Goal: Task Accomplishment & Management: Manage account settings

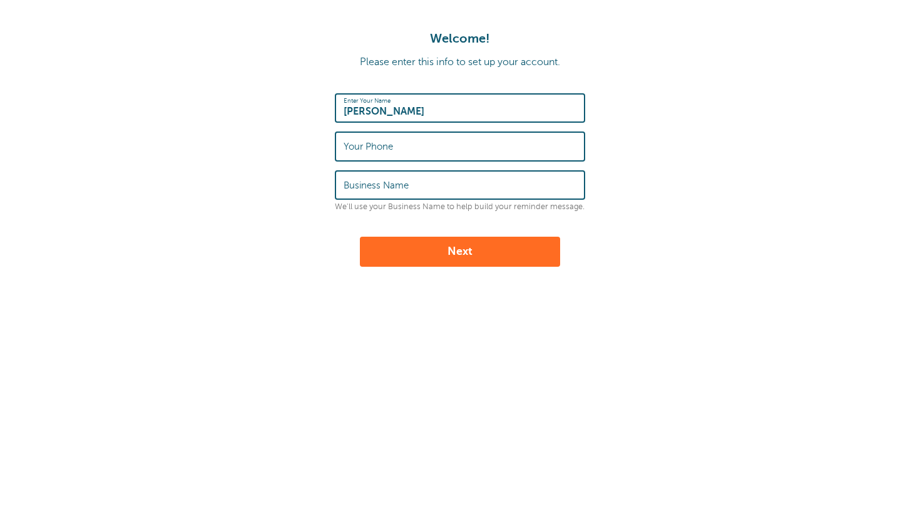
type input "Christopher Taylor"
type input "415-714-9453"
type input "Hand Car Wash Club"
click at [443, 248] on button "Next" at bounding box center [460, 252] width 200 height 30
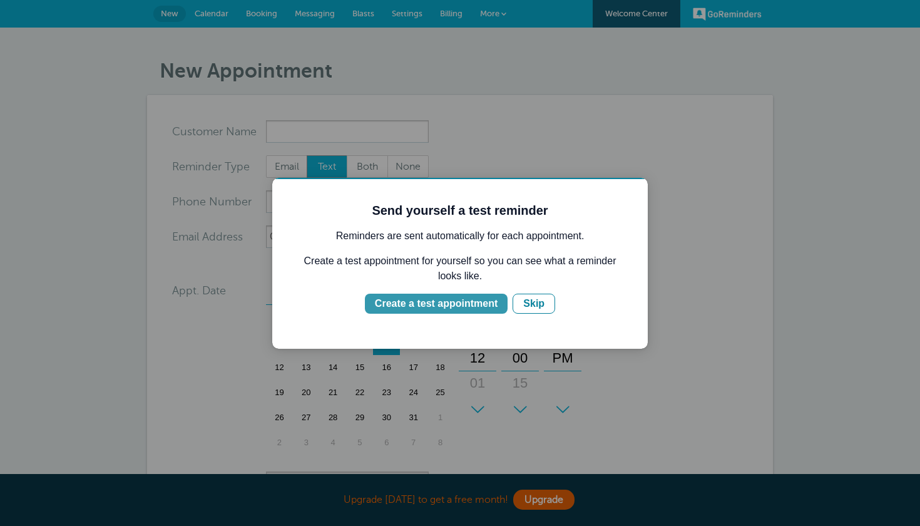
click at [444, 312] on button "Create a test appointment" at bounding box center [436, 303] width 143 height 20
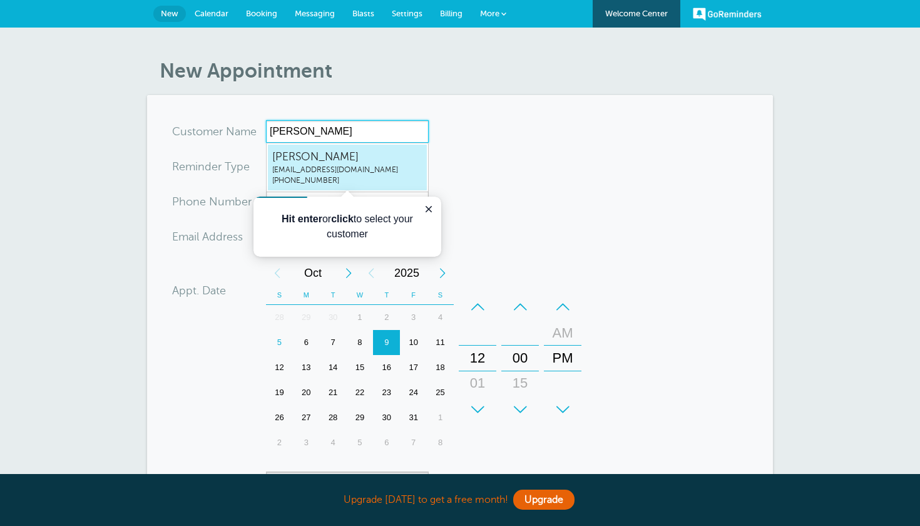
click at [389, 163] on span "Christopher Taylor" at bounding box center [347, 157] width 150 height 16
type input "ChristopherTaylormasteryschoolinfo@gmail.com4157149453"
type input "Christopher Taylor"
type input "415-714-9453"
type input "masteryschoolinfo@gmail.com"
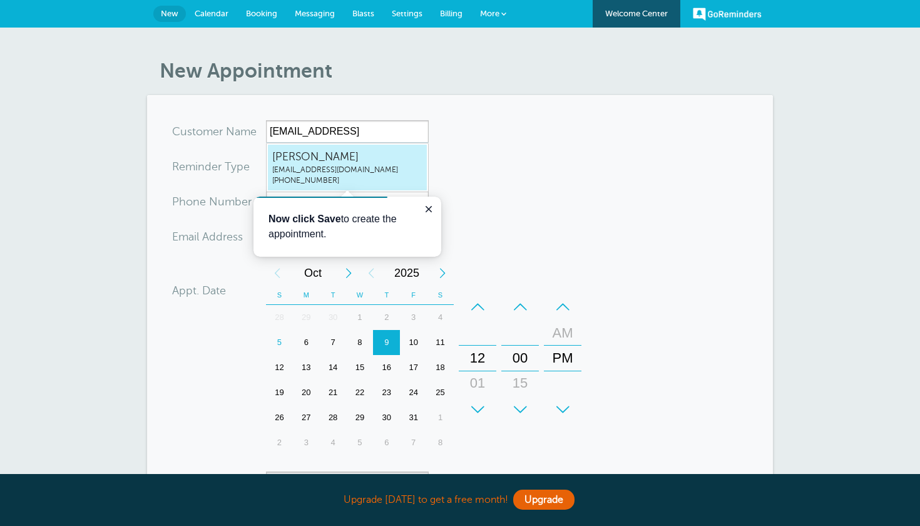
scroll to position [323, 0]
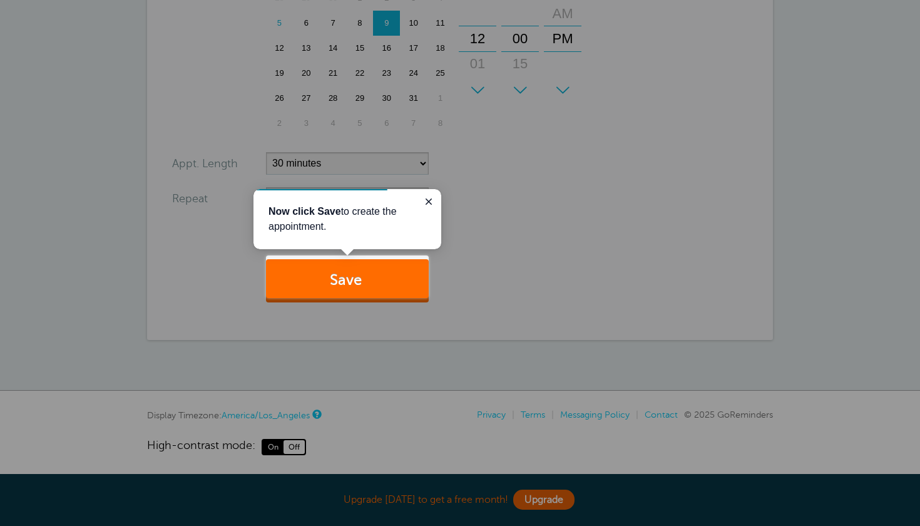
click at [369, 278] on button "Save" at bounding box center [347, 280] width 163 height 43
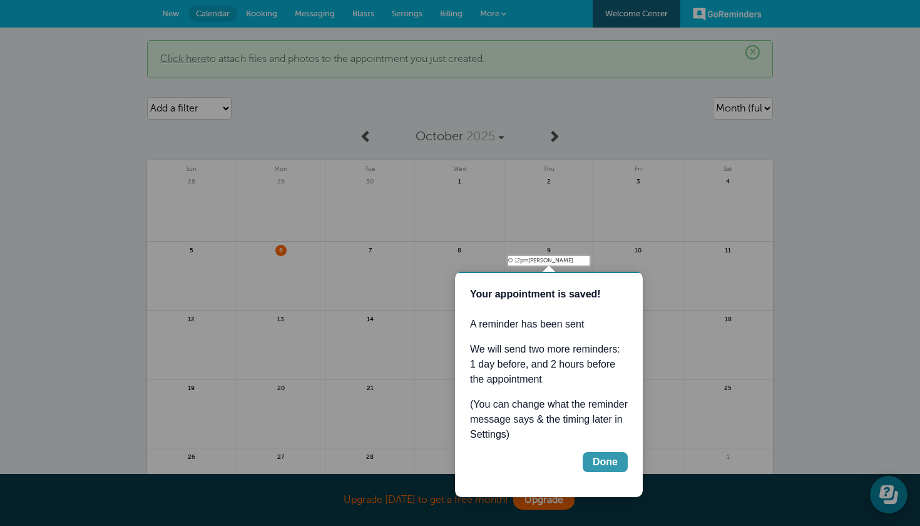
click at [597, 462] on div "Done" at bounding box center [605, 461] width 25 height 15
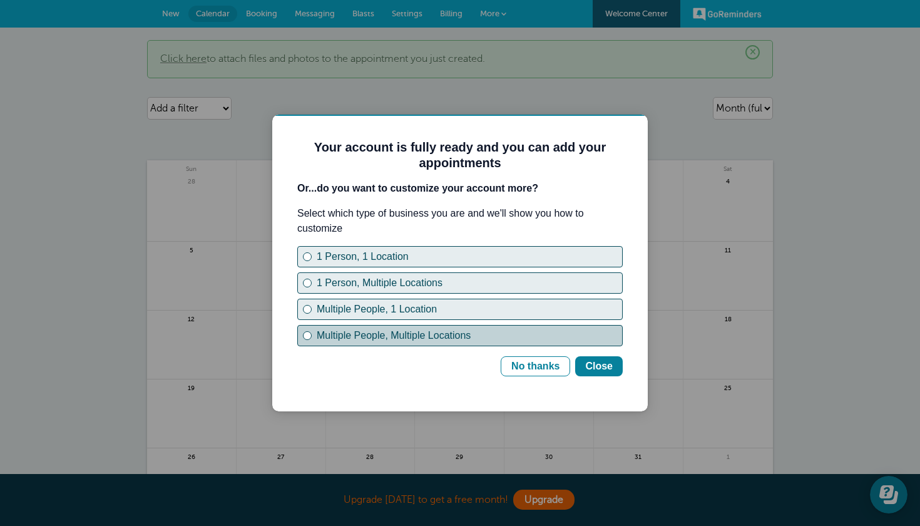
click at [309, 338] on div "Multiple People, Multiple Locations" at bounding box center [307, 335] width 9 height 9
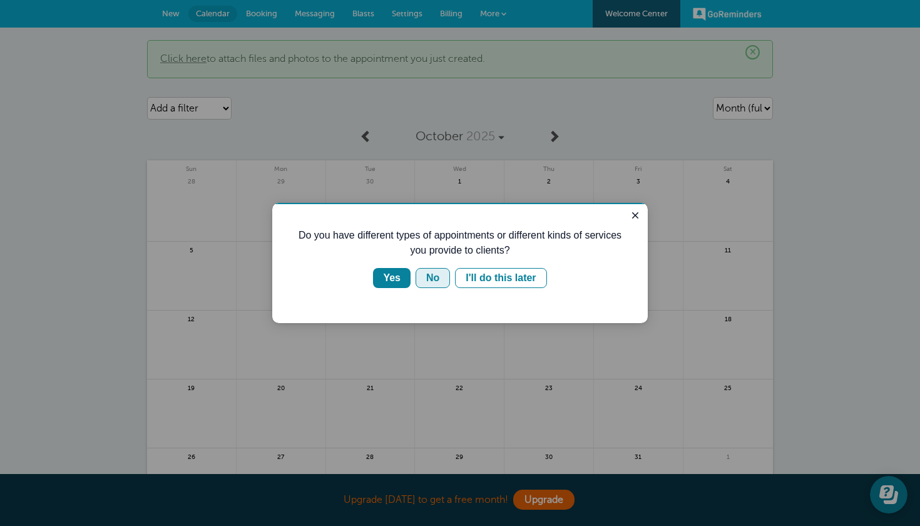
click at [435, 280] on div "No" at bounding box center [432, 277] width 13 height 15
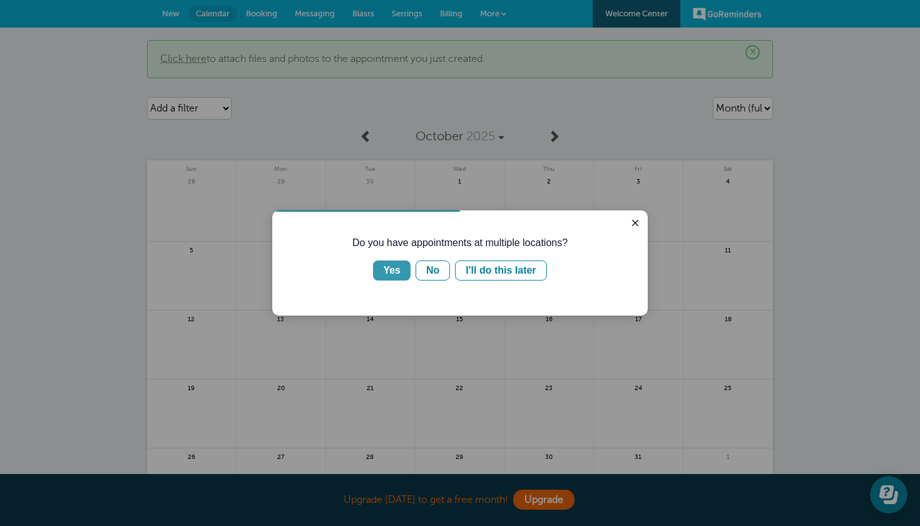
click at [391, 273] on div "Yes" at bounding box center [392, 270] width 18 height 15
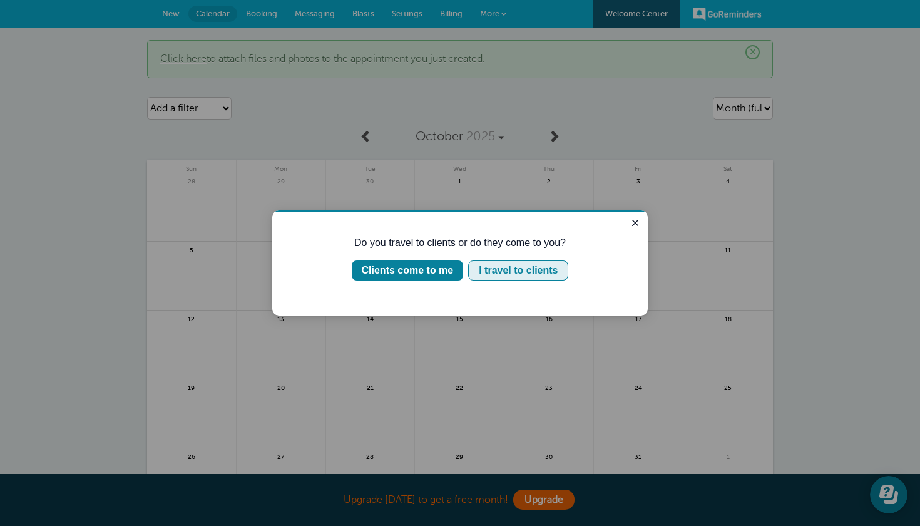
click at [512, 269] on div "I travel to clients" at bounding box center [518, 270] width 79 height 15
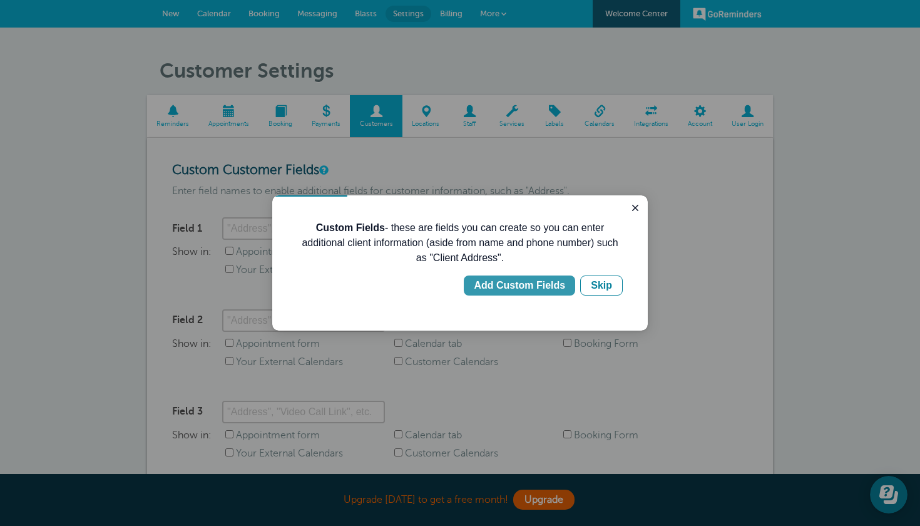
click at [525, 290] on div "Add Custom Fields" at bounding box center [519, 285] width 91 height 15
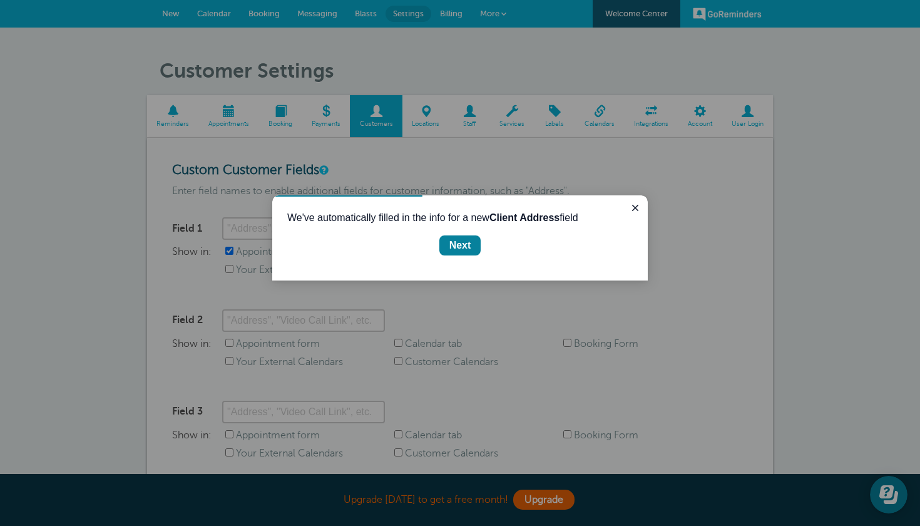
type input "Client Address"
checkbox input "true"
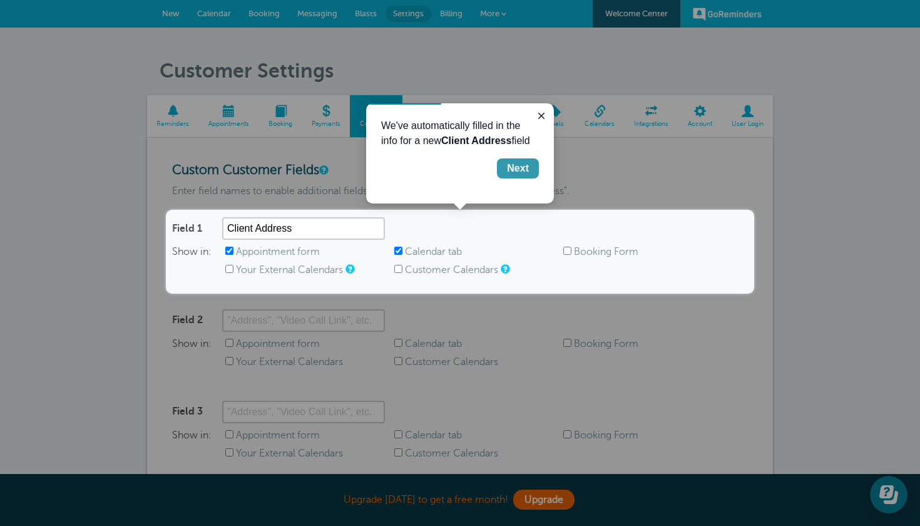
click at [517, 171] on div "Next" at bounding box center [518, 168] width 22 height 15
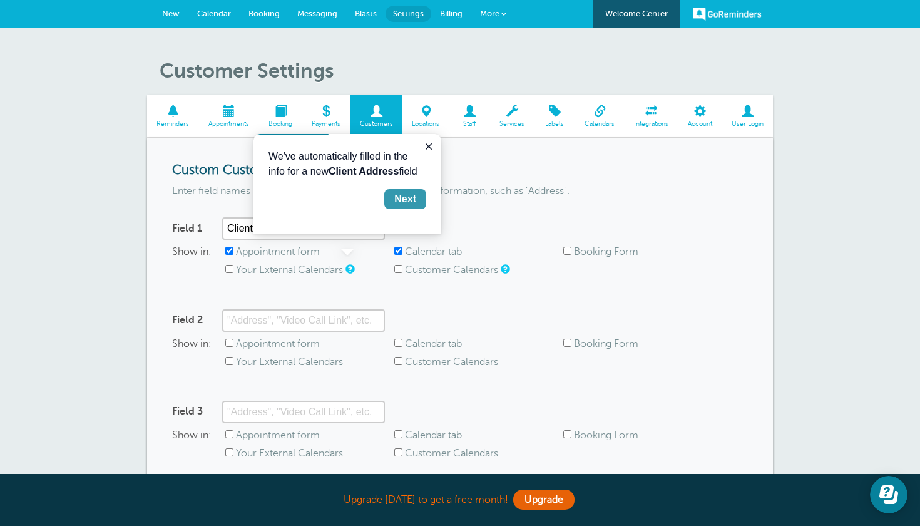
scroll to position [221, 0]
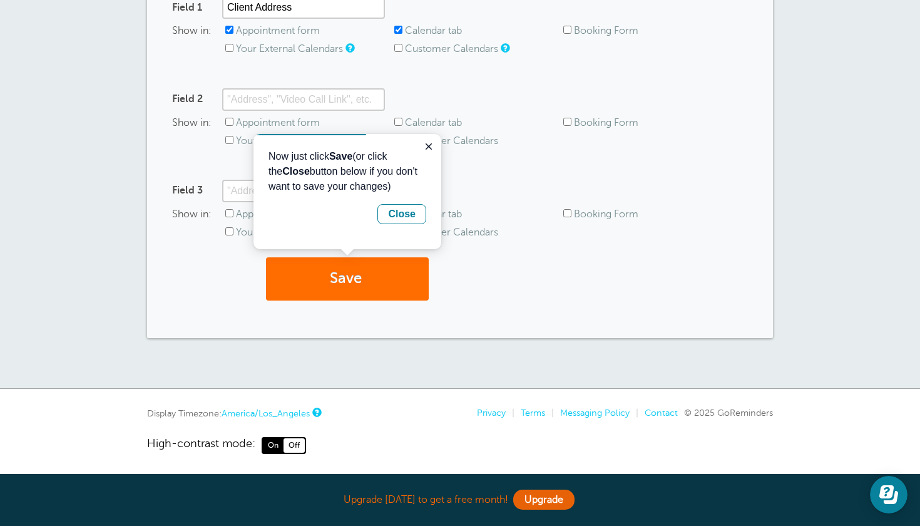
click at [343, 284] on button "Save" at bounding box center [347, 278] width 163 height 43
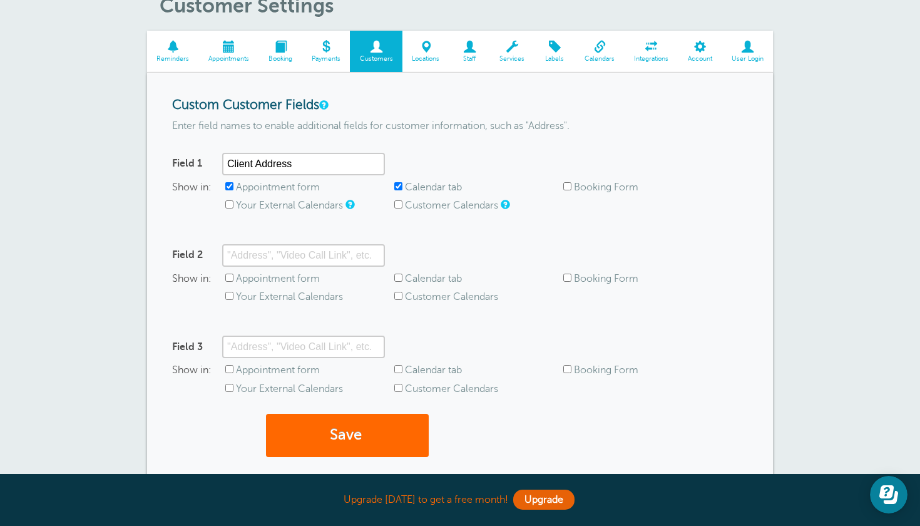
scroll to position [155, 0]
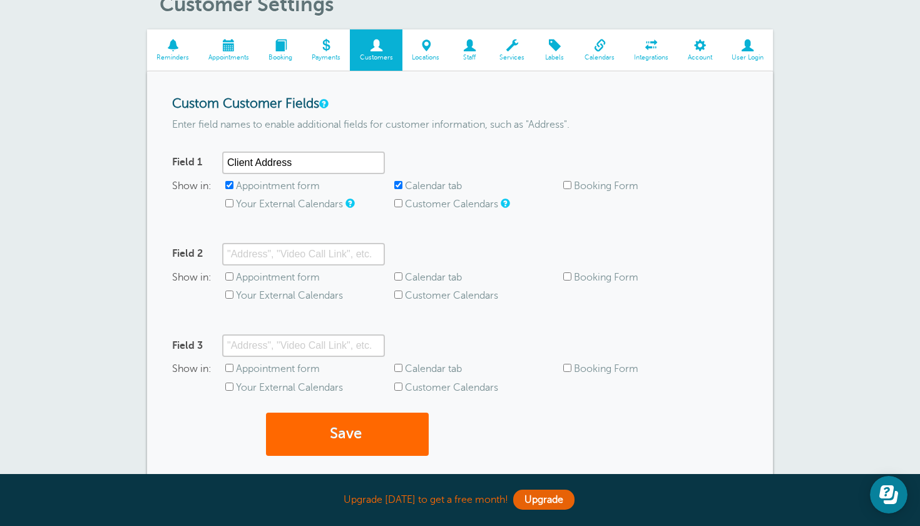
click at [230, 275] on input "Appointment form" at bounding box center [229, 276] width 8 height 8
checkbox input "true"
click at [398, 273] on input "Calendar tab" at bounding box center [398, 276] width 8 height 8
checkbox input "true"
click at [287, 257] on input "Field 2" at bounding box center [303, 254] width 163 height 23
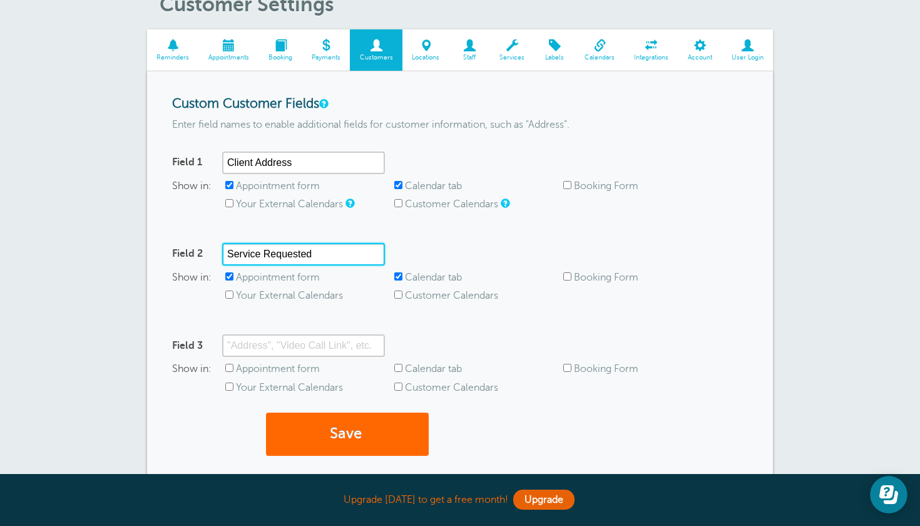
type input "Service Requested"
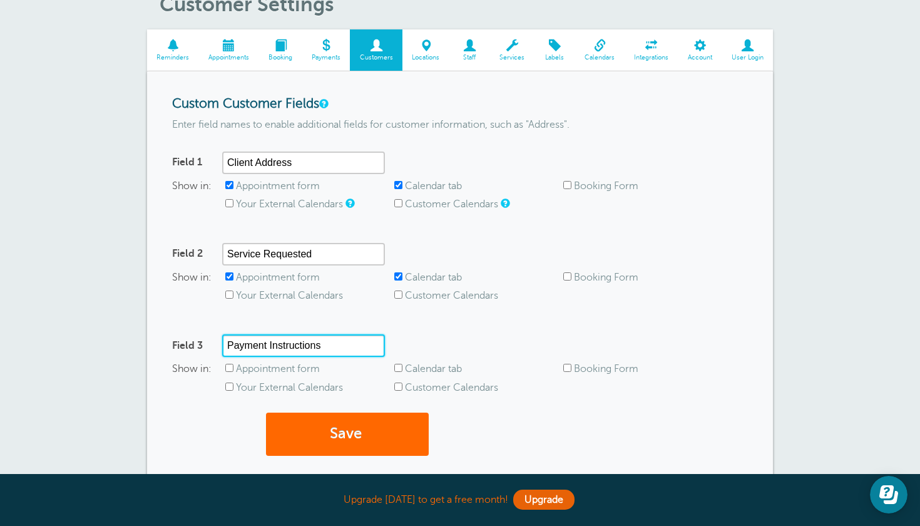
type input "Payment Instructions"
click at [232, 365] on input "Appointment form" at bounding box center [229, 368] width 8 height 8
checkbox input "true"
click at [394, 359] on div "Field 3 Payment Instructions Show in: Appointment form Calendar tab Booking For…" at bounding box center [460, 369] width 576 height 71
click at [394, 360] on div "Field 3 Payment Instructions Show in: Appointment form Calendar tab Booking For…" at bounding box center [460, 369] width 576 height 71
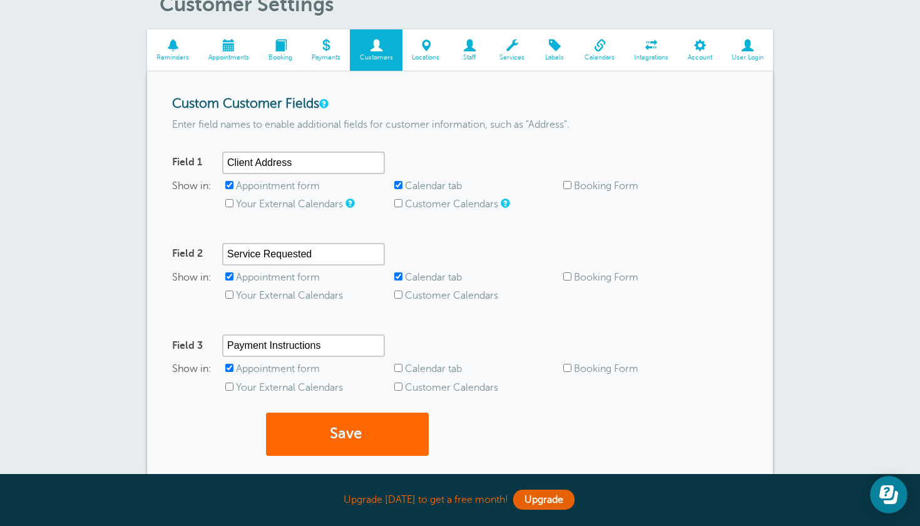
click at [396, 367] on input "Calendar tab" at bounding box center [398, 368] width 8 height 8
checkbox input "true"
click at [399, 203] on input "Customer Calendars" at bounding box center [398, 203] width 8 height 8
checkbox input "true"
click at [569, 184] on input "Booking Form" at bounding box center [567, 185] width 8 height 8
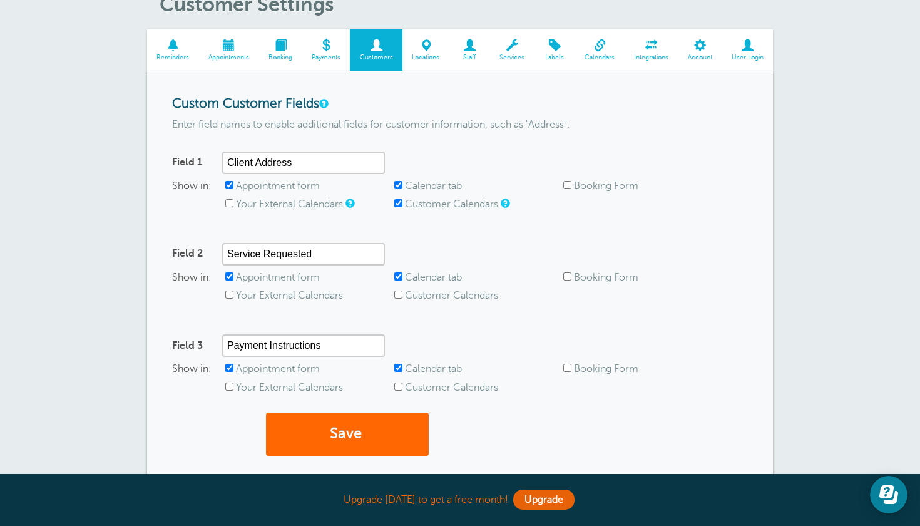
checkbox input "true"
click at [395, 293] on input "Customer Calendars" at bounding box center [398, 294] width 8 height 8
checkbox input "true"
click at [569, 273] on input "Booking Form" at bounding box center [567, 276] width 8 height 8
checkbox input "true"
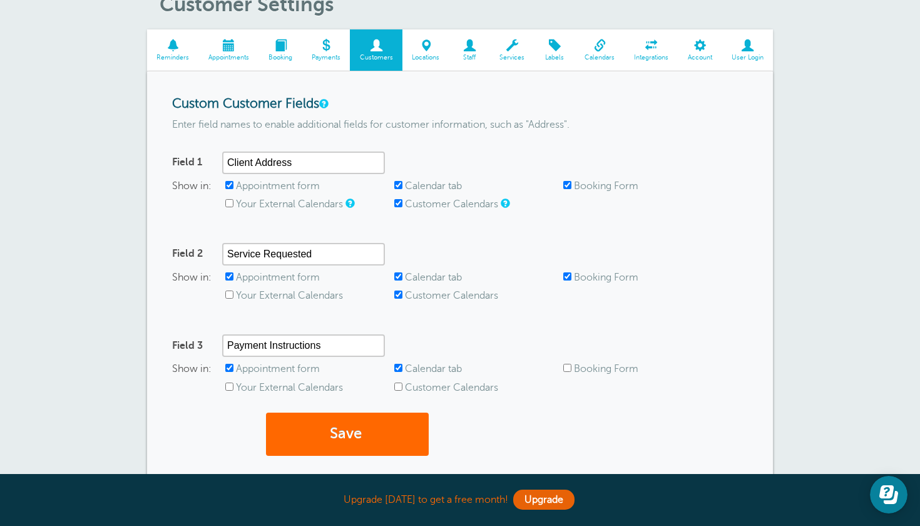
click at [402, 384] on span "Customer Calendars" at bounding box center [478, 388] width 169 height 12
click at [395, 385] on input "Customer Calendars" at bounding box center [398, 386] width 8 height 8
checkbox input "true"
click at [566, 365] on input "Booking Form" at bounding box center [567, 368] width 8 height 8
checkbox input "true"
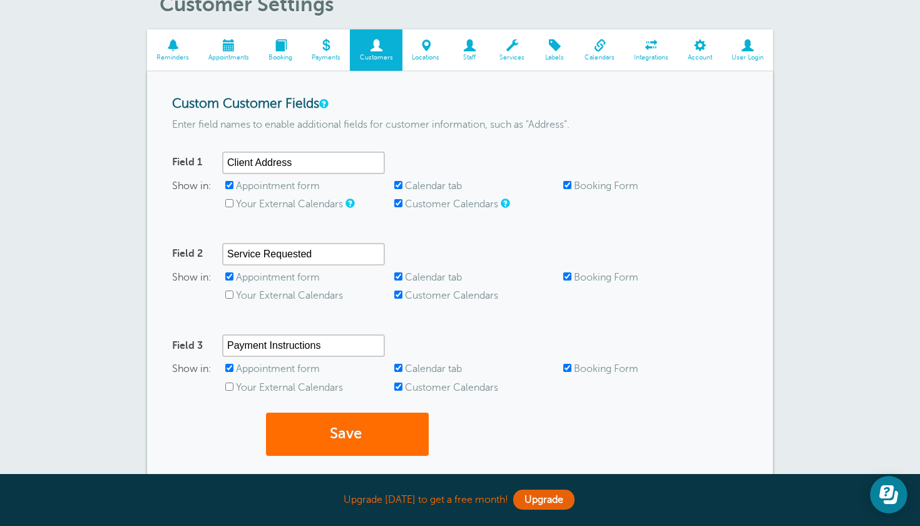
click at [358, 442] on button "Save" at bounding box center [347, 433] width 163 height 43
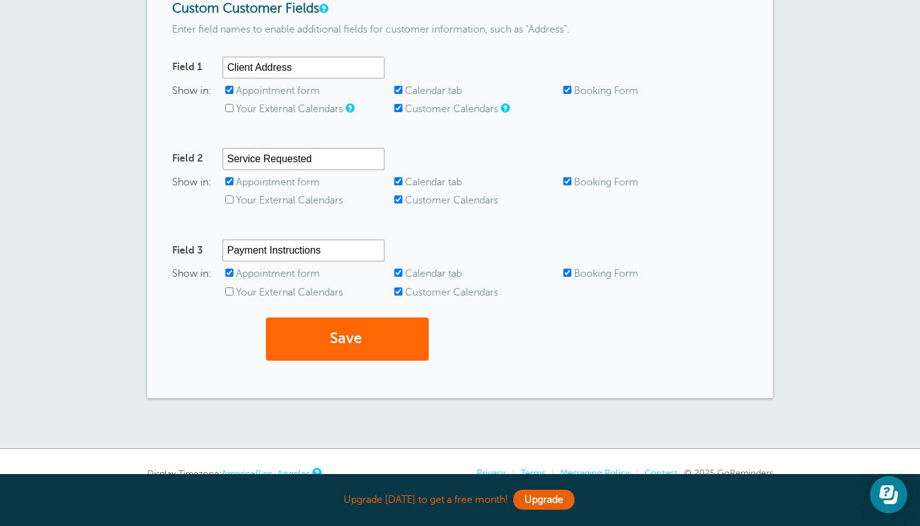
scroll to position [252, 0]
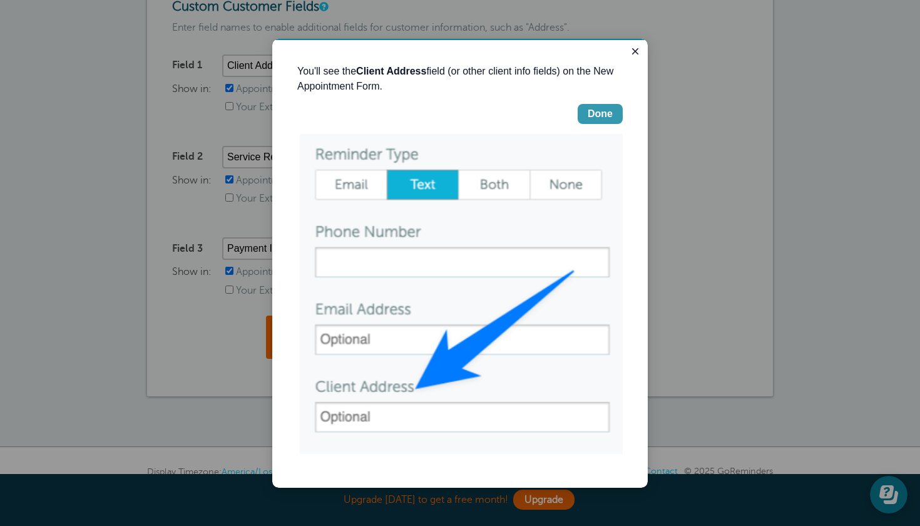
click at [594, 111] on div "Done" at bounding box center [600, 113] width 25 height 15
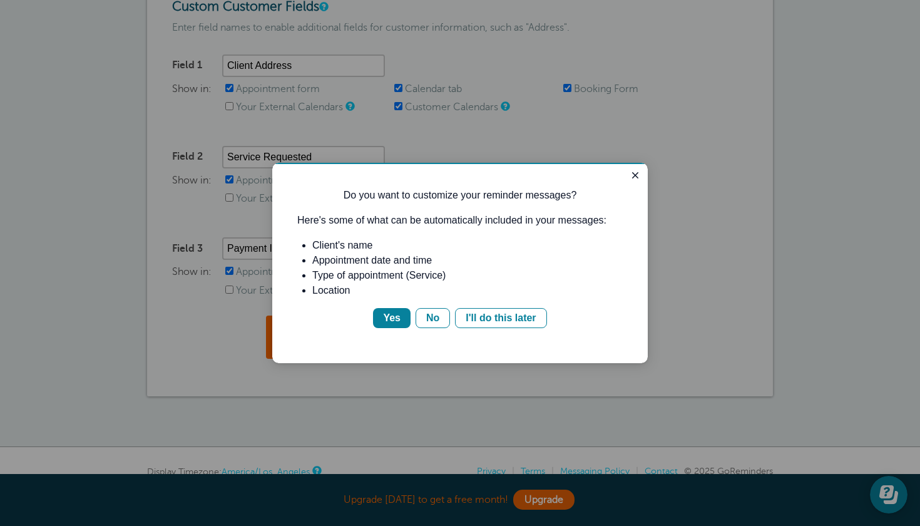
scroll to position [0, 0]
click at [393, 321] on div "Yes" at bounding box center [392, 317] width 18 height 15
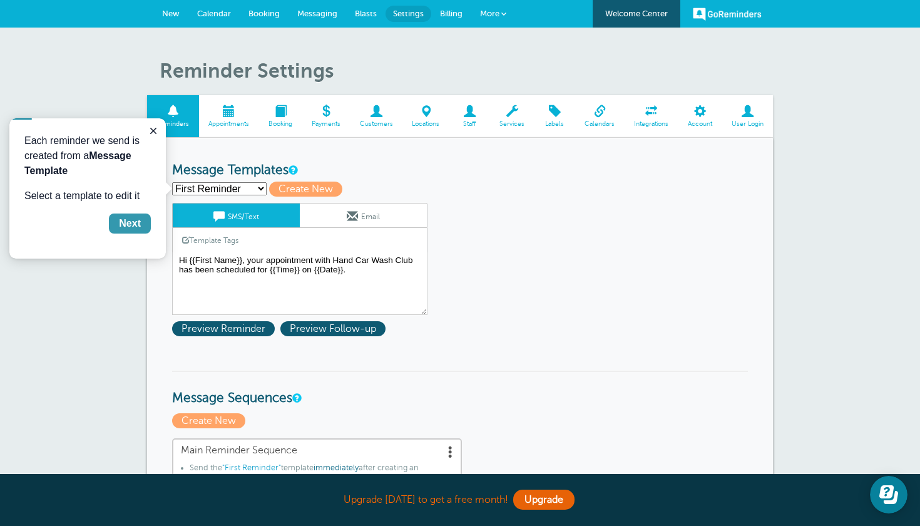
click at [126, 224] on div "Next" at bounding box center [130, 223] width 22 height 15
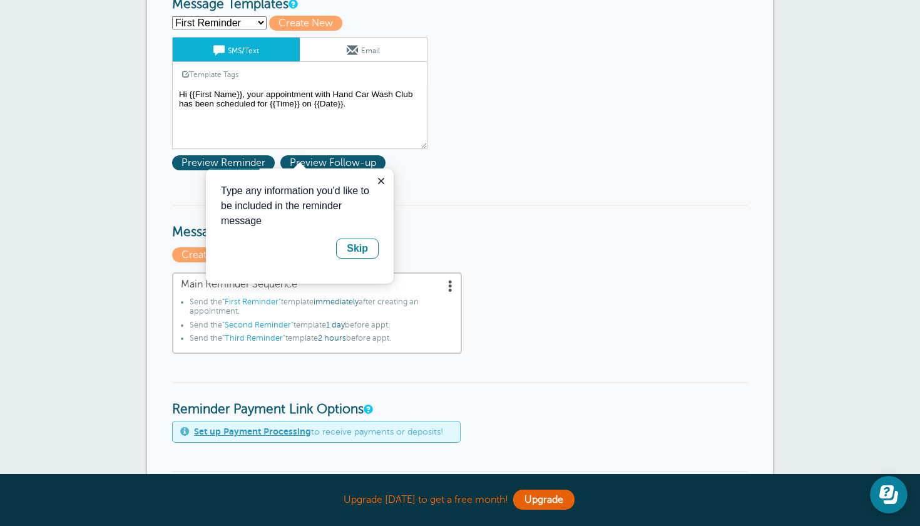
scroll to position [149, 0]
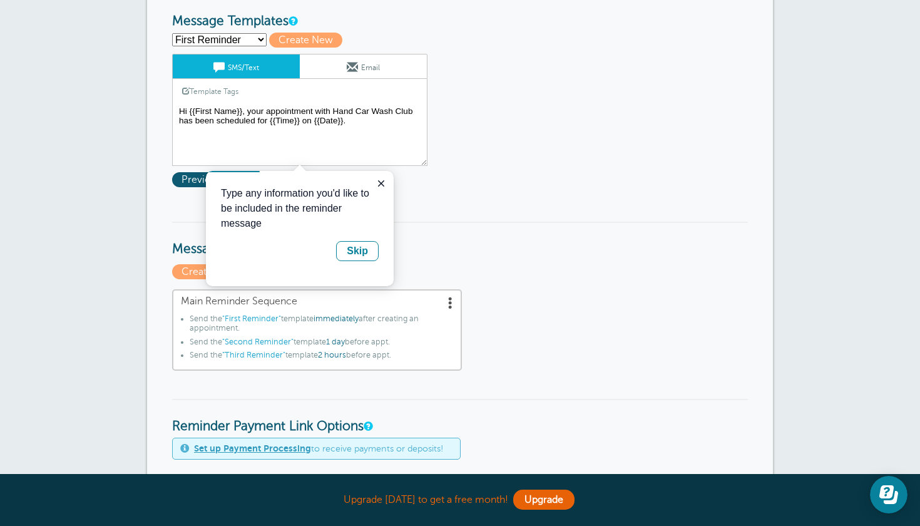
click at [368, 119] on textarea "Hi {{First Name}}, your appointment with Hand Car Wash Club has been scheduled …" at bounding box center [299, 134] width 255 height 63
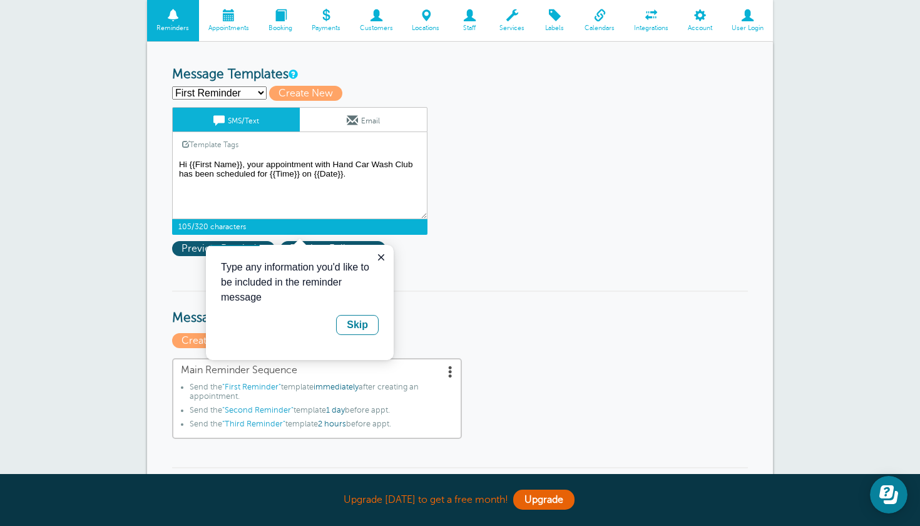
scroll to position [99, 0]
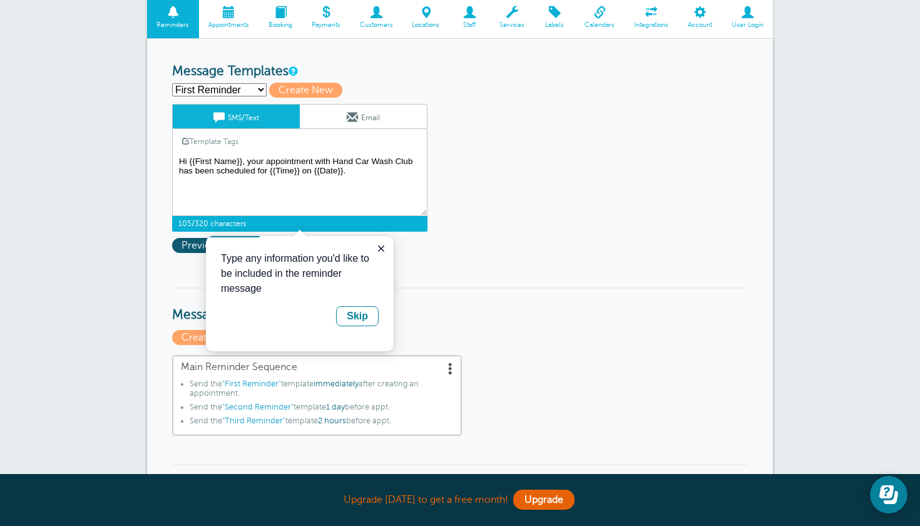
click at [372, 173] on textarea "Hi {{First Name}}, your appointment with Hand Car Wash Club has been scheduled …" at bounding box center [299, 184] width 255 height 63
click at [375, 248] on button "Close guide" at bounding box center [381, 248] width 15 height 15
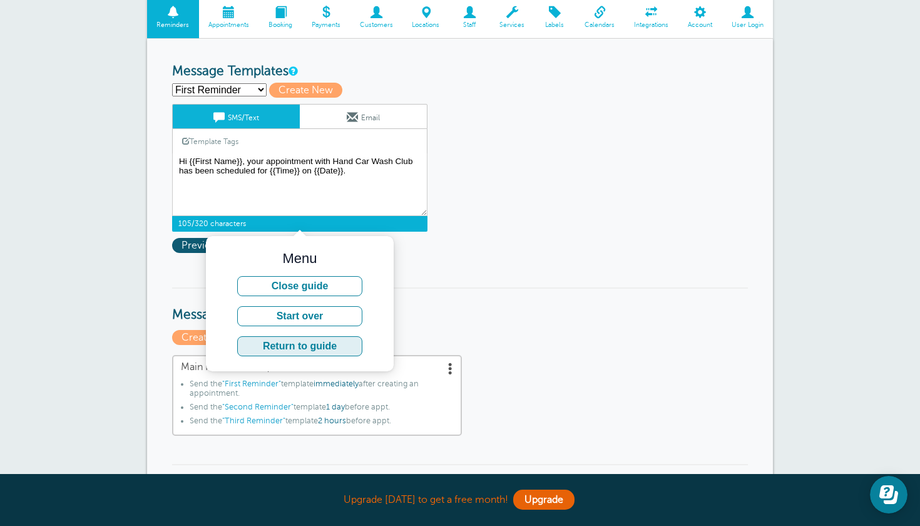
click at [336, 344] on button "Return to guide" at bounding box center [299, 346] width 125 height 20
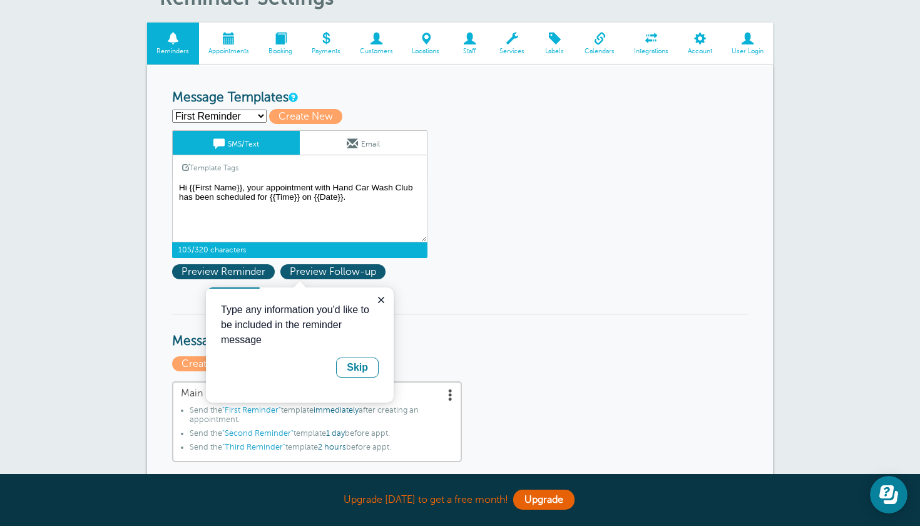
scroll to position [48, 0]
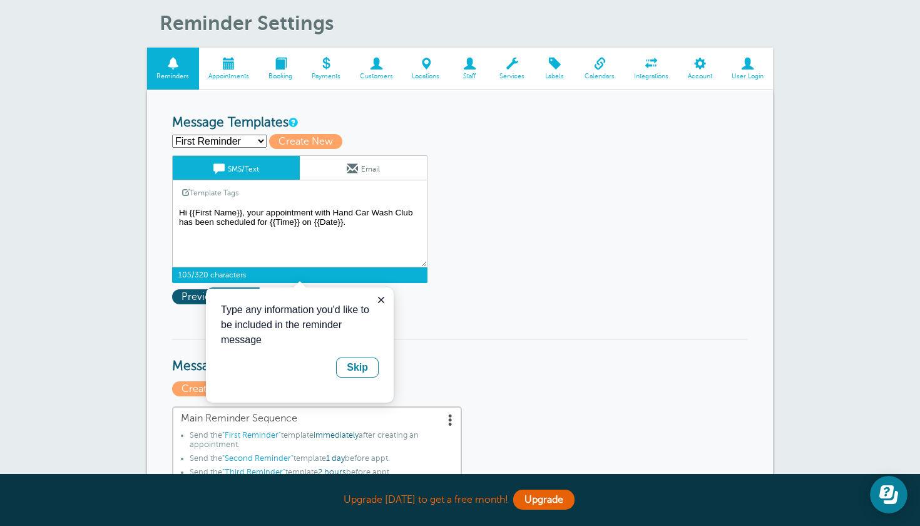
click at [317, 256] on textarea "Hi {{First Name}}, your appointment with Hand Car Wash Club has been scheduled …" at bounding box center [299, 236] width 255 height 63
click at [371, 232] on textarea "Hi {{First Name}}, your appointment with Hand Car Wash Club has been scheduled …" at bounding box center [299, 236] width 255 height 63
click at [370, 225] on textarea "Hi {{First Name}}, your appointment with Hand Car Wash Club has been scheduled …" at bounding box center [299, 236] width 255 height 63
click at [360, 232] on textarea "Hi {{First Name}}, your appointment with Hand Car Wash Club has been scheduled …" at bounding box center [299, 236] width 255 height 63
click at [361, 223] on textarea "Hi {{First Name}}, your appointment with Hand Car Wash Club has been scheduled …" at bounding box center [299, 236] width 255 height 63
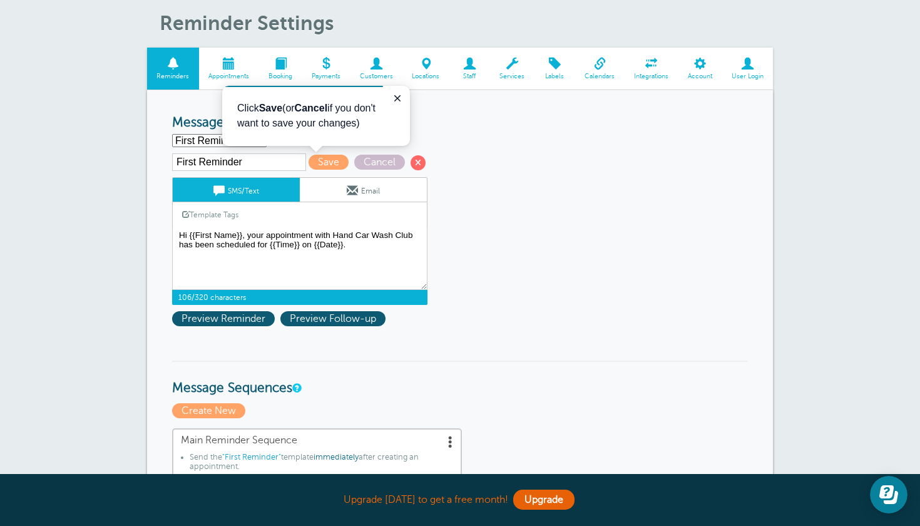
click at [208, 212] on link "Template Tags" at bounding box center [210, 214] width 75 height 24
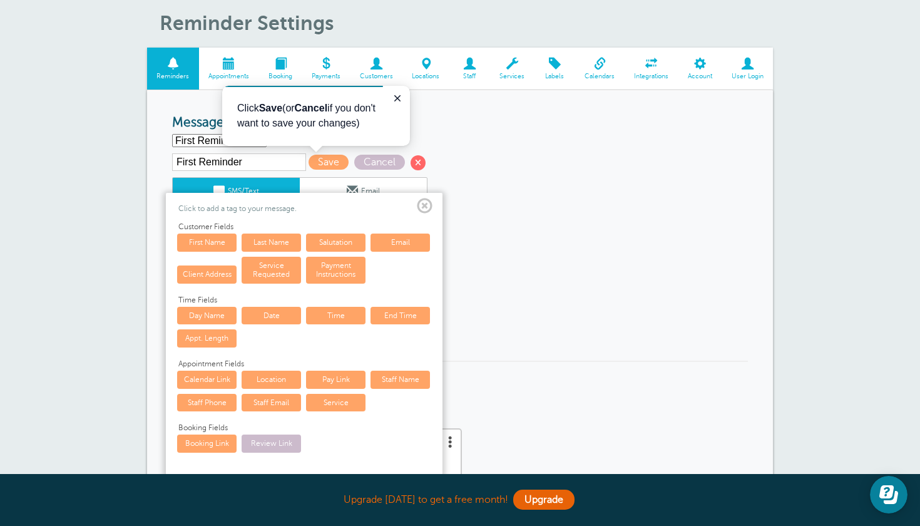
click at [278, 267] on link "Service Requested" at bounding box center [271, 270] width 59 height 27
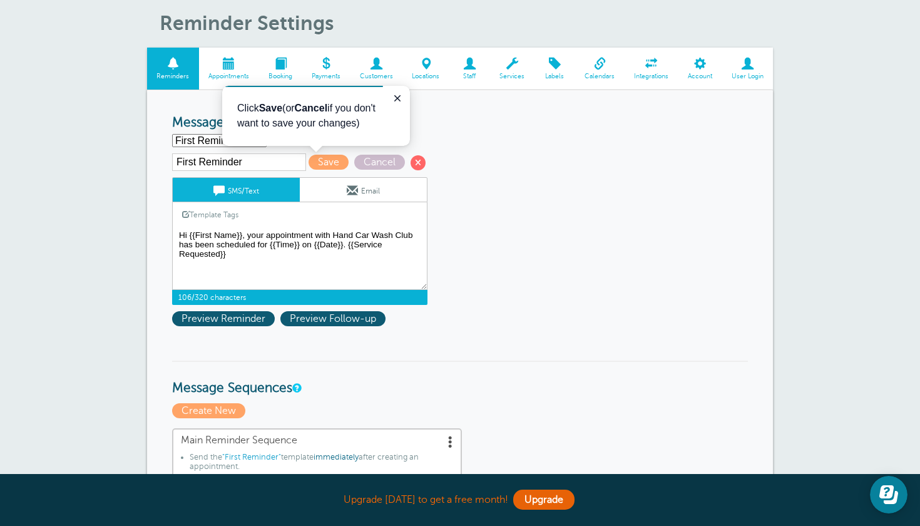
click at [347, 243] on textarea "Hi {{First Name}}, your appointment with Hand Car Wash Club has been scheduled …" at bounding box center [299, 258] width 255 height 63
drag, startPoint x: 257, startPoint y: 254, endPoint x: 350, endPoint y: 244, distance: 93.8
click at [350, 244] on textarea "Hi {{First Name}}, your appointment with Hand Car Wash Club has been scheduled …" at bounding box center [299, 258] width 255 height 63
click at [418, 232] on textarea "Hi {{First Name}}, your appointment with Hand Car Wash Club has been scheduled …" at bounding box center [299, 258] width 255 height 63
click at [220, 214] on link "Template Tags" at bounding box center [210, 214] width 75 height 24
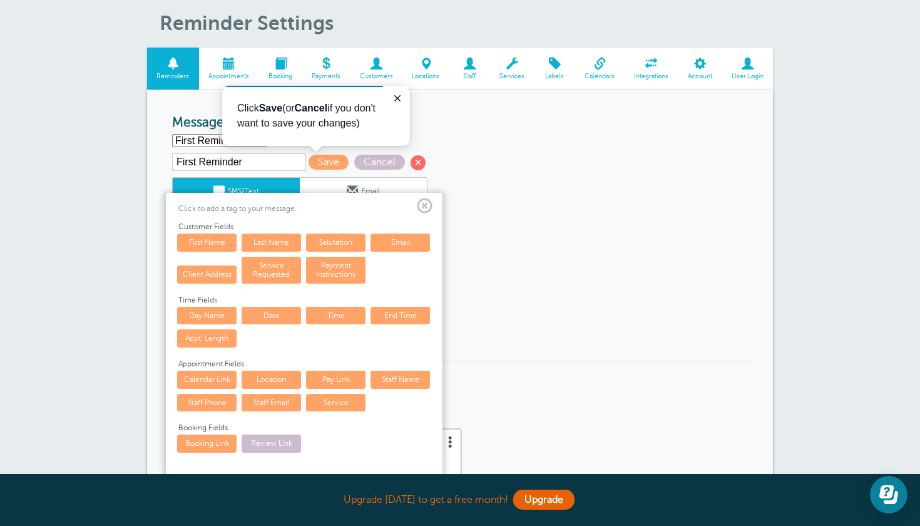
click at [277, 269] on link "Service Requested" at bounding box center [271, 270] width 59 height 27
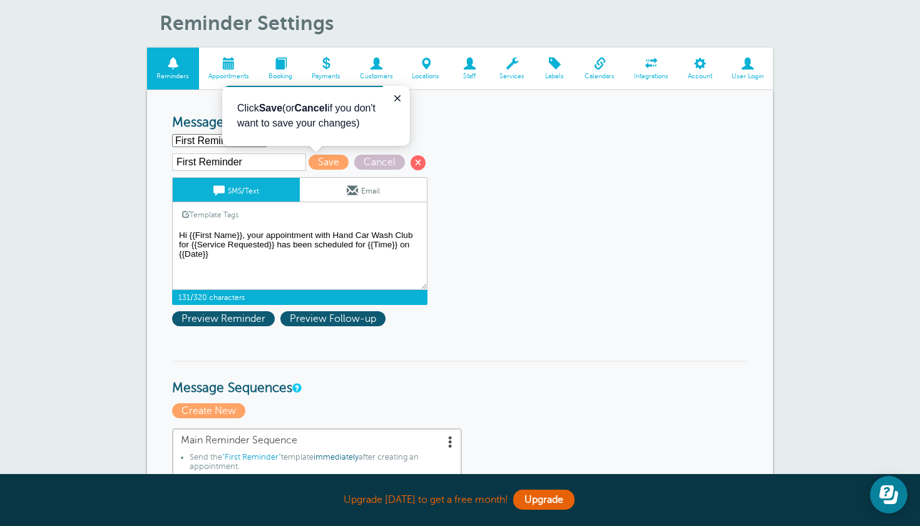
type textarea "Hi {{First Name}}, your appointment with Hand Car Wash Club for {{Service Reque…"
click at [250, 188] on link "SMS/Text" at bounding box center [236, 190] width 127 height 24
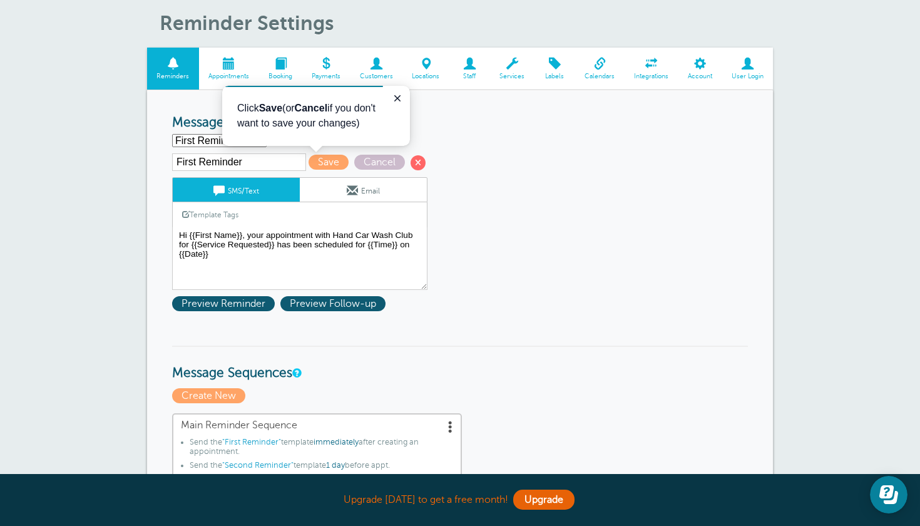
click at [250, 188] on link "SMS/Text" at bounding box center [236, 190] width 127 height 24
click at [222, 214] on link "Template Tags" at bounding box center [210, 214] width 75 height 24
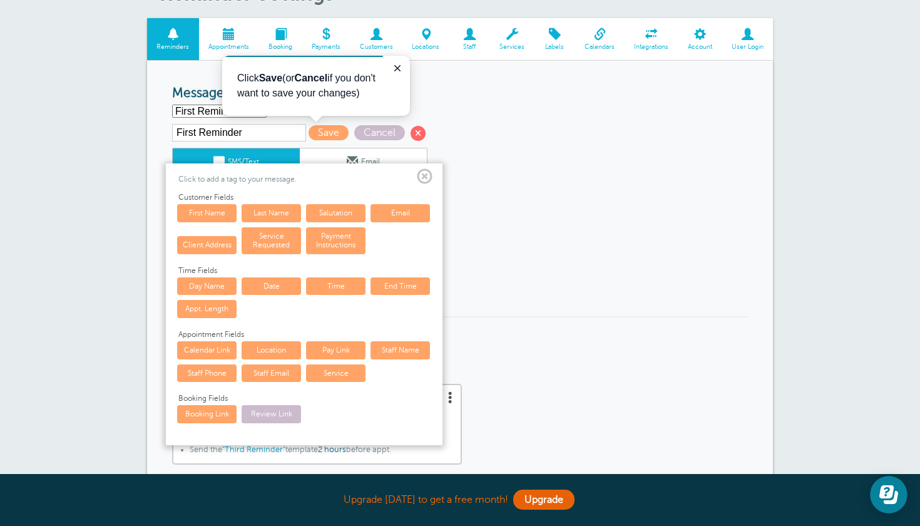
scroll to position [75, 0]
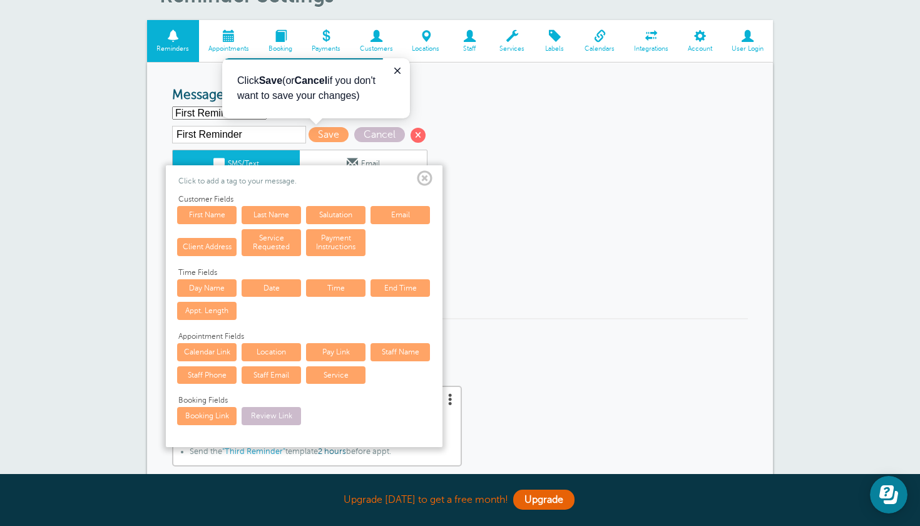
click at [215, 180] on p "Click to add a tag to your message." at bounding box center [304, 180] width 252 height 9
click at [239, 183] on p "Click to add a tag to your message." at bounding box center [304, 180] width 252 height 9
click at [420, 178] on span at bounding box center [425, 179] width 16 height 16
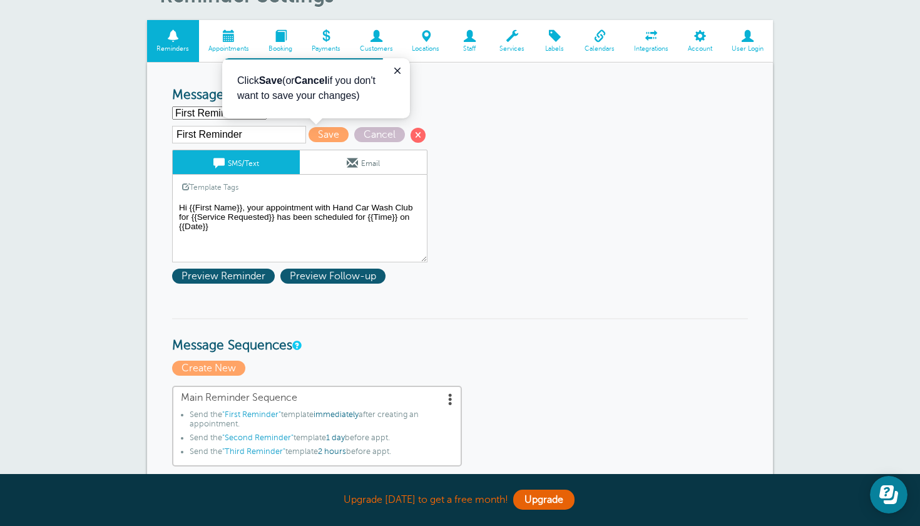
click at [234, 178] on link "Template Tags" at bounding box center [210, 187] width 75 height 24
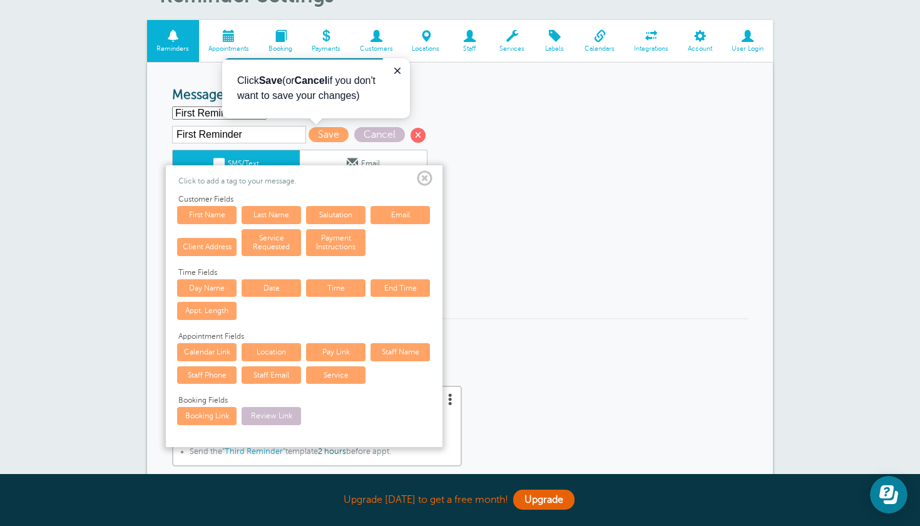
click at [425, 179] on span at bounding box center [425, 179] width 16 height 16
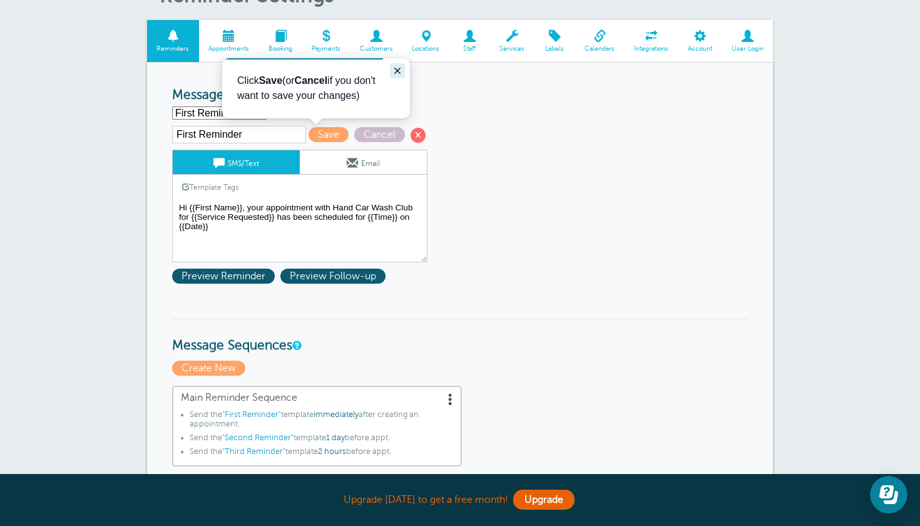
drag, startPoint x: 402, startPoint y: 71, endPoint x: 624, endPoint y: 130, distance: 229.6
click at [402, 71] on icon "Close guide" at bounding box center [397, 71] width 10 height 10
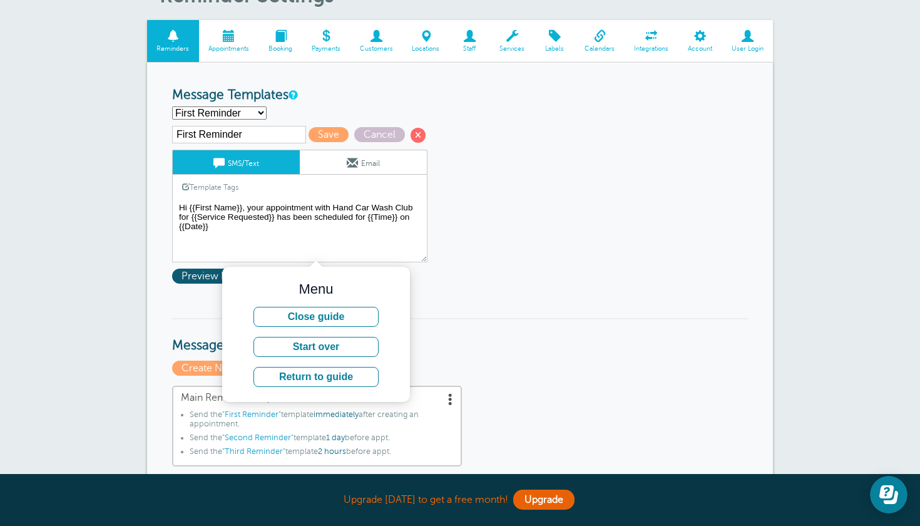
click at [315, 313] on button "Close guide" at bounding box center [315, 317] width 125 height 20
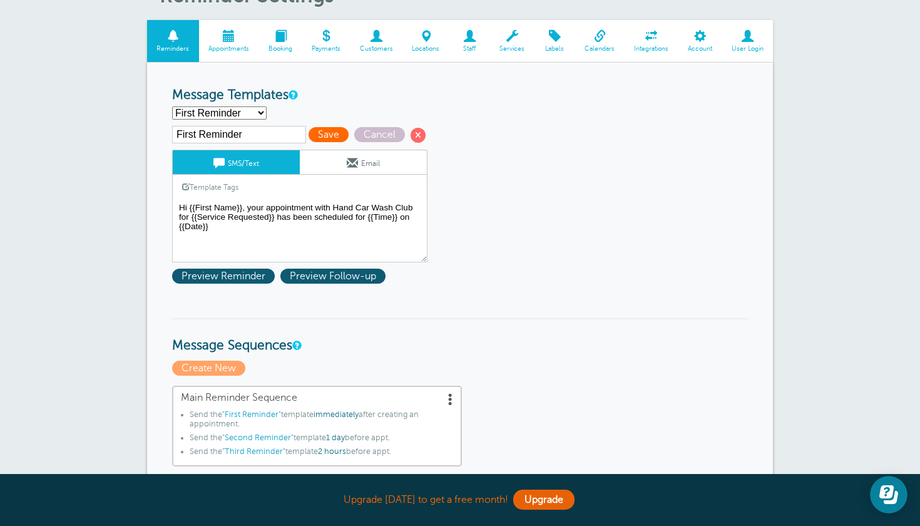
click at [318, 131] on span "Save" at bounding box center [328, 134] width 40 height 15
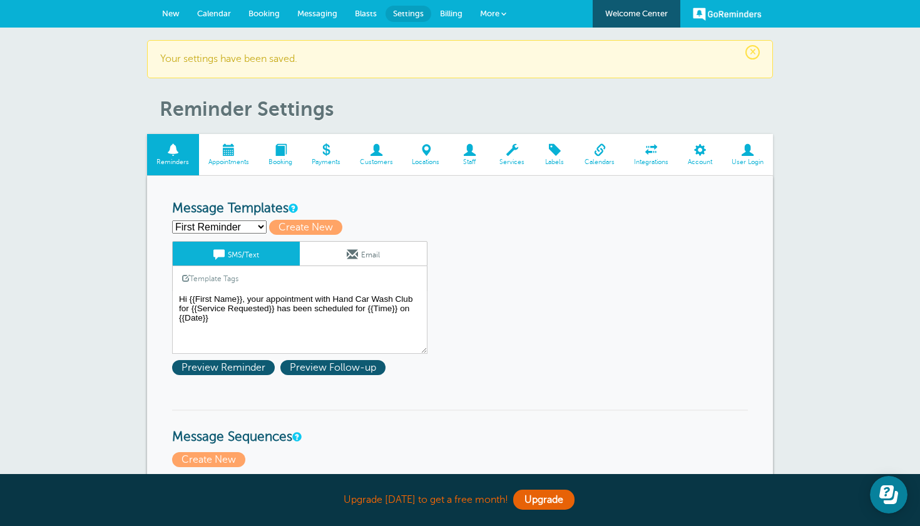
click at [320, 16] on span "Messaging" at bounding box center [317, 13] width 40 height 9
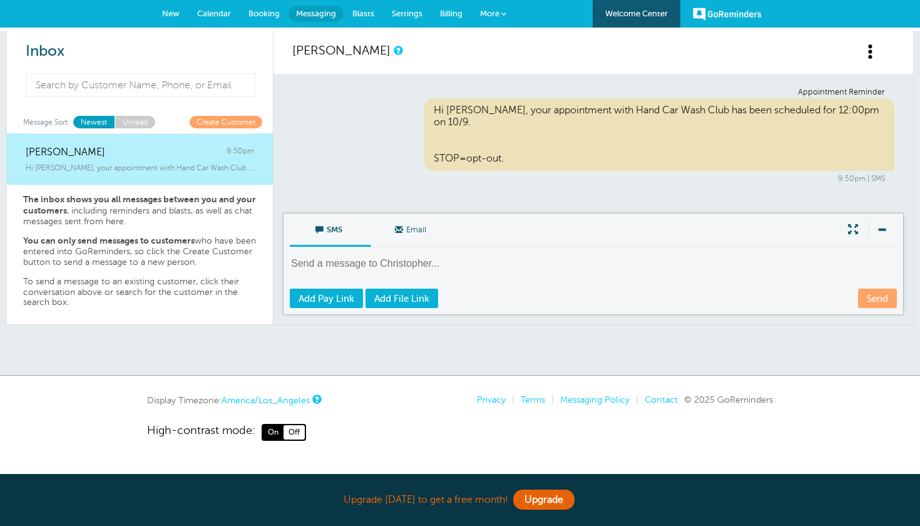
click at [404, 14] on span "Settings" at bounding box center [407, 13] width 31 height 9
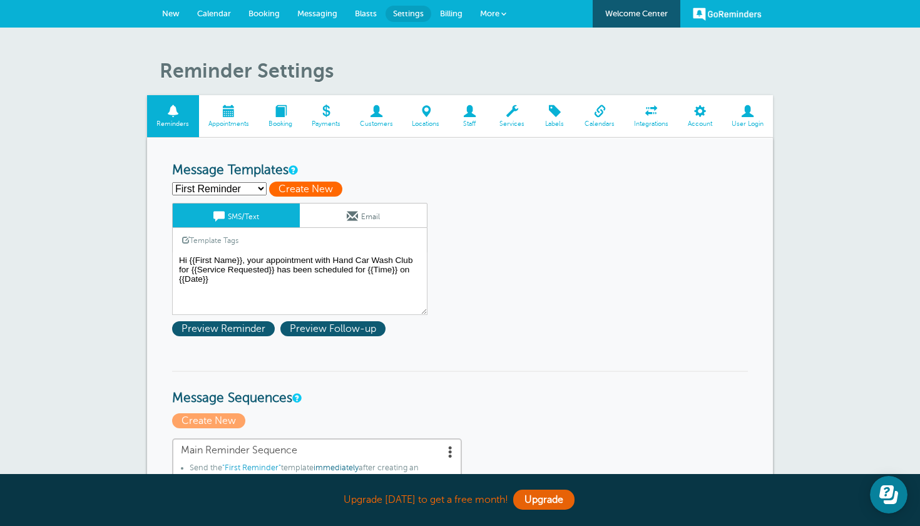
click at [300, 185] on span "Create New" at bounding box center [305, 188] width 73 height 15
select select
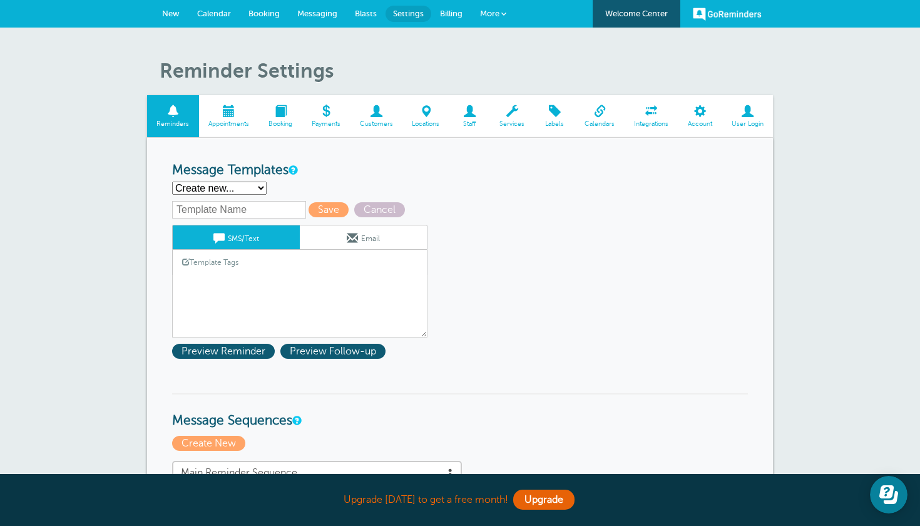
click at [332, 14] on span "Messaging" at bounding box center [317, 13] width 40 height 9
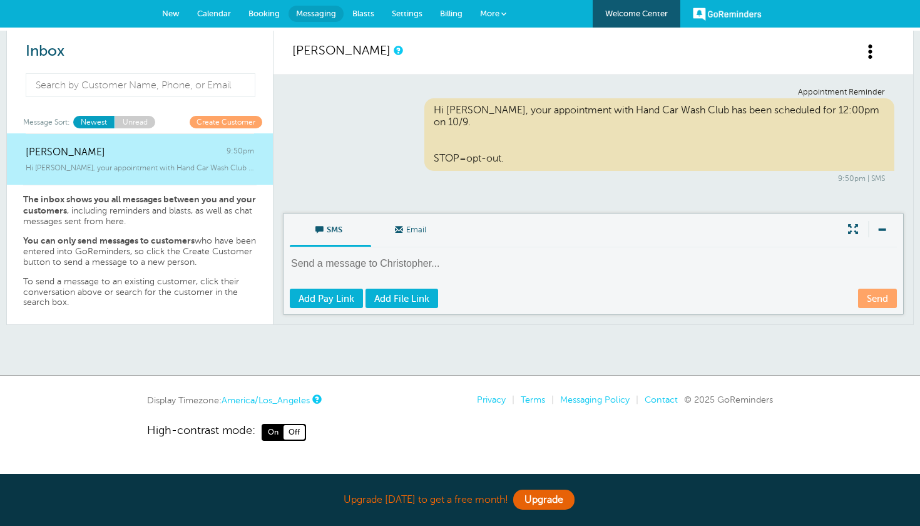
click at [416, 261] on textarea at bounding box center [594, 272] width 609 height 31
click at [332, 302] on link "Add Pay Link" at bounding box center [326, 297] width 73 height 19
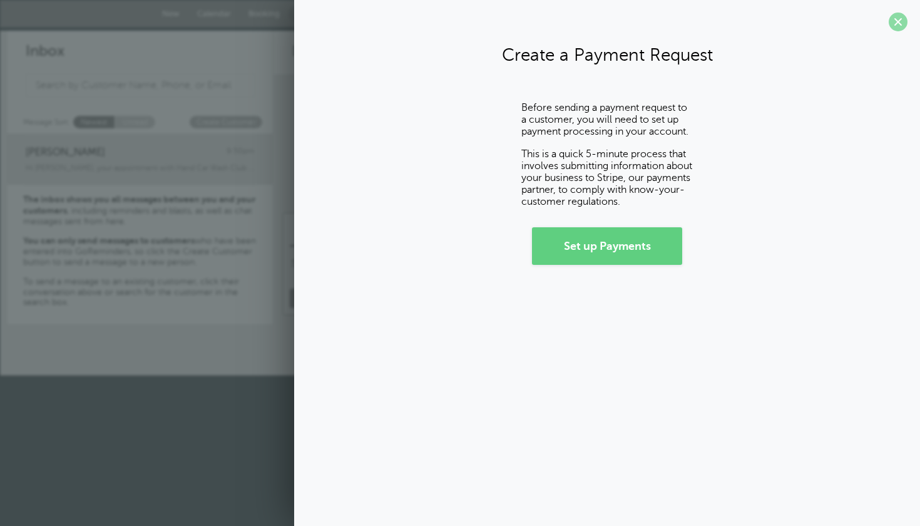
click at [894, 26] on span at bounding box center [897, 22] width 19 height 19
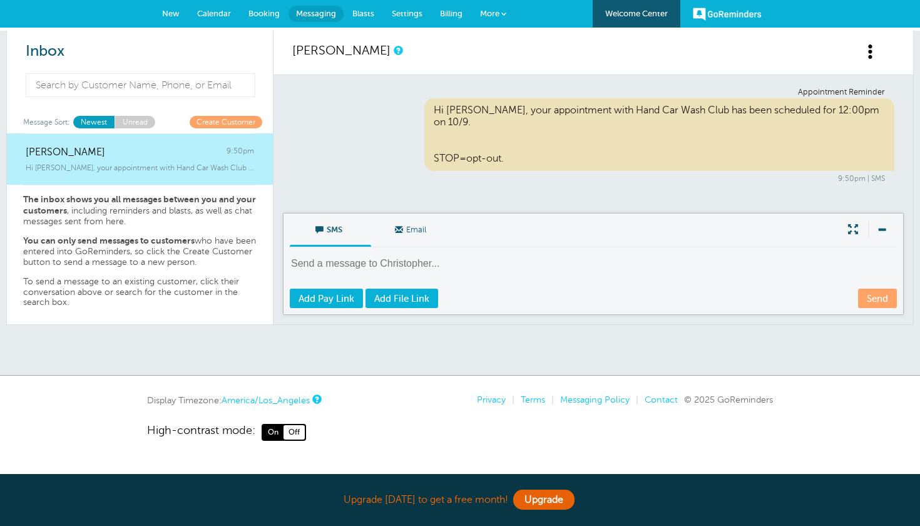
click at [357, 258] on textarea at bounding box center [594, 272] width 609 height 31
paste textarea "https://link.clover.com/urlshortener/dPppfs"
type textarea "https://link.clover.com/urlshortener/dPppfs"
click at [359, 16] on span "Blasts" at bounding box center [363, 13] width 22 height 9
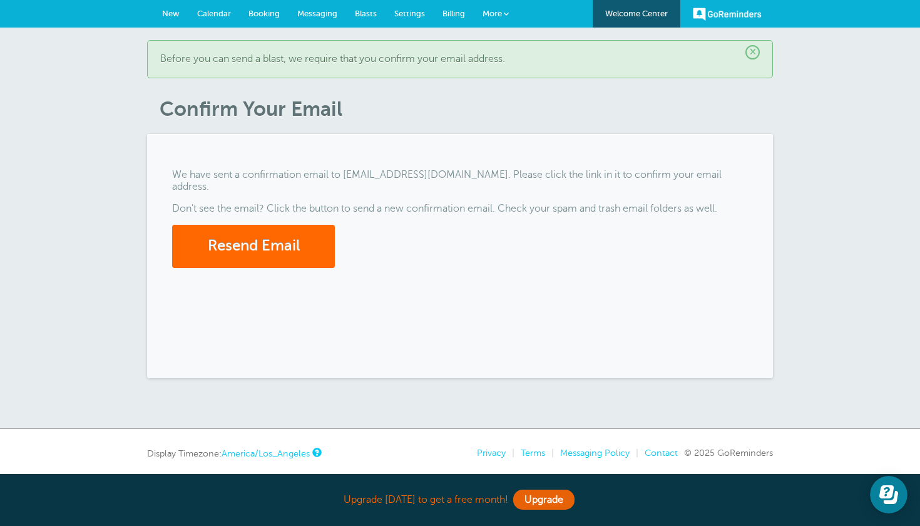
click at [265, 13] on span "Booking" at bounding box center [263, 13] width 31 height 9
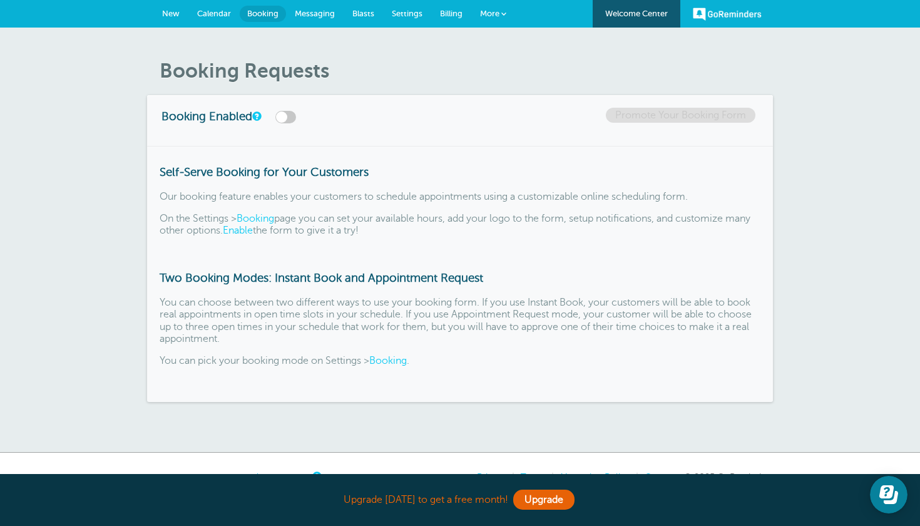
click at [327, 18] on link "Messaging" at bounding box center [315, 14] width 58 height 28
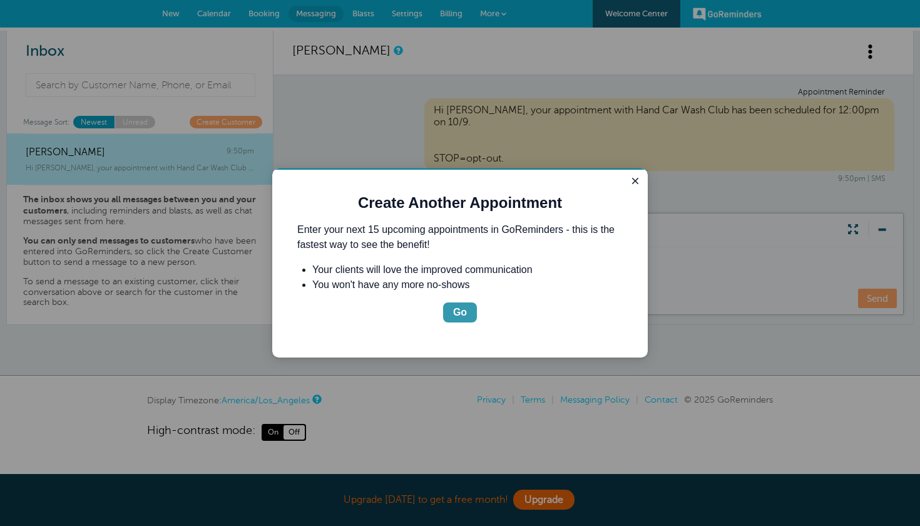
click at [460, 314] on div "Go" at bounding box center [460, 312] width 14 height 15
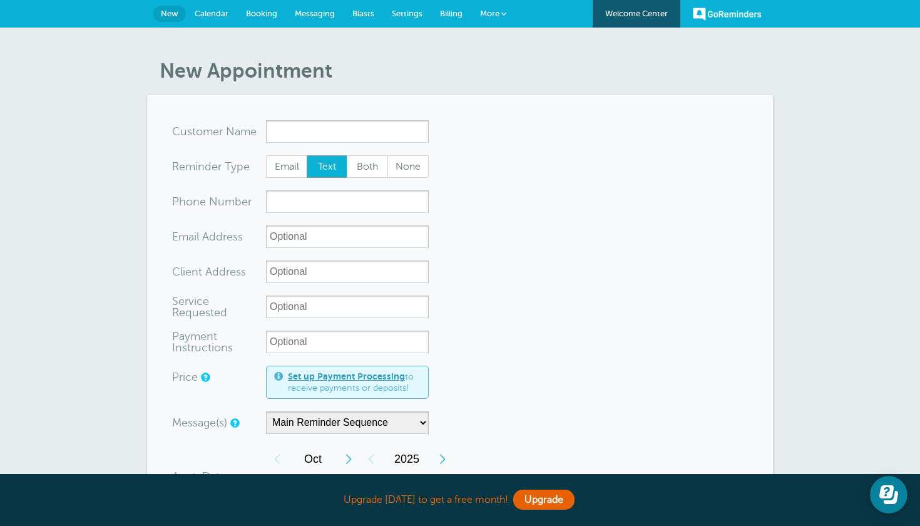
scroll to position [51, 0]
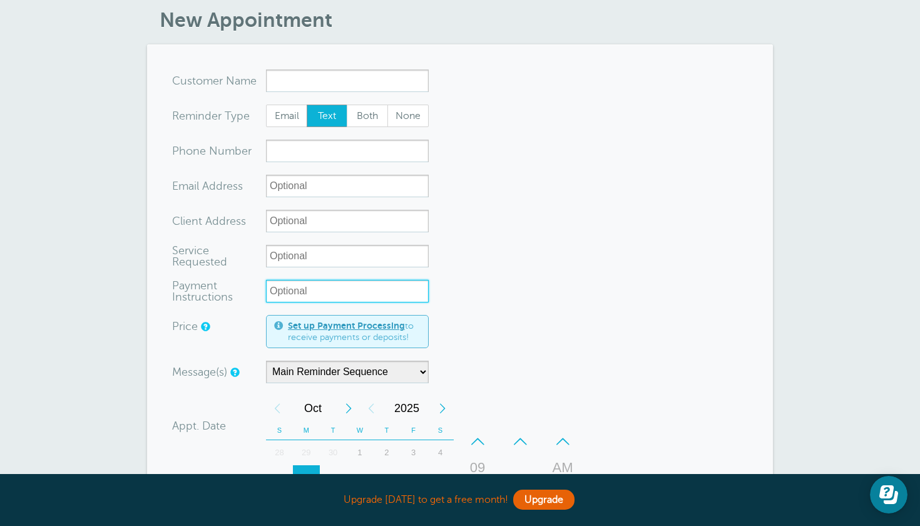
click at [307, 293] on input "Payment Instructions" at bounding box center [347, 291] width 163 height 23
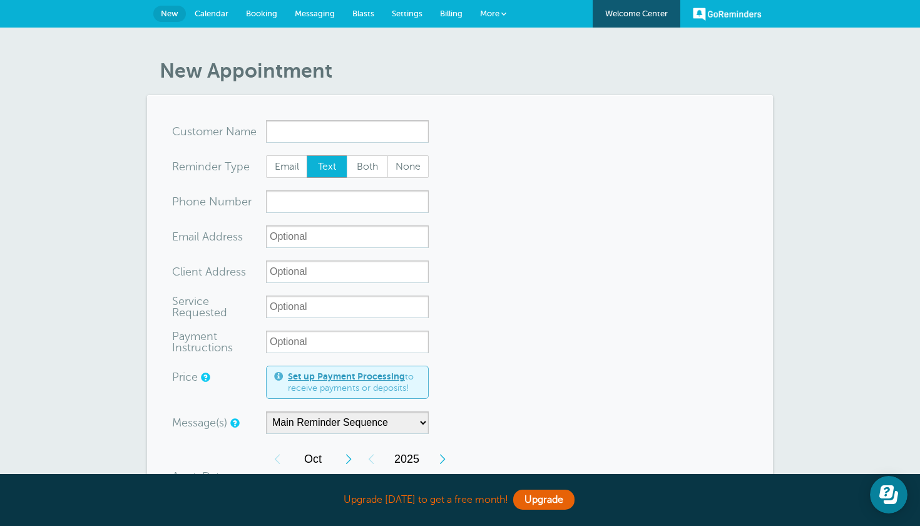
scroll to position [0, 0]
click at [507, 14] on link "More" at bounding box center [493, 14] width 44 height 28
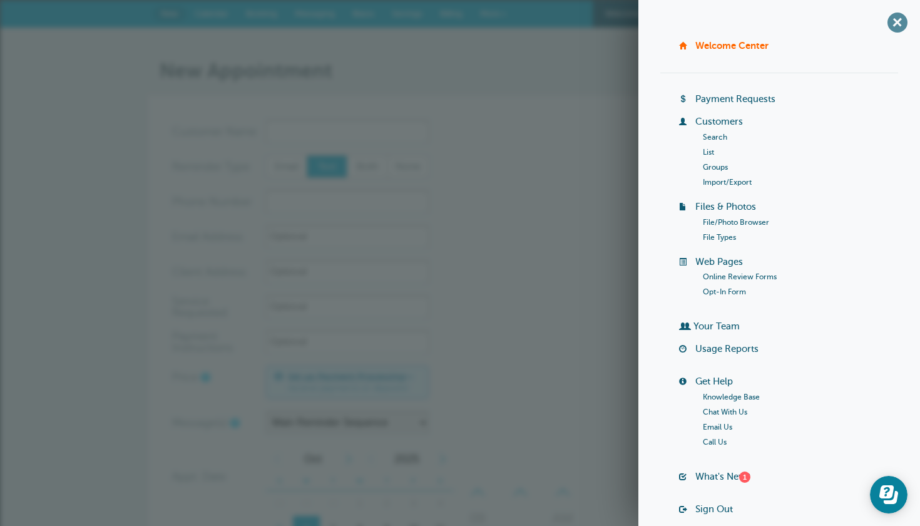
click at [905, 24] on span "+" at bounding box center [897, 22] width 28 height 28
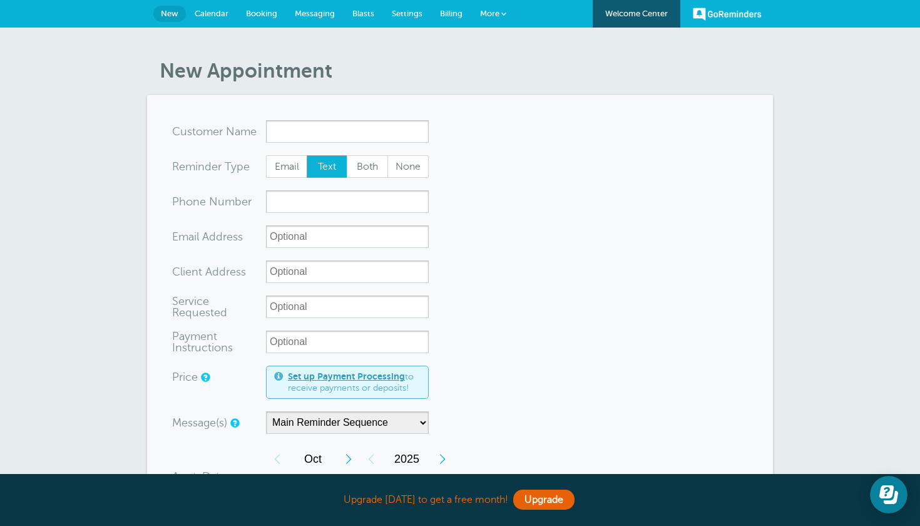
click at [309, 13] on span "Messaging" at bounding box center [315, 13] width 40 height 9
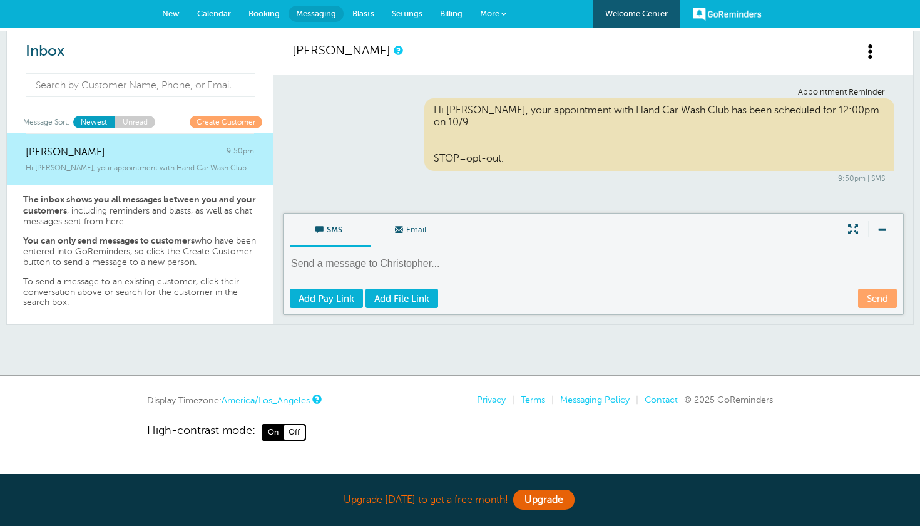
click at [275, 6] on link "Booking" at bounding box center [264, 14] width 49 height 28
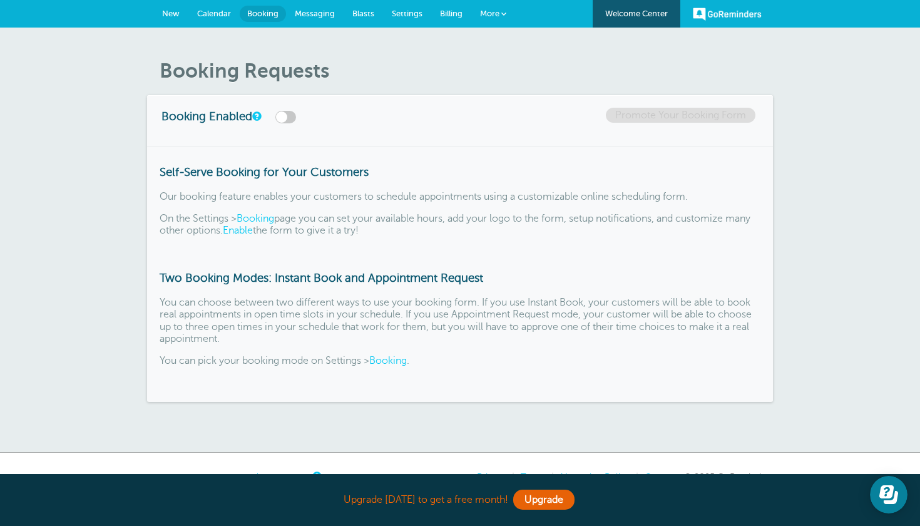
click at [180, 13] on link "New" at bounding box center [170, 14] width 35 height 28
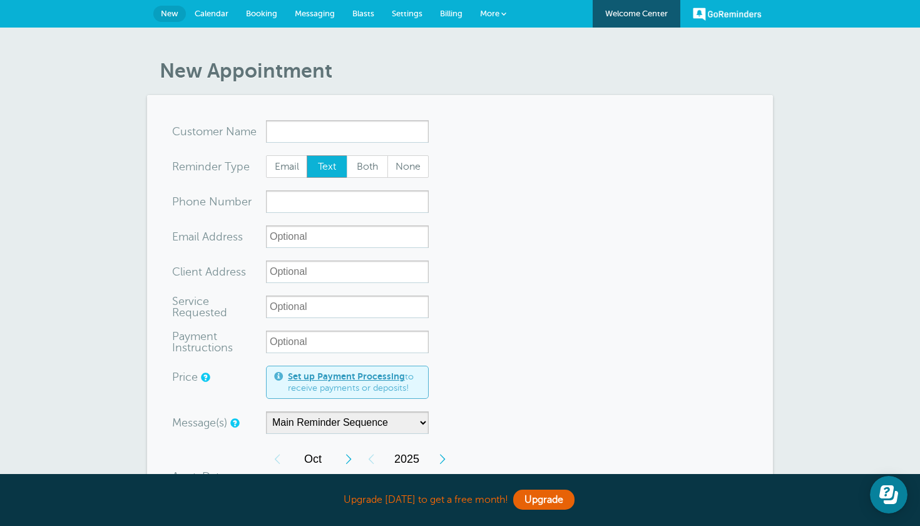
click at [321, 14] on span "Messaging" at bounding box center [315, 13] width 40 height 9
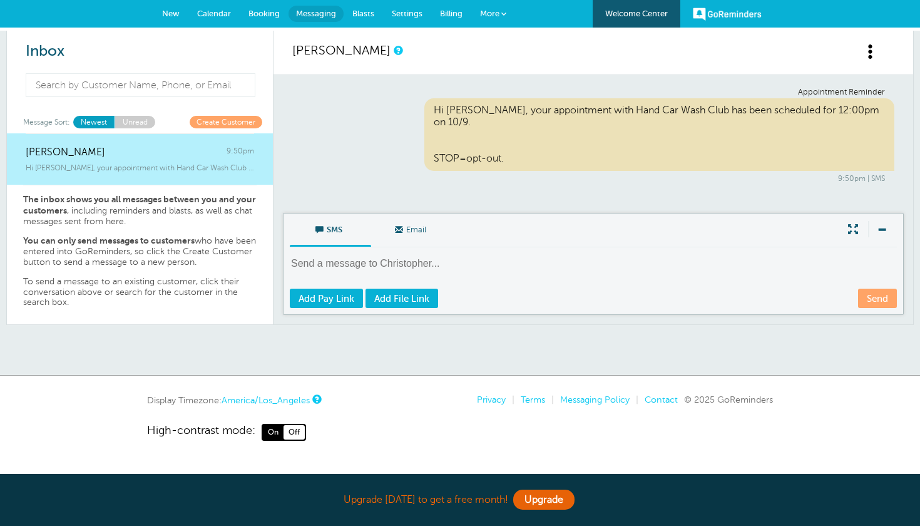
click at [410, 14] on span "Settings" at bounding box center [407, 13] width 31 height 9
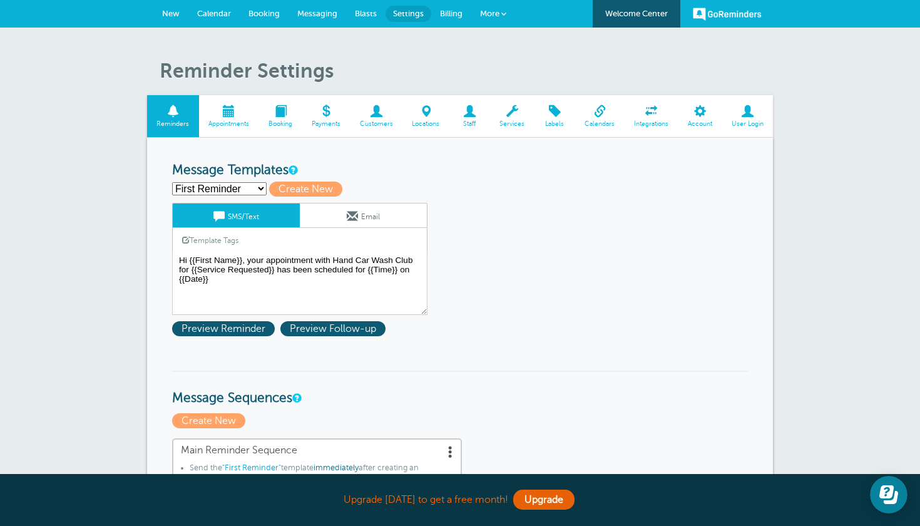
click at [513, 110] on span at bounding box center [512, 111] width 44 height 12
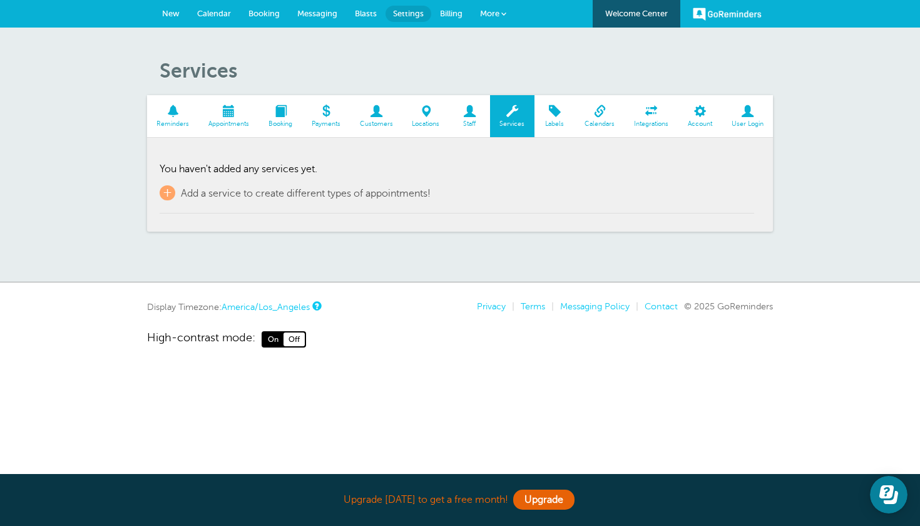
click at [651, 113] on span at bounding box center [651, 111] width 54 height 12
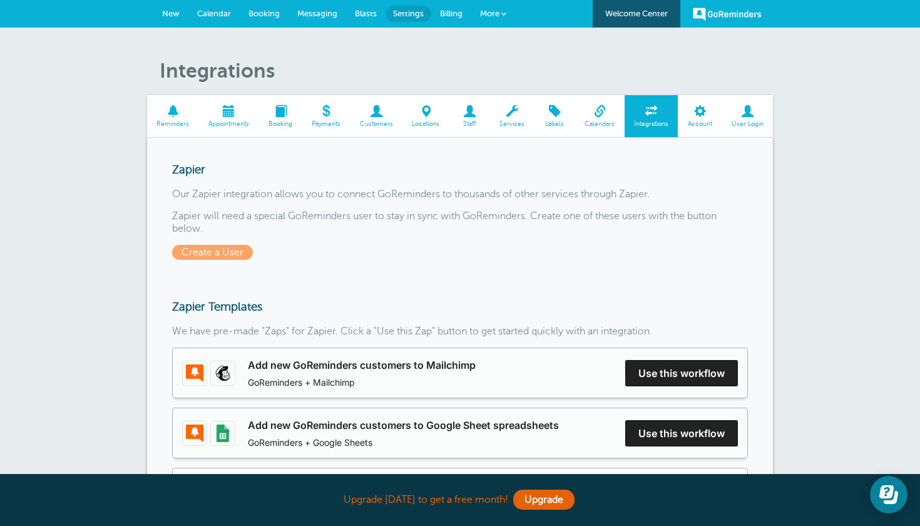
click at [703, 116] on span at bounding box center [700, 111] width 44 height 12
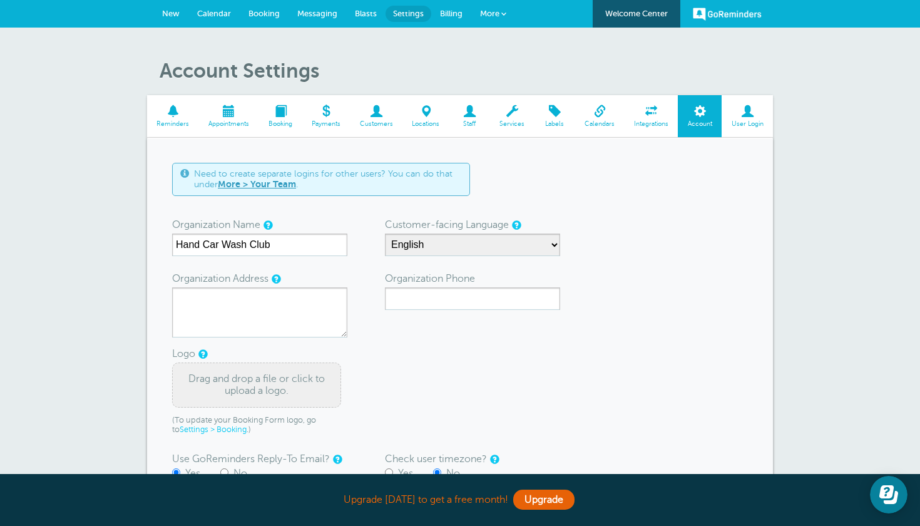
click at [228, 117] on span at bounding box center [229, 111] width 60 height 12
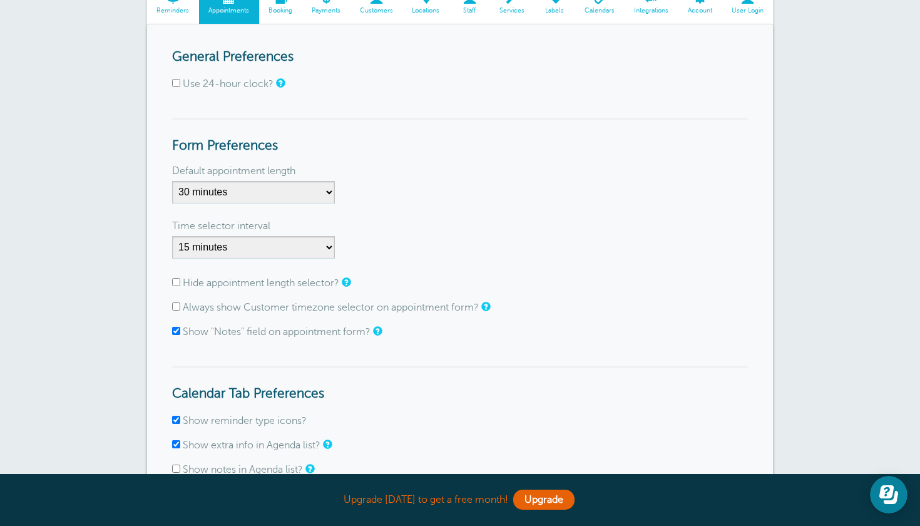
scroll to position [110, 0]
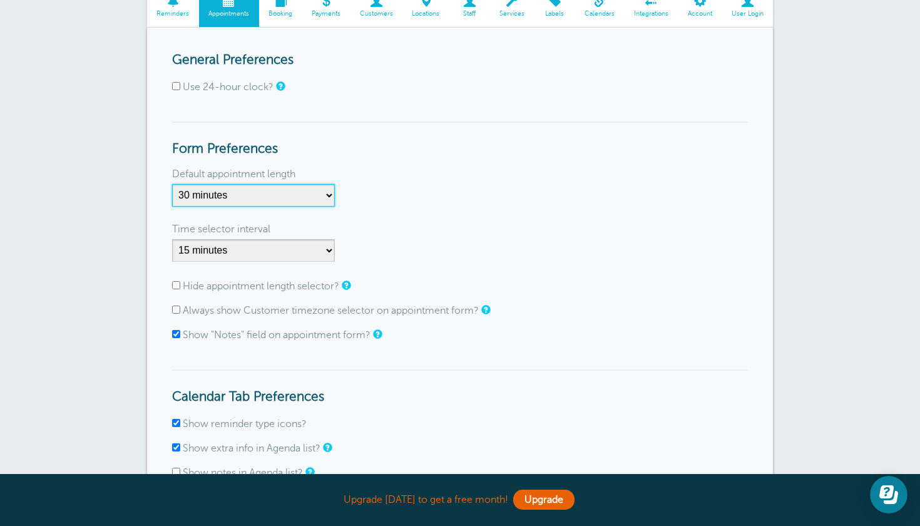
select select "120"
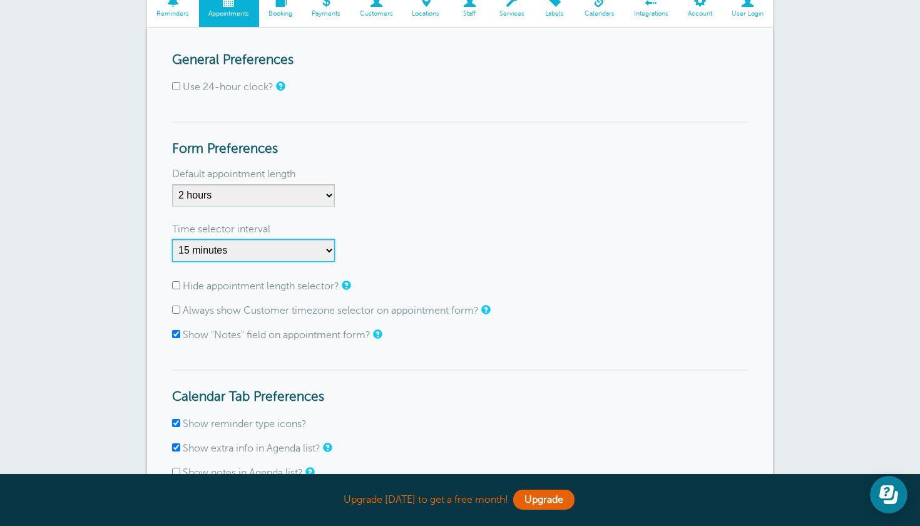
select select "10"
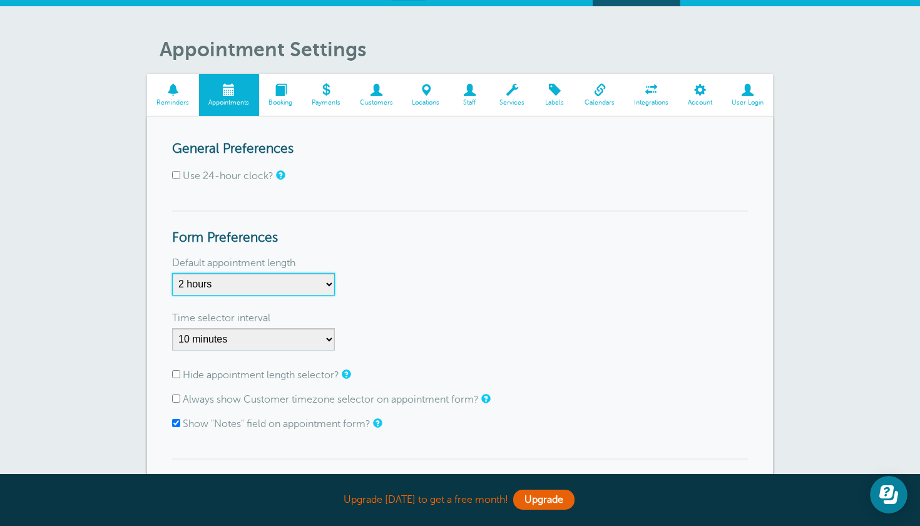
scroll to position [0, 0]
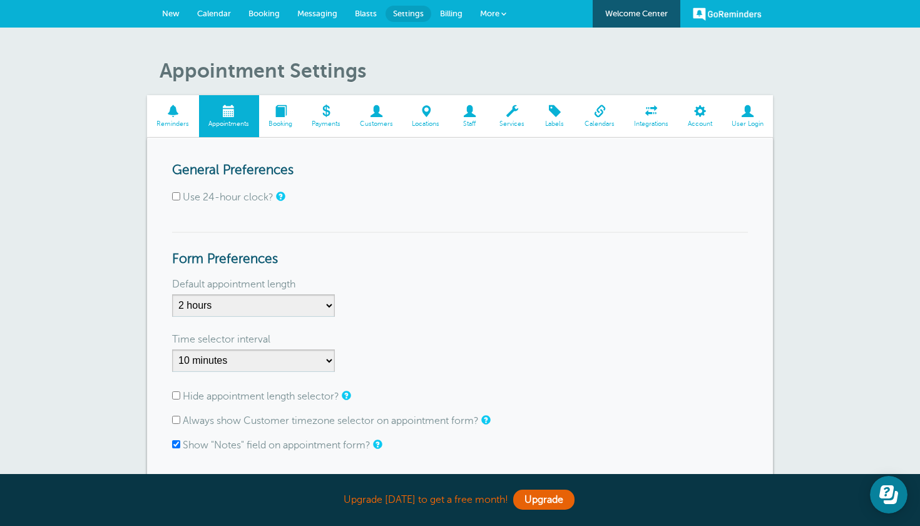
click at [277, 114] on span at bounding box center [280, 111] width 43 height 12
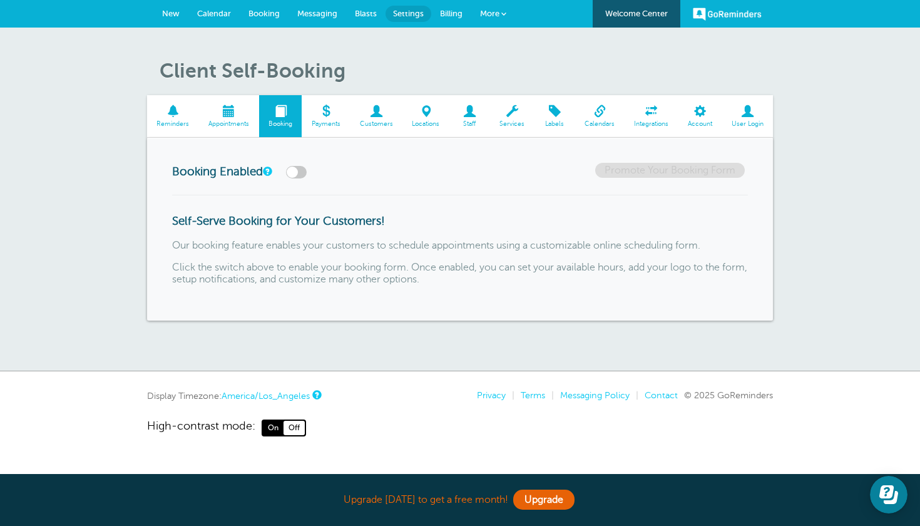
click at [324, 113] on span at bounding box center [326, 111] width 48 height 12
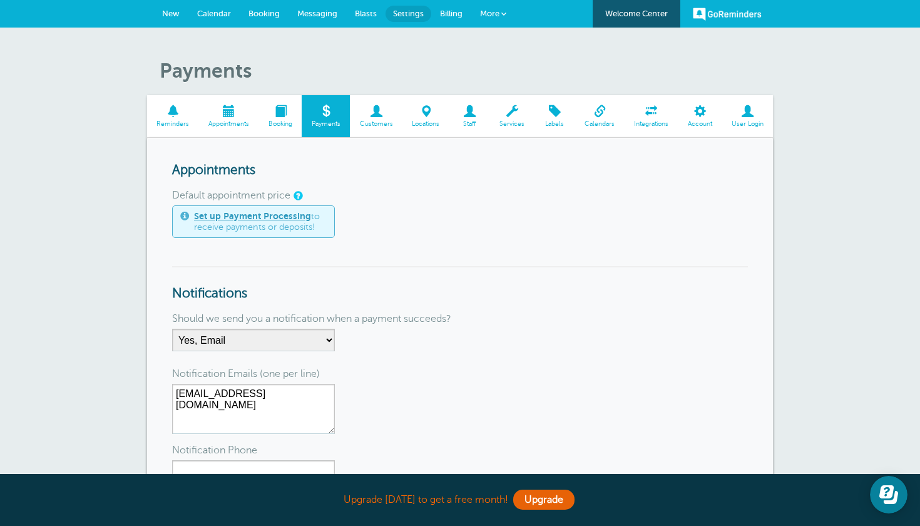
click at [373, 115] on span at bounding box center [376, 111] width 53 height 12
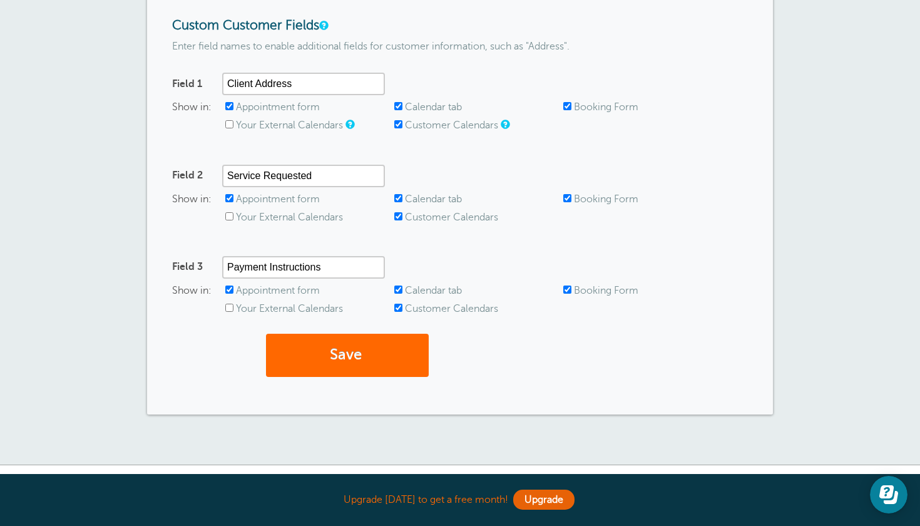
scroll to position [146, 0]
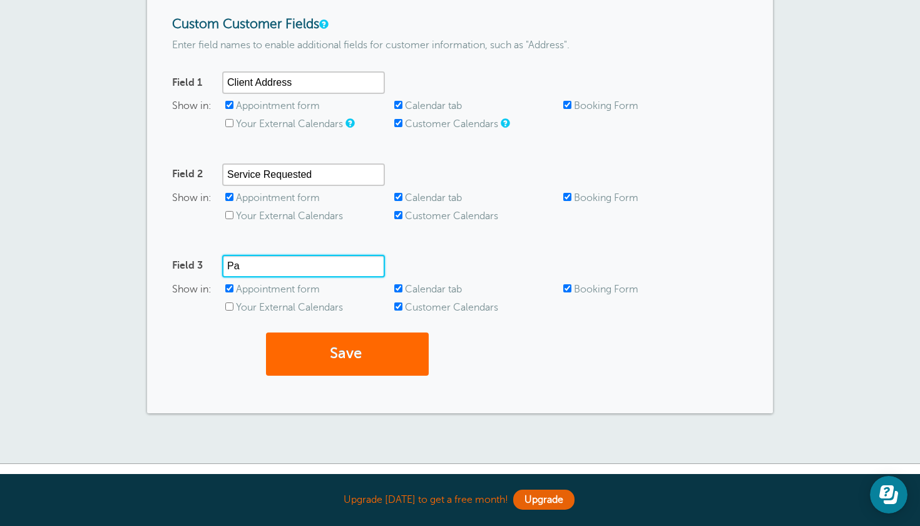
type input "P"
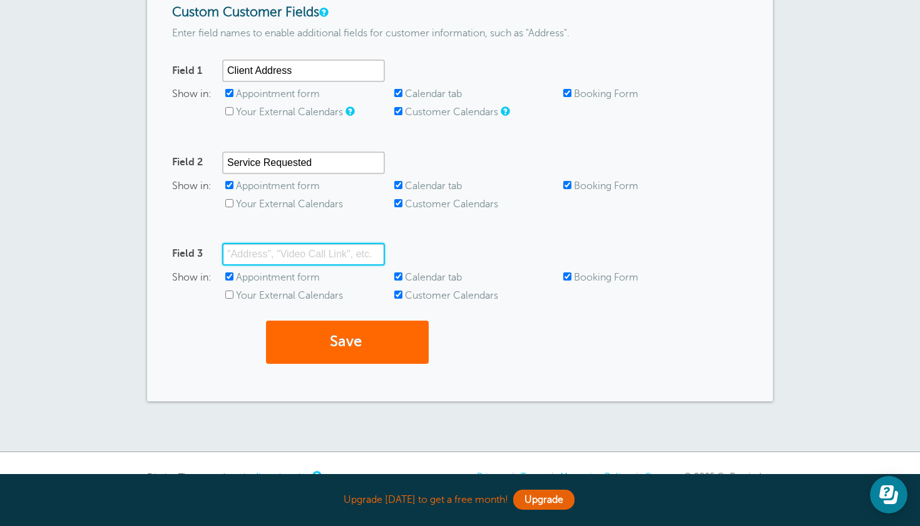
scroll to position [160, 0]
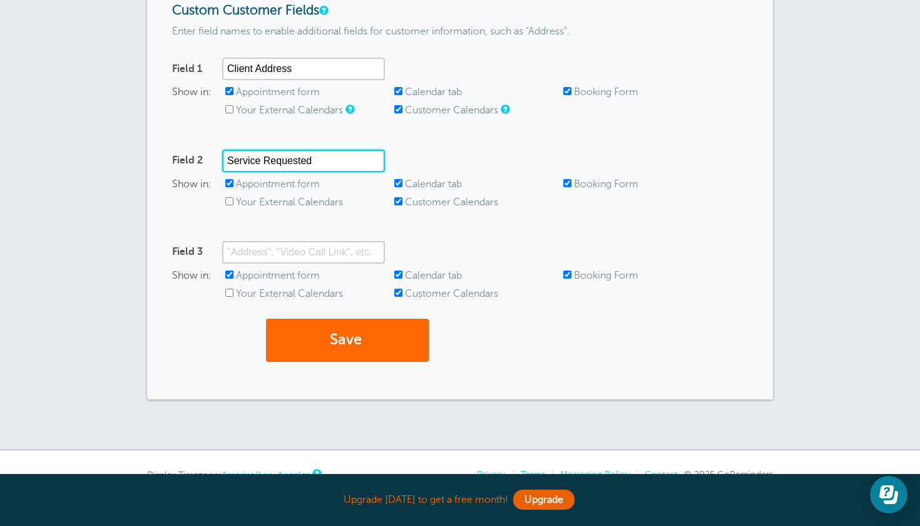
drag, startPoint x: 335, startPoint y: 156, endPoint x: 82, endPoint y: 143, distance: 253.1
type input "Price"
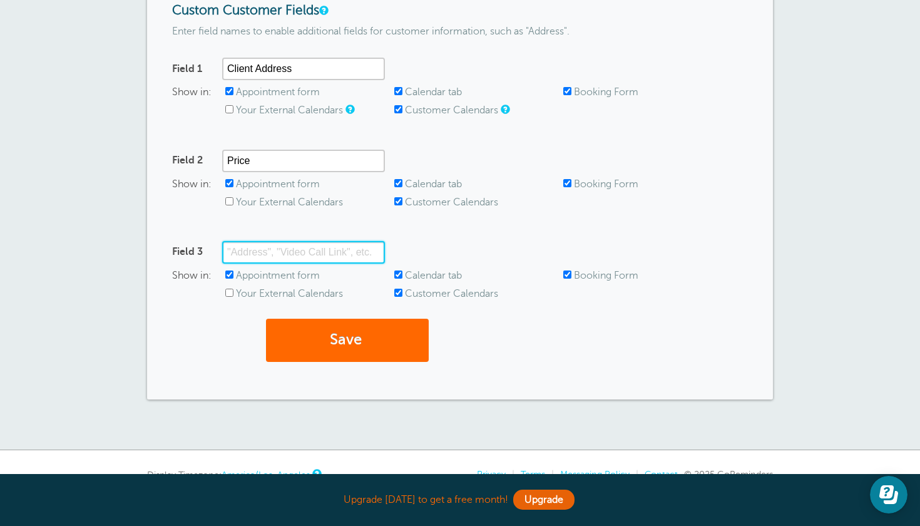
click at [302, 257] on input "Field 3" at bounding box center [303, 252] width 163 height 23
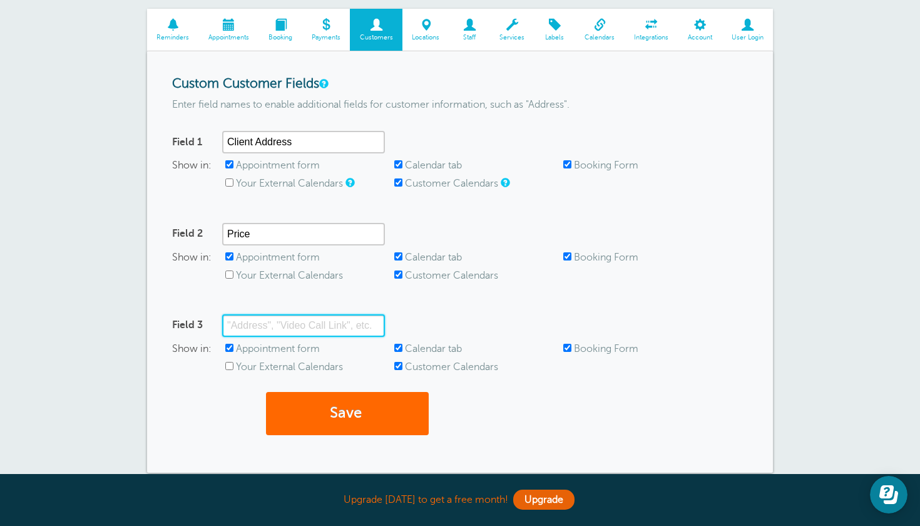
scroll to position [76, 0]
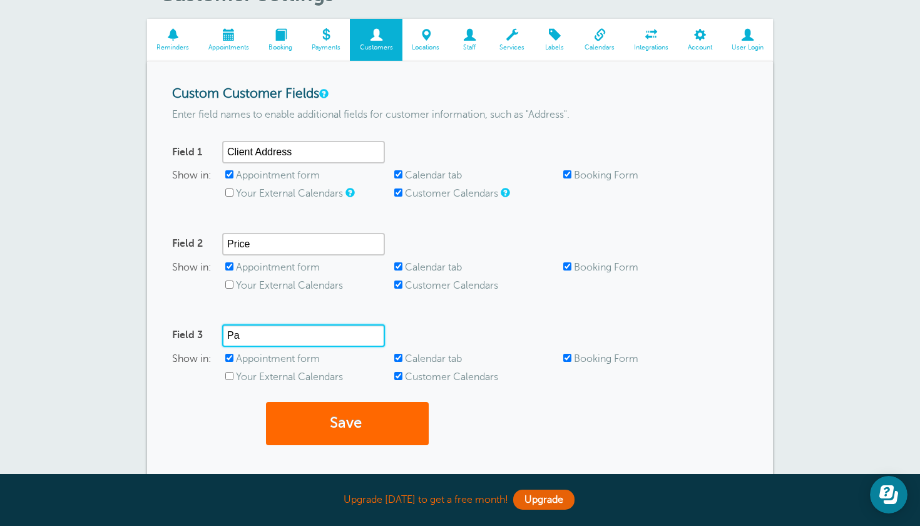
type input "P"
type input "Payment Link"
click at [323, 429] on button "Save" at bounding box center [347, 423] width 163 height 43
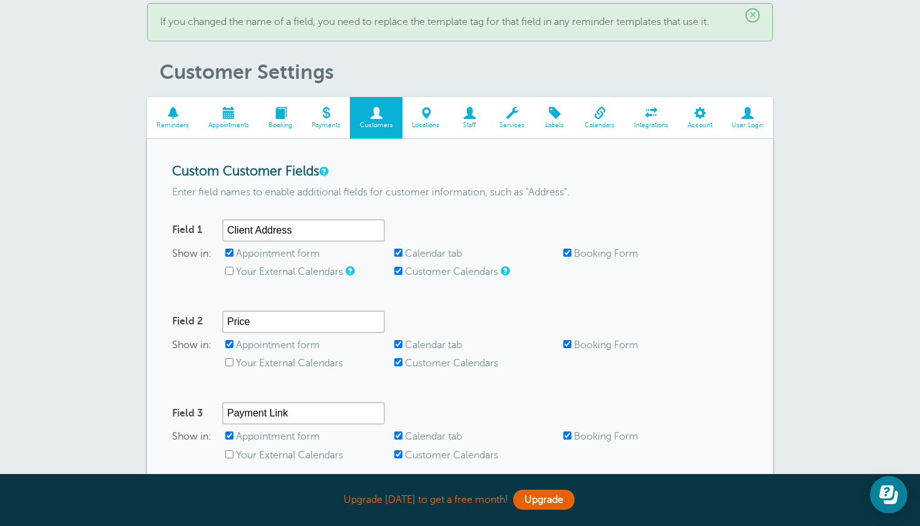
scroll to position [60, 0]
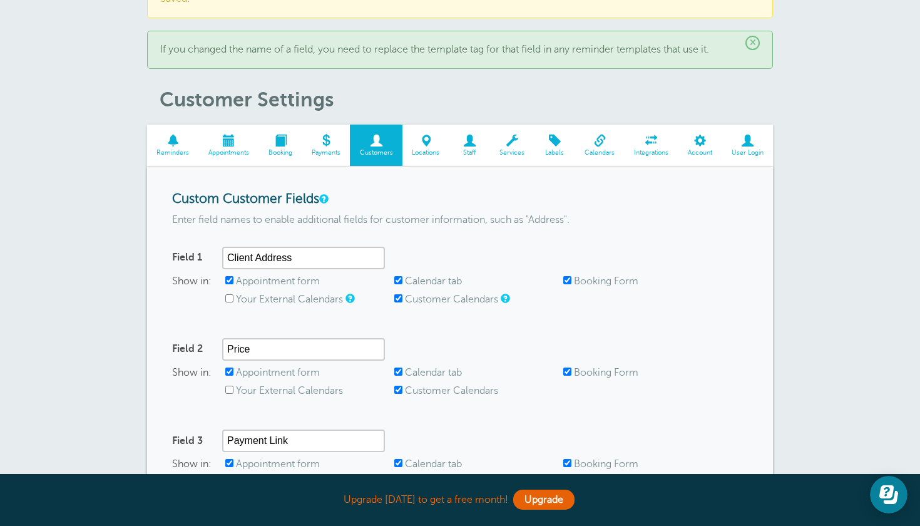
click at [372, 131] on span "Customers" at bounding box center [376, 146] width 53 height 42
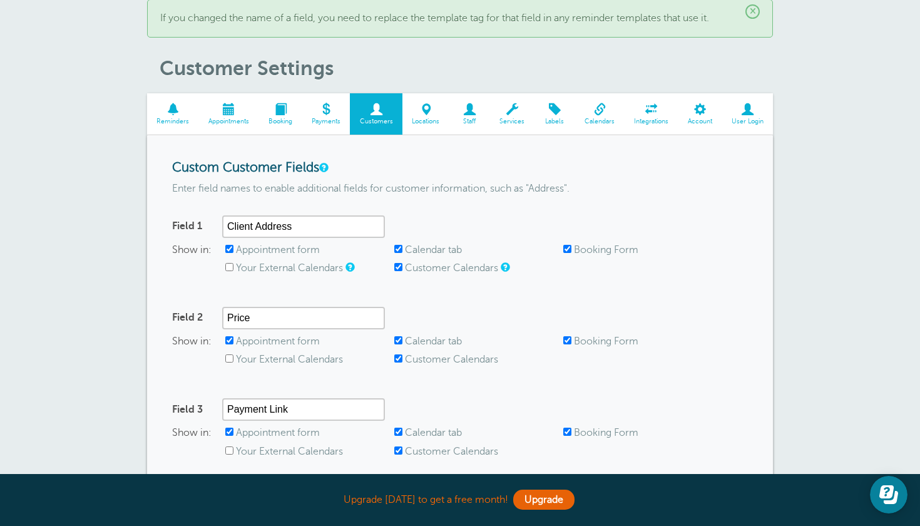
scroll to position [75, 0]
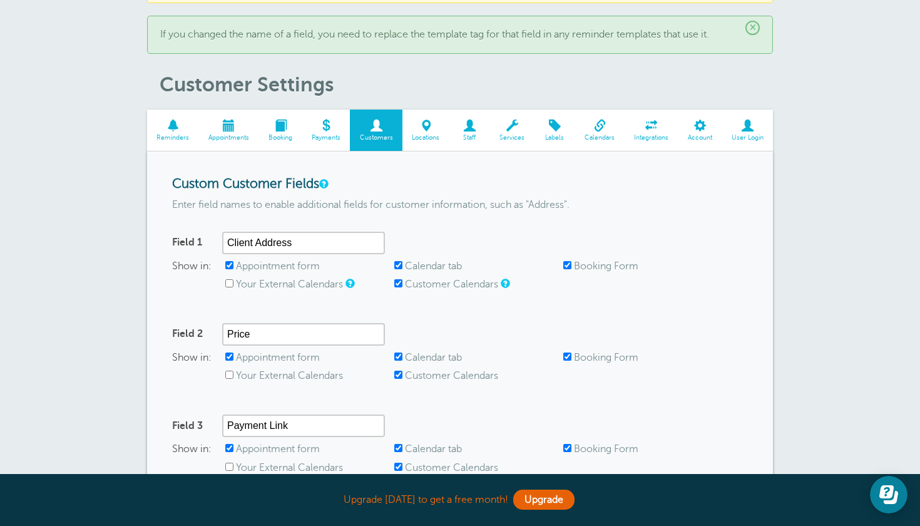
click at [231, 125] on span at bounding box center [229, 126] width 60 height 12
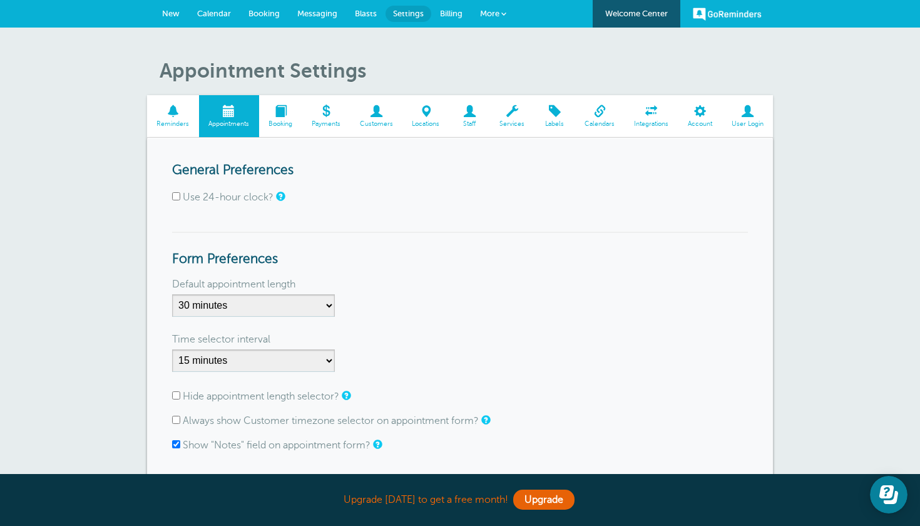
click at [168, 18] on span "New" at bounding box center [171, 13] width 18 height 9
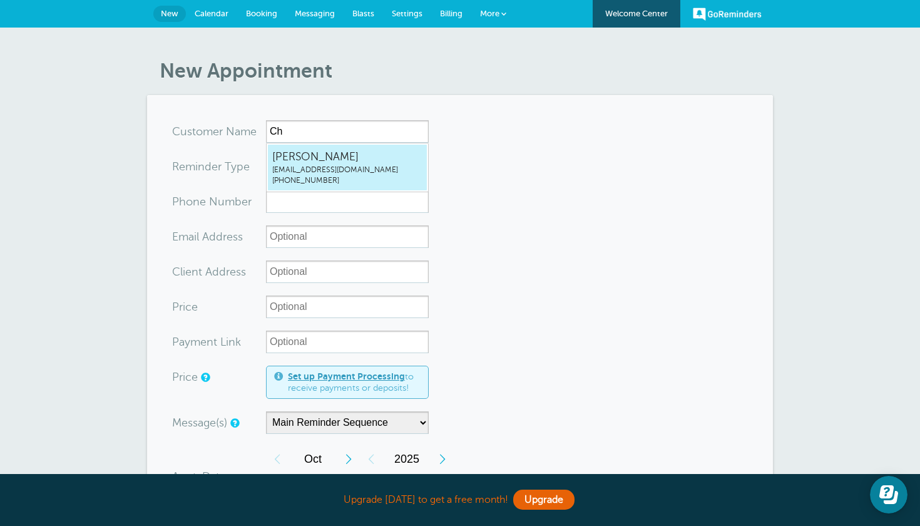
click at [391, 159] on span "Christopher Taylor" at bounding box center [347, 157] width 150 height 16
type input "ChristopherTaylormasteryschoolinfo@gmail.com4157149453"
type input "Christopher Taylor"
type input "(415) 714-9453"
type input "[EMAIL_ADDRESS][DOMAIN_NAME]"
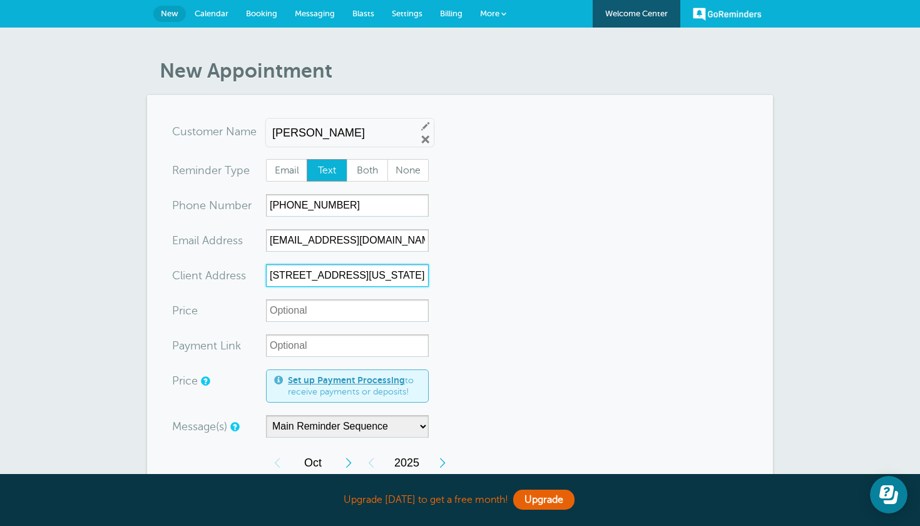
type input "[STREET_ADDRESS][US_STATE]"
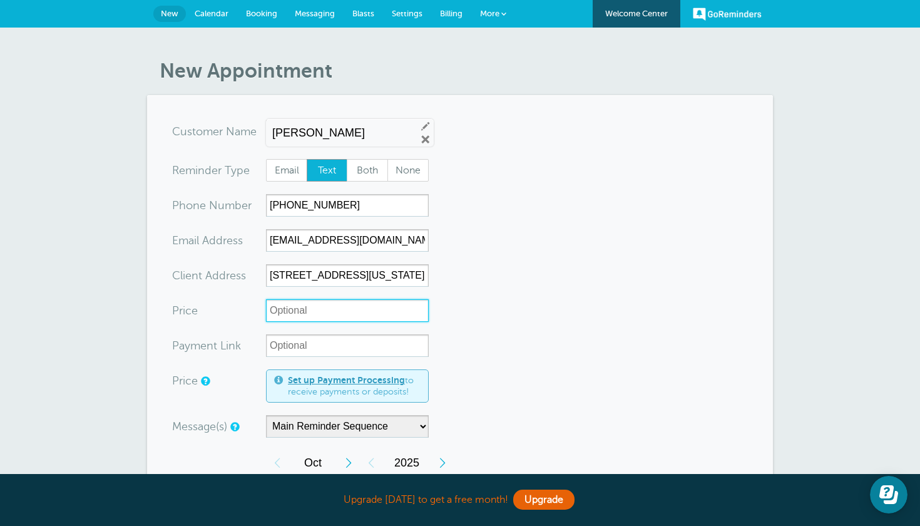
click at [365, 321] on input "Price" at bounding box center [347, 310] width 163 height 23
type input "2"
type input "$260"
click at [317, 342] on input "Payment Link" at bounding box center [347, 345] width 163 height 23
paste input "https://link.clover.com/urlshortener/dPppfs"
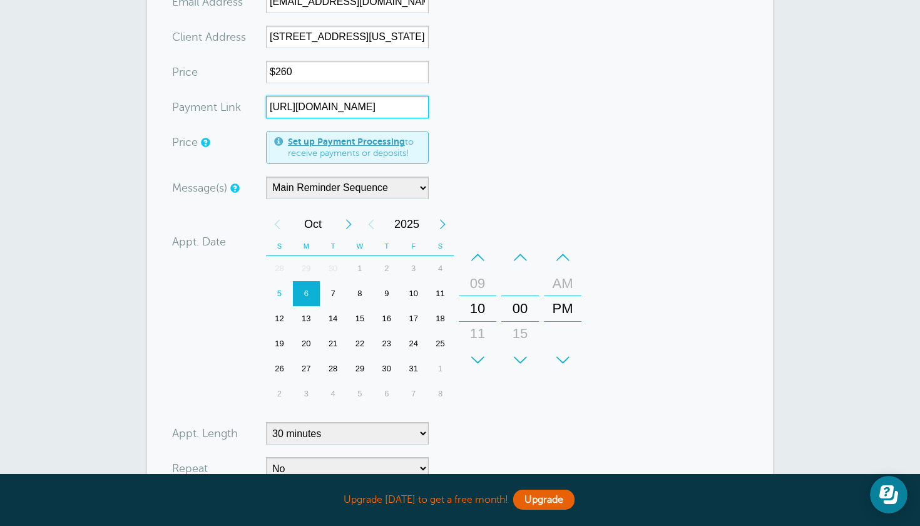
scroll to position [238, 0]
click at [481, 354] on div "+" at bounding box center [478, 359] width 38 height 25
click at [476, 258] on div "–" at bounding box center [478, 257] width 38 height 25
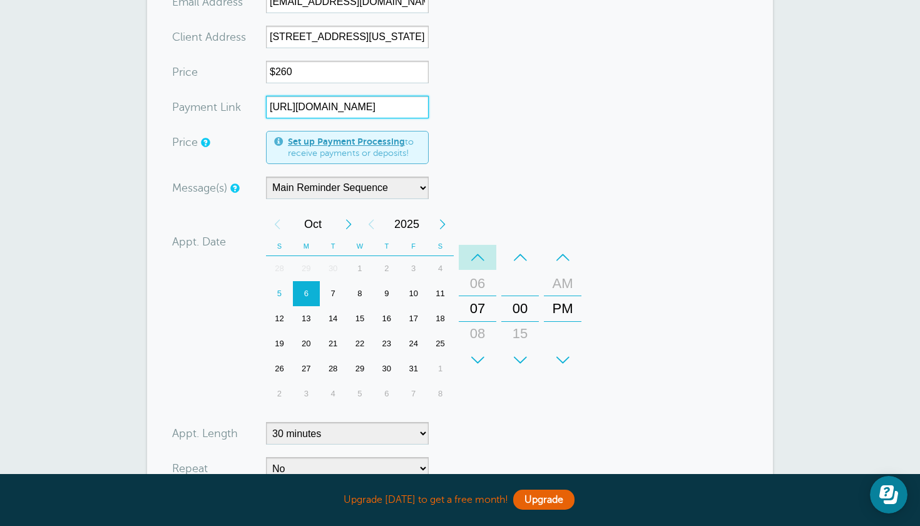
click at [476, 258] on div "–" at bounding box center [478, 257] width 38 height 25
click at [477, 258] on div "–" at bounding box center [478, 257] width 38 height 25
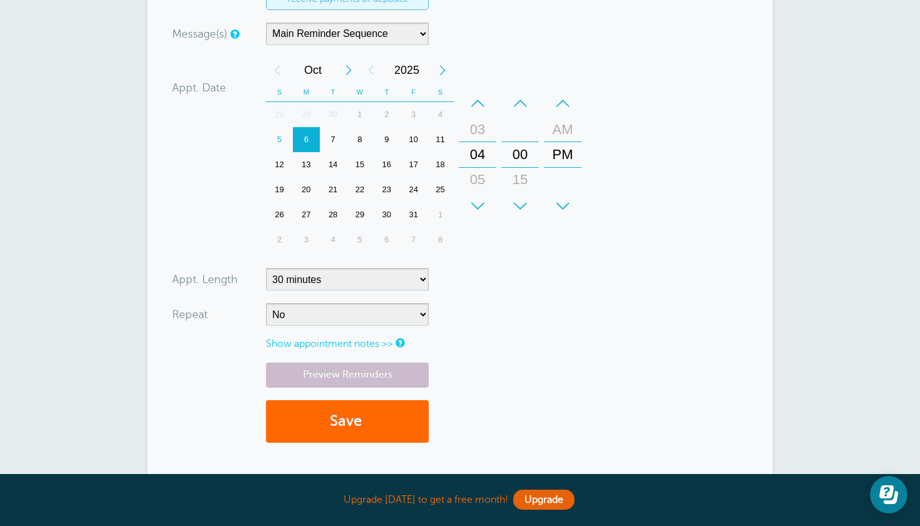
scroll to position [397, 0]
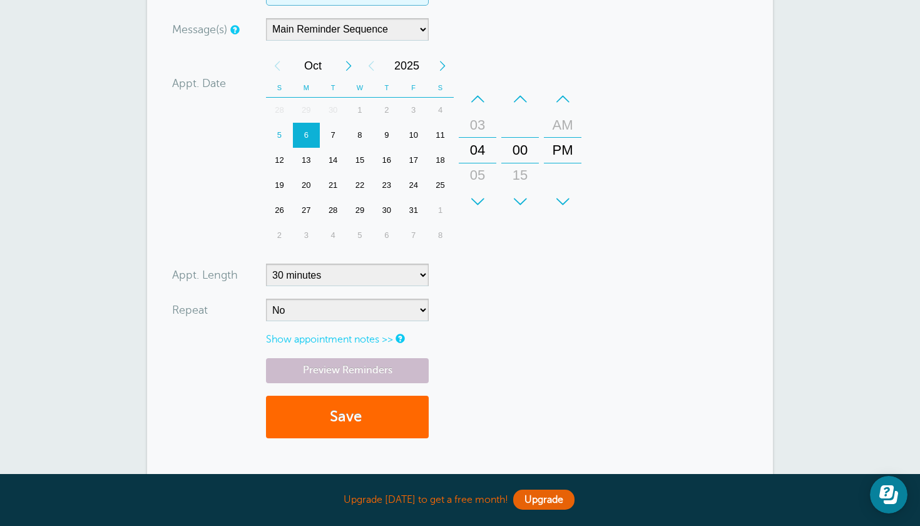
type input "https://link.clover.com/urlshortener/dPppfs"
select select "120"
click at [347, 419] on button "Save" at bounding box center [347, 416] width 163 height 43
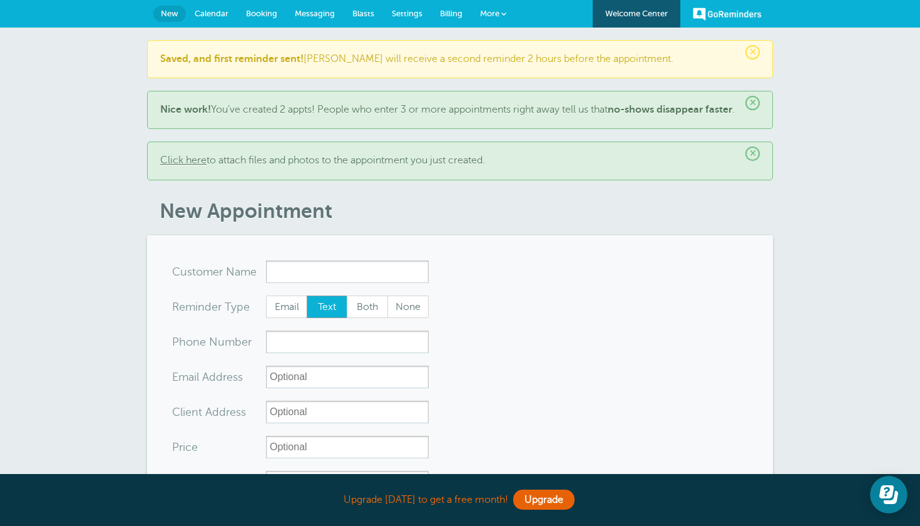
click at [311, 13] on span "Messaging" at bounding box center [315, 13] width 40 height 9
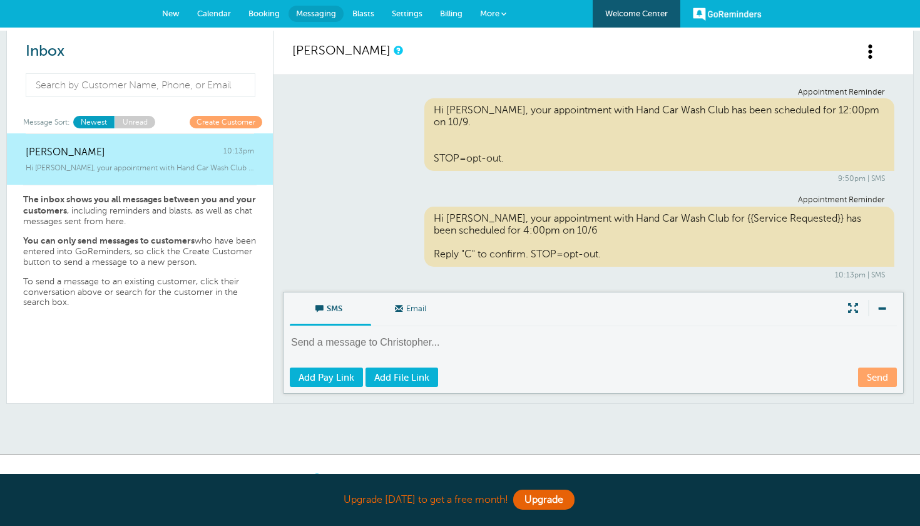
click at [405, 19] on link "Settings" at bounding box center [407, 14] width 48 height 28
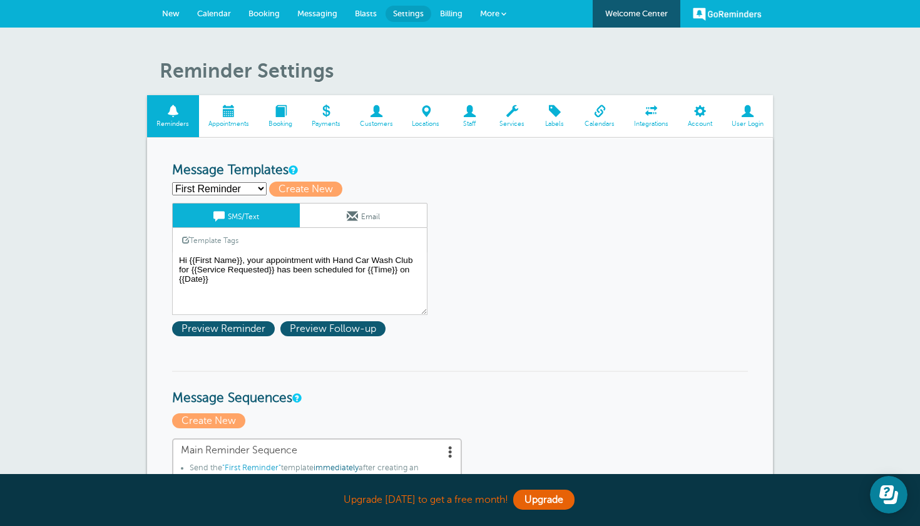
click at [230, 239] on link "Template Tags" at bounding box center [210, 240] width 75 height 24
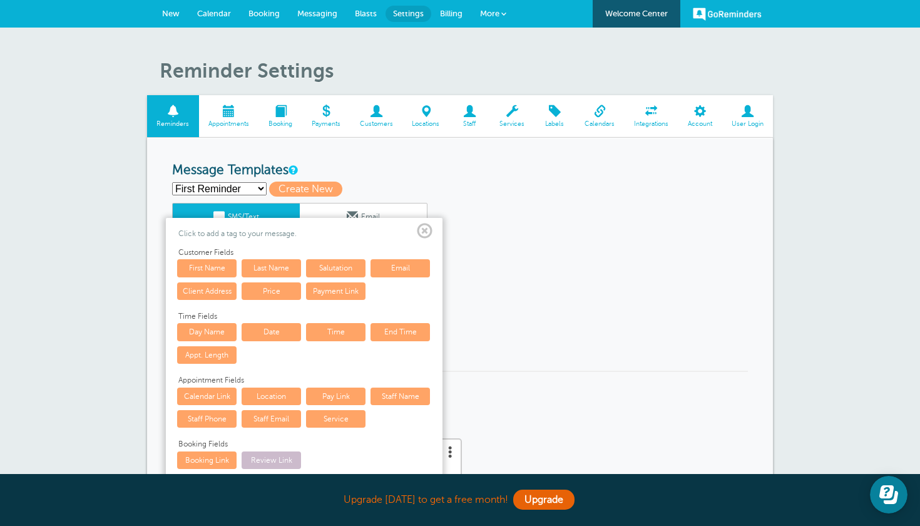
click at [423, 231] on span at bounding box center [425, 231] width 16 height 16
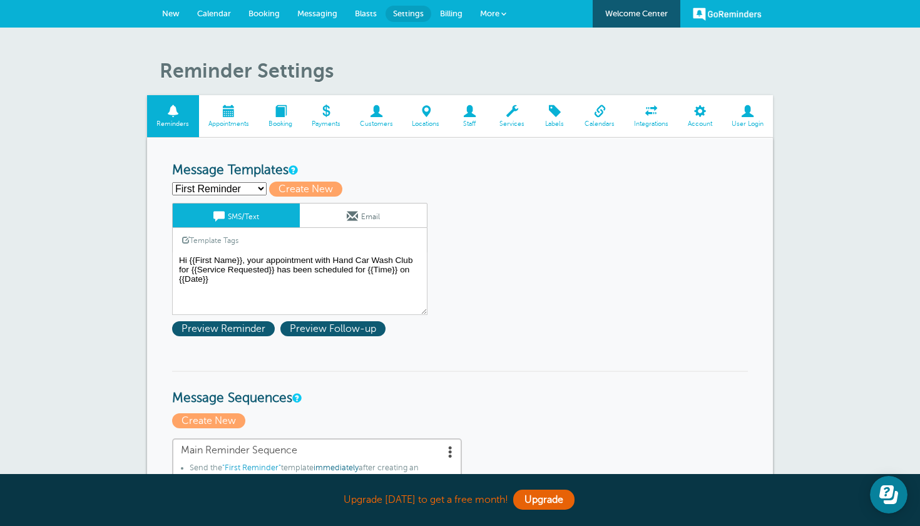
click at [228, 238] on link "Template Tags" at bounding box center [210, 240] width 75 height 24
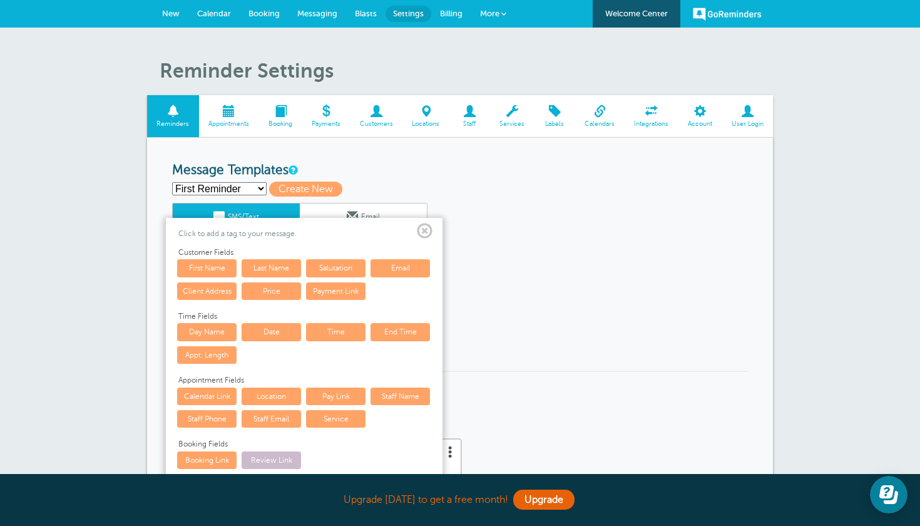
click at [424, 223] on span at bounding box center [425, 231] width 16 height 16
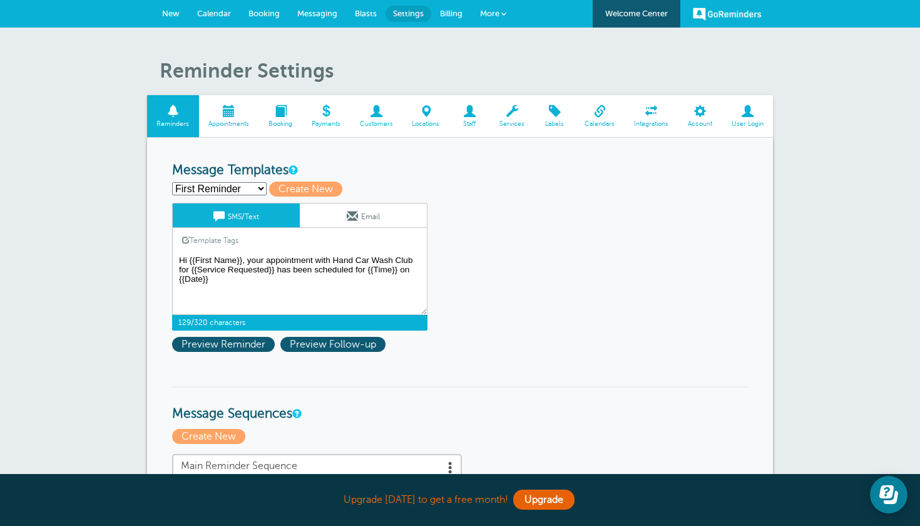
click at [223, 278] on textarea "Hi {{First Name}}, your appointment with Hand Car Wash Club for {{Service Reque…" at bounding box center [299, 283] width 255 height 63
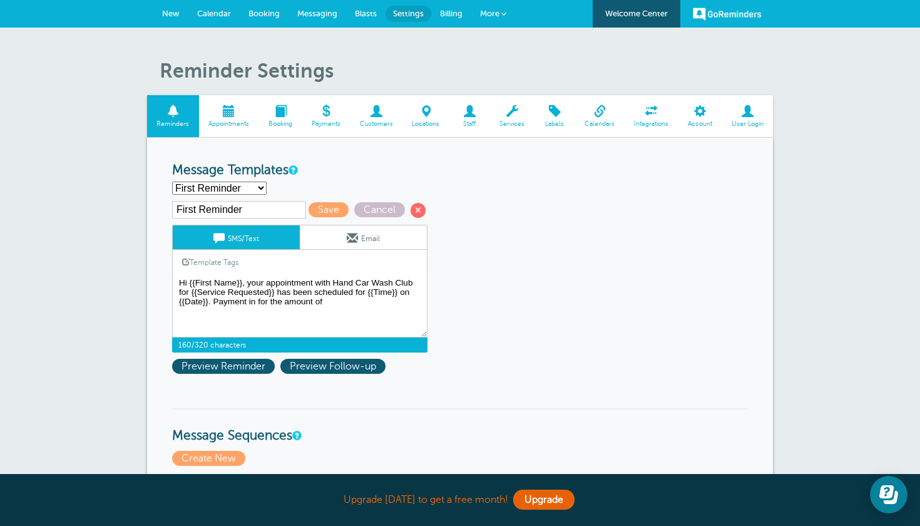
click at [205, 256] on link "Template Tags" at bounding box center [210, 262] width 75 height 24
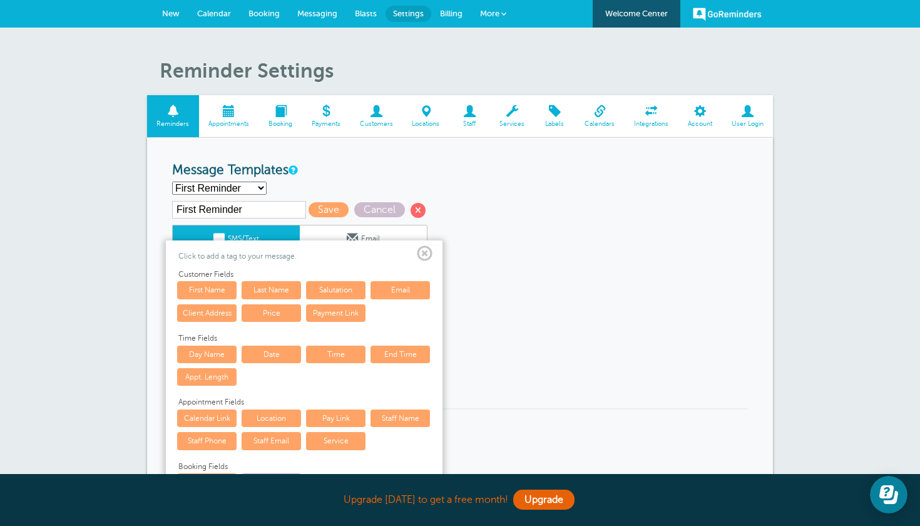
click at [283, 307] on link "Price" at bounding box center [271, 313] width 59 height 18
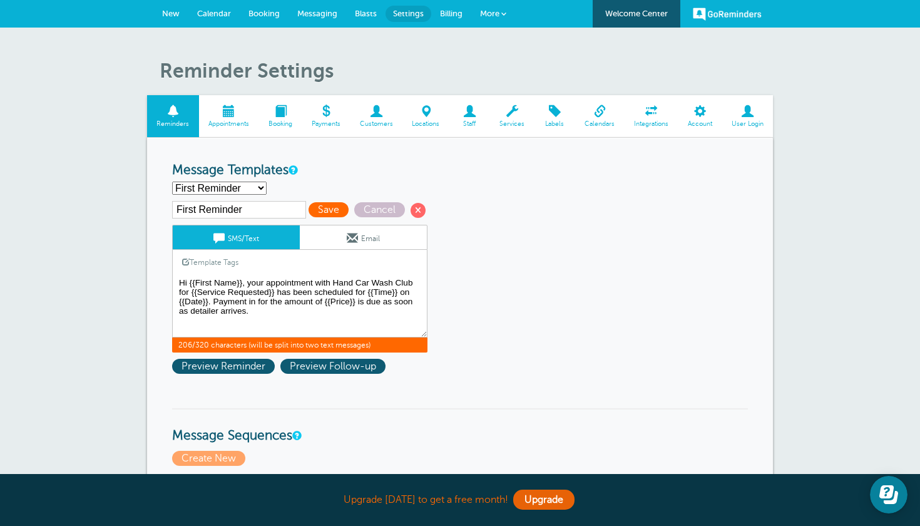
type textarea "Hi {{First Name}}, your appointment with Hand Car Wash Club for {{Service Reque…"
click at [317, 210] on span "Save" at bounding box center [328, 209] width 40 height 15
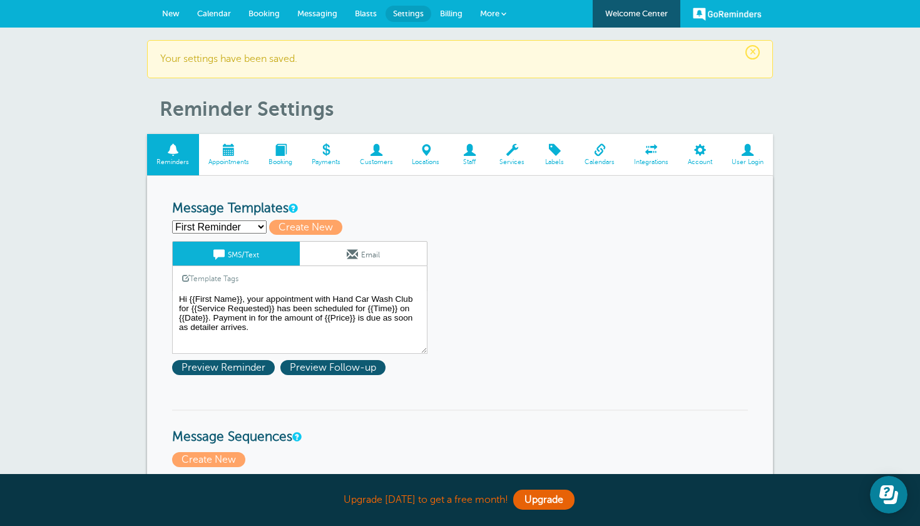
click at [173, 14] on span "New" at bounding box center [171, 13] width 18 height 9
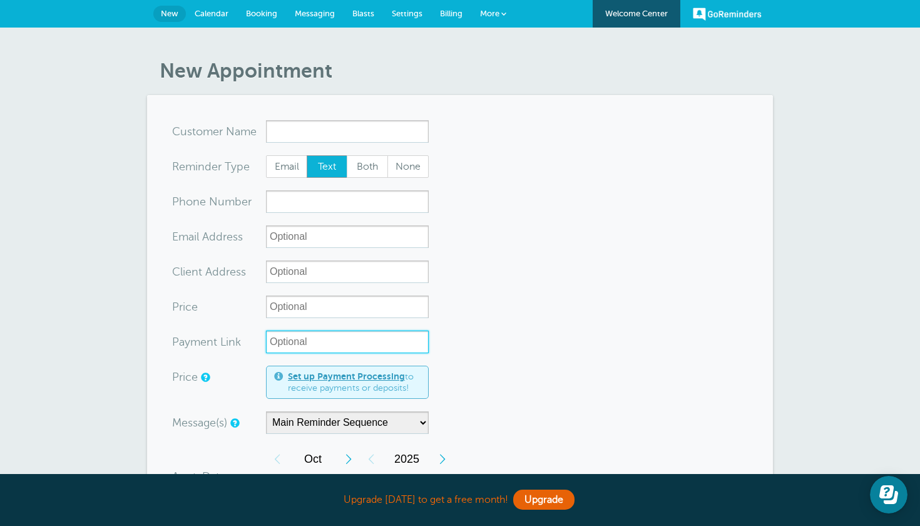
click at [330, 337] on input "Payment Link" at bounding box center [347, 341] width 163 height 23
paste input "[URL][DOMAIN_NAME]"
type input "[URL][DOMAIN_NAME]"
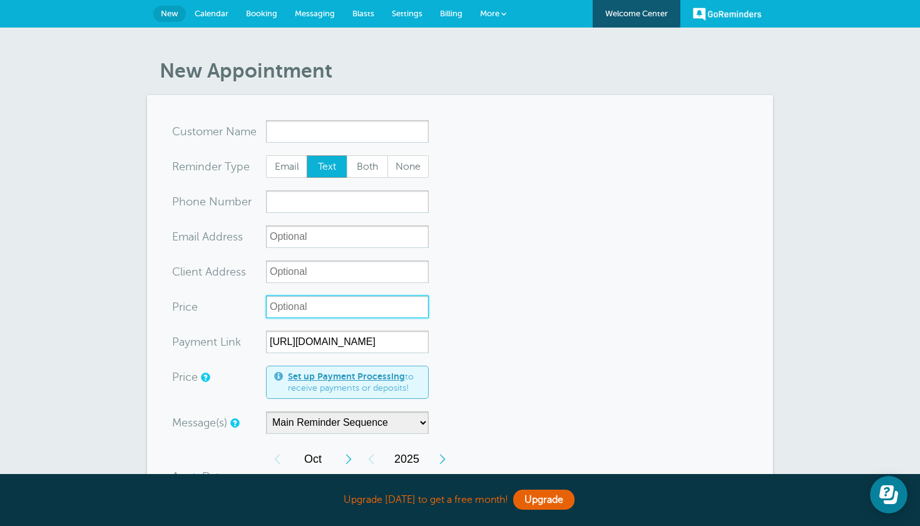
click at [304, 307] on input "Price" at bounding box center [347, 306] width 163 height 23
type input "260"
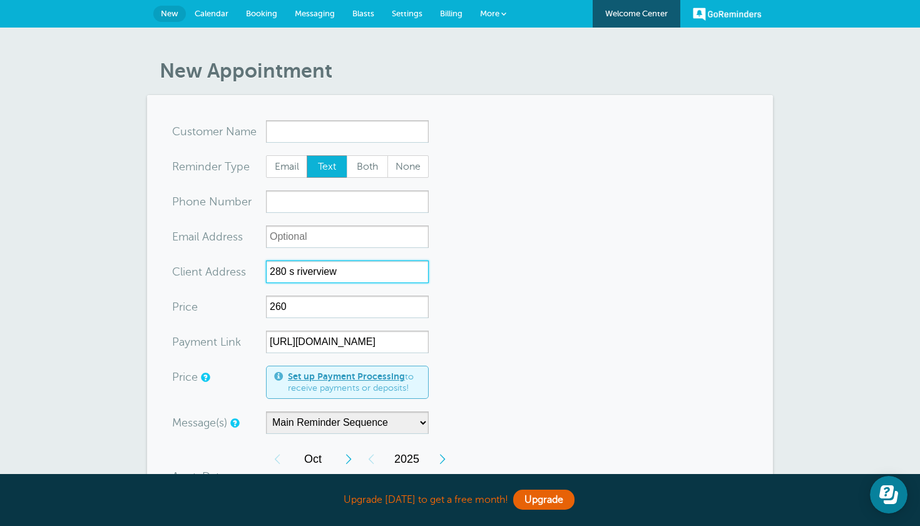
type input "280 s riverview"
click at [283, 234] on input "xx-no-autofill" at bounding box center [347, 236] width 163 height 23
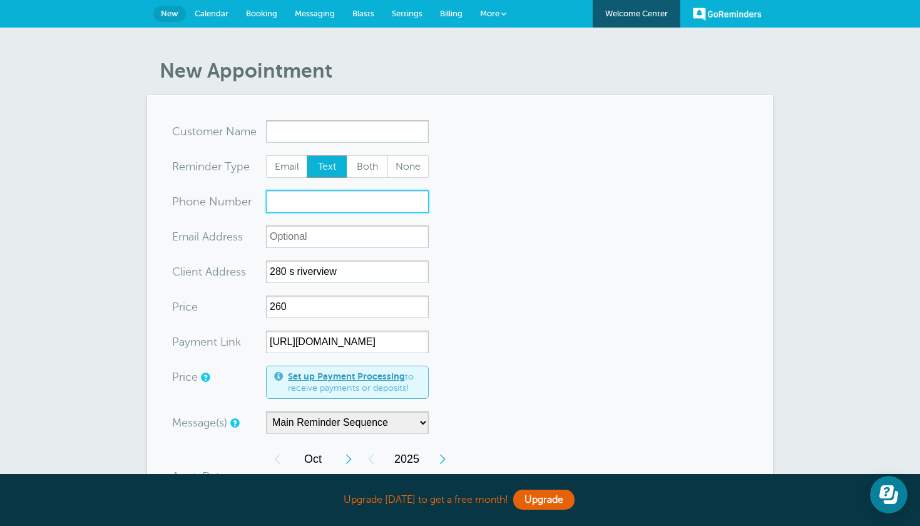
click at [327, 205] on input "xxx-no-autofill" at bounding box center [347, 201] width 163 height 23
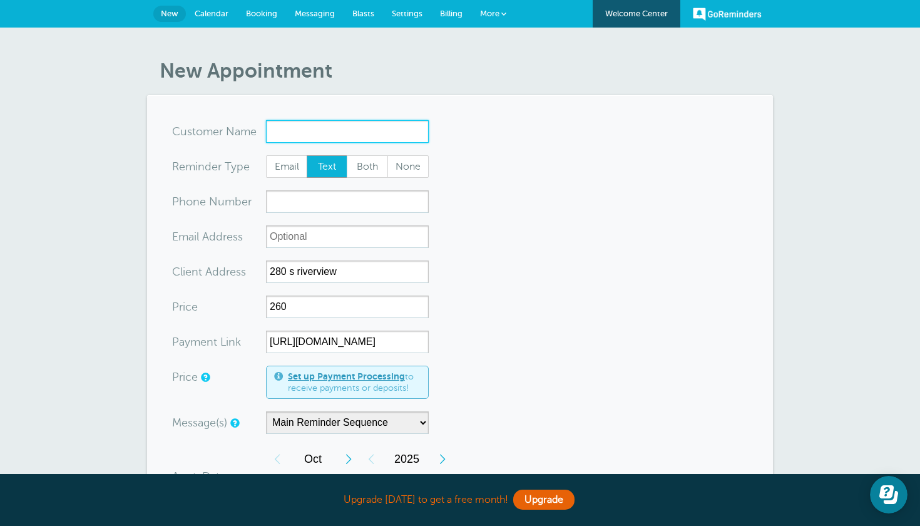
click at [316, 138] on input "x-no-autofill" at bounding box center [347, 131] width 163 height 23
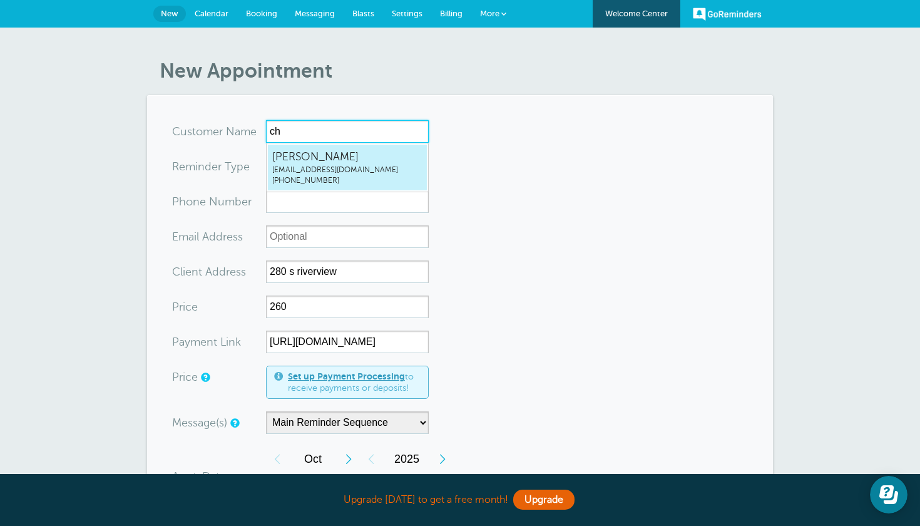
click at [342, 160] on span "Christopher Taylor" at bounding box center [347, 157] width 150 height 16
type input "ChristopherTaylormasteryschoolinfo@gmail.com4157149453"
type input "Christopher Taylor"
type input "(415) 714-9453"
type input "[EMAIL_ADDRESS][DOMAIN_NAME]"
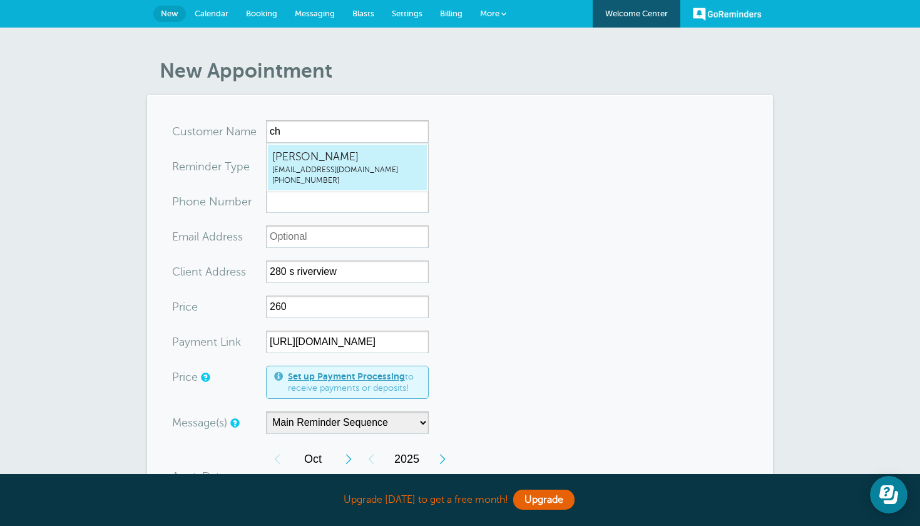
type input "3820 S River Pkwy unti 119 Portland Oregon"
type input "$260"
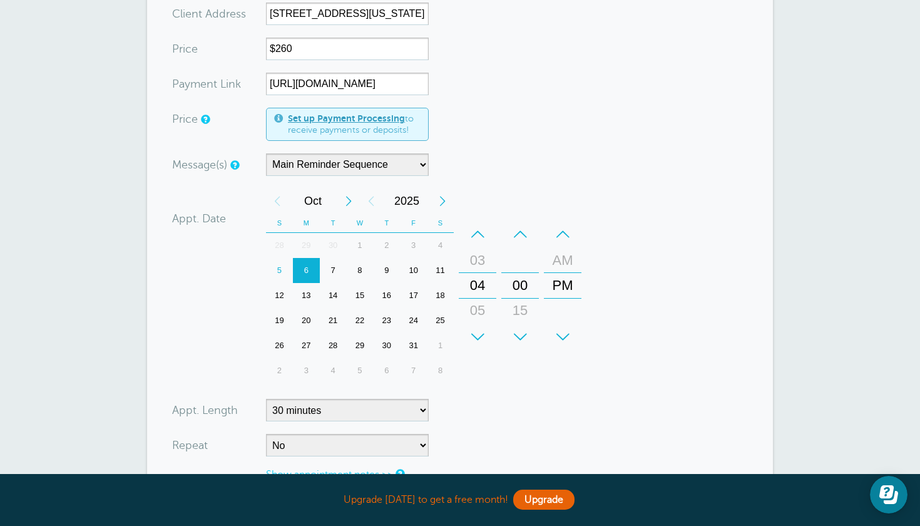
scroll to position [283, 0]
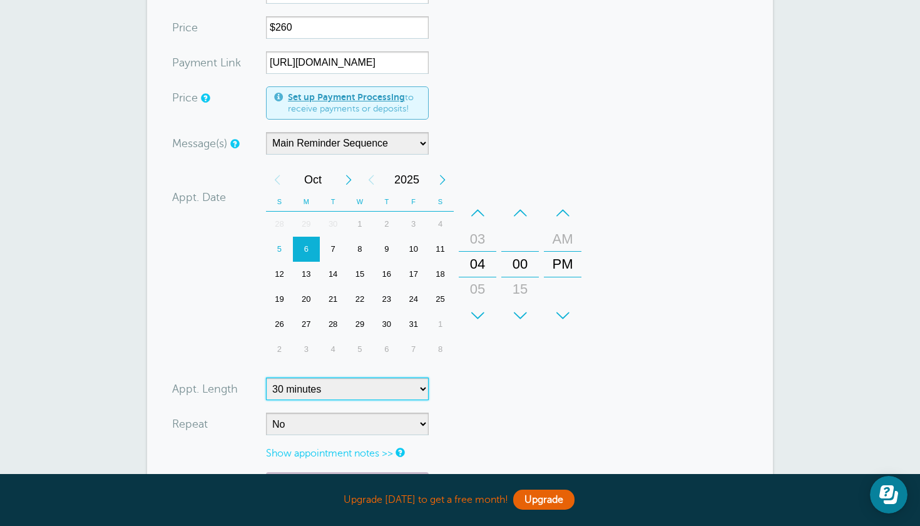
select select "120"
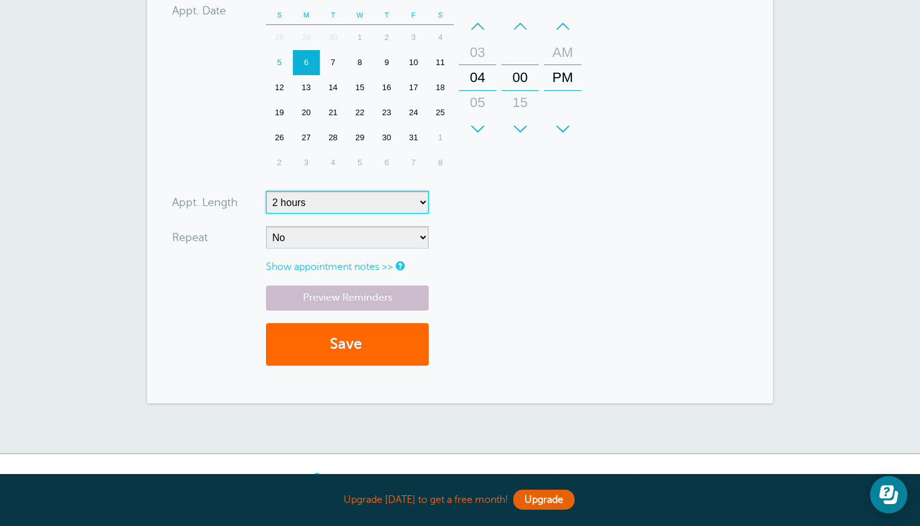
scroll to position [481, 0]
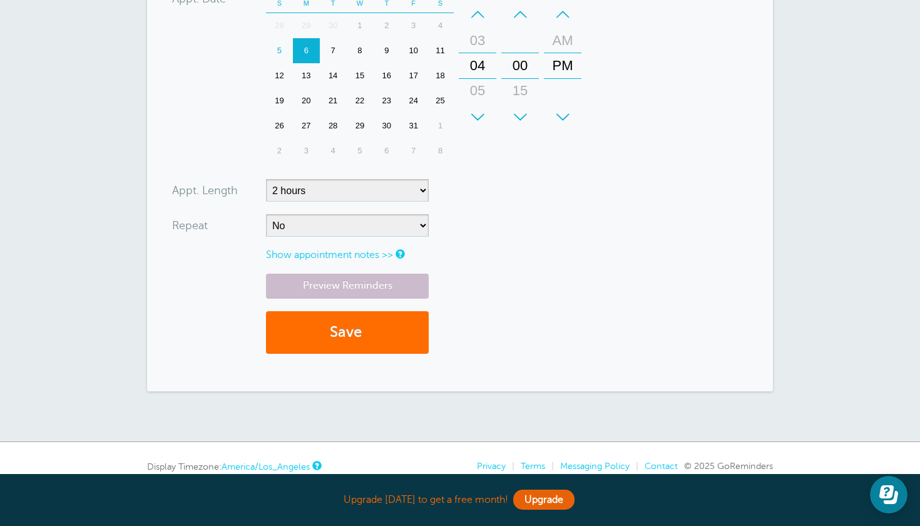
click at [367, 317] on button "Save" at bounding box center [347, 332] width 163 height 43
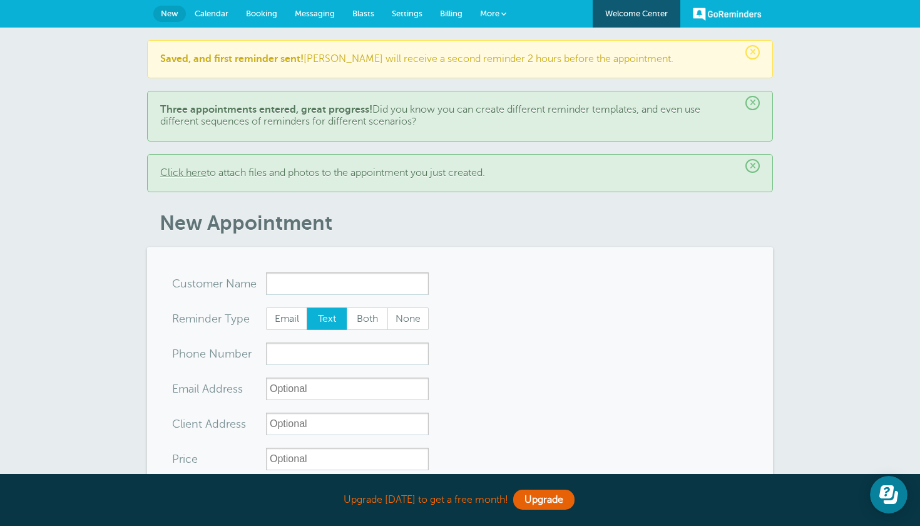
click at [407, 23] on link "Settings" at bounding box center [407, 14] width 48 height 28
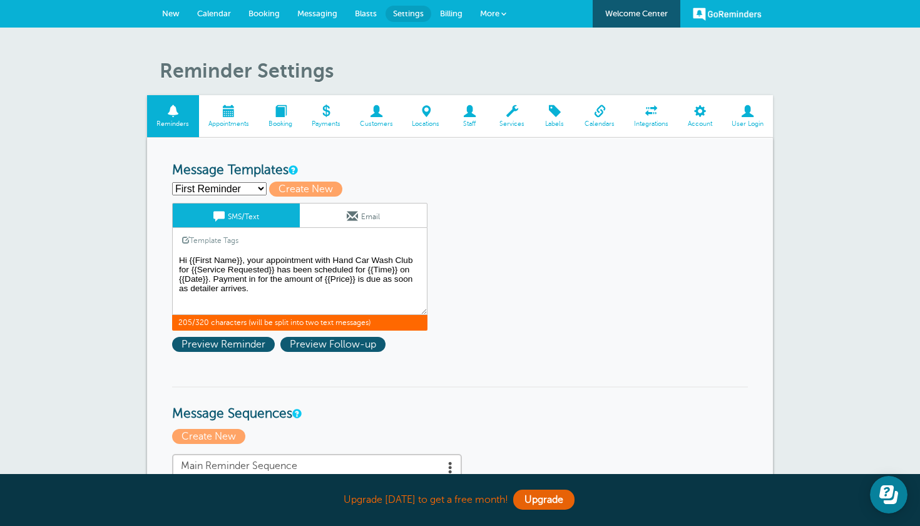
drag, startPoint x: 277, startPoint y: 270, endPoint x: 191, endPoint y: 268, distance: 85.1
click at [191, 268] on textarea "Hi {{First Name}}, your appointment with Hand Car Wash Club for {{Service Reque…" at bounding box center [299, 283] width 255 height 63
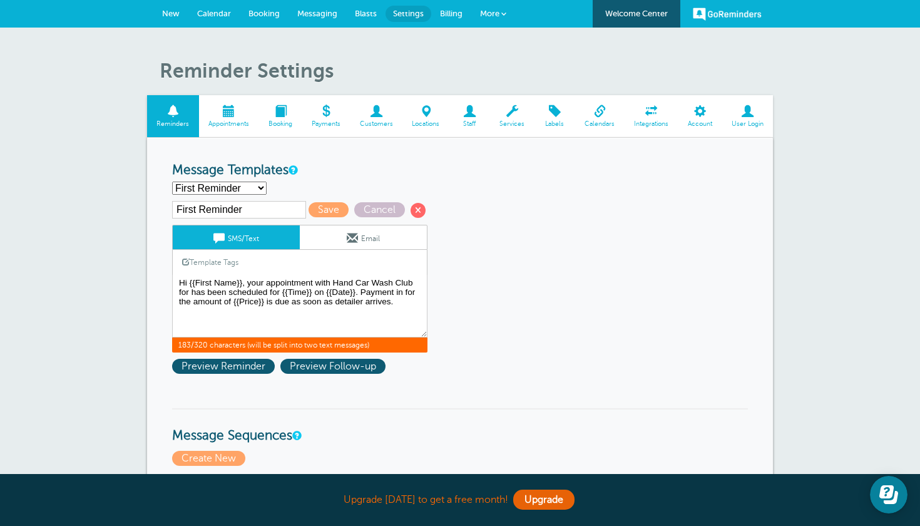
click at [228, 262] on link "Template Tags" at bounding box center [210, 262] width 75 height 24
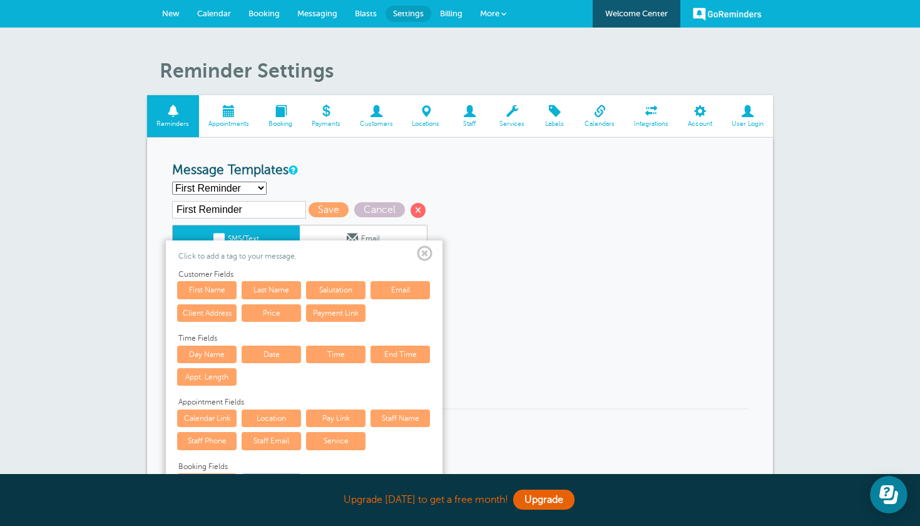
click at [427, 251] on span at bounding box center [425, 254] width 16 height 16
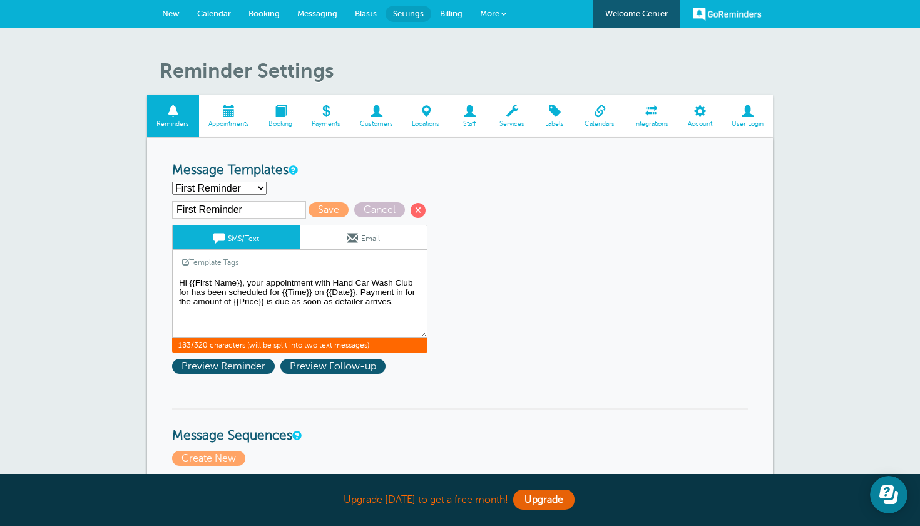
click at [361, 288] on textarea "Hi {{First Name}}, your appointment with Hand Car Wash Club for {{Service Reque…" at bounding box center [299, 306] width 255 height 63
click at [235, 299] on textarea "Hi {{First Name}}, your appointment with Hand Car Wash Club for {{Service Reque…" at bounding box center [299, 306] width 255 height 63
click at [342, 300] on textarea "Hi {{First Name}}, your appointment with Hand Car Wash Club for {{Service Reque…" at bounding box center [299, 306] width 255 height 63
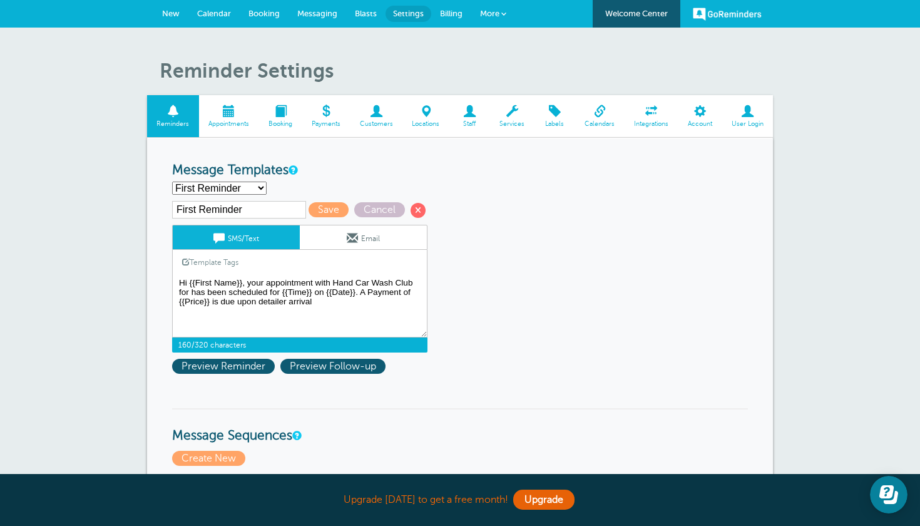
drag, startPoint x: 355, startPoint y: 290, endPoint x: 327, endPoint y: 291, distance: 28.8
click at [327, 291] on textarea "Hi {{First Name}}, your appointment with Hand Car Wash Club for {{Service Reque…" at bounding box center [299, 306] width 255 height 63
click at [314, 290] on textarea "Hi {{First Name}}, your appointment with Hand Car Wash Club for {{Service Reque…" at bounding box center [299, 306] width 255 height 63
click at [227, 260] on link "Template Tags" at bounding box center [210, 262] width 75 height 24
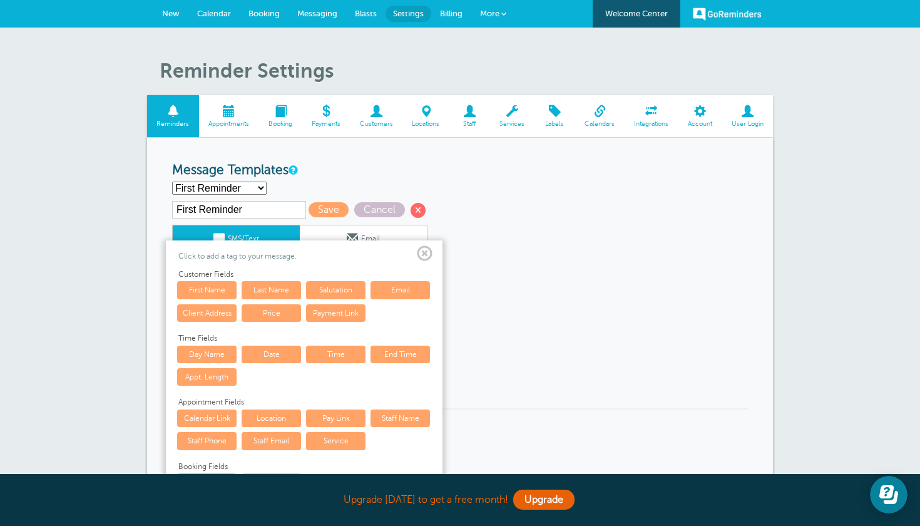
click at [281, 353] on link "Date" at bounding box center [271, 354] width 59 height 18
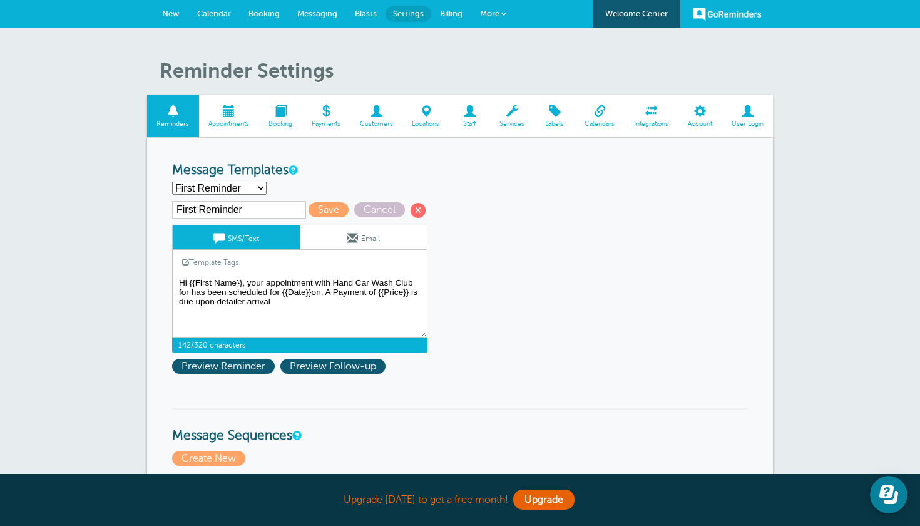
click at [325, 293] on textarea "Hi {{First Name}}, your appointment with Hand Car Wash Club for {{Service Reque…" at bounding box center [299, 306] width 255 height 63
click at [218, 262] on link "Template Tags" at bounding box center [210, 262] width 75 height 24
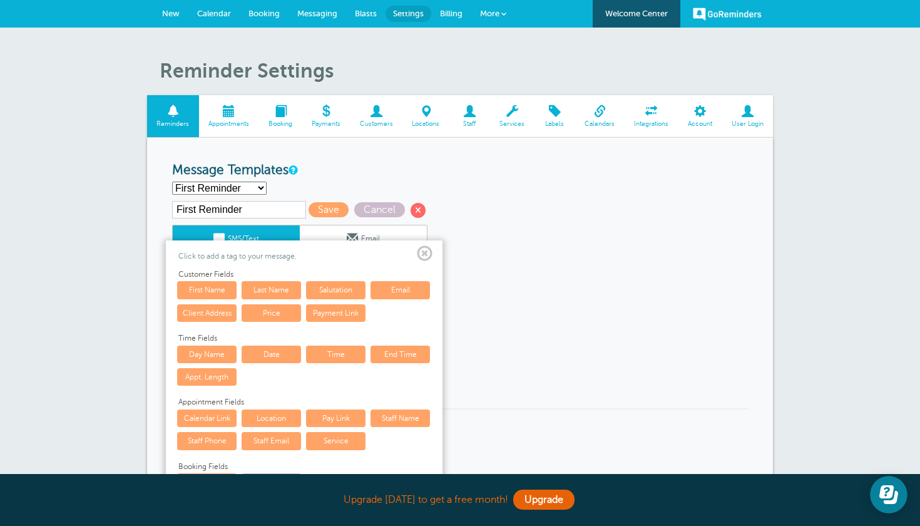
click at [333, 353] on link "Time" at bounding box center [335, 354] width 59 height 18
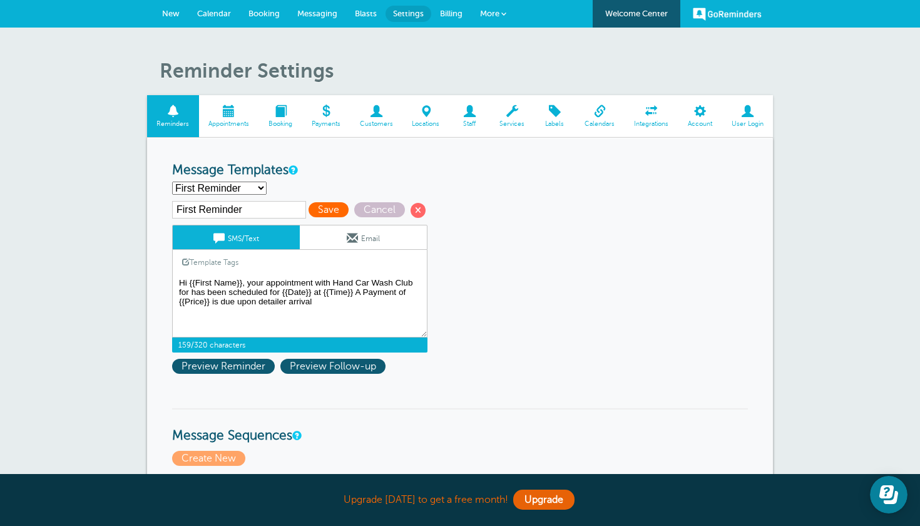
type textarea "Hi {{First Name}}, your appointment with Hand Car Wash Club for has been schedu…"
click at [315, 209] on span "Save" at bounding box center [328, 209] width 40 height 15
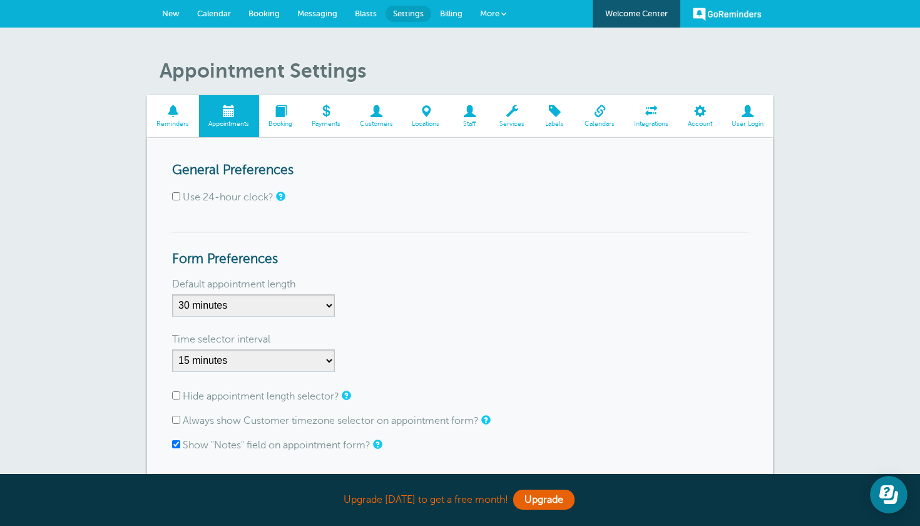
click at [176, 11] on span "New" at bounding box center [171, 13] width 18 height 9
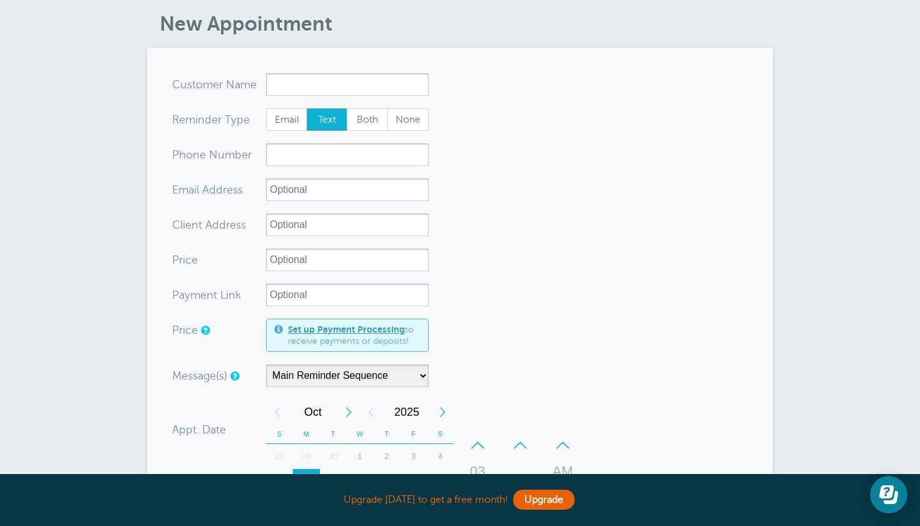
scroll to position [44, 0]
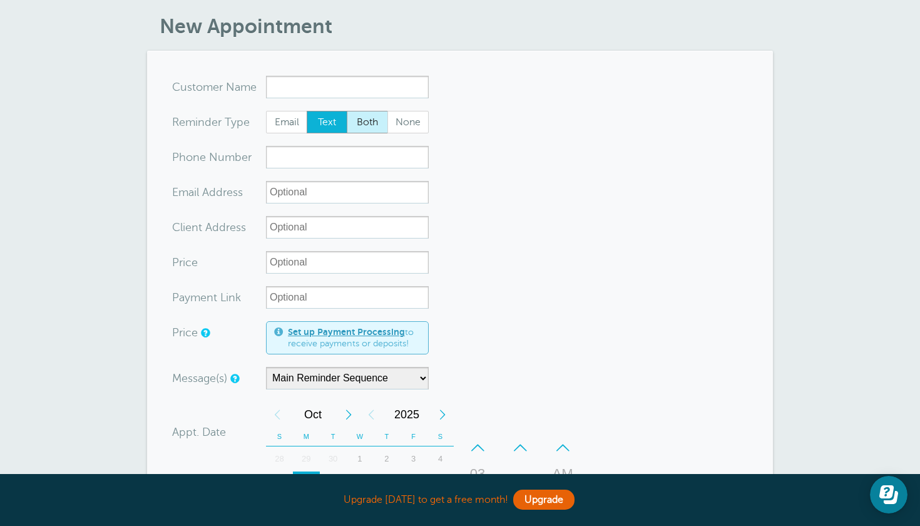
click at [369, 126] on span "Both" at bounding box center [367, 121] width 40 height 21
click at [347, 111] on input "Both" at bounding box center [346, 110] width 1 height 1
radio input "true"
click at [332, 120] on span "Text" at bounding box center [327, 121] width 40 height 21
click at [307, 111] on input "Text" at bounding box center [306, 110] width 1 height 1
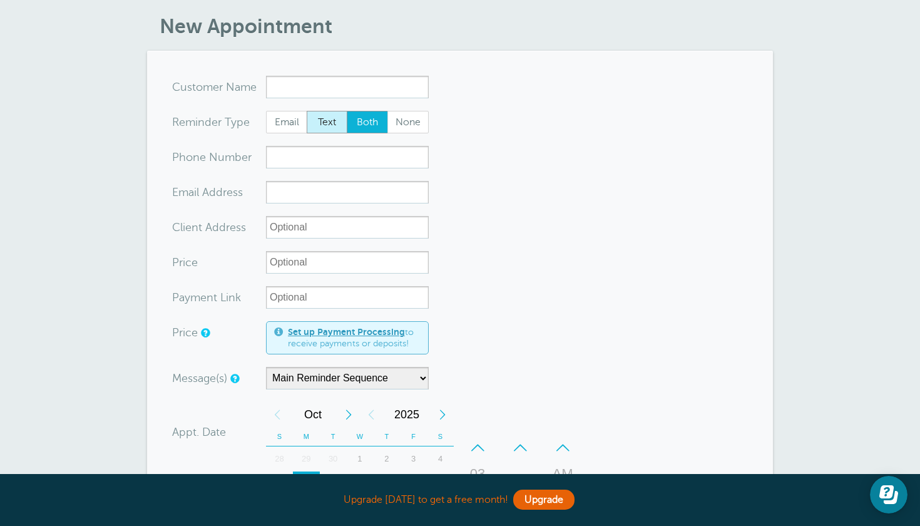
radio input "true"
click at [378, 117] on span "Both" at bounding box center [367, 121] width 40 height 21
click at [347, 111] on input "Both" at bounding box center [346, 110] width 1 height 1
radio input "true"
click at [337, 120] on span "Text" at bounding box center [327, 121] width 40 height 21
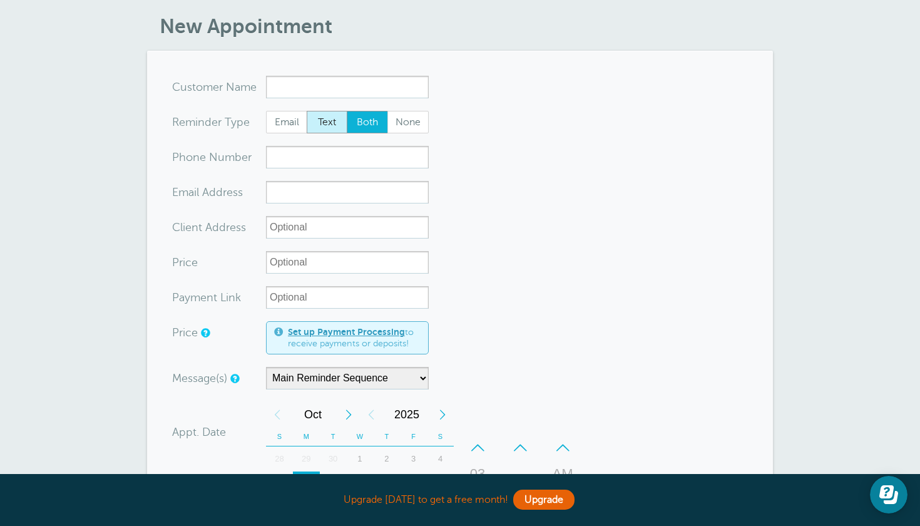
click at [307, 111] on input "Text" at bounding box center [306, 110] width 1 height 1
radio input "true"
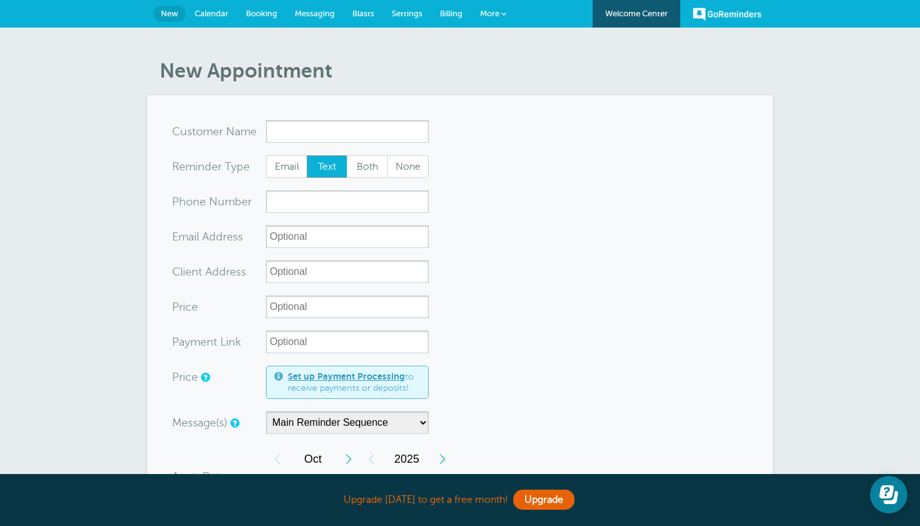
scroll to position [0, 0]
click at [410, 12] on span "Settings" at bounding box center [407, 13] width 31 height 9
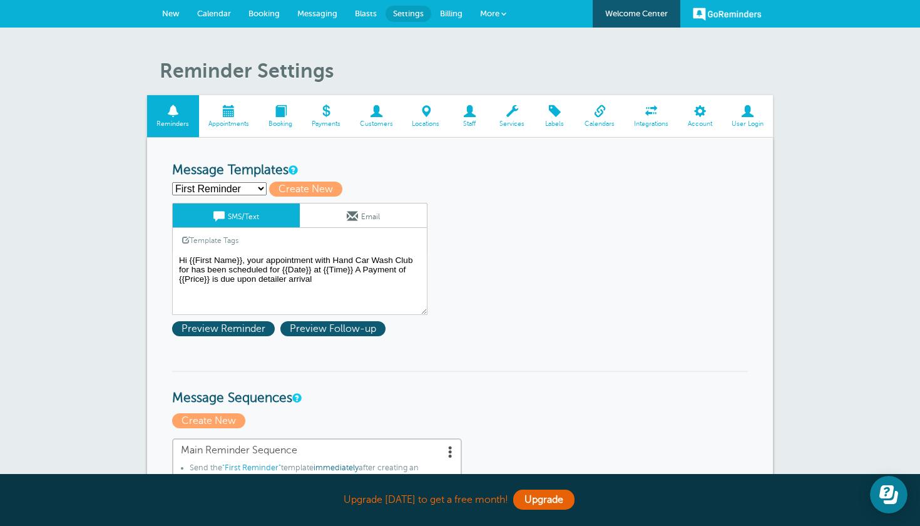
click at [375, 113] on span at bounding box center [376, 111] width 53 height 12
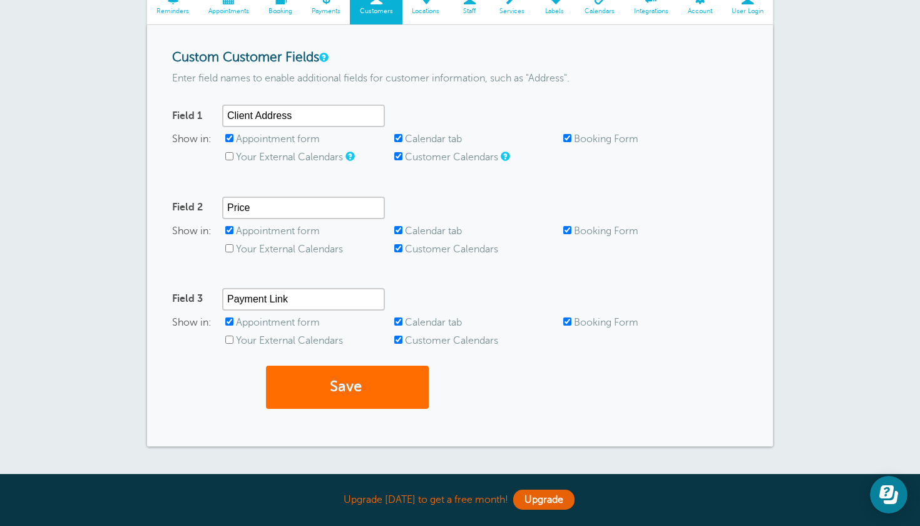
scroll to position [104, 0]
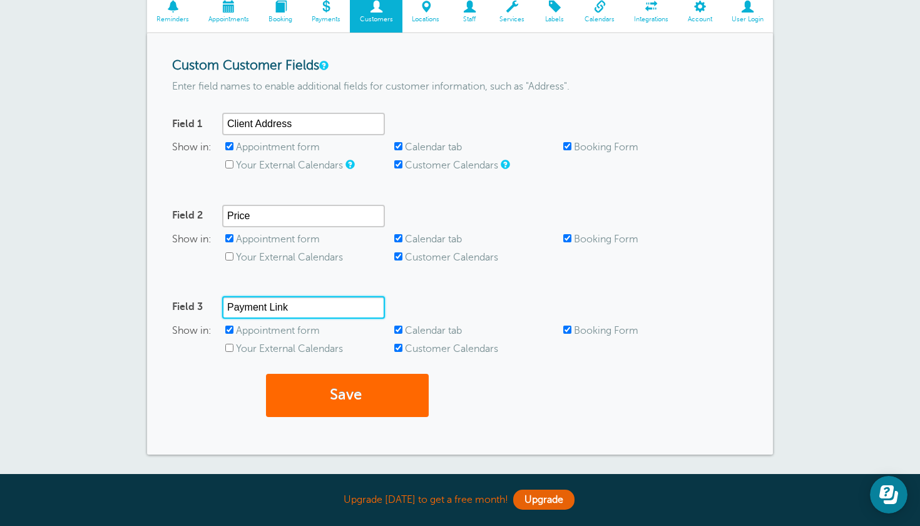
drag, startPoint x: 301, startPoint y: 304, endPoint x: 160, endPoint y: 260, distance: 148.2
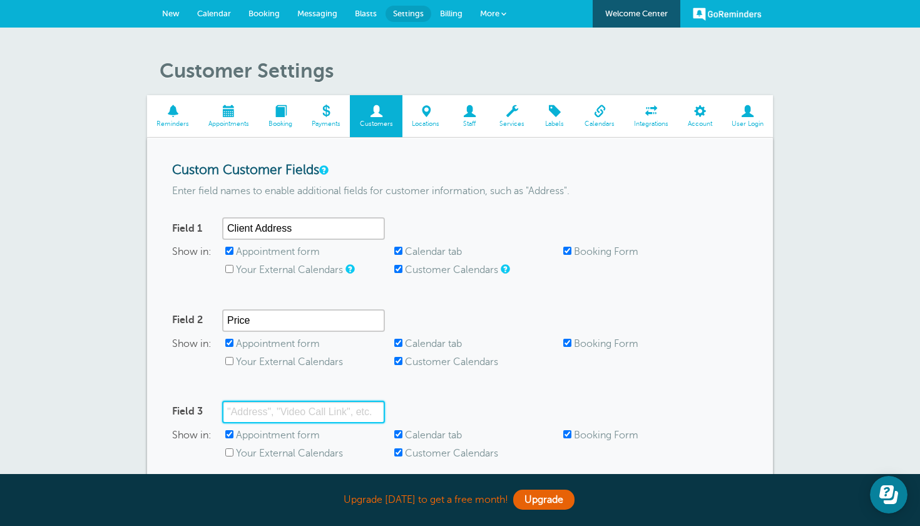
scroll to position [0, 0]
click at [171, 116] on span at bounding box center [173, 111] width 52 height 12
click at [312, 406] on input "Field 3" at bounding box center [303, 411] width 163 height 23
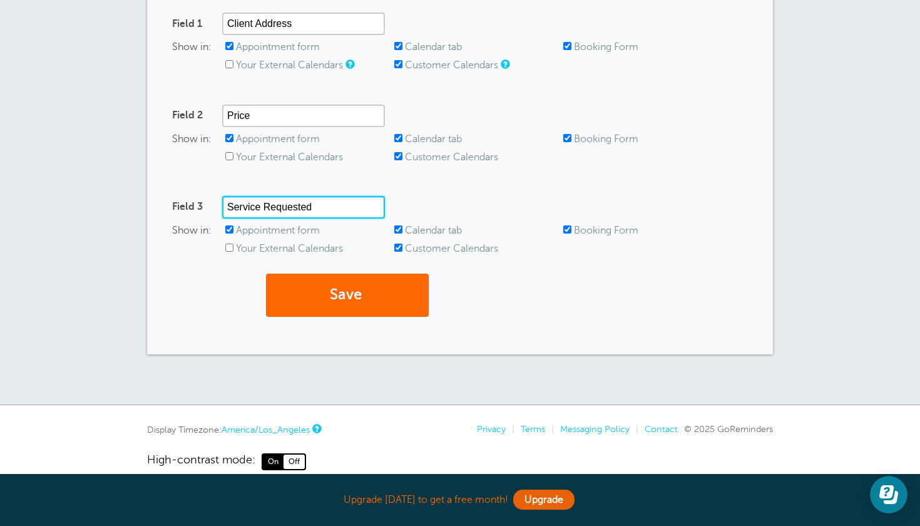
scroll to position [209, 0]
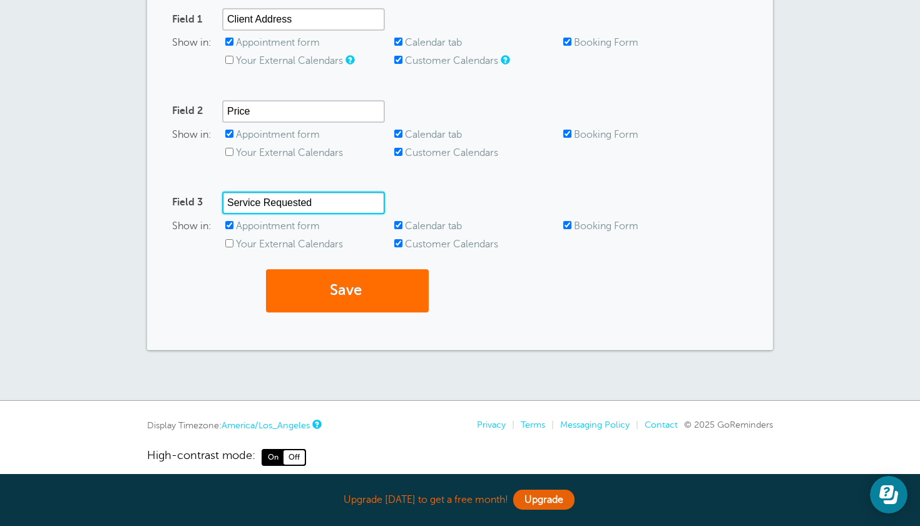
type input "Service Requested"
click at [349, 294] on button "Save" at bounding box center [347, 290] width 163 height 43
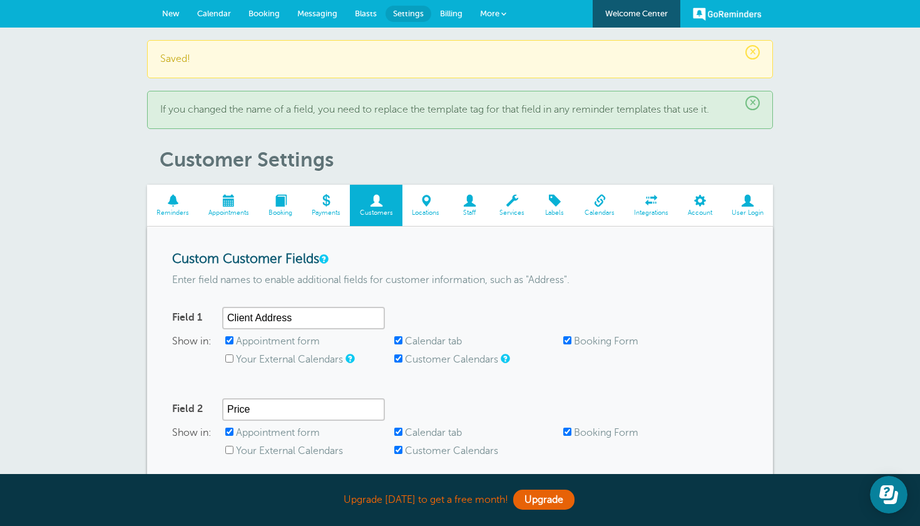
click at [173, 201] on span at bounding box center [173, 201] width 52 height 12
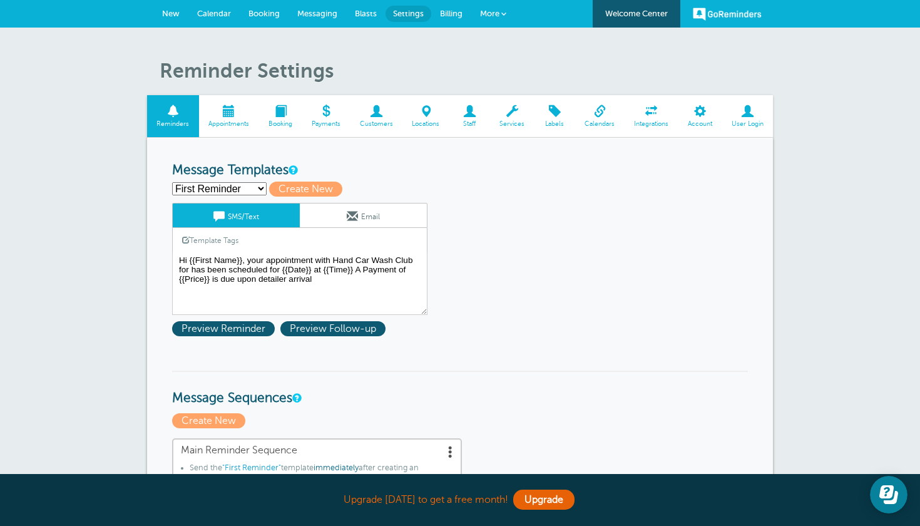
click at [509, 115] on span at bounding box center [512, 111] width 44 height 12
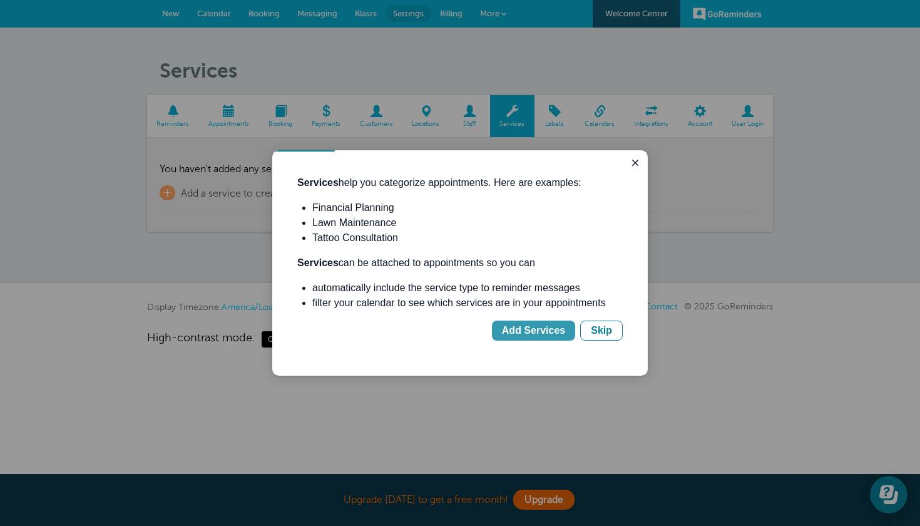
click at [542, 332] on div "Add Services" at bounding box center [533, 330] width 63 height 15
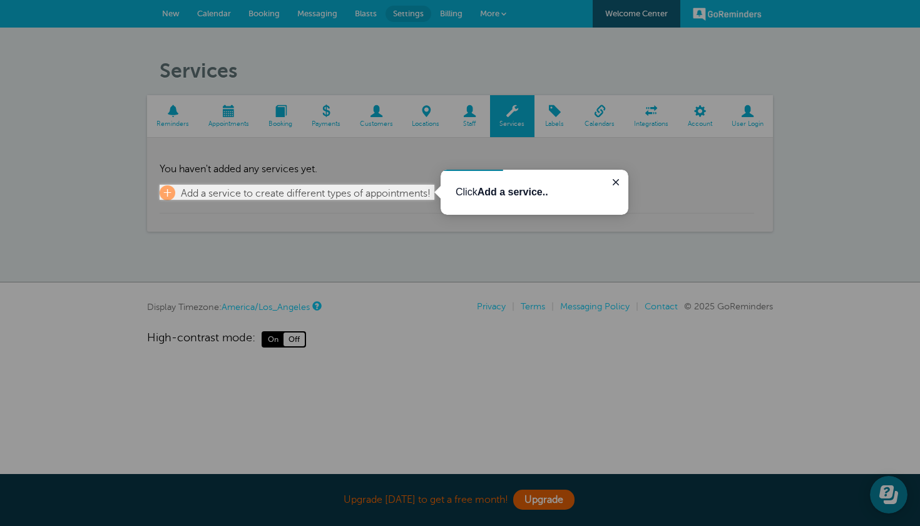
click at [492, 190] on b "Add a service.." at bounding box center [512, 191] width 71 height 11
click at [333, 198] on span "Add a service to create different types of appointments!" at bounding box center [306, 193] width 250 height 11
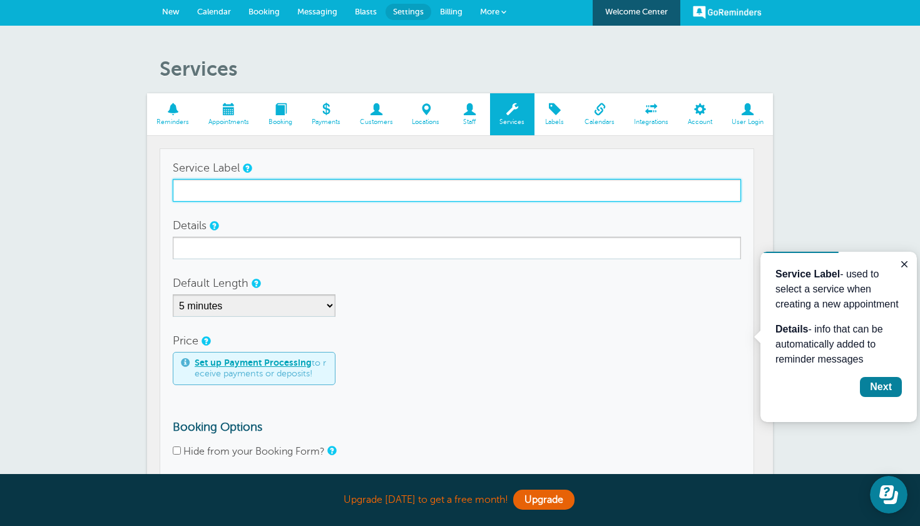
click at [284, 196] on input "Service Label" at bounding box center [457, 190] width 568 height 23
type input "In and Out Wash and Detail"
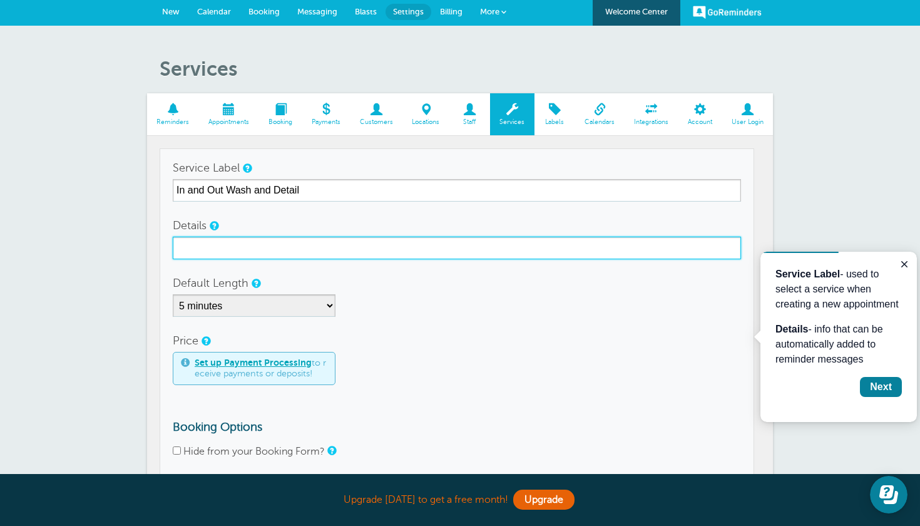
click at [254, 245] on input "Details" at bounding box center [457, 248] width 568 height 23
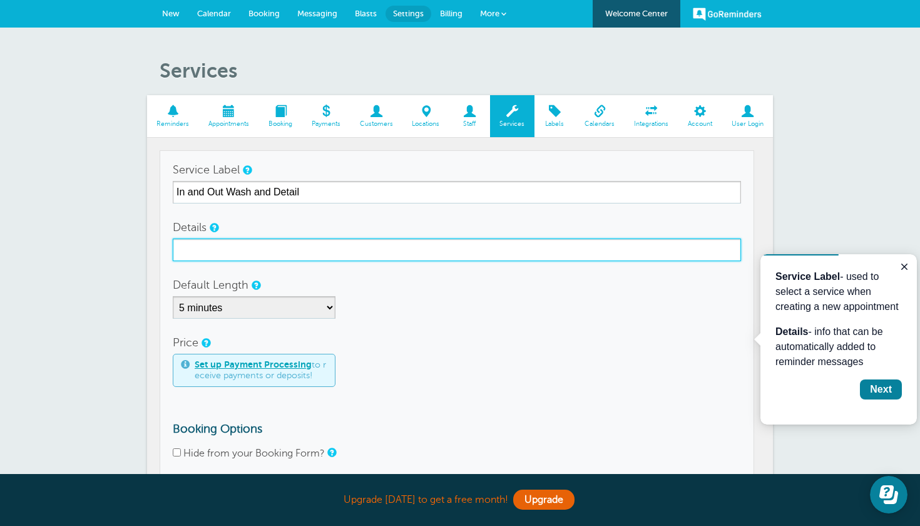
scroll to position [0, 0]
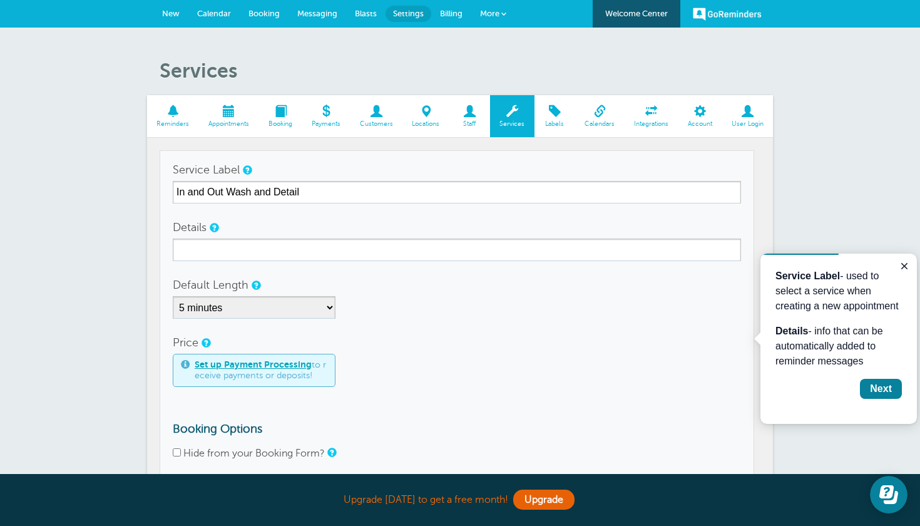
click at [368, 105] on span at bounding box center [376, 111] width 53 height 12
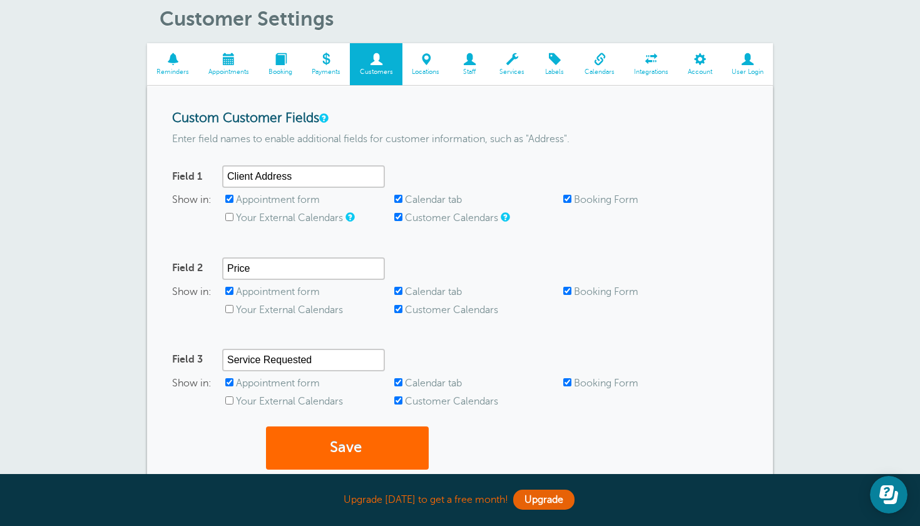
scroll to position [52, 0]
click at [513, 62] on span at bounding box center [512, 59] width 44 height 12
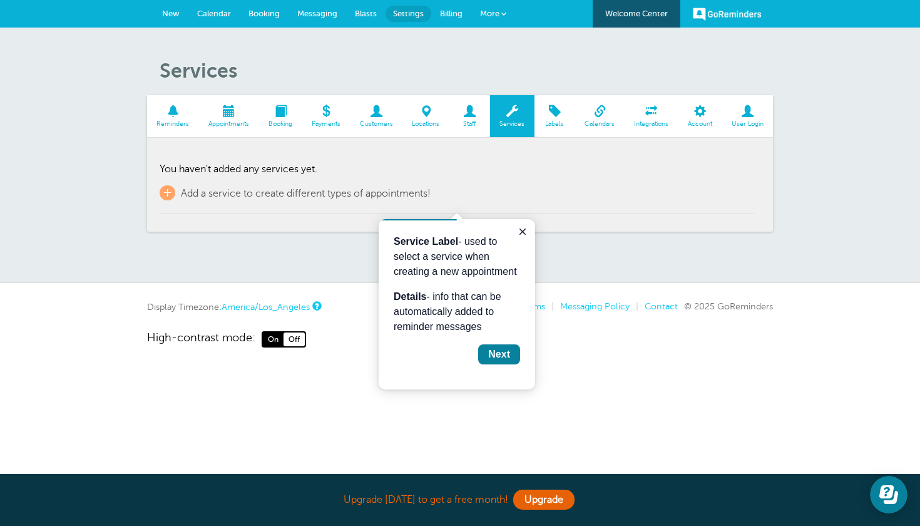
click at [554, 117] on span at bounding box center [554, 111] width 41 height 12
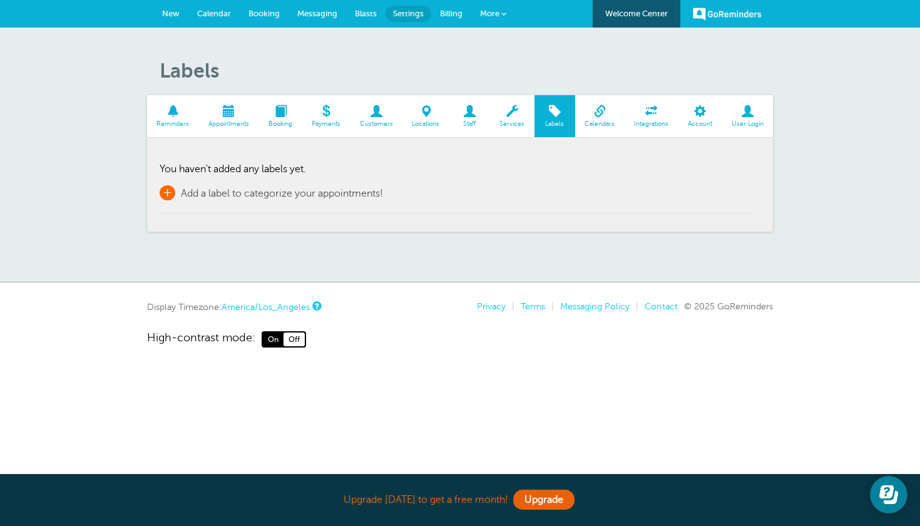
click at [318, 188] on span "Add a label to categorize your appointments!" at bounding box center [282, 193] width 202 height 11
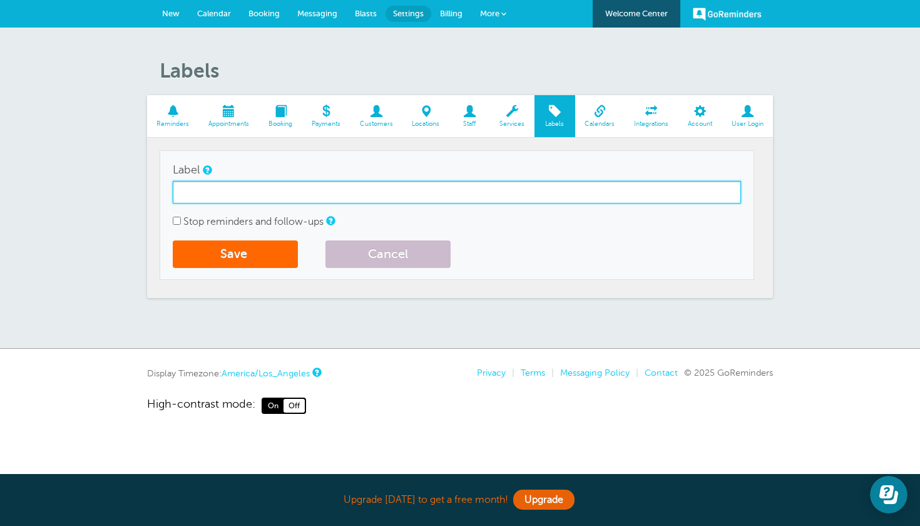
click at [312, 197] on input "Label" at bounding box center [457, 192] width 568 height 23
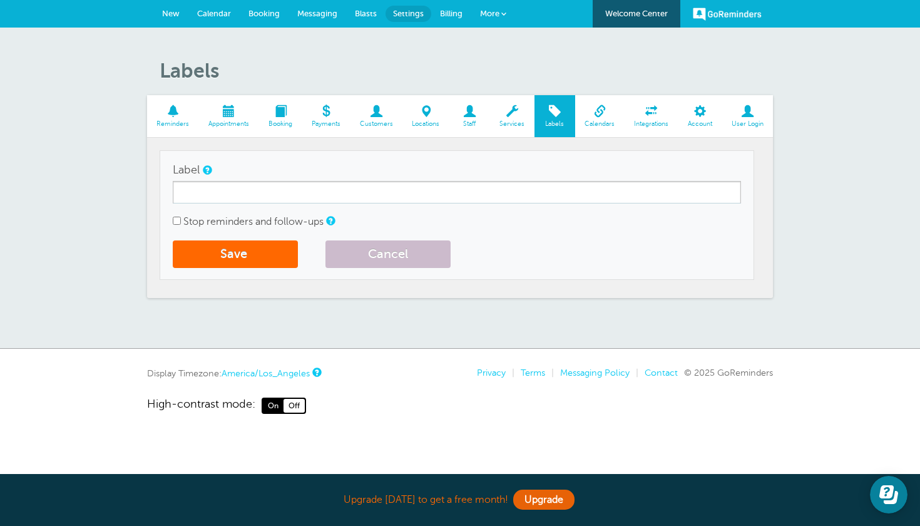
click at [147, 99] on link "Reminders" at bounding box center [173, 116] width 52 height 42
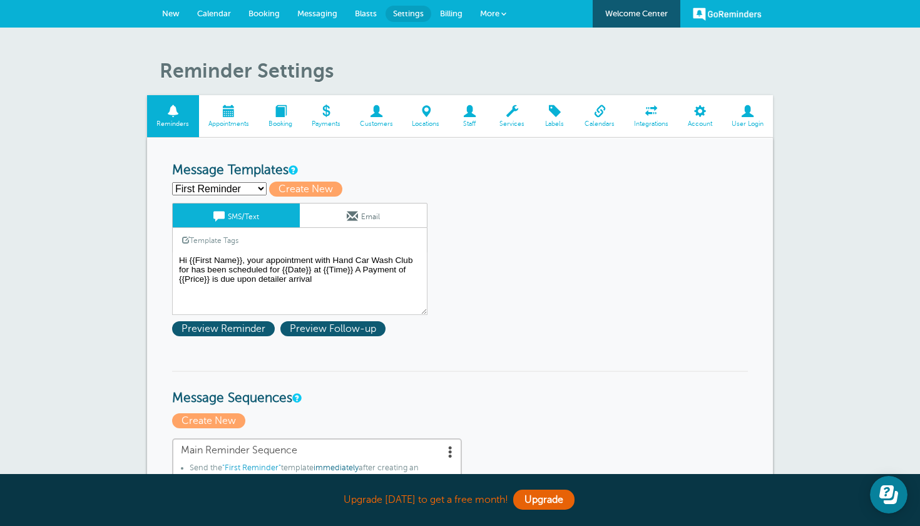
click at [220, 238] on link "Template Tags" at bounding box center [210, 240] width 75 height 24
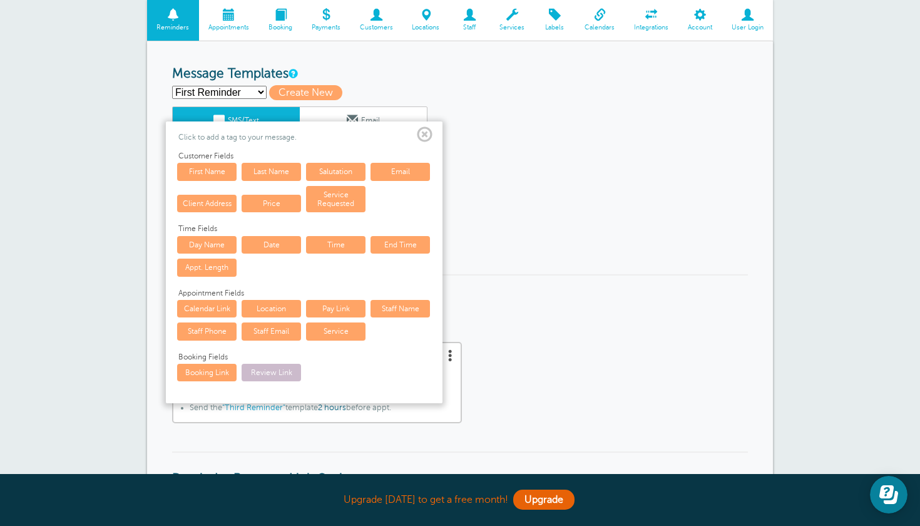
scroll to position [97, 0]
click at [425, 128] on span at bounding box center [425, 134] width 16 height 16
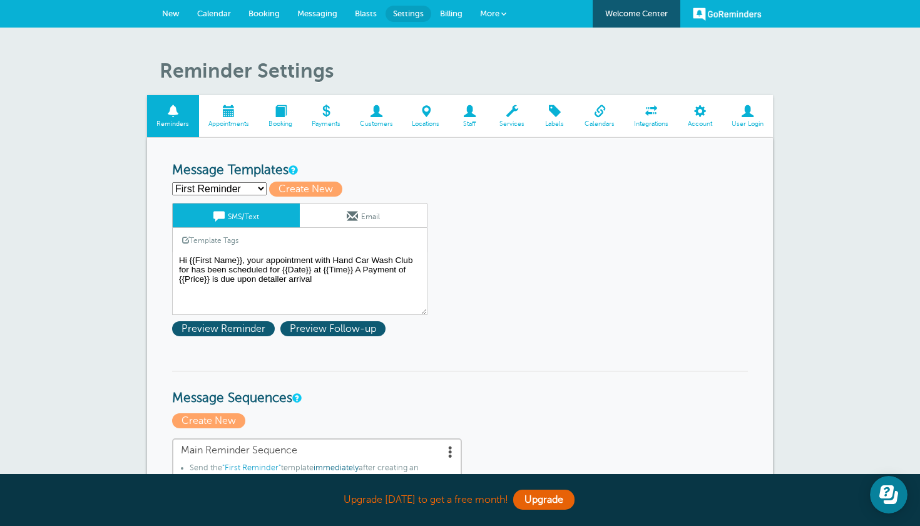
scroll to position [0, 0]
click at [173, 19] on link "New" at bounding box center [170, 14] width 35 height 28
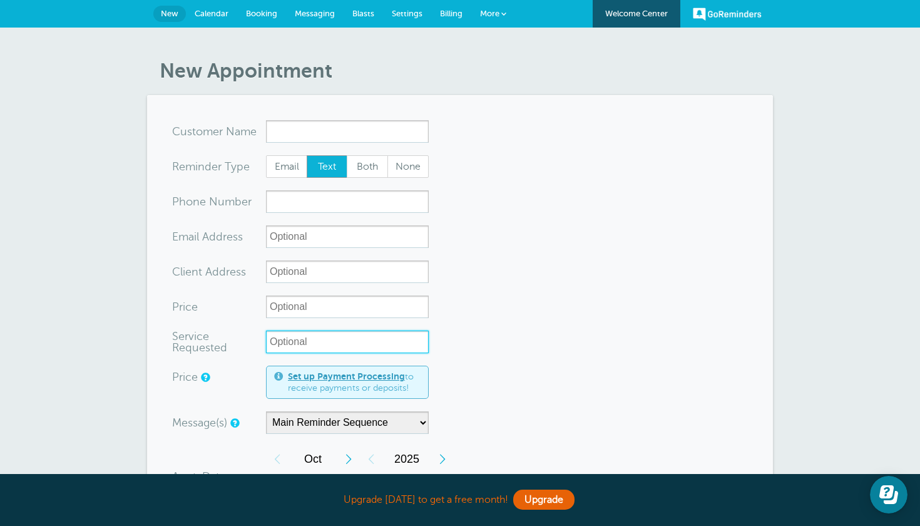
click at [316, 339] on input "Service Requested" at bounding box center [347, 341] width 163 height 23
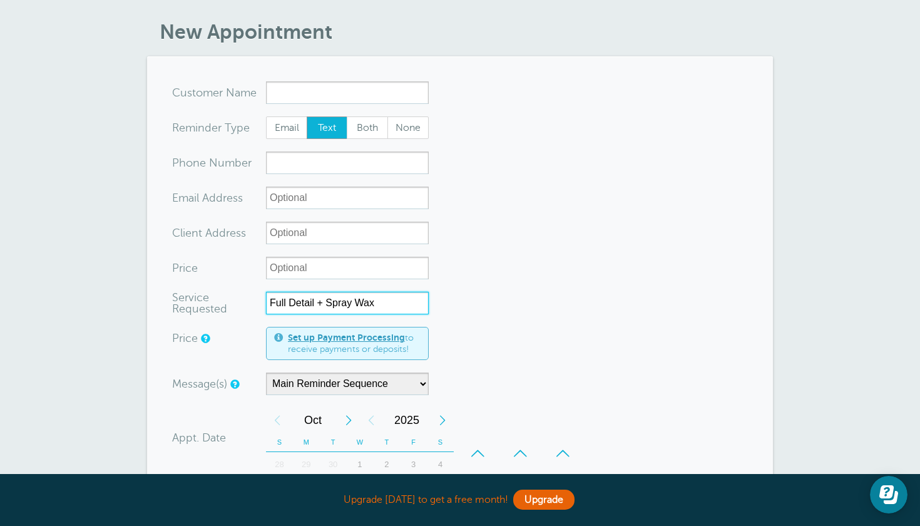
scroll to position [39, 0]
type input "Full Detail + Spray Wax"
click at [329, 93] on input "x-no-autofill" at bounding box center [347, 92] width 163 height 23
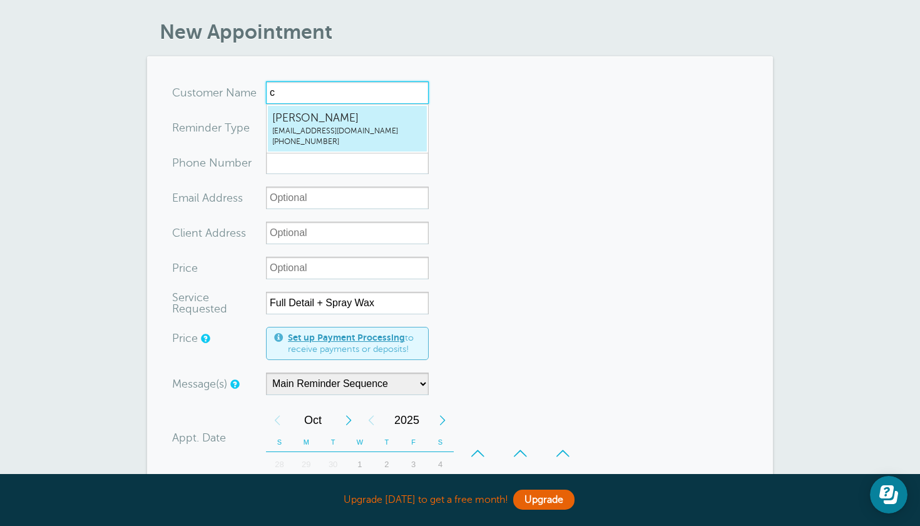
click at [324, 121] on span "Christopher Taylor" at bounding box center [347, 118] width 150 height 16
type input "ChristopherTaylormasteryschoolinfo@gmail.com4157149453"
type input "Christopher Taylor"
type input "(415) 714-9453"
type input "masteryschoolinfo@gmail.com"
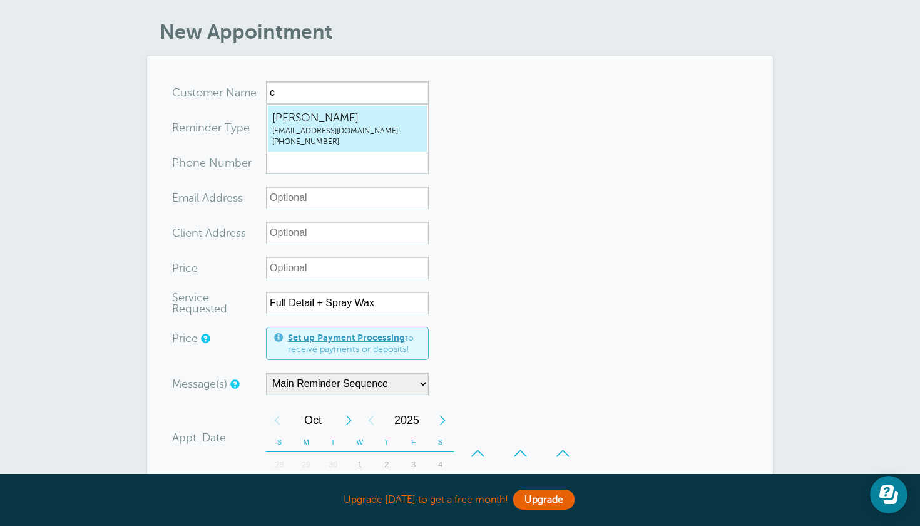
type input "3820 S River Pkwy unti 119 Portland Oregon"
type input "$260"
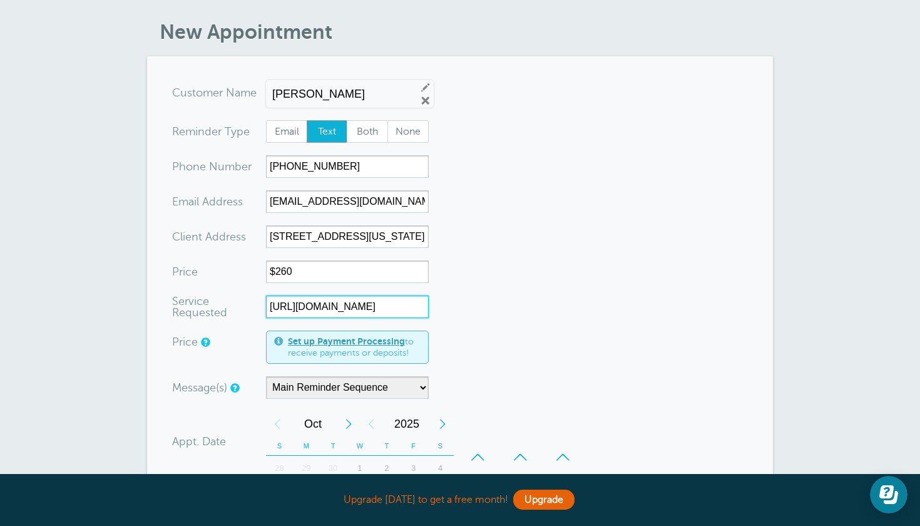
drag, startPoint x: 424, startPoint y: 307, endPoint x: 115, endPoint y: 300, distance: 309.2
click at [115, 300] on div "New Appointment You are creating a new customer. To use an existing customer se…" at bounding box center [460, 436] width 920 height 895
type input "dPppfs"
drag, startPoint x: 313, startPoint y: 302, endPoint x: 214, endPoint y: 238, distance: 117.7
click at [206, 254] on form "You are creating a new customer. To use an existing customer select one from th…" at bounding box center [460, 444] width 576 height 727
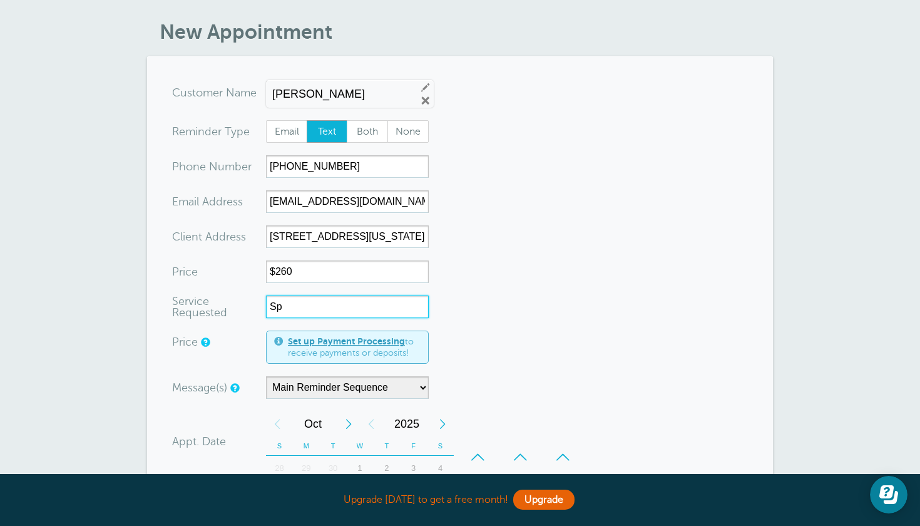
type input "S"
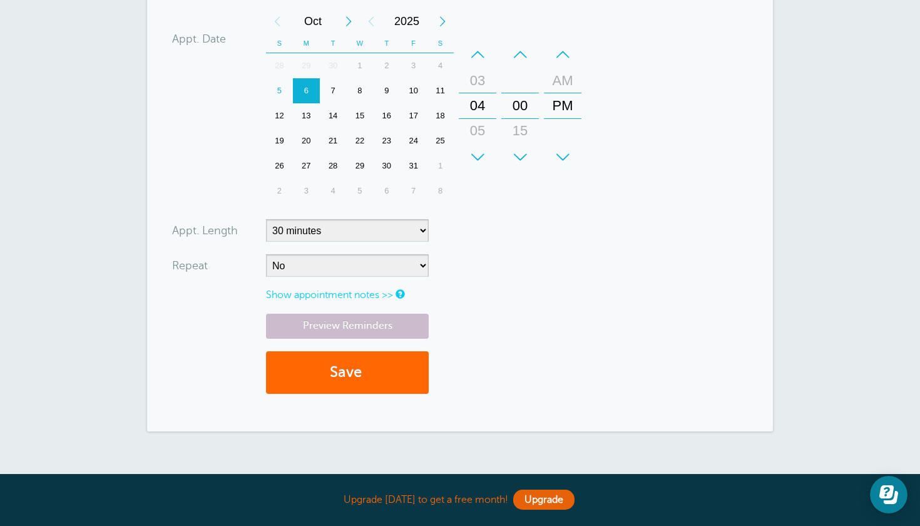
scroll to position [442, 0]
type input "Full Detail + Spray Wax"
click at [400, 210] on form "You are creating a new customer. To use an existing customer select one from th…" at bounding box center [460, 41] width 576 height 727
select select "120"
click at [340, 376] on button "Save" at bounding box center [347, 371] width 163 height 43
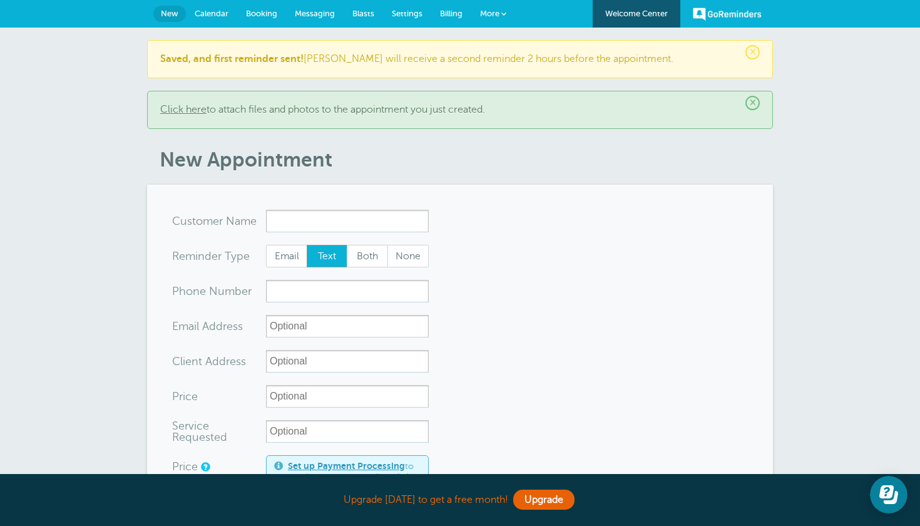
click at [313, 14] on span "Messaging" at bounding box center [315, 13] width 40 height 9
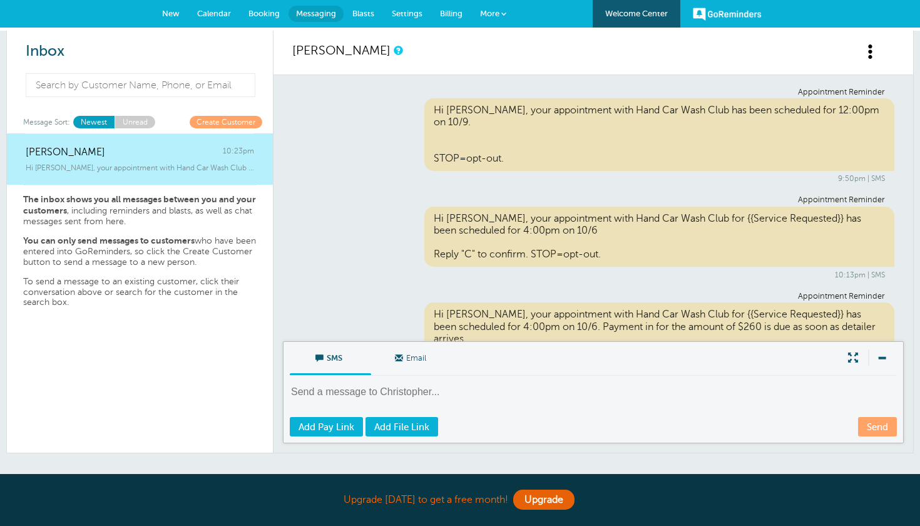
scroll to position [151, 0]
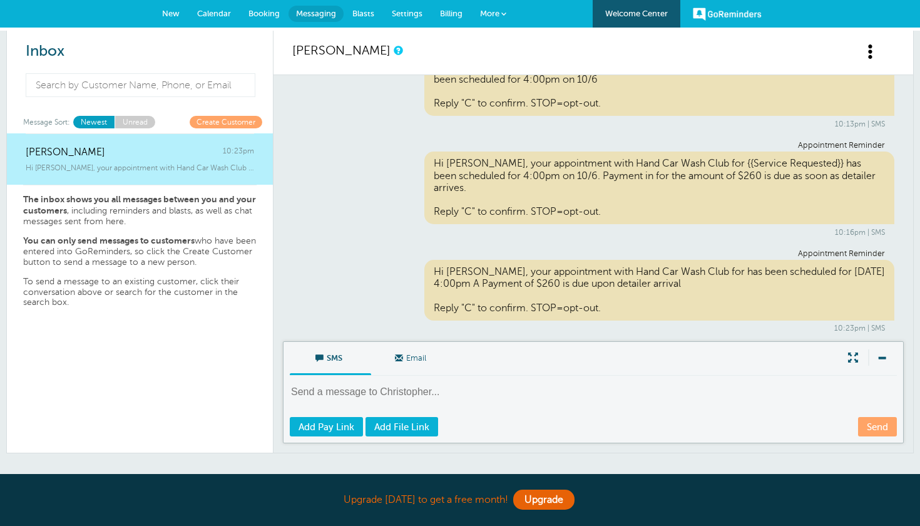
click at [404, 17] on span "Settings" at bounding box center [407, 13] width 31 height 9
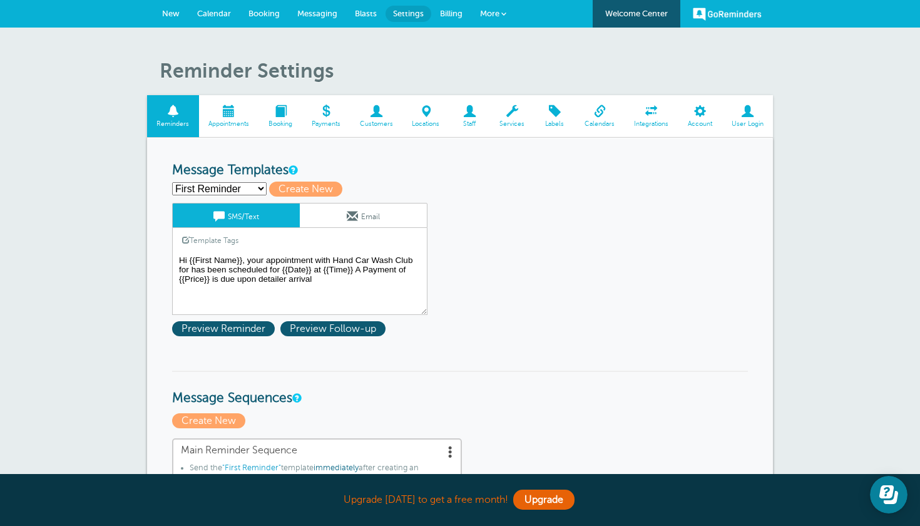
click at [324, 280] on textarea "Hi {{First Name}}, your appointment with Hand Car Wash Club for has been schedu…" at bounding box center [299, 283] width 255 height 63
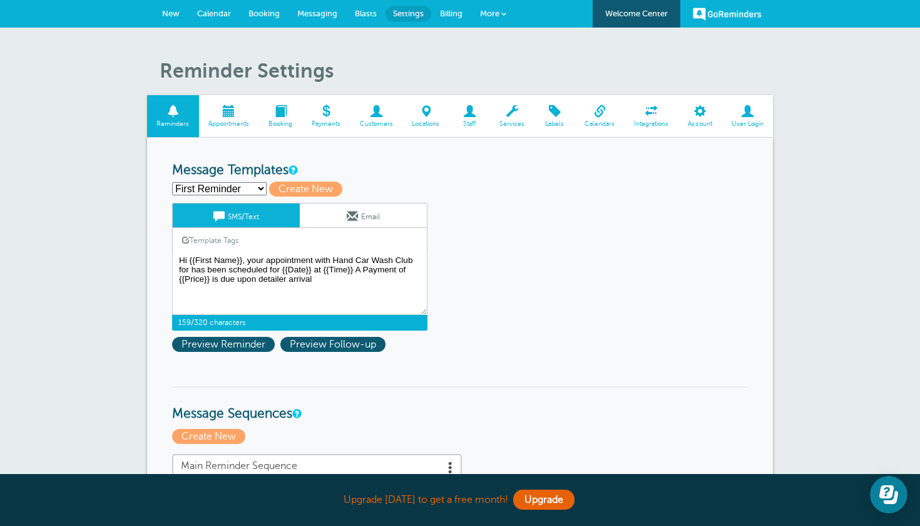
click at [320, 103] on link "Payments" at bounding box center [326, 116] width 48 height 42
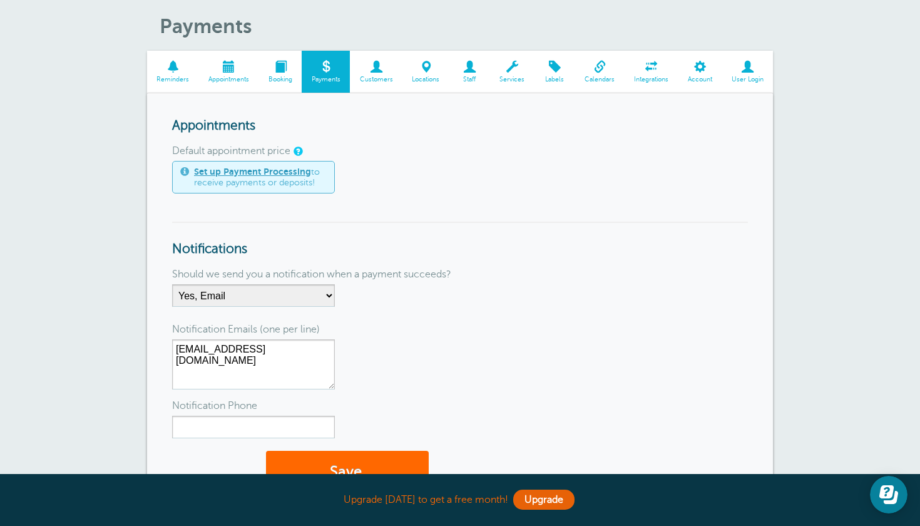
scroll to position [44, 0]
click at [367, 61] on span at bounding box center [376, 67] width 53 height 12
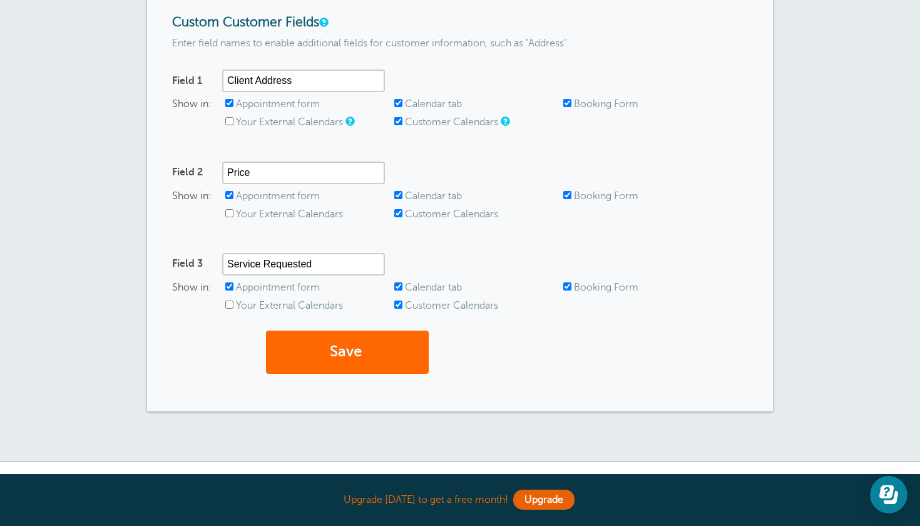
scroll to position [140, 0]
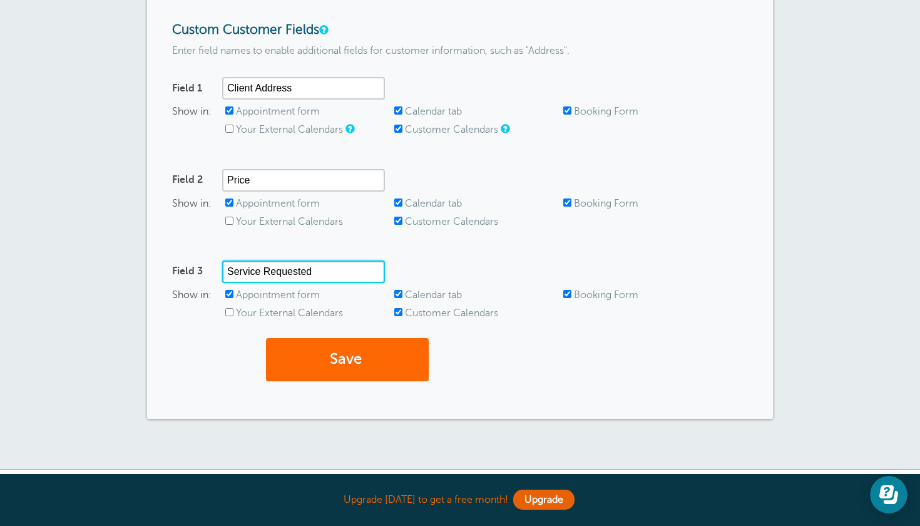
drag, startPoint x: 327, startPoint y: 270, endPoint x: 15, endPoint y: 210, distance: 317.3
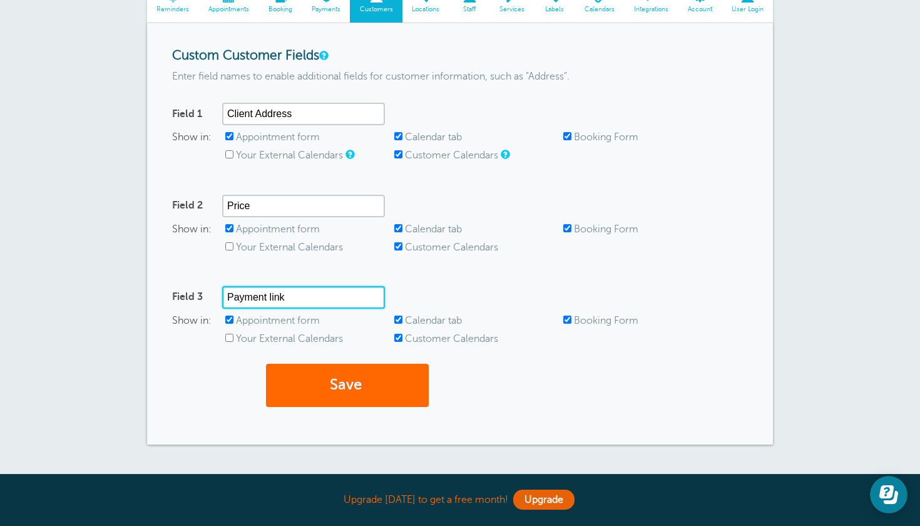
scroll to position [113, 0]
type input "Payment link"
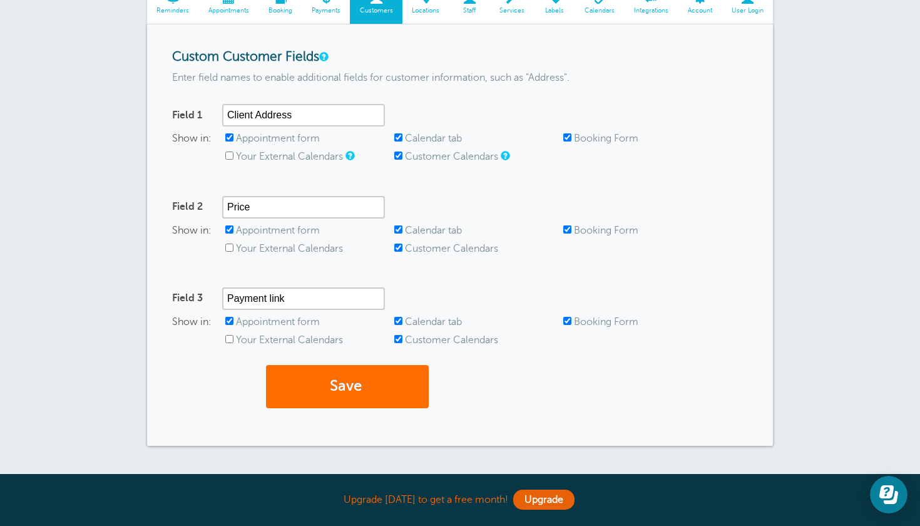
click at [335, 375] on button "Save" at bounding box center [347, 386] width 163 height 43
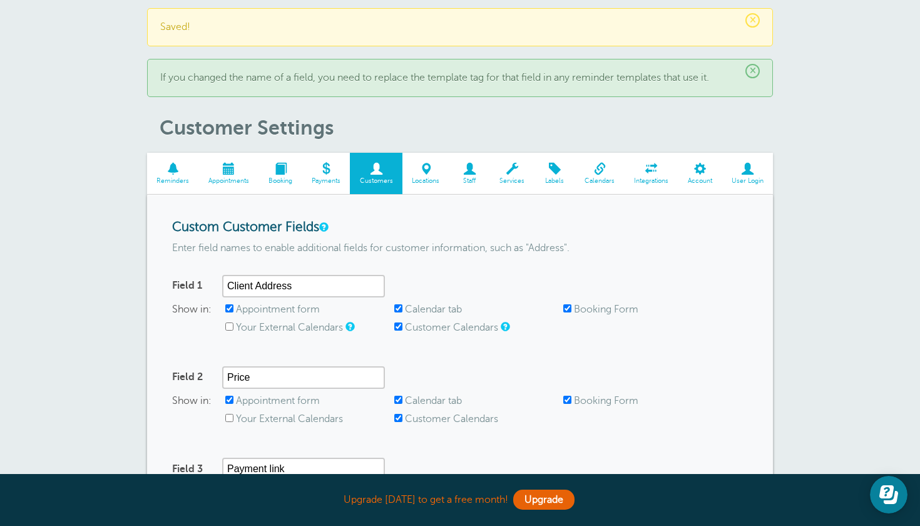
scroll to position [31, 0]
click at [173, 174] on span at bounding box center [173, 170] width 52 height 12
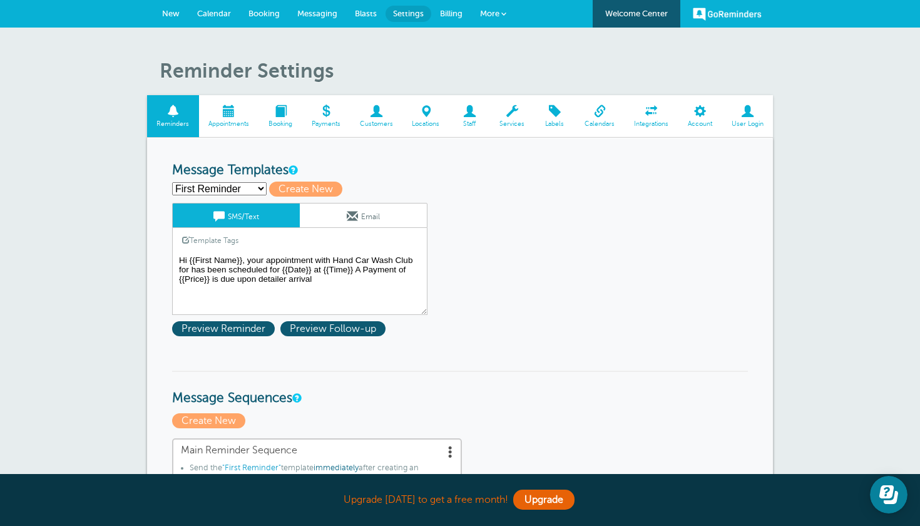
click at [333, 260] on textarea "Hi {{First Name}}, your appointment with Hand Car Wash Club for has been schedu…" at bounding box center [299, 283] width 255 height 63
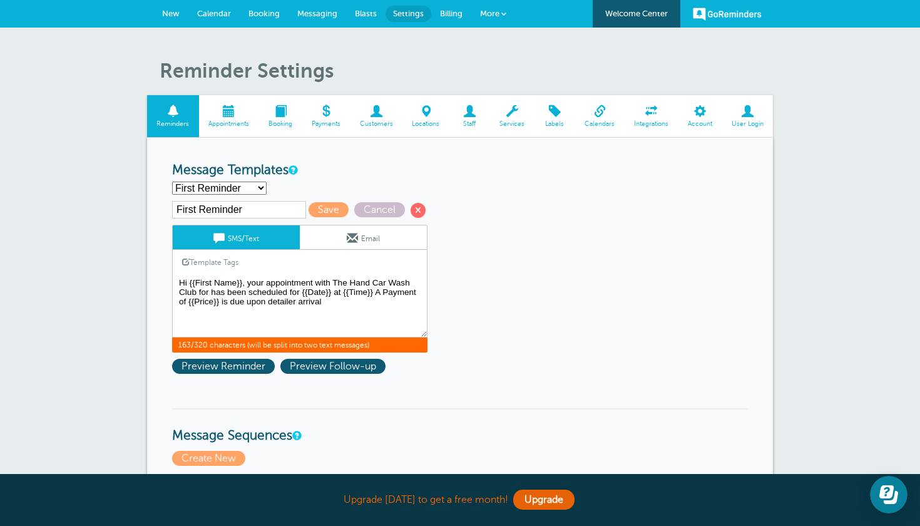
click at [328, 298] on textarea "Hi {{First Name}}, your appointment with Hand Car Wash Club for has been schedu…" at bounding box center [299, 306] width 255 height 63
click at [267, 300] on textarea "Hi {{First Name}}, your appointment with Hand Car Wash Club for has been schedu…" at bounding box center [299, 306] width 255 height 63
click at [382, 303] on textarea "Hi {{First Name}}, your appointment with Hand Car Wash Club for has been schedu…" at bounding box center [299, 306] width 255 height 63
click at [318, 298] on textarea "Hi {{First Name}}, your appointment with Hand Car Wash Club for has been schedu…" at bounding box center [299, 306] width 255 height 63
click at [367, 302] on textarea "Hi {{First Name}}, your appointment with Hand Car Wash Club for has been schedu…" at bounding box center [299, 306] width 255 height 63
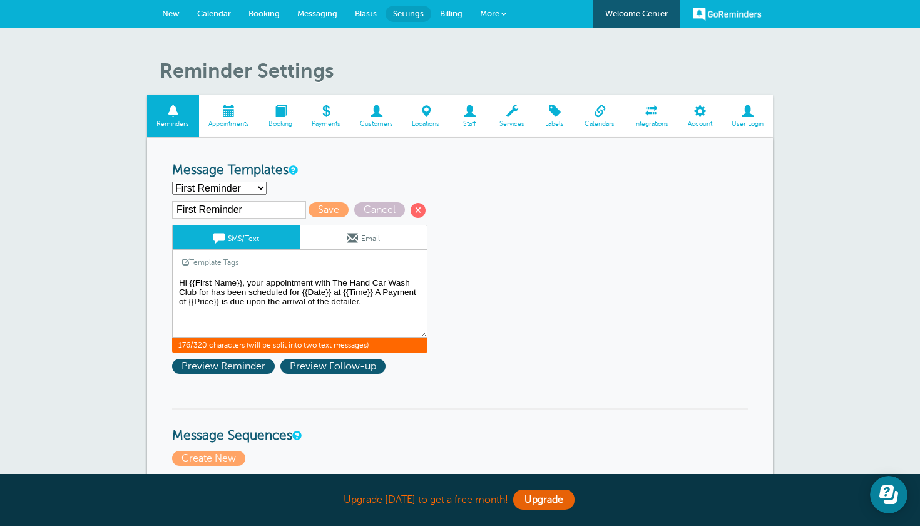
click at [388, 285] on textarea "Hi {{First Name}}, your appointment with Hand Car Wash Club for has been schedu…" at bounding box center [299, 306] width 255 height 63
click at [389, 292] on textarea "Hi {{First Name}}, your appointment with Hand Car Wash Club for has been schedu…" at bounding box center [299, 306] width 255 height 63
click at [382, 291] on textarea "Hi {{First Name}}, your appointment with Hand Car Wash Club for has been schedu…" at bounding box center [299, 306] width 255 height 63
click at [416, 300] on textarea "Hi {{First Name}}, your appointment with Hand Car Wash Club for has been schedu…" at bounding box center [299, 306] width 255 height 63
click at [231, 267] on link "Template Tags" at bounding box center [210, 262] width 75 height 24
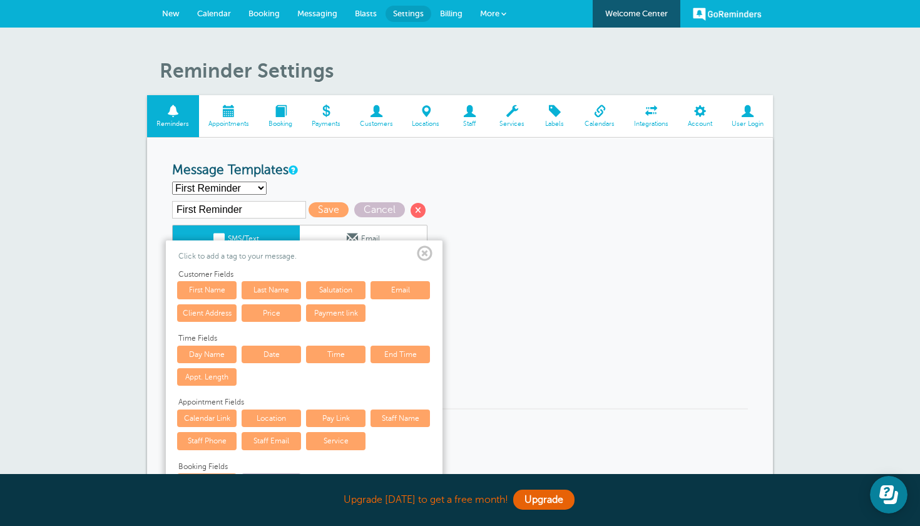
click at [328, 309] on link "Payment link" at bounding box center [335, 313] width 59 height 18
type textarea "Hi {{First Name}}, your appointment with The Hand Car Wash Club for has been sc…"
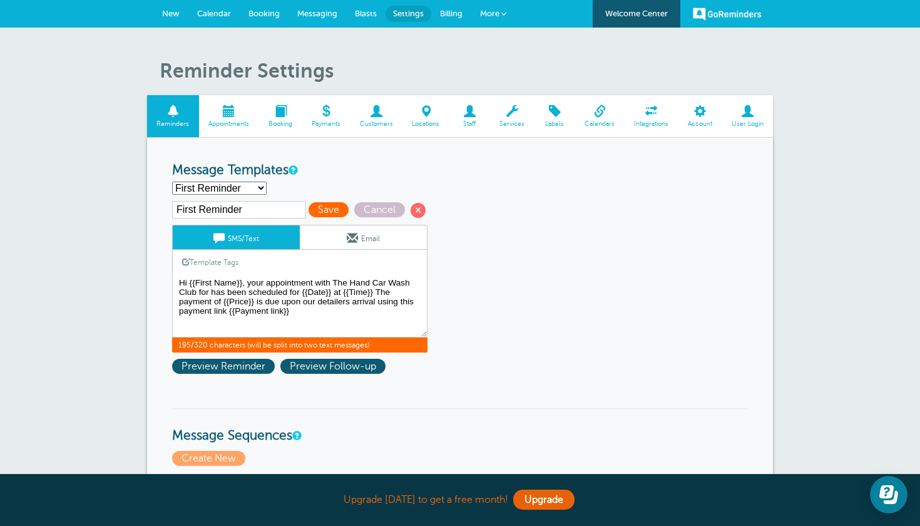
click at [309, 208] on span "Save" at bounding box center [328, 209] width 40 height 15
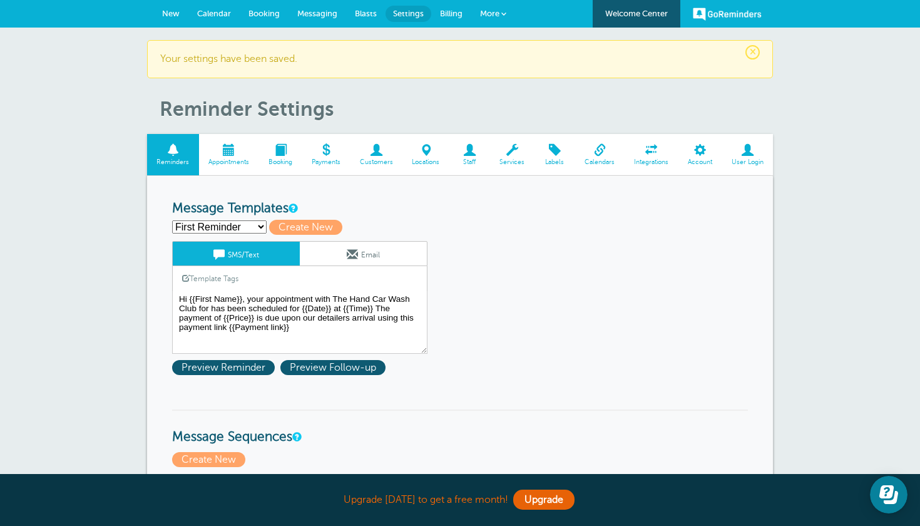
click at [174, 11] on span "New" at bounding box center [171, 13] width 18 height 9
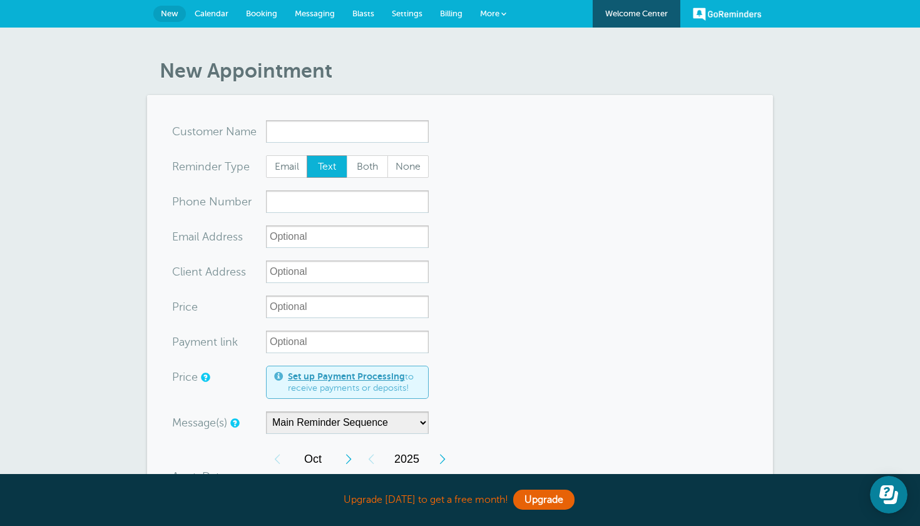
click at [303, 134] on input "x-no-autofill" at bounding box center [347, 131] width 163 height 23
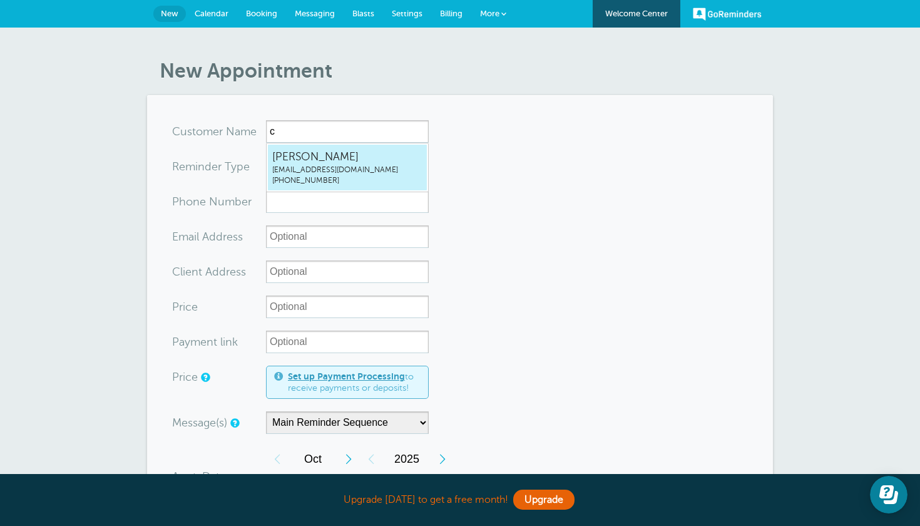
click at [318, 179] on span "(415) 714-9453" at bounding box center [347, 180] width 150 height 11
type input "ChristopherTaylormasteryschoolinfo@gmail.com4157149453"
type input "Christopher Taylor"
type input "(415) 714-9453"
type input "[EMAIL_ADDRESS][DOMAIN_NAME]"
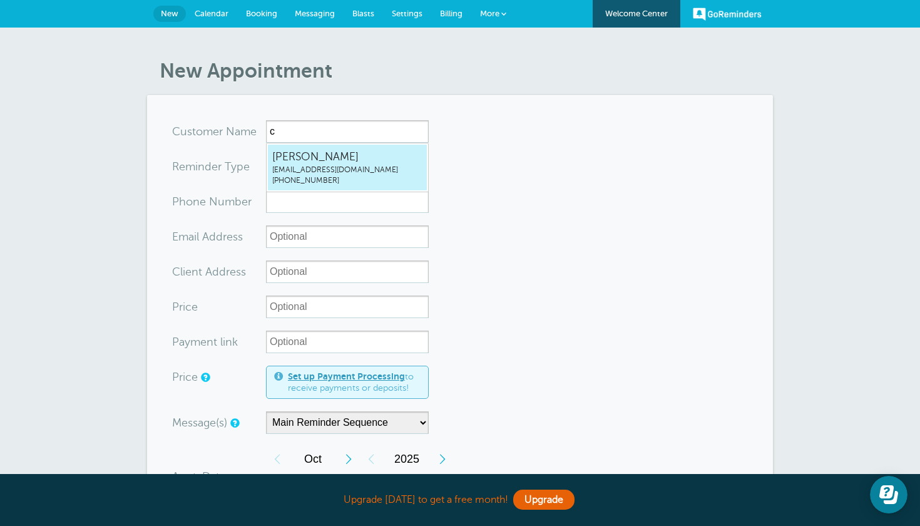
type input "3820 S River Pkwy unti 119 Portland Oregon"
type input "$260"
type input "Full Detail + Spray Wax"
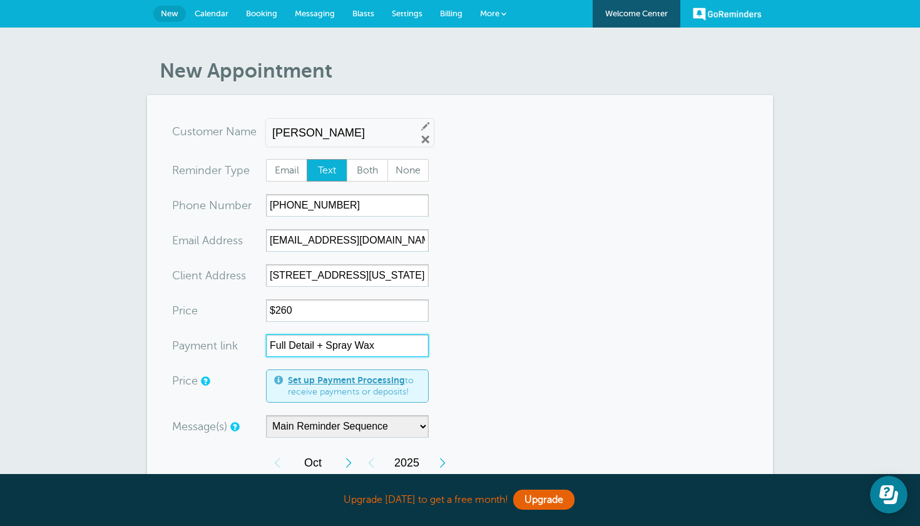
drag, startPoint x: 390, startPoint y: 347, endPoint x: 186, endPoint y: 324, distance: 205.3
click at [186, 328] on form "You are creating a new customer. To use an existing customer select one from th…" at bounding box center [460, 483] width 576 height 727
paste input "[URL][DOMAIN_NAME]"
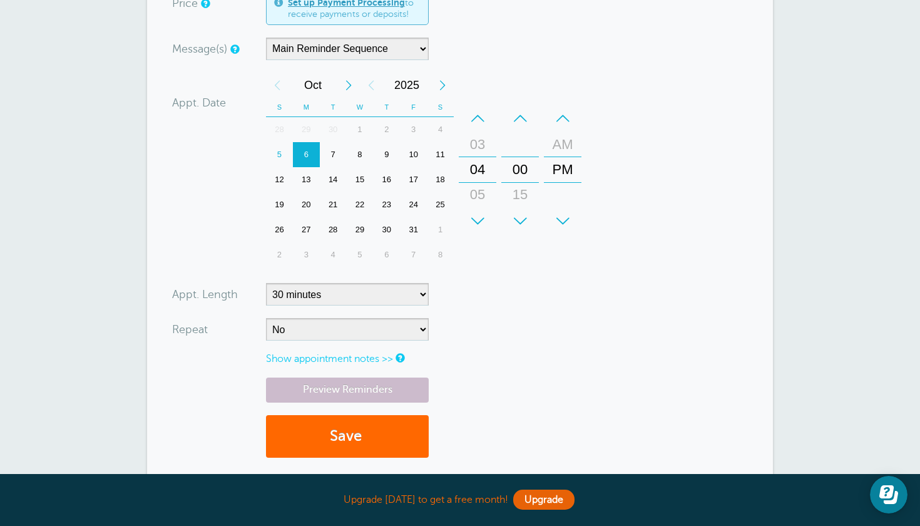
scroll to position [379, 0]
type input "https://link.clover.com/urlshortener/dPppfs"
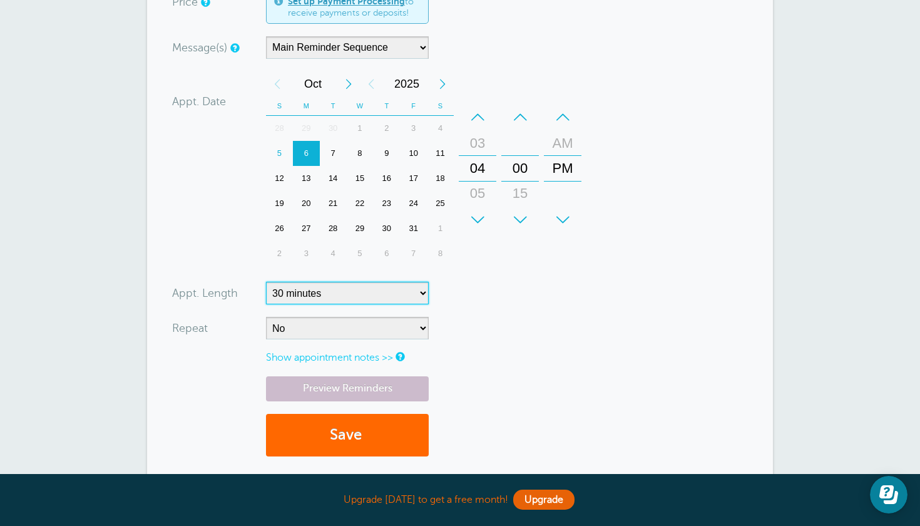
select select "120"
click at [348, 434] on button "Save" at bounding box center [347, 435] width 163 height 43
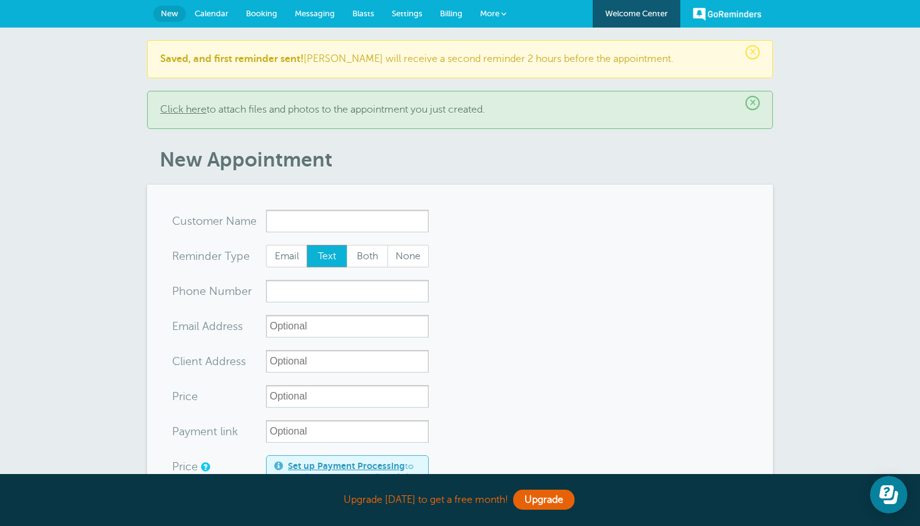
click at [400, 9] on link "Settings" at bounding box center [407, 14] width 48 height 28
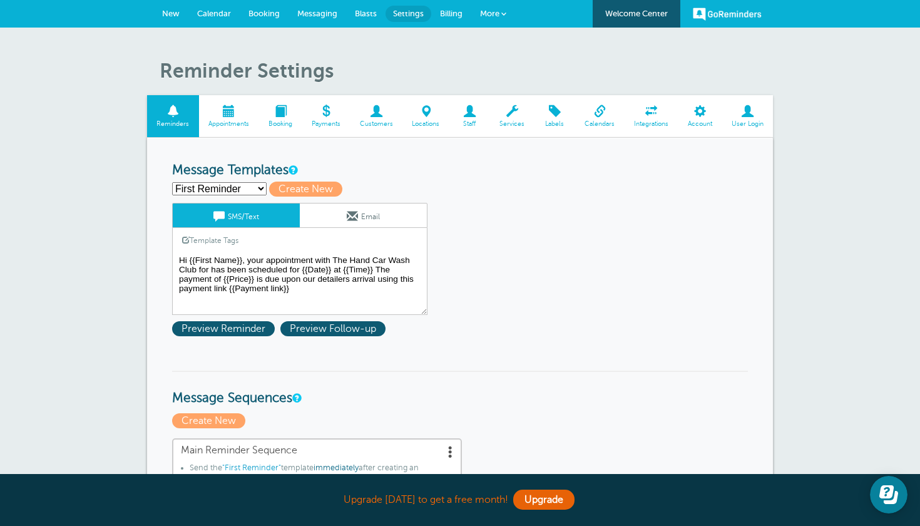
click at [328, 287] on textarea "Hi {{First Name}}, your appointment with The Hand Car Wash Club for has been sc…" at bounding box center [299, 283] width 255 height 63
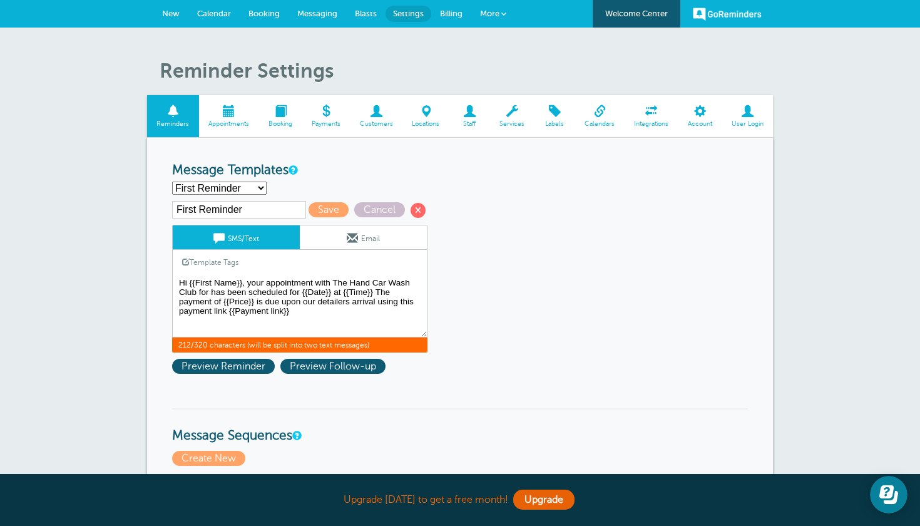
type textarea "Hi {{First Name}}, your appointment with The Hand Car Wash Club for has been sc…"
click at [322, 10] on span "Messaging" at bounding box center [317, 13] width 40 height 9
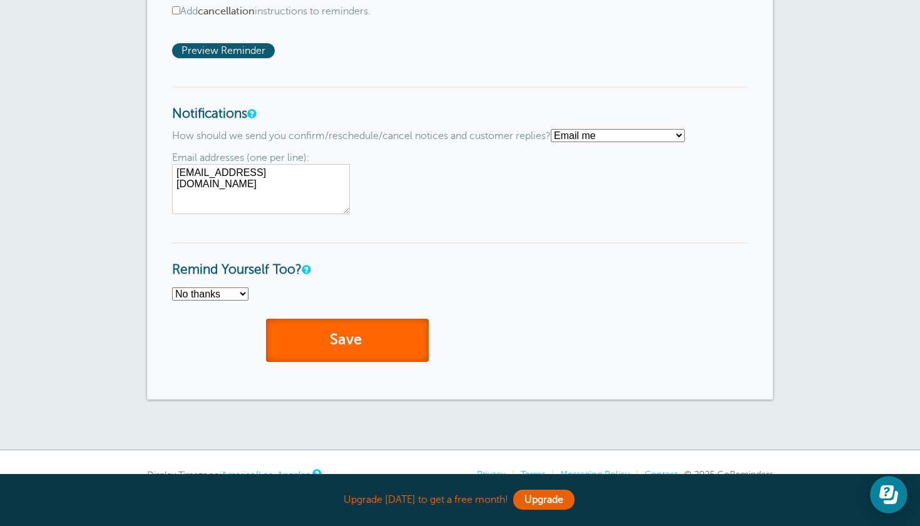
scroll to position [930, 0]
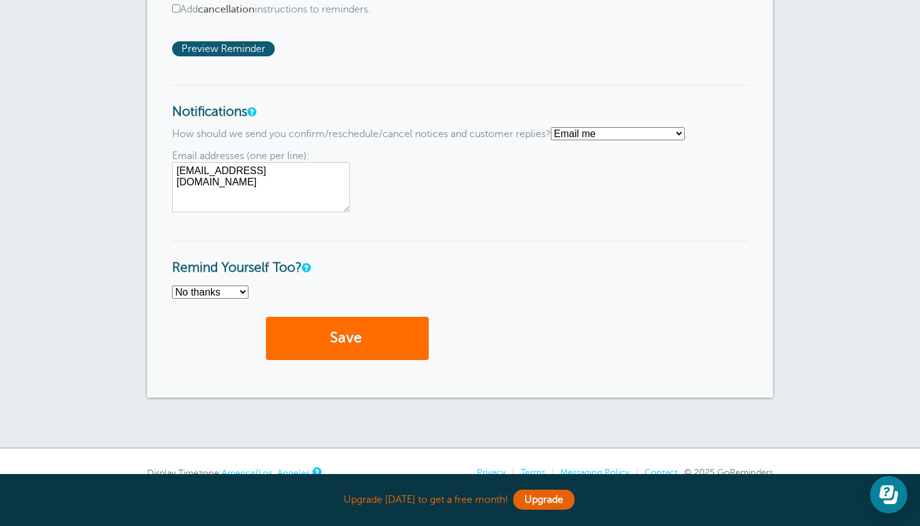
click at [342, 332] on button "Save" at bounding box center [347, 338] width 163 height 43
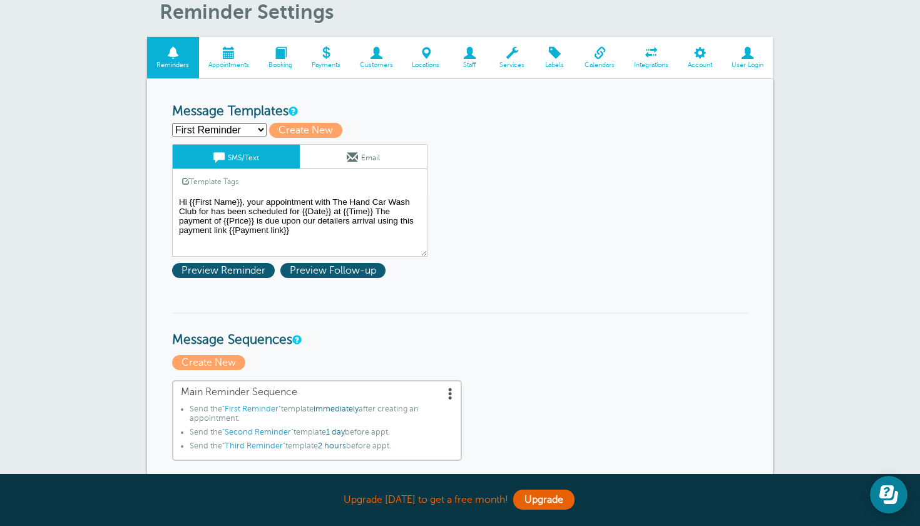
scroll to position [98, 0]
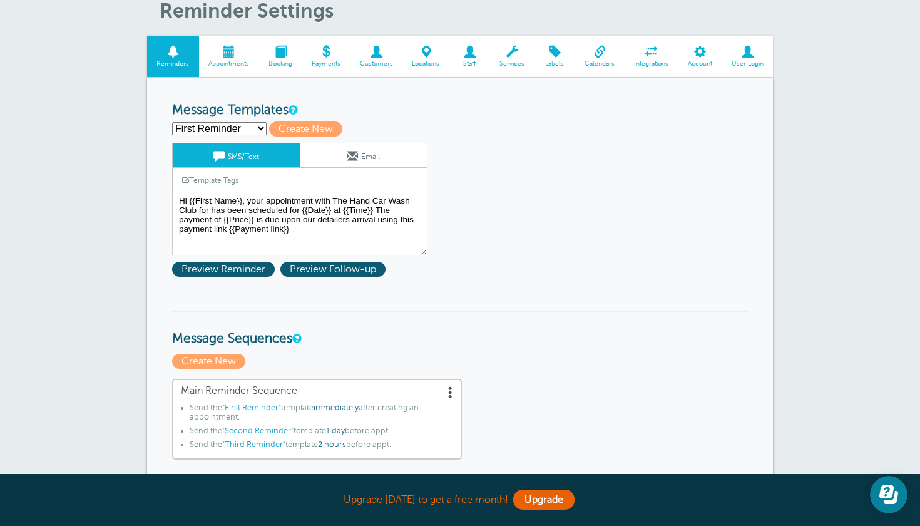
select select "163380"
type input "Second Reminder"
type textarea "Hi {{First Name}}, you have an appointment with Hand Car Wash Club at {{Time}} …"
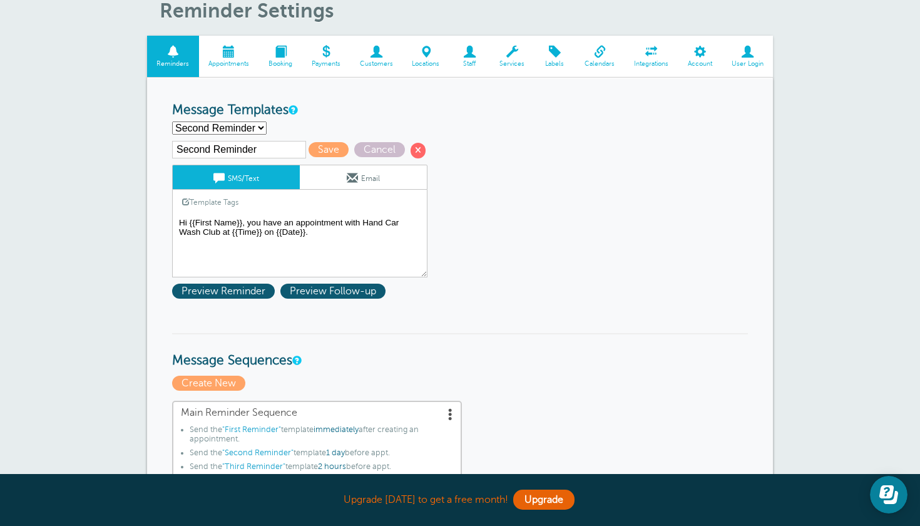
click at [248, 219] on textarea "Hi {{First Name}}, your appointment with The Hand Car Wash Club for has been sc…" at bounding box center [299, 246] width 255 height 63
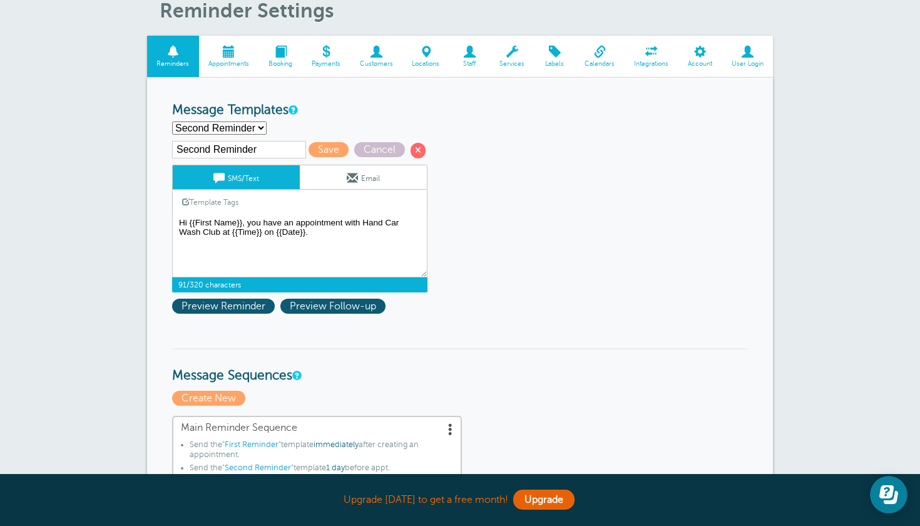
select select "163378"
type input "First Reminder"
type textarea "Hi {{First Name}}, your appointment with The Hand Car Wash Club for has been sc…"
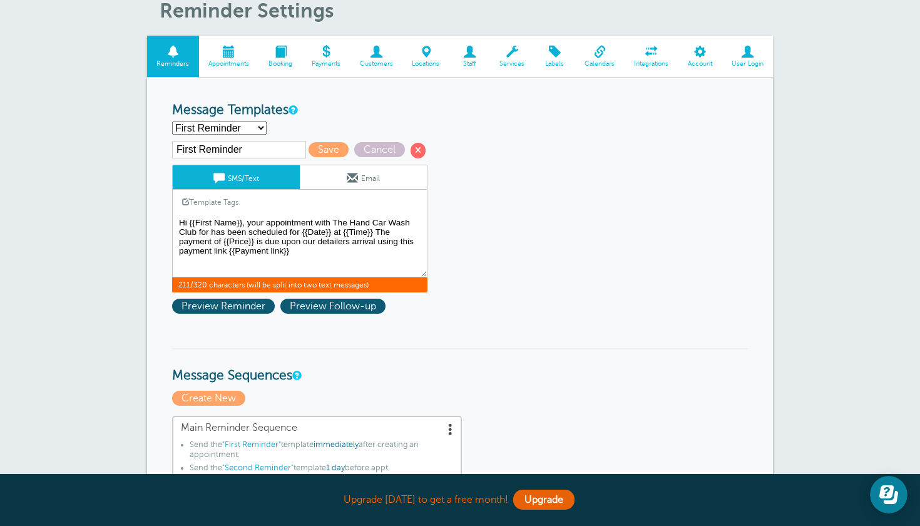
drag, startPoint x: 180, startPoint y: 217, endPoint x: 330, endPoint y: 252, distance: 154.1
click at [330, 252] on textarea "Hi {{First Name}}, your appointment with The Hand Car Wash Club for has been sc…" at bounding box center [299, 246] width 255 height 63
select select "163380"
type input "Second Reminder"
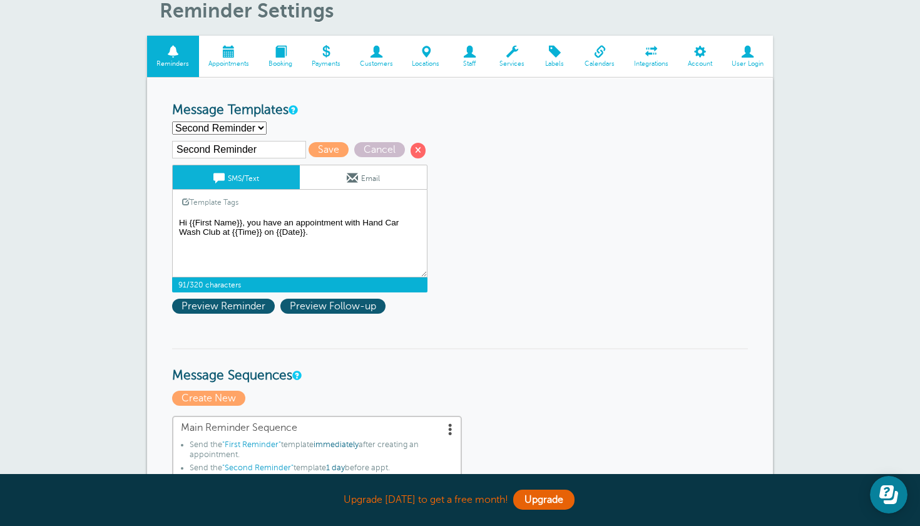
drag, startPoint x: 180, startPoint y: 220, endPoint x: 387, endPoint y: 263, distance: 212.0
click at [387, 263] on textarea "Hi {{First Name}}, your appointment with The Hand Car Wash Club for has been sc…" at bounding box center [299, 246] width 255 height 63
paste textarea "r appointment with The Hand Car Wash Club for has been scheduled for {{Date}} a…"
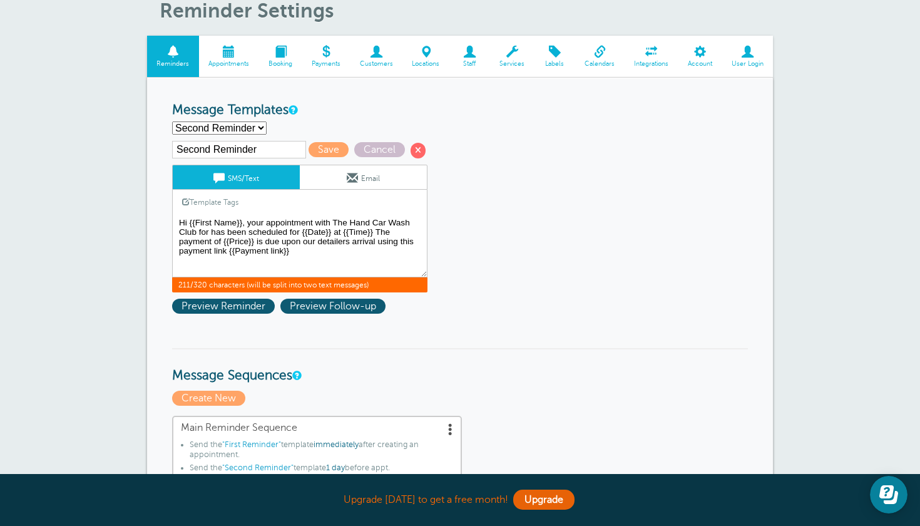
click at [333, 220] on textarea "Hi {{First Name}}, your appointment with The Hand Car Wash Club for has been sc…" at bounding box center [299, 246] width 255 height 63
click at [403, 223] on textarea "Hi {{First Name}}, your appointment with The Hand Car Wash Club for has been sc…" at bounding box center [299, 246] width 255 height 63
click at [364, 229] on textarea "Hi {{First Name}}, your appointment with The Hand Car Wash Club for has been sc…" at bounding box center [299, 246] width 255 height 63
click at [293, 230] on textarea "Hi {{First Name}}, your appointment with The Hand Car Wash Club for has been sc…" at bounding box center [299, 246] width 255 height 63
click at [228, 211] on link "Template Tags" at bounding box center [210, 202] width 75 height 24
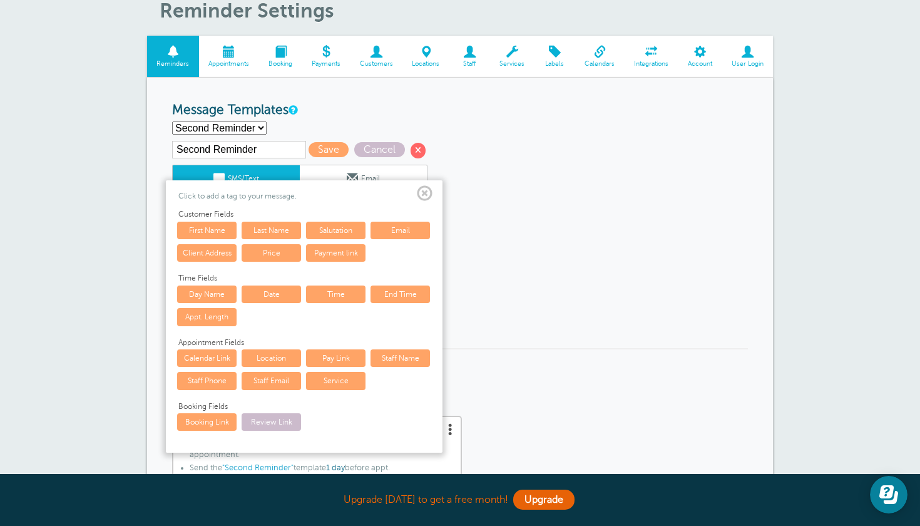
click at [278, 288] on link "Date" at bounding box center [271, 294] width 59 height 18
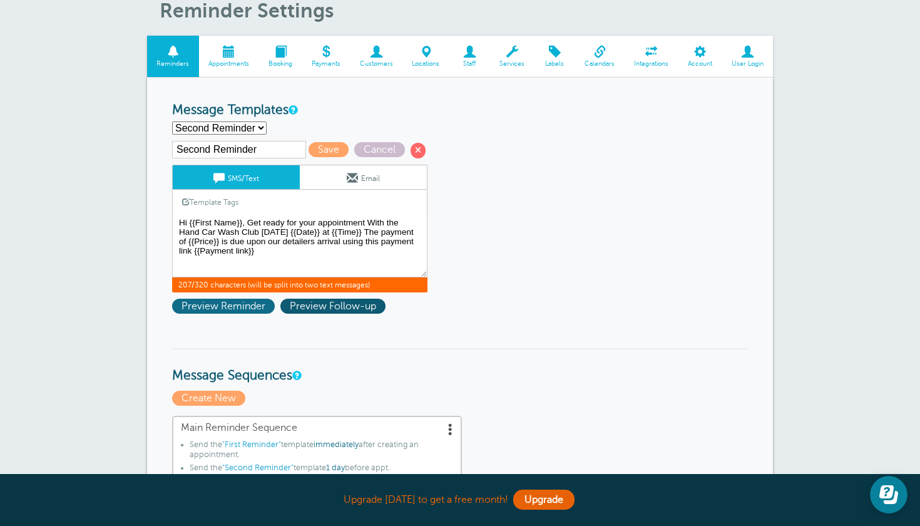
click at [247, 307] on span "Preview Reminder" at bounding box center [223, 305] width 103 height 15
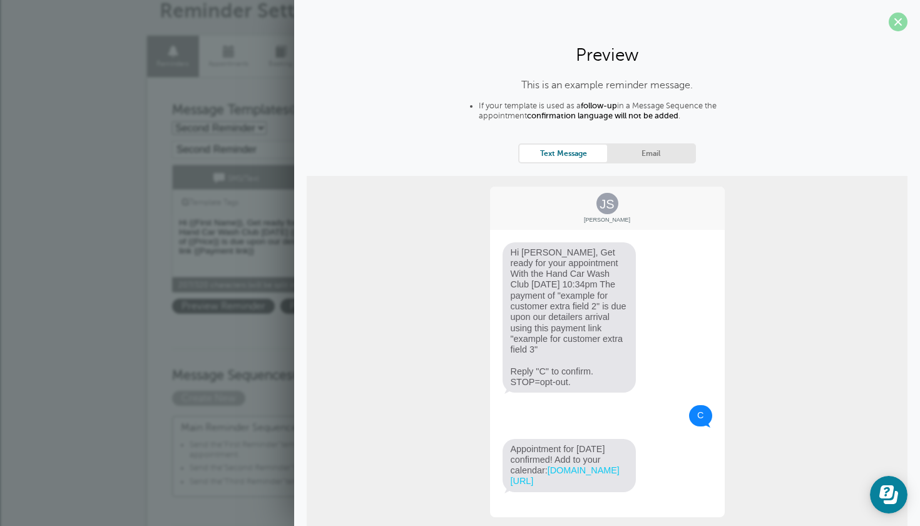
click at [896, 21] on span at bounding box center [897, 22] width 19 height 19
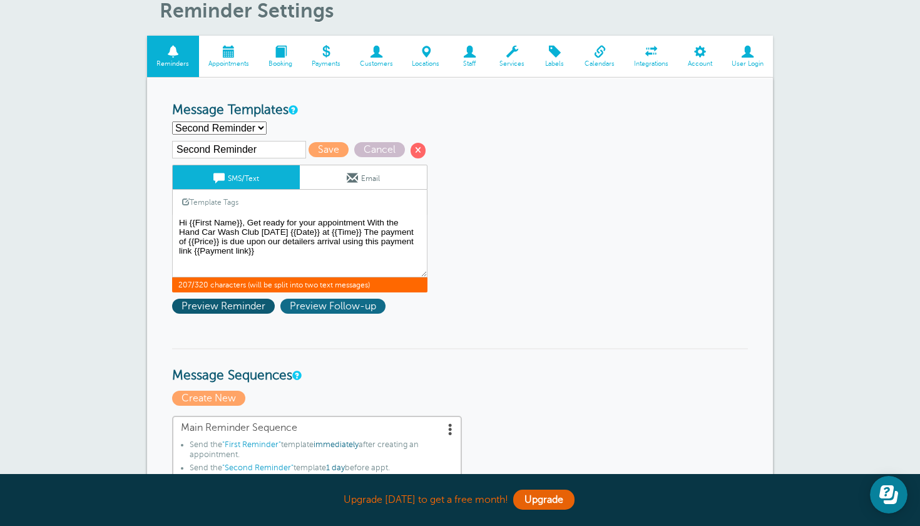
click at [336, 302] on span "Preview Follow-up" at bounding box center [332, 305] width 105 height 15
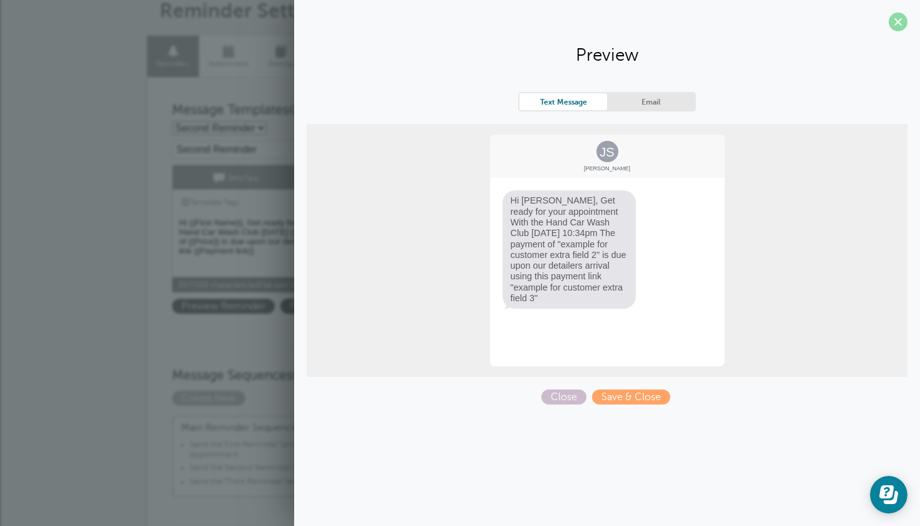
click at [897, 25] on span at bounding box center [897, 22] width 19 height 19
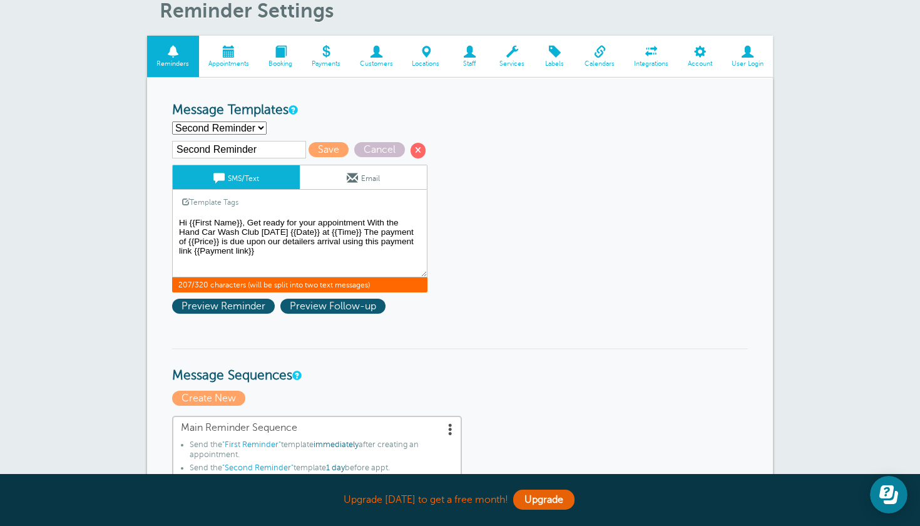
click at [313, 248] on textarea "Hi {{First Name}}, your appointment with The Hand Car Wash Club for has been sc…" at bounding box center [299, 246] width 255 height 63
click at [292, 250] on textarea "Hi {{First Name}}, your appointment with The Hand Car Wash Club for has been sc…" at bounding box center [299, 246] width 255 height 63
drag, startPoint x: 333, startPoint y: 264, endPoint x: 161, endPoint y: 268, distance: 172.1
type textarea "Hi {{First Name}}, Get ready for your appointment With the Hand Car Wash Club […"
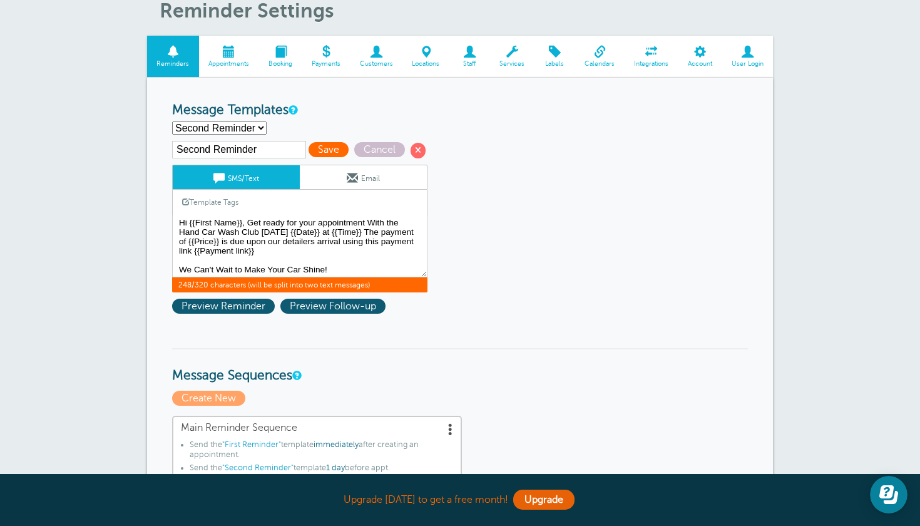
click at [308, 148] on span "Save" at bounding box center [328, 149] width 40 height 15
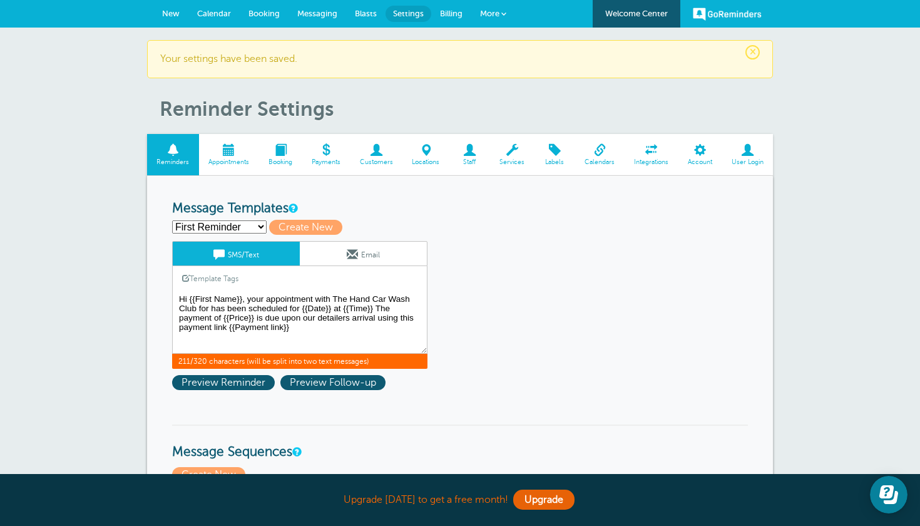
click at [305, 318] on textarea "Hi {{First Name}}, your appointment with The Hand Car Wash Club for has been sc…" at bounding box center [299, 322] width 255 height 63
click at [307, 323] on textarea "Hi {{First Name}}, your appointment with The Hand Car Wash Club for has been sc…" at bounding box center [299, 322] width 255 height 63
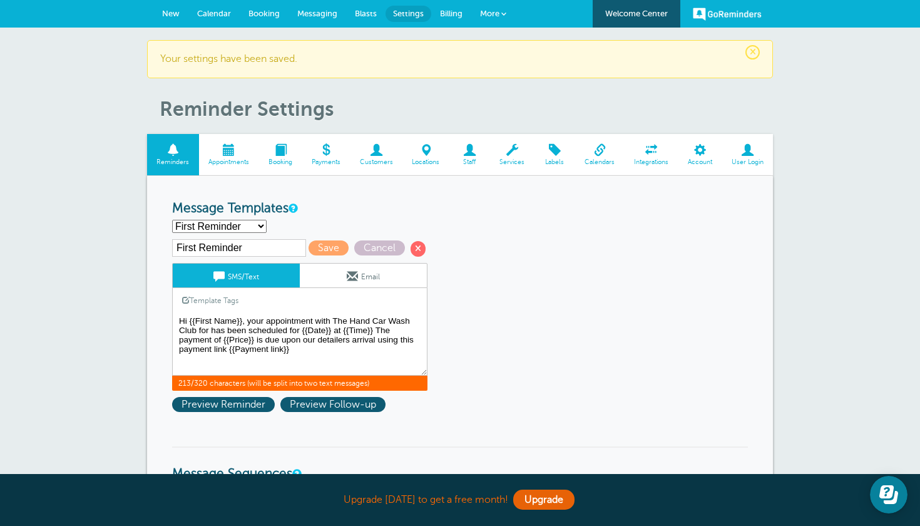
paste textarea "We Can't Wait to Make Your Car Shine!"
type textarea "Hi {{First Name}}, your appointment with The Hand Car Wash Club for has been sc…"
click at [314, 246] on span "Save" at bounding box center [328, 247] width 40 height 15
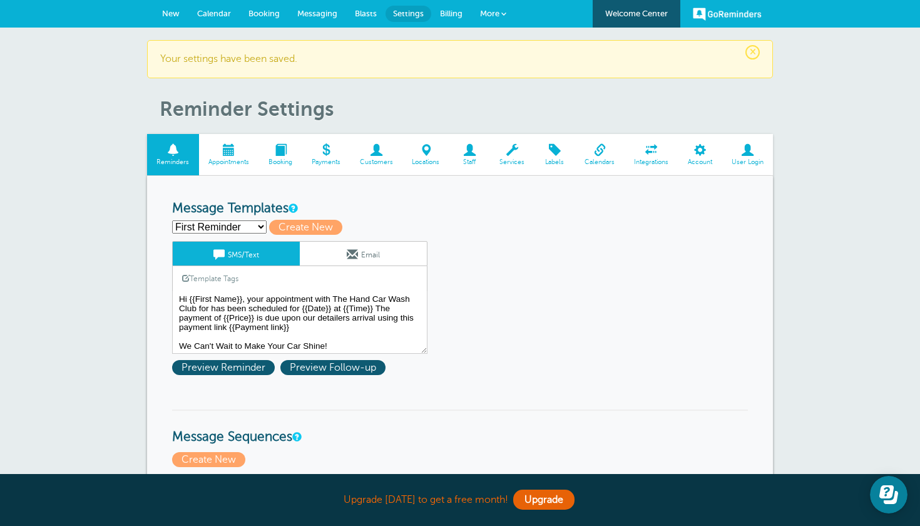
select select "163381"
type input "Third Reminder"
type textarea "Hi {{First Name}}, you have an appointment with Hand Car Wash Club [DATE] at {{…"
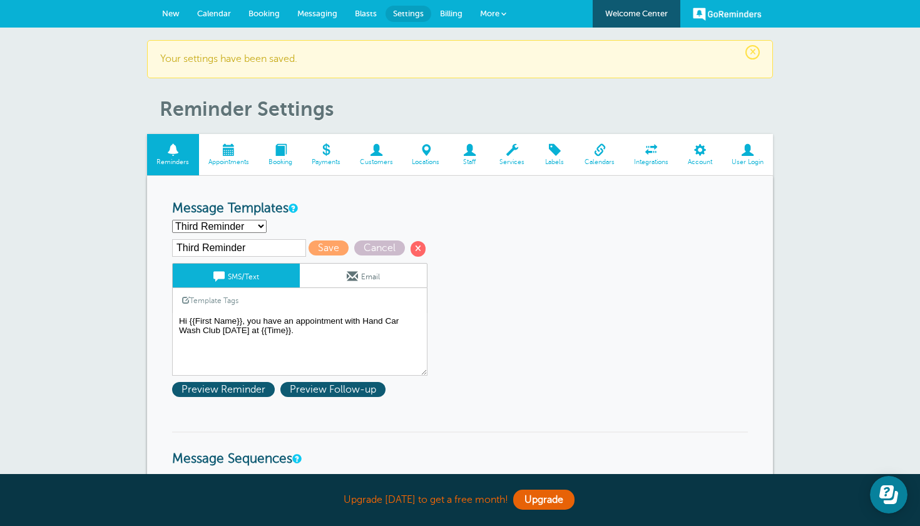
select select "163380"
type input "Second Reminder"
type textarea "Hi {{First Name}}, Get ready for your appointment With the Hand Car Wash Club […"
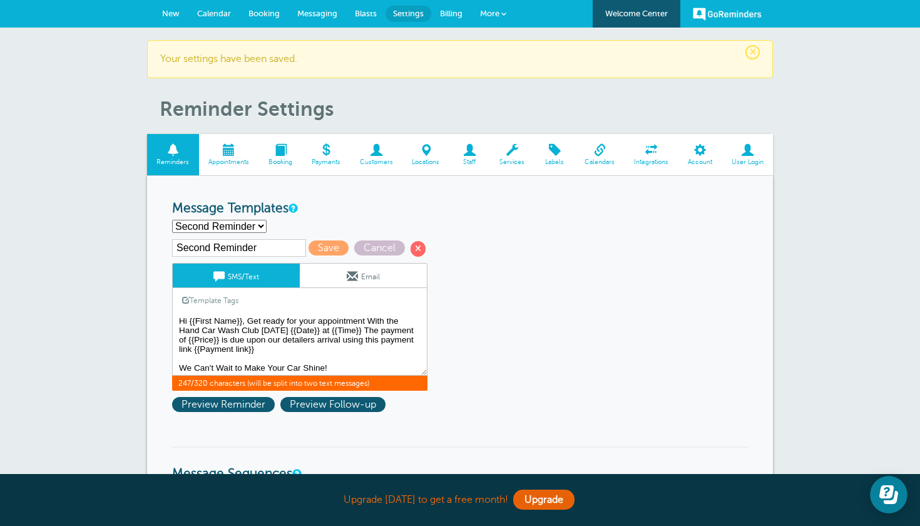
scroll to position [1, 0]
drag, startPoint x: 179, startPoint y: 318, endPoint x: 392, endPoint y: 384, distance: 222.6
click at [392, 384] on div "SMS/Text Email Template Tags Copy SMS Click to add a tag to your message. Custo…" at bounding box center [299, 327] width 255 height 128
select select "163381"
type input "Third Reminder"
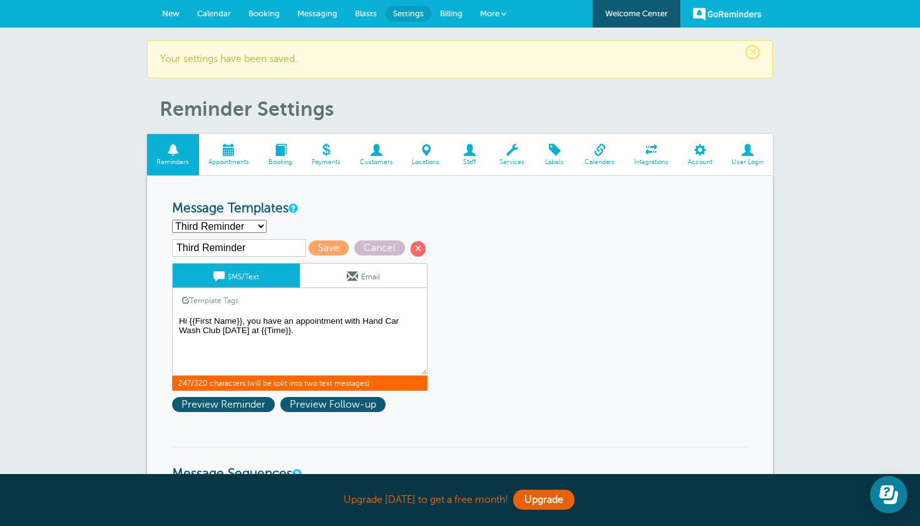
scroll to position [0, 0]
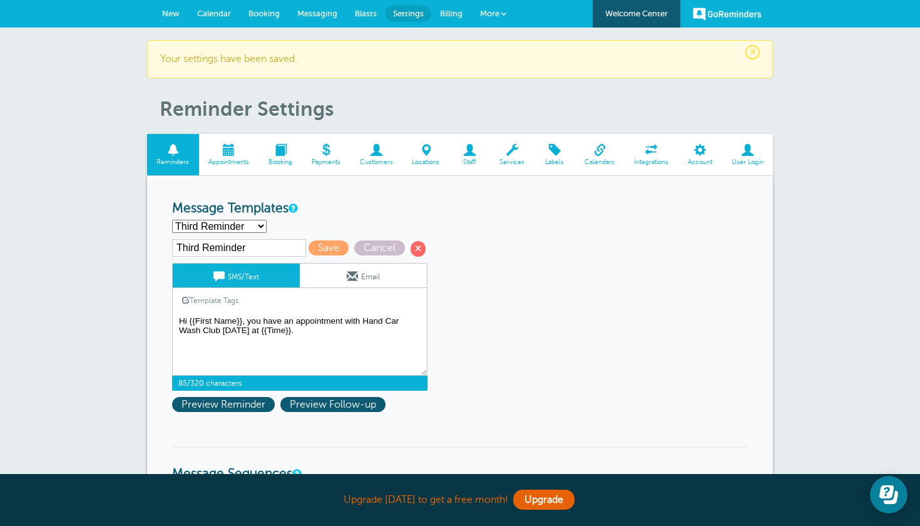
drag, startPoint x: 179, startPoint y: 318, endPoint x: 378, endPoint y: 347, distance: 201.0
click at [378, 347] on textarea "Hi {{First Name}}, your appointment with The Hand Car Wash Club for has been sc…" at bounding box center [299, 344] width 255 height 63
paste textarea "Get ready for your appointment With the Hand Car Wash Club tomorrow {{Date}} at…"
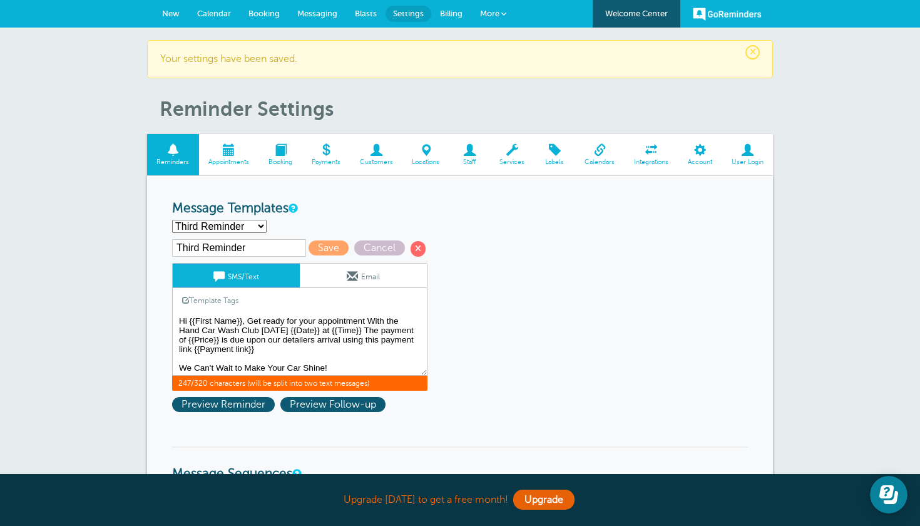
click at [189, 319] on textarea "Hi {{First Name}}, your appointment with The Hand Car Wash Club for has been sc…" at bounding box center [299, 344] width 255 height 63
click at [235, 320] on textarea "Hi {{First Name}}, your appointment with The Hand Car Wash Club for has been sc…" at bounding box center [299, 344] width 255 height 63
click at [305, 317] on textarea "Hi {{First Name}}, your appointment with The Hand Car Wash Club for has been sc…" at bounding box center [299, 344] width 255 height 63
click at [290, 319] on textarea "Hi {{First Name}}, your appointment with The Hand Car Wash Club for has been sc…" at bounding box center [299, 344] width 255 height 63
click at [291, 320] on textarea "Hi {{First Name}}, your appointment with The Hand Car Wash Club for has been sc…" at bounding box center [299, 344] width 255 height 63
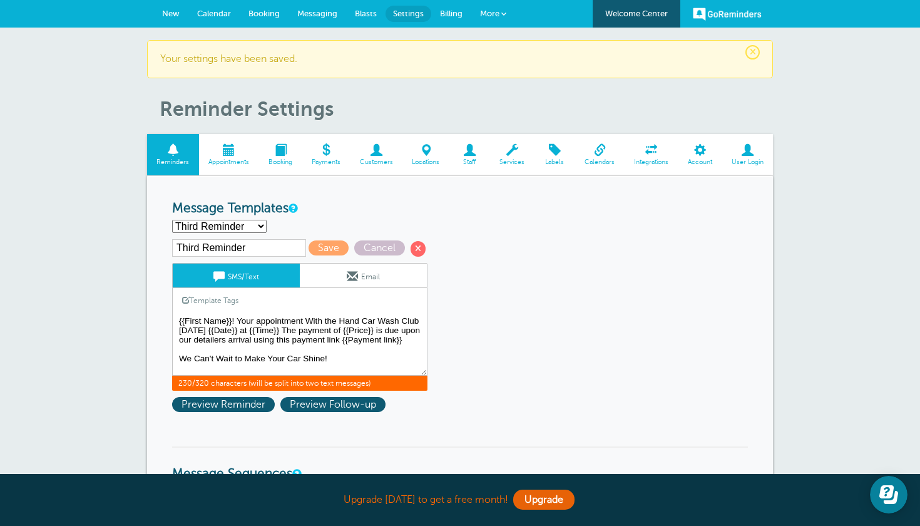
click at [307, 319] on textarea "Hi {{First Name}}, your appointment with The Hand Car Wash Club for has been sc…" at bounding box center [299, 344] width 255 height 63
click at [319, 316] on textarea "Hi {{First Name}}, your appointment with The Hand Car Wash Club for has been sc…" at bounding box center [299, 344] width 255 height 63
click at [366, 320] on textarea "Hi {{First Name}}, your appointment with The Hand Car Wash Club for has been sc…" at bounding box center [299, 344] width 255 height 63
click at [275, 330] on textarea "Hi {{First Name}}, your appointment with The Hand Car Wash Club for has been sc…" at bounding box center [299, 344] width 255 height 63
click at [297, 332] on textarea "Hi {{First Name}}, your appointment with The Hand Car Wash Club for has been sc…" at bounding box center [299, 344] width 255 height 63
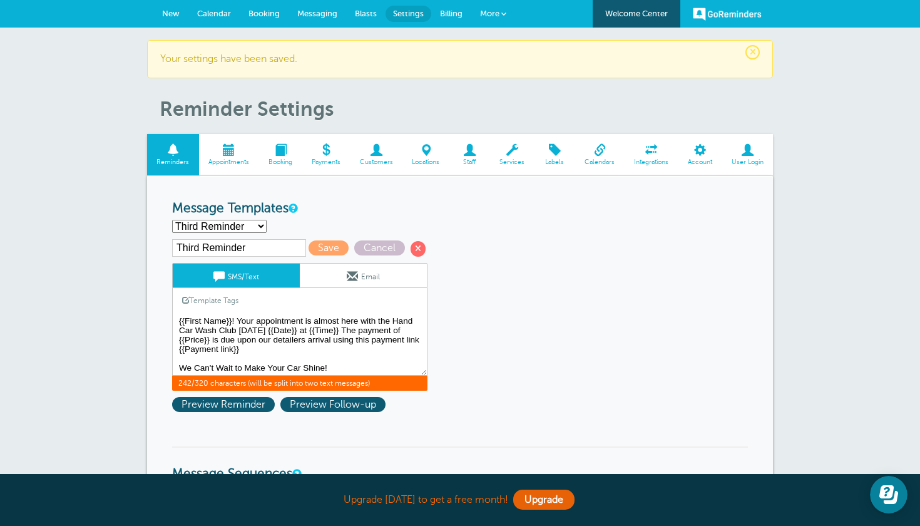
click at [335, 327] on textarea "Hi {{First Name}}, your appointment with The Hand Car Wash Club for has been sc…" at bounding box center [299, 344] width 255 height 63
click at [342, 327] on textarea "Hi {{First Name}}, your appointment with The Hand Car Wash Club for has been sc…" at bounding box center [299, 344] width 255 height 63
click at [340, 326] on textarea "Hi {{First Name}}, your appointment with The Hand Car Wash Club for has been sc…" at bounding box center [299, 344] width 255 height 63
type textarea "{{First Name}}! Your appointment is almost here with the Hand Car Wash Club [DA…"
click at [309, 241] on span "Save" at bounding box center [328, 247] width 40 height 15
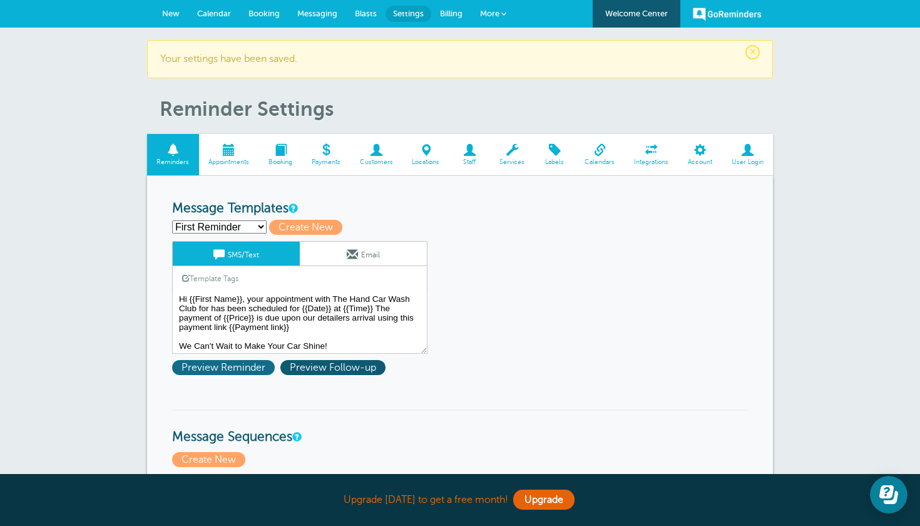
click at [238, 364] on span "Preview Reminder" at bounding box center [223, 367] width 103 height 15
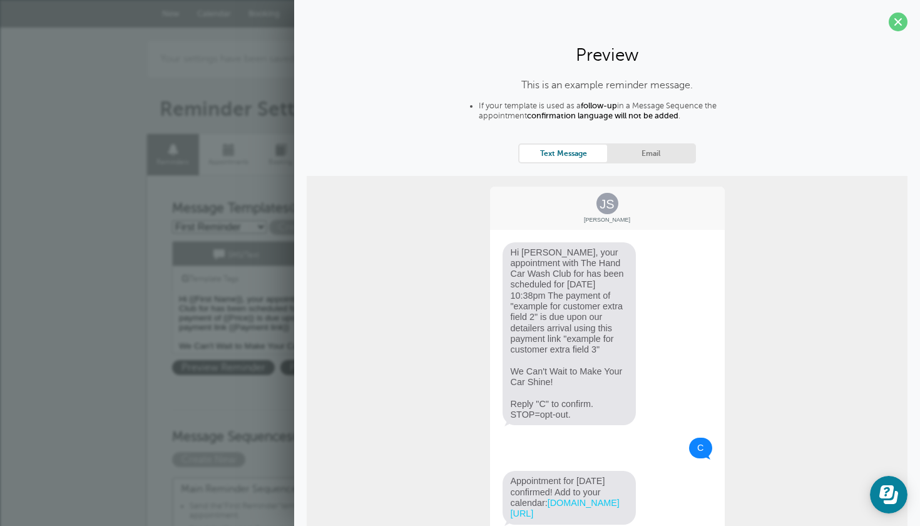
click at [892, 33] on section "Preview This is an example reminder message. If your template is used as a foll…" at bounding box center [607, 298] width 626 height 597
click at [898, 21] on span at bounding box center [897, 22] width 19 height 19
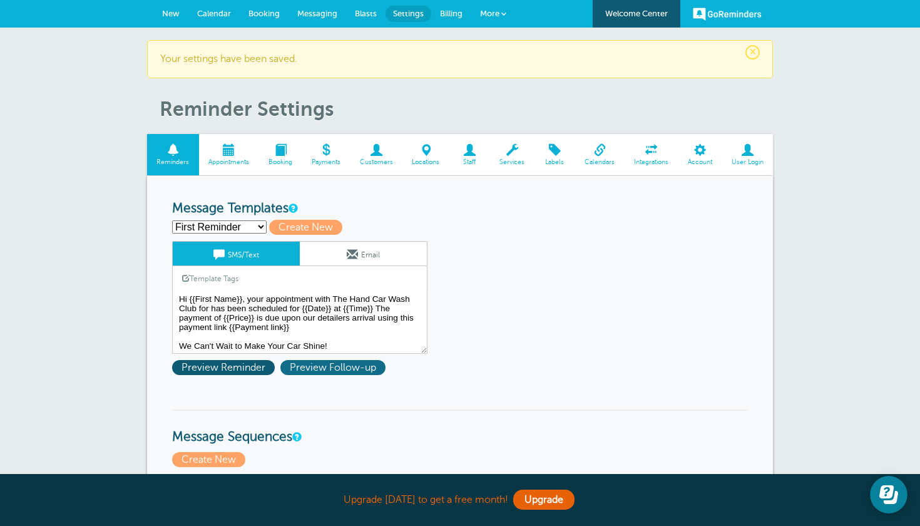
click at [349, 367] on span "Preview Follow-up" at bounding box center [332, 367] width 105 height 15
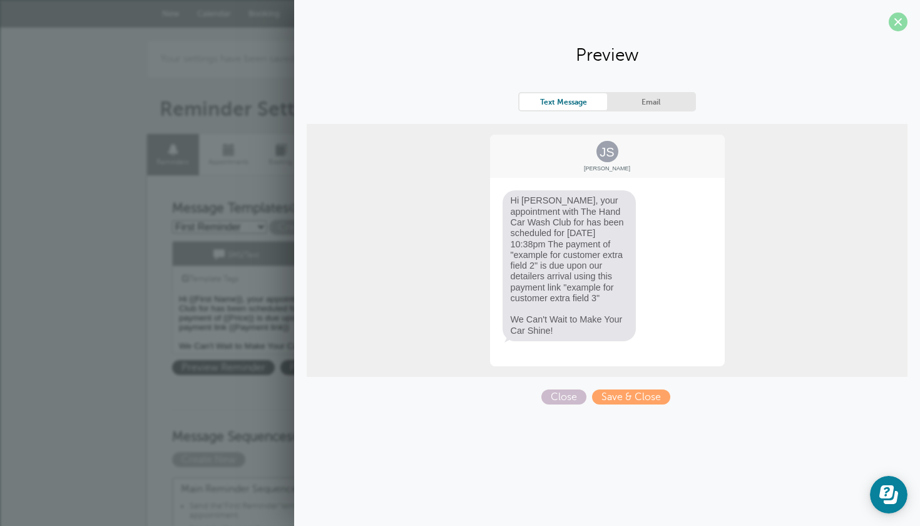
click at [899, 19] on span at bounding box center [897, 22] width 19 height 19
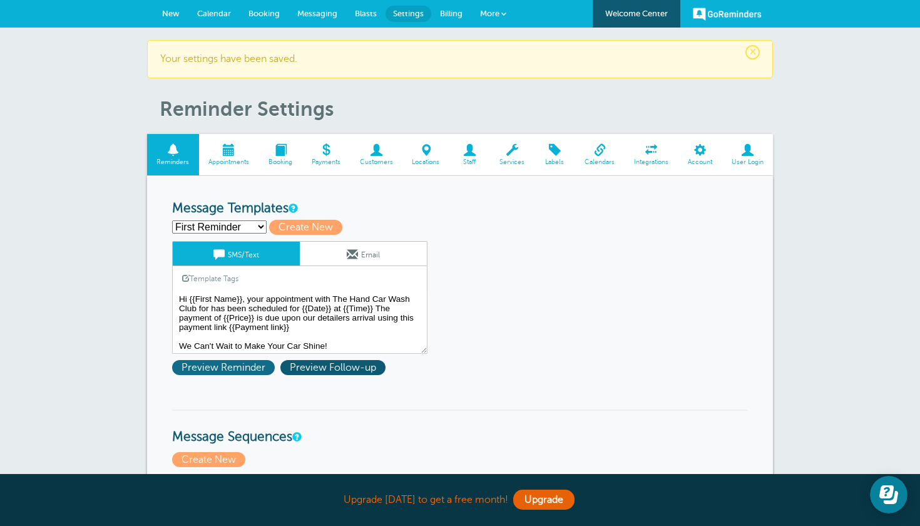
click at [230, 372] on span "Preview Reminder" at bounding box center [223, 367] width 103 height 15
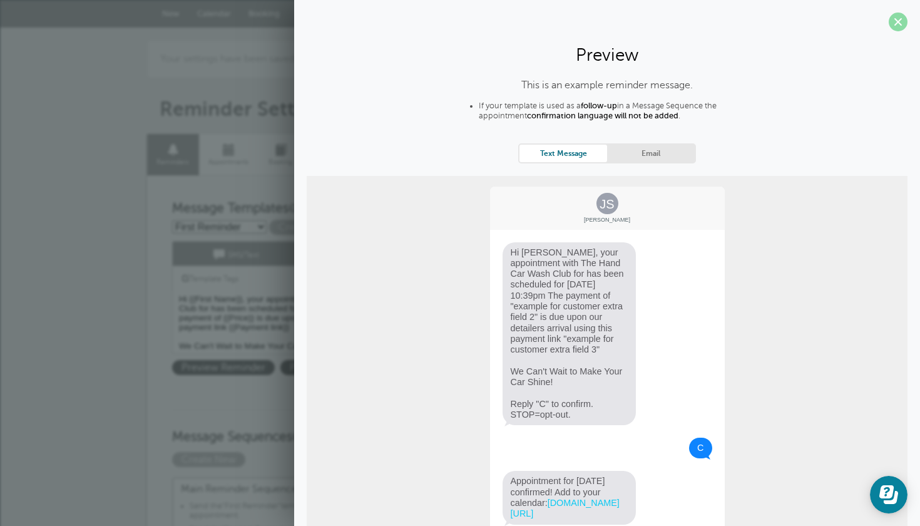
click at [897, 21] on span at bounding box center [897, 22] width 19 height 19
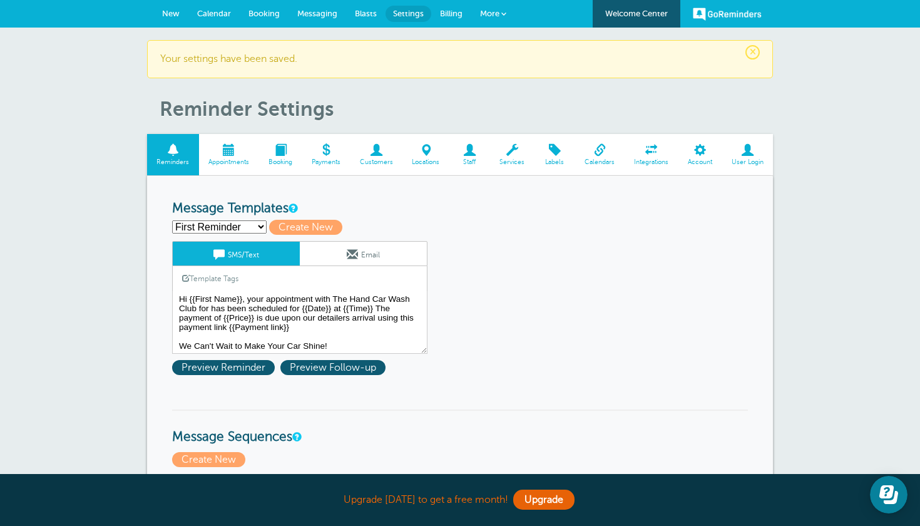
select select "163381"
type input "Third Reminder"
type textarea "{{First Name}}! Your appointment is almost here with the Hand Car Wash Club [DA…"
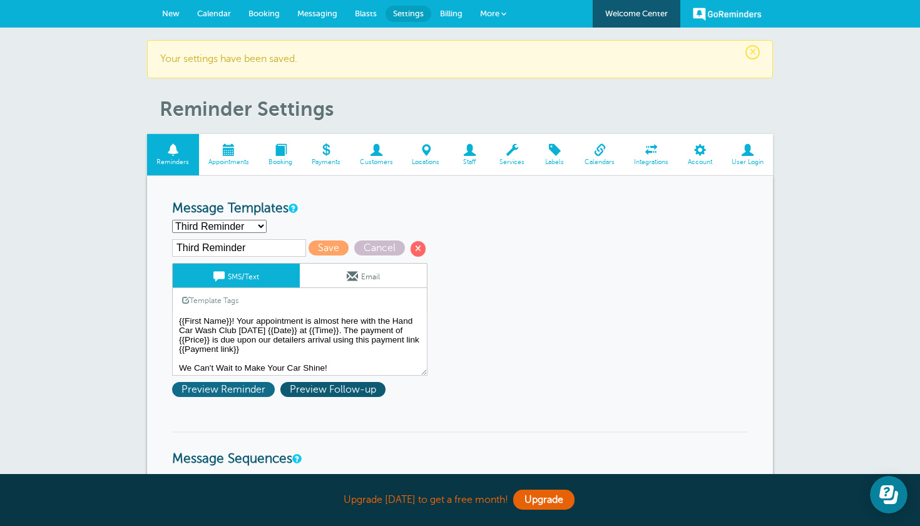
click at [250, 388] on span "Preview Reminder" at bounding box center [223, 389] width 103 height 15
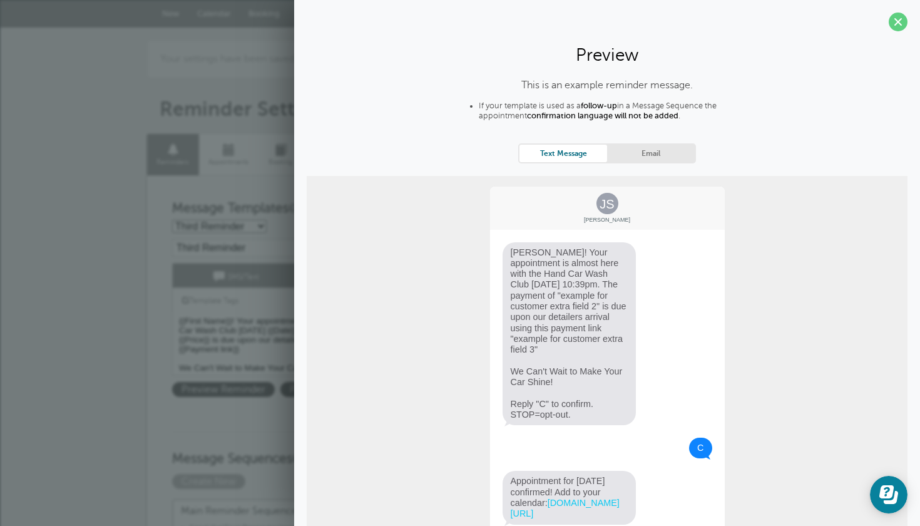
click at [678, 155] on link "Email" at bounding box center [651, 153] width 88 height 17
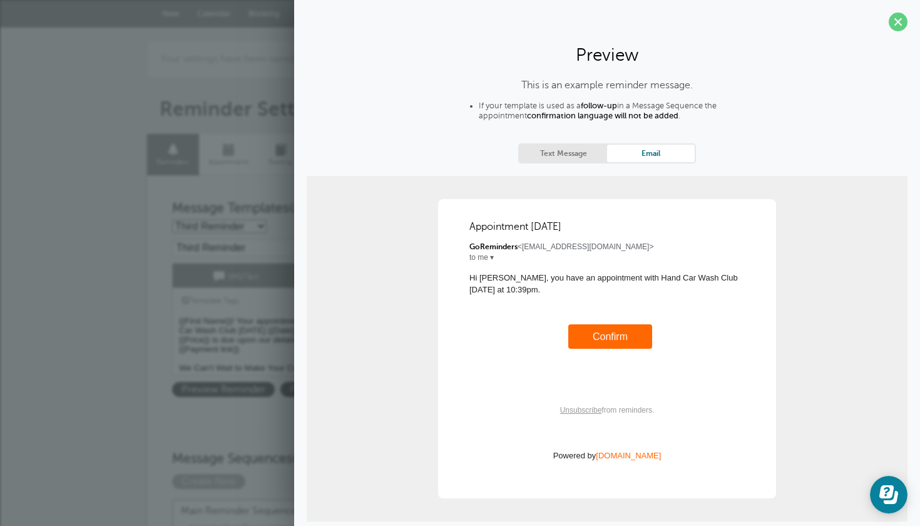
click at [559, 153] on link "Text Message" at bounding box center [563, 153] width 88 height 17
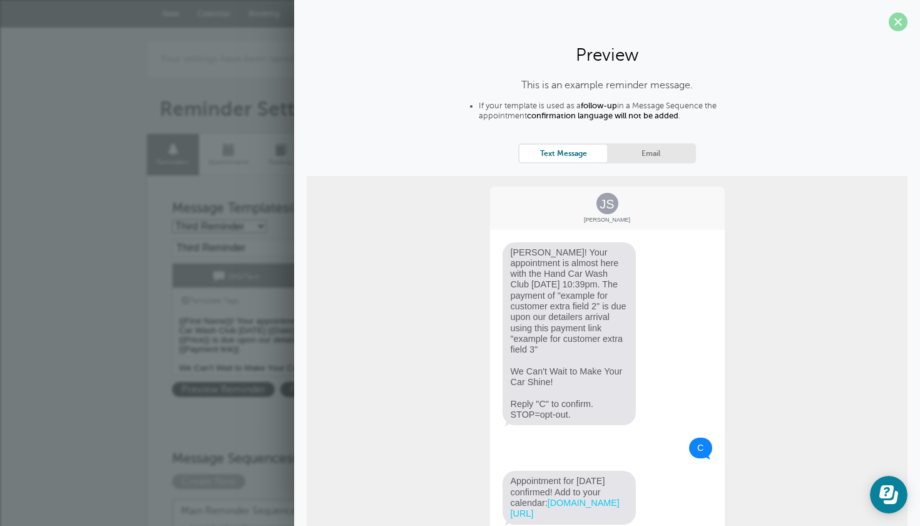
click at [899, 21] on span at bounding box center [897, 22] width 19 height 19
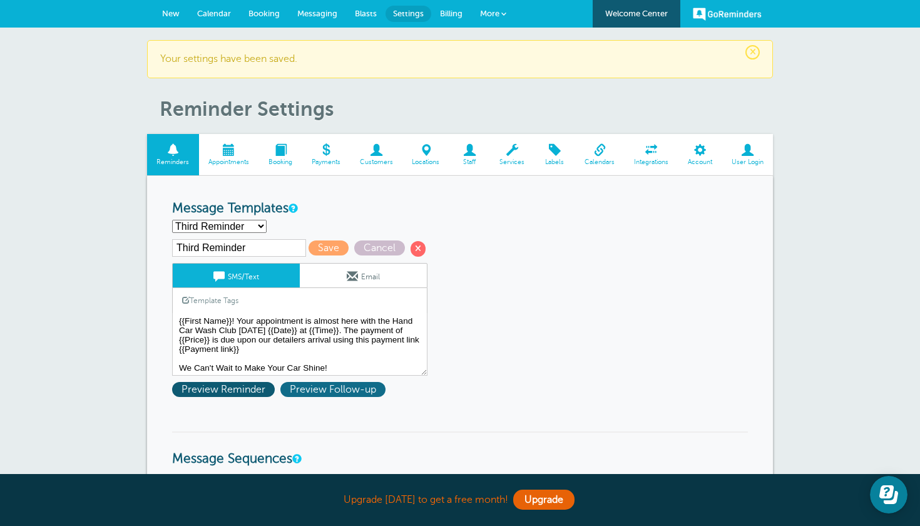
click at [326, 386] on span "Preview Follow-up" at bounding box center [332, 389] width 105 height 15
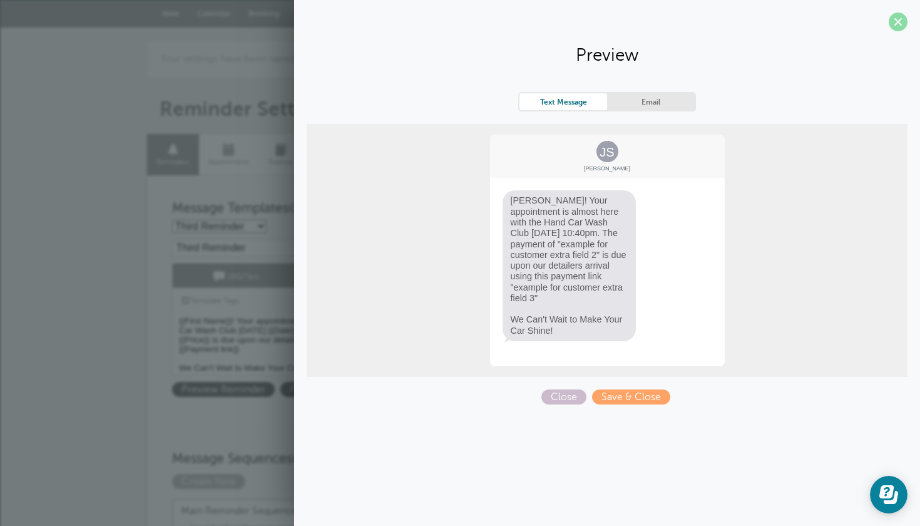
click at [893, 19] on span at bounding box center [897, 22] width 19 height 19
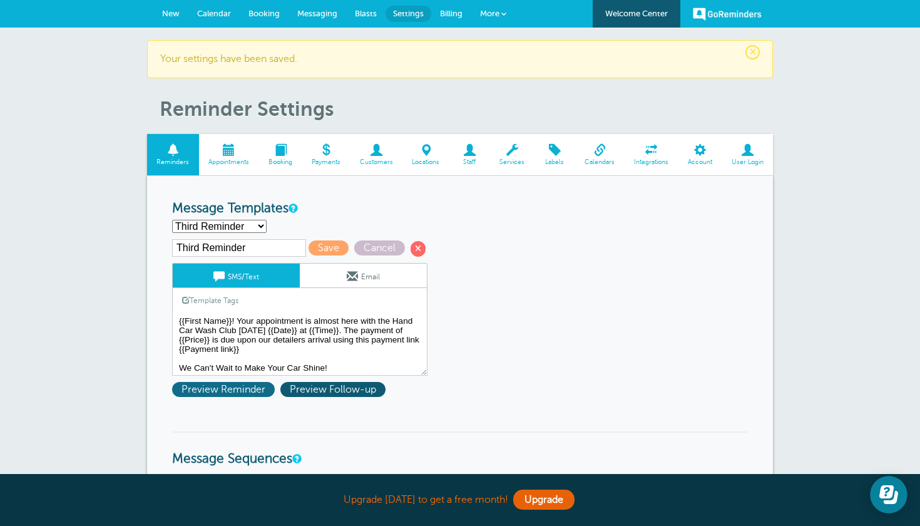
click at [252, 392] on span "Preview Reminder" at bounding box center [223, 389] width 103 height 15
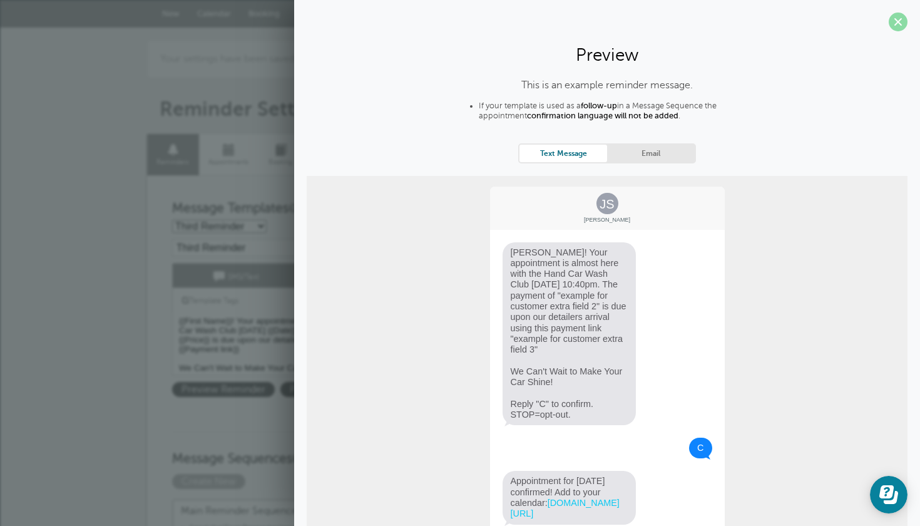
click at [900, 23] on span at bounding box center [897, 22] width 19 height 19
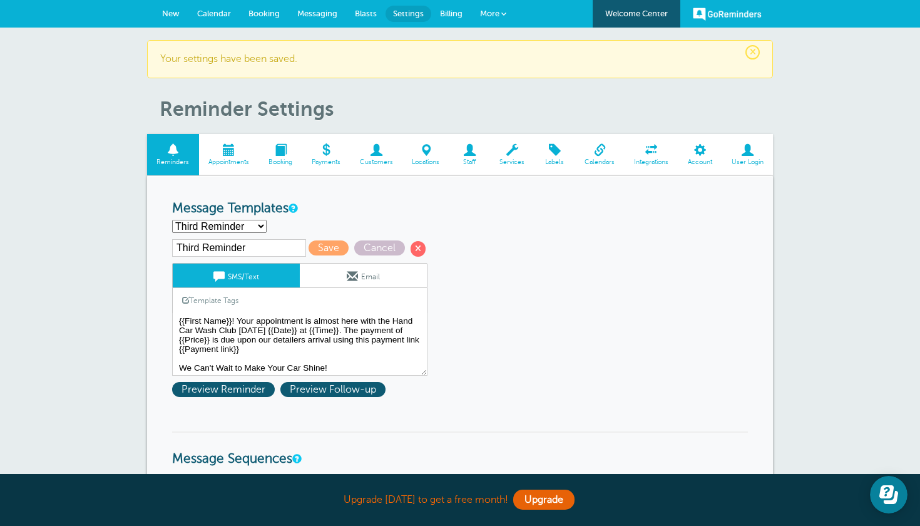
select select "163380"
type input "Second Reminder"
type textarea "Hi {{First Name}}, Get ready for your appointment With the Hand Car Wash Club t…"
click at [240, 384] on span "Preview Reminder" at bounding box center [223, 389] width 103 height 15
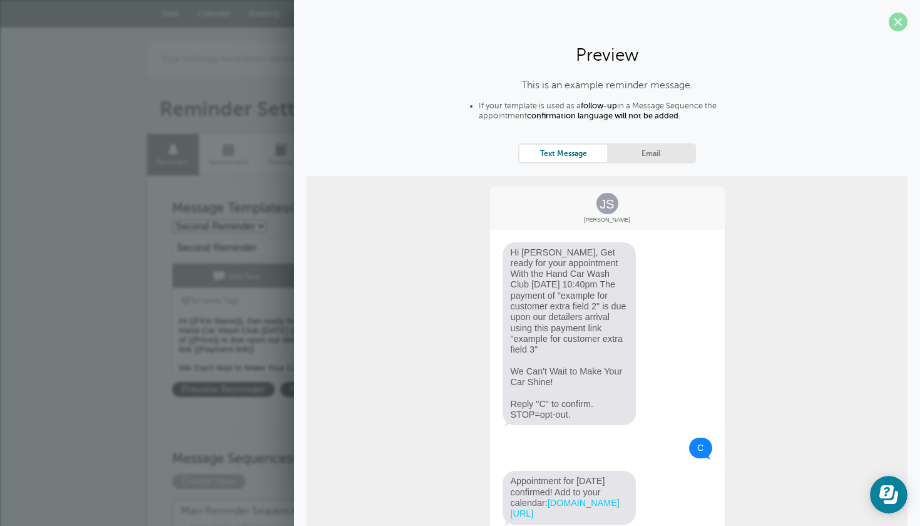
click at [899, 21] on span at bounding box center [897, 22] width 19 height 19
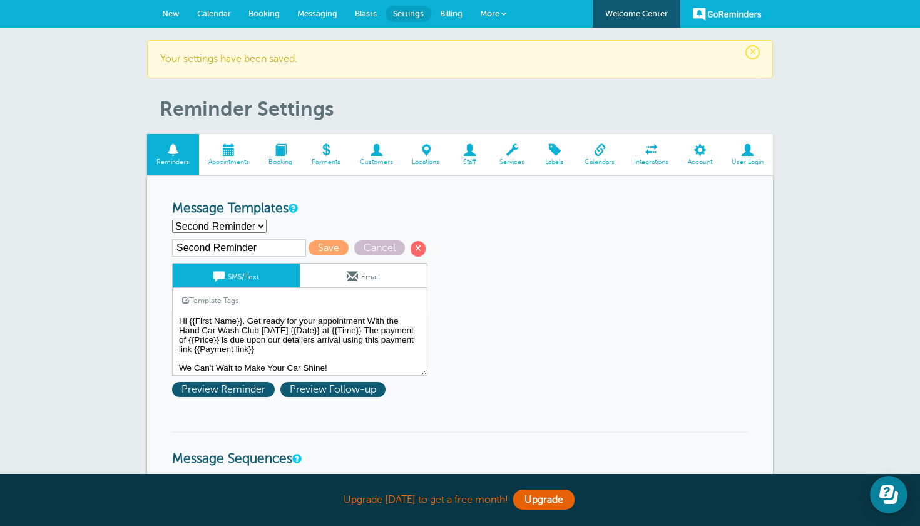
select select "163378"
type input "First Reminder"
click at [188, 318] on textarea "Hi {{First Name}}, your appointment with The Hand Car Wash Club for has been sc…" at bounding box center [299, 344] width 255 height 63
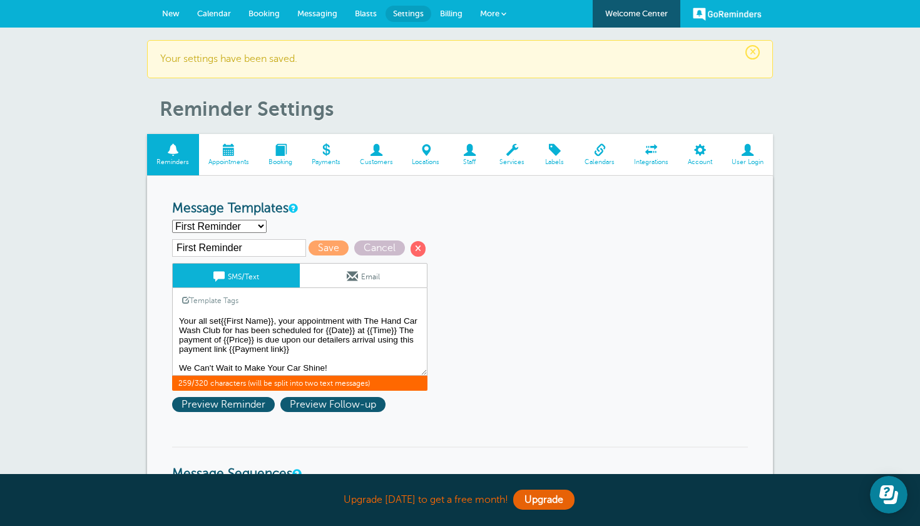
click at [278, 313] on textarea "Hi {{First Name}}, your appointment with The Hand Car Wash Club for has been sc…" at bounding box center [299, 344] width 255 height 63
click at [278, 318] on textarea "Hi {{First Name}}, your appointment with The Hand Car Wash Club for has been sc…" at bounding box center [299, 344] width 255 height 63
type textarea "You're all set{{First Name}}! your appointment with The Hand Car Wash Club for …"
click at [308, 243] on span "Save" at bounding box center [328, 247] width 40 height 15
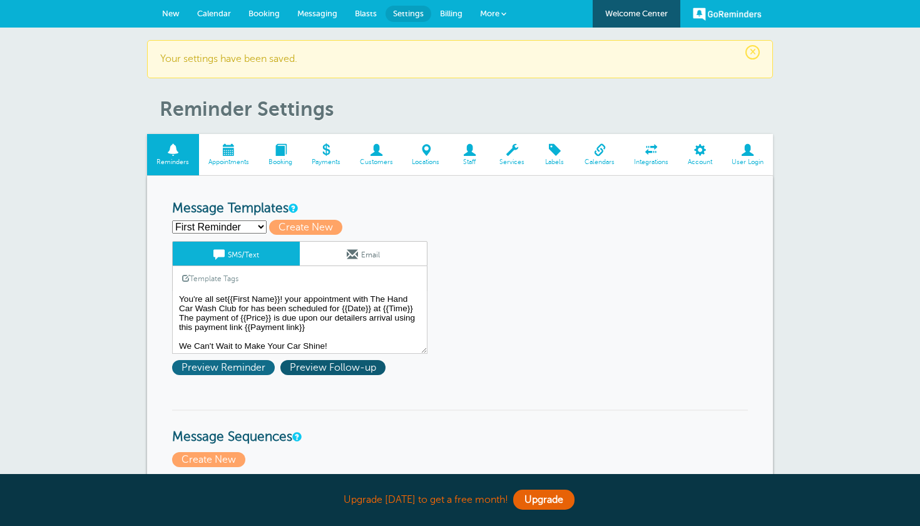
click at [250, 362] on span "Preview Reminder" at bounding box center [223, 367] width 103 height 15
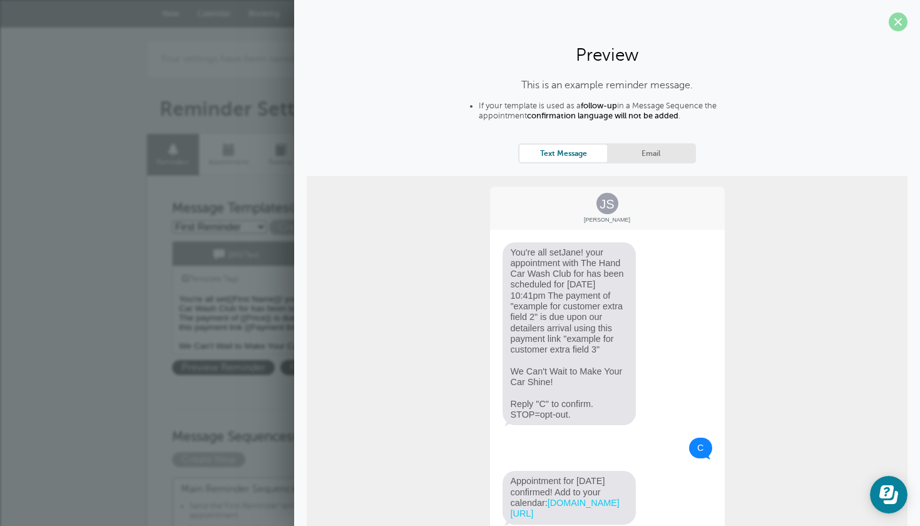
click at [892, 27] on span at bounding box center [897, 22] width 19 height 19
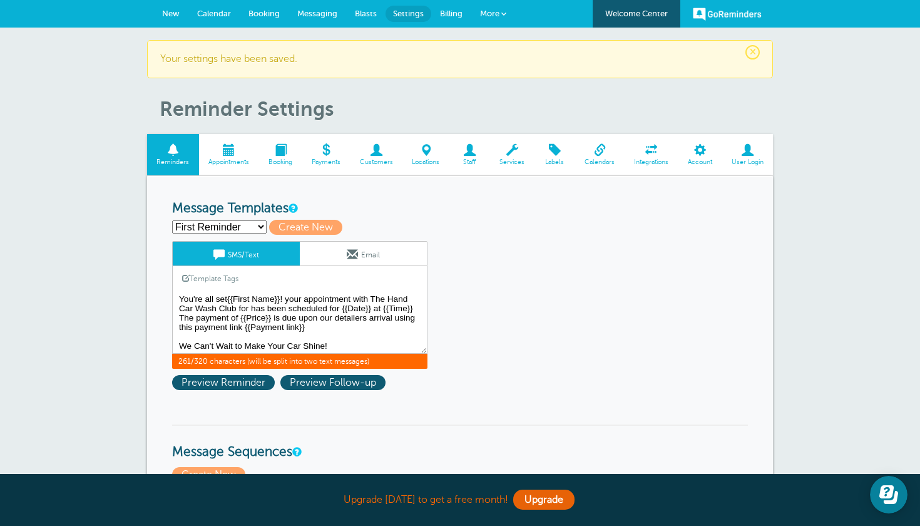
click at [227, 297] on textarea "You're all set{{First Name}}! your appointment with The Hand Car Wash Club for …" at bounding box center [299, 322] width 255 height 63
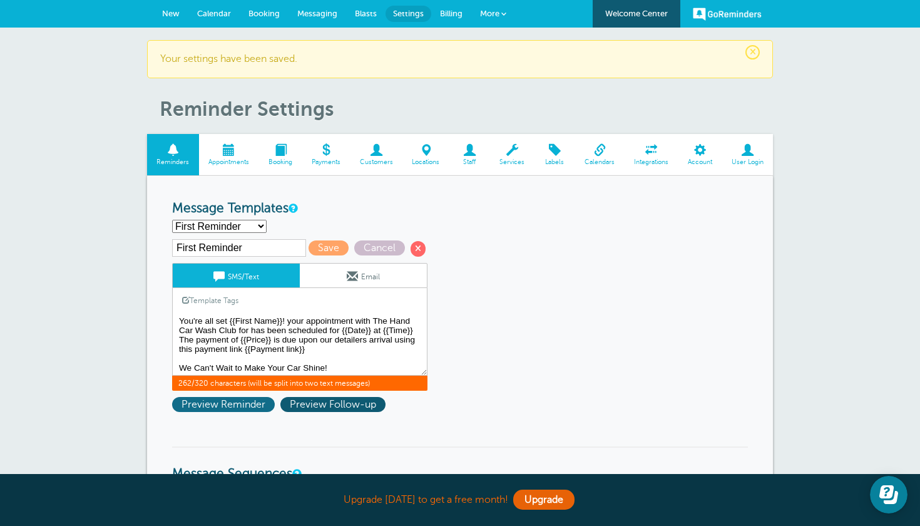
type textarea "You're all set {{First Name}}! your appointment with The Hand Car Wash Club for…"
click at [225, 401] on span "Preview Reminder" at bounding box center [223, 404] width 103 height 15
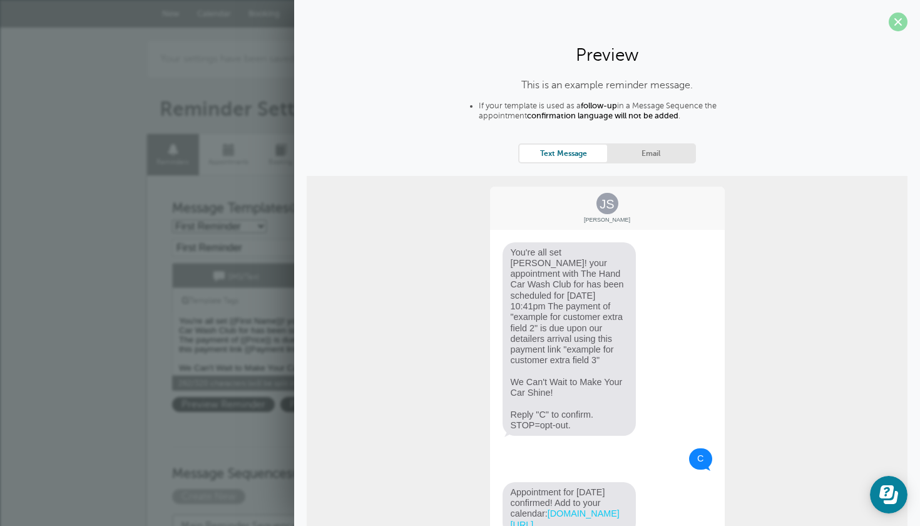
click at [897, 18] on span at bounding box center [897, 22] width 19 height 19
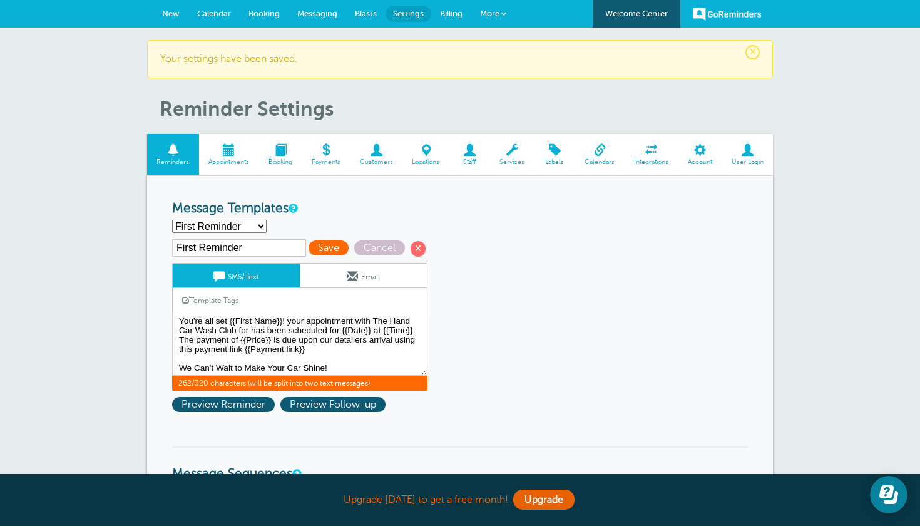
click at [317, 248] on span "Save" at bounding box center [328, 247] width 40 height 15
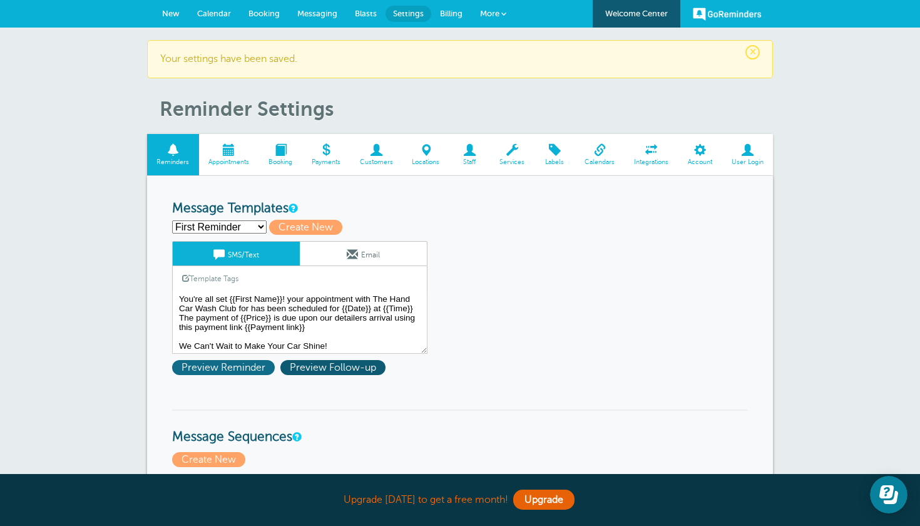
click at [228, 366] on span "Preview Reminder" at bounding box center [223, 367] width 103 height 15
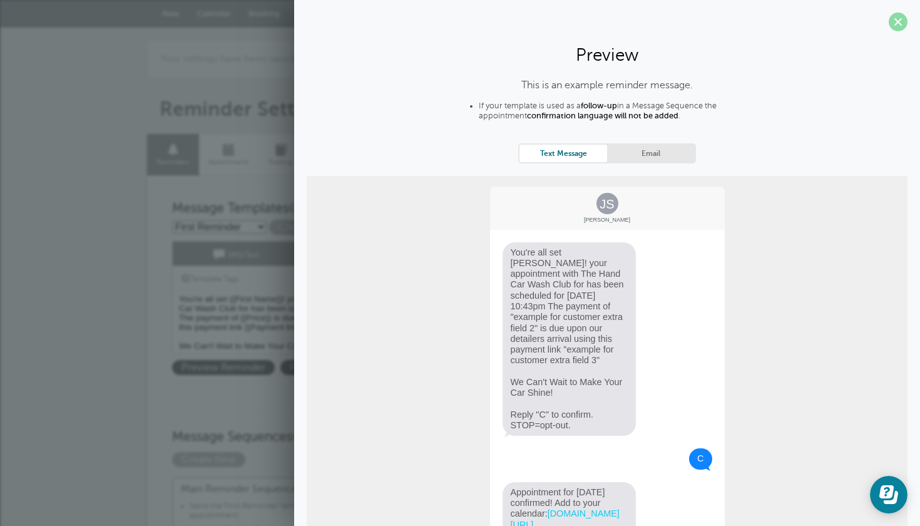
click at [900, 23] on span at bounding box center [897, 22] width 19 height 19
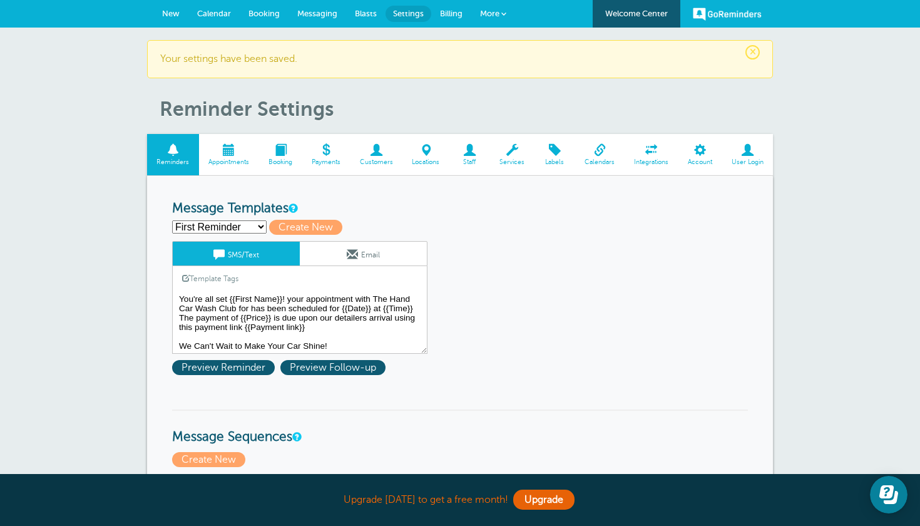
click at [195, 318] on textarea "You're all set {{First Name}}! your appointment with The Hand Car Wash Club for…" at bounding box center [299, 322] width 255 height 63
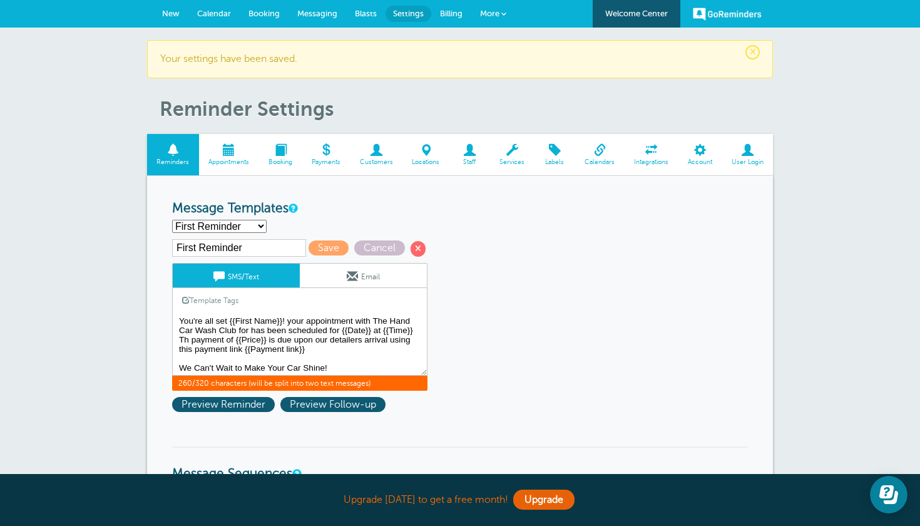
type textarea "You're all set {{First Name}}! your appointment with The Hand Car Wash Club for…"
click at [318, 245] on span "Save" at bounding box center [328, 247] width 40 height 15
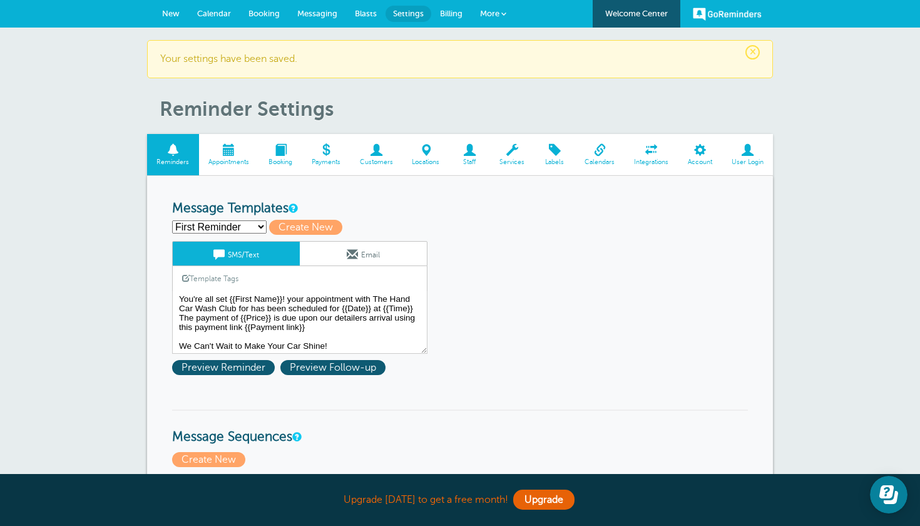
select select "163380"
type input "Second Reminder"
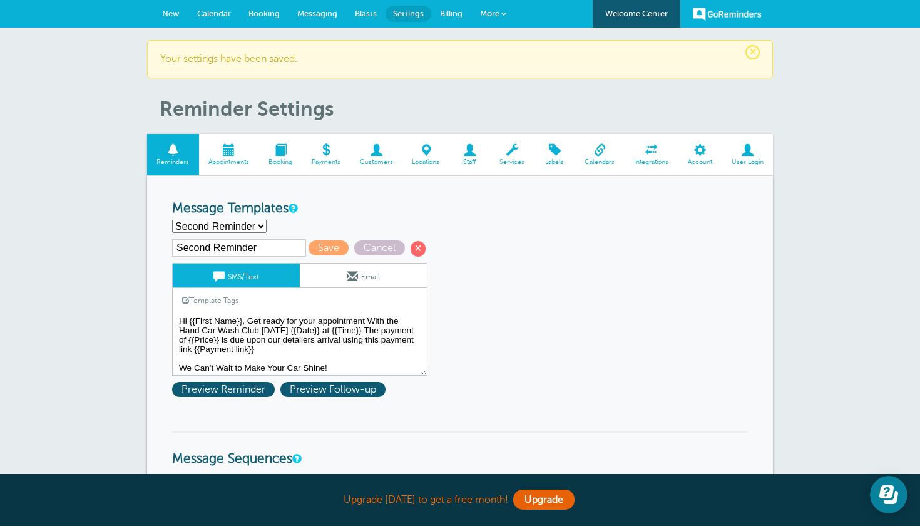
click at [262, 319] on textarea "You're all set {{First Name}}! your appointment with The Hand Car Wash Club for…" at bounding box center [299, 344] width 255 height 63
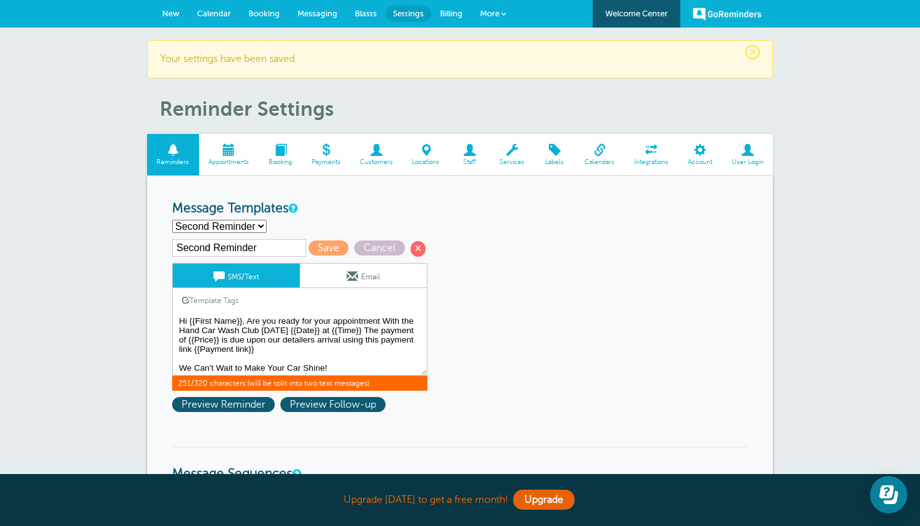
click at [372, 327] on textarea "You're all set {{First Name}}! your appointment with The Hand Car Wash Club for…" at bounding box center [299, 344] width 255 height 63
type textarea "Hi {{First Name}}, Are you ready for your appointment With the Hand Car Wash Cl…"
click at [308, 247] on span "Save" at bounding box center [328, 247] width 40 height 15
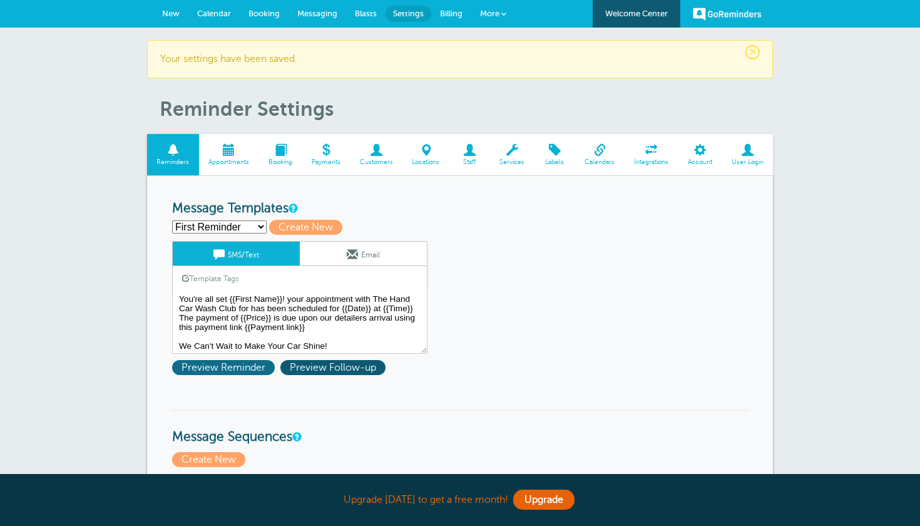
click at [243, 364] on span "Preview Reminder" at bounding box center [223, 367] width 103 height 15
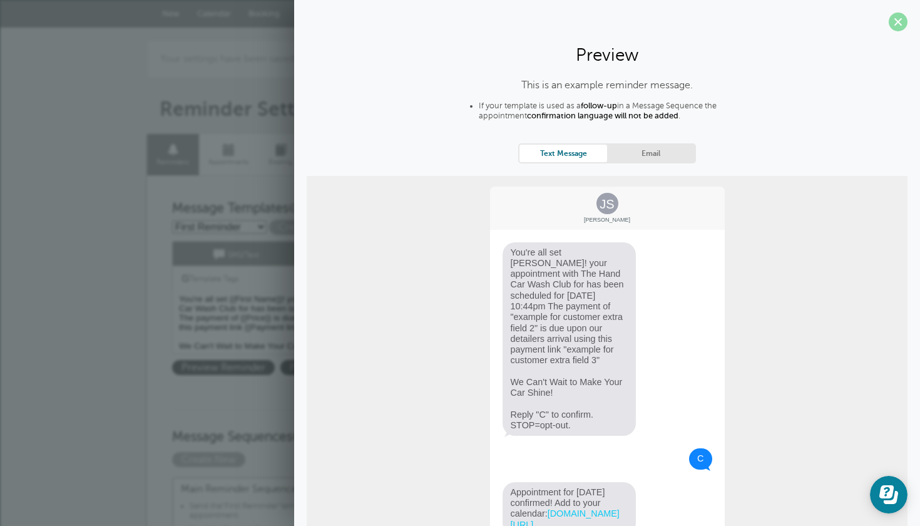
click at [902, 26] on span at bounding box center [897, 22] width 19 height 19
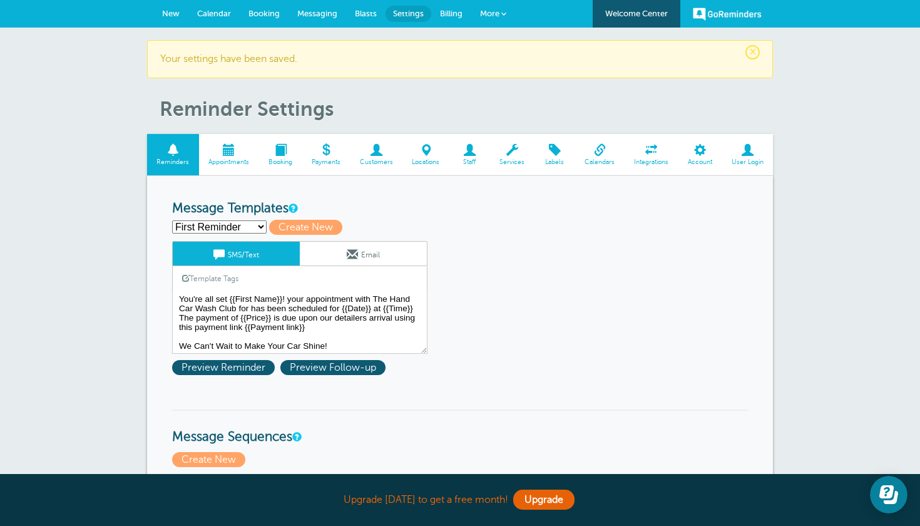
select select "163380"
type input "Second Reminder"
type textarea "Hi {{First Name}}, Are you ready for your appointment With the Hand Car Wash Cl…"
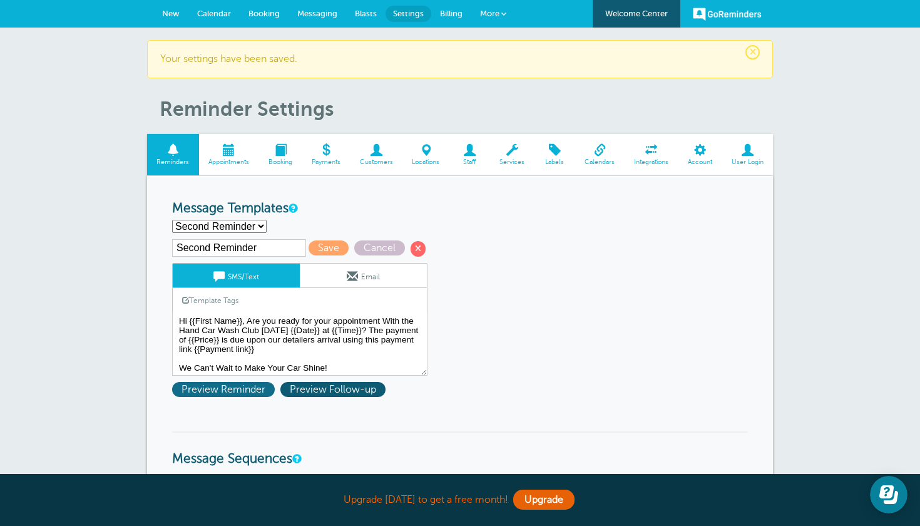
click at [247, 387] on span "Preview Reminder" at bounding box center [223, 389] width 103 height 15
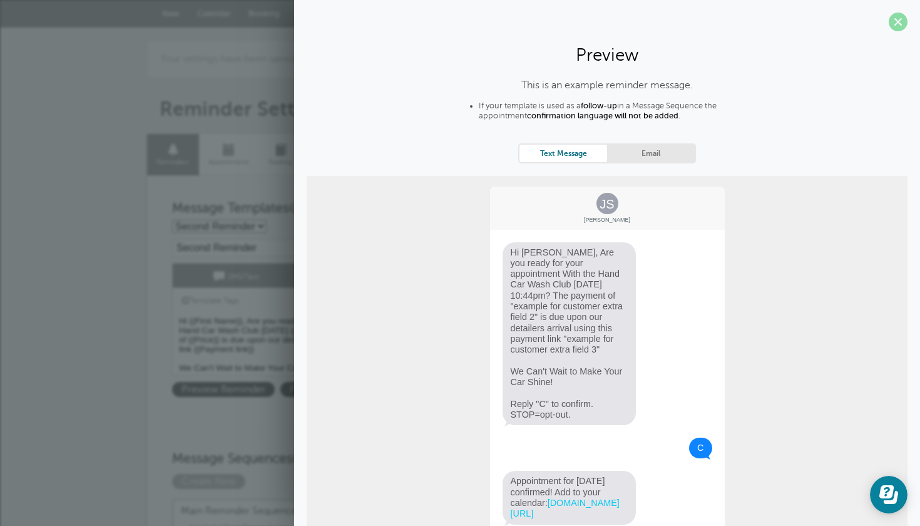
click at [895, 26] on span at bounding box center [897, 22] width 19 height 19
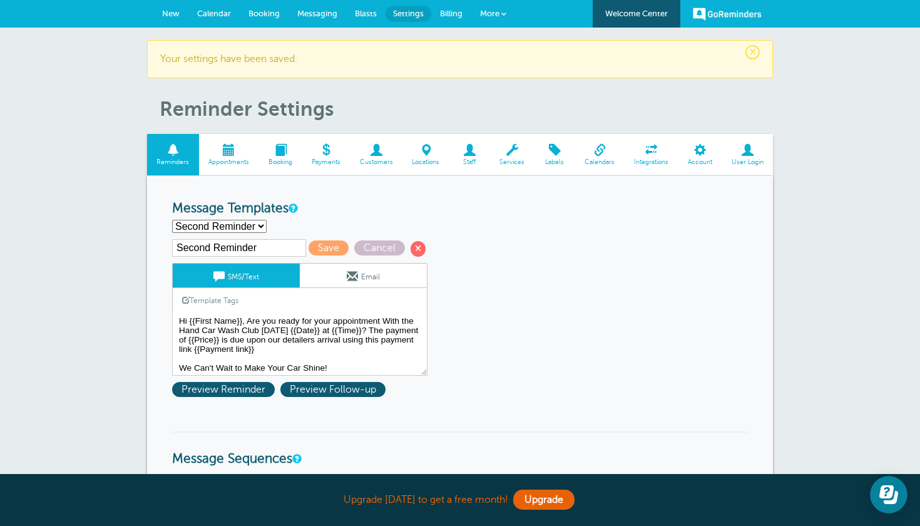
select select "163381"
type input "Third Reminder"
click at [255, 389] on span "Preview Reminder" at bounding box center [223, 389] width 103 height 15
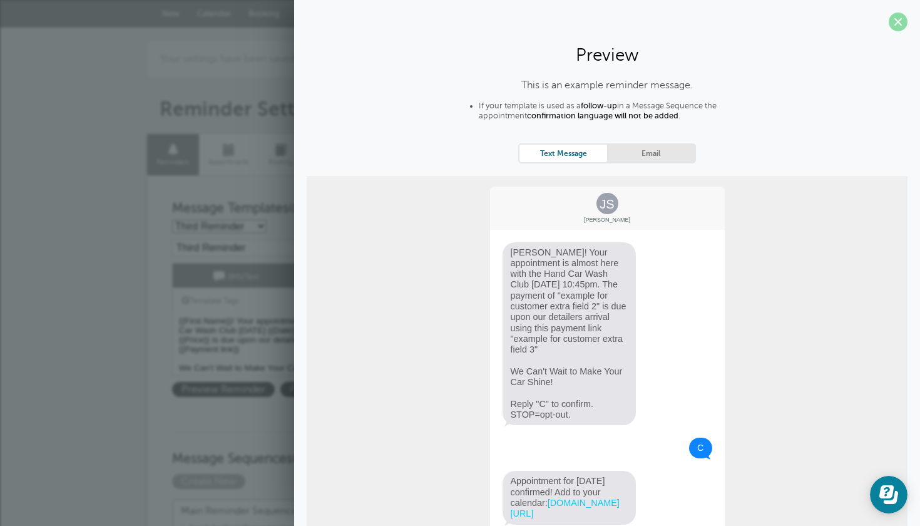
click at [896, 25] on span at bounding box center [897, 22] width 19 height 19
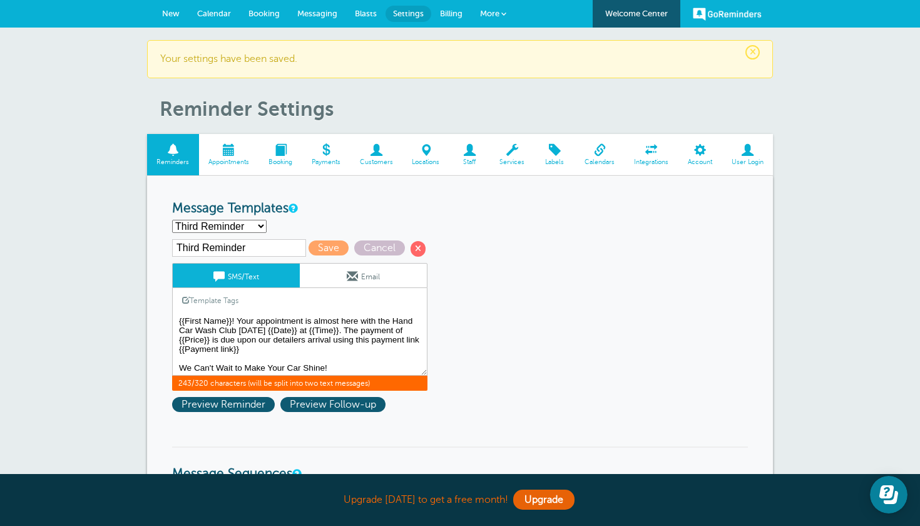
click at [390, 319] on textarea "You're all set {{First Name}}! your appointment with The Hand Car Wash Club for…" at bounding box center [299, 344] width 255 height 63
click at [224, 330] on textarea "You're all set {{First Name}}! your appointment with The Hand Car Wash Club for…" at bounding box center [299, 344] width 255 height 63
click at [300, 327] on textarea "You're all set {{First Name}}! your appointment with The Hand Car Wash Club for…" at bounding box center [299, 344] width 255 height 63
click at [399, 329] on textarea "You're all set {{First Name}}! your appointment with The Hand Car Wash Club for…" at bounding box center [299, 344] width 255 height 63
click at [410, 327] on textarea "You're all set {{First Name}}! your appointment with The Hand Car Wash Club for…" at bounding box center [299, 344] width 255 height 63
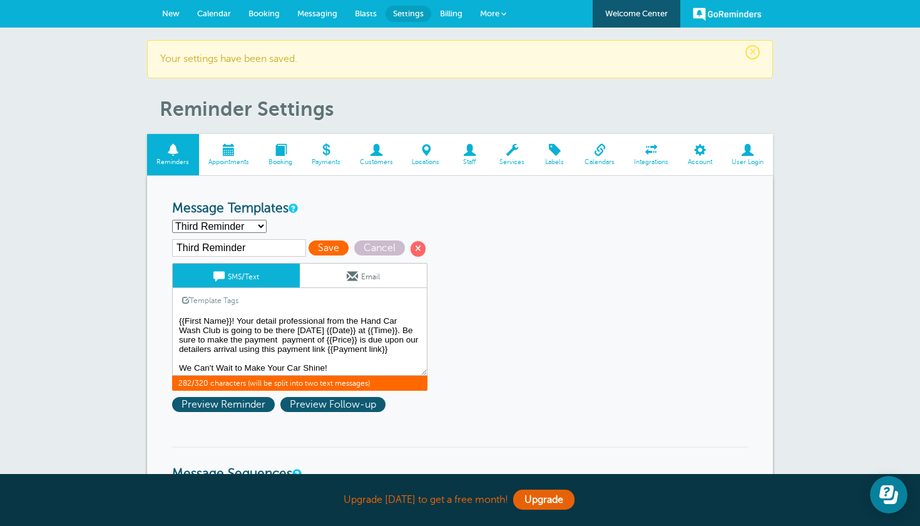
type textarea "{{First Name}}! Your detail professional from the Hand Car Wash Club is going t…"
click at [315, 244] on span "Save" at bounding box center [328, 247] width 40 height 15
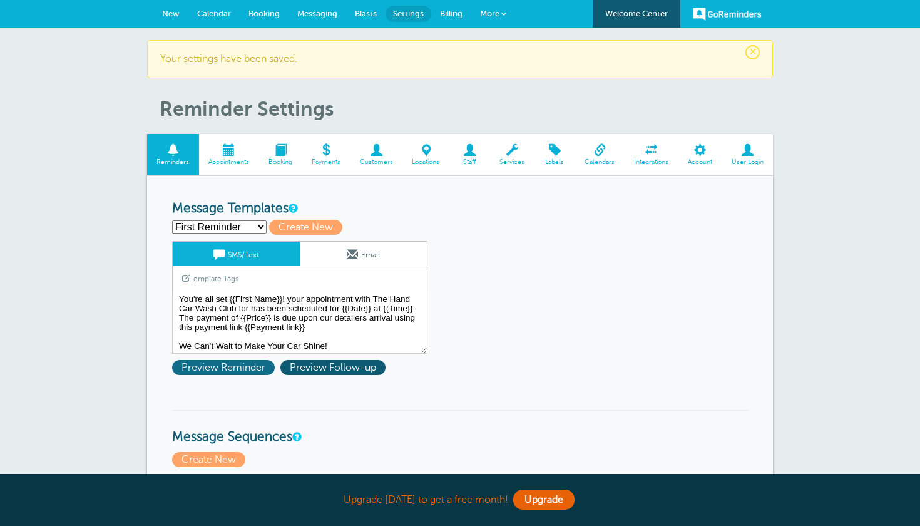
click at [238, 369] on span "Preview Reminder" at bounding box center [223, 367] width 103 height 15
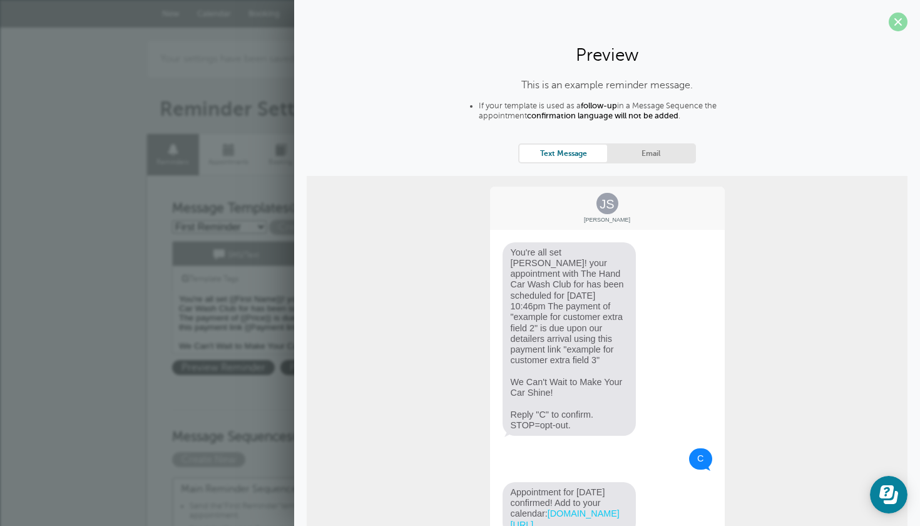
click at [893, 23] on span at bounding box center [897, 22] width 19 height 19
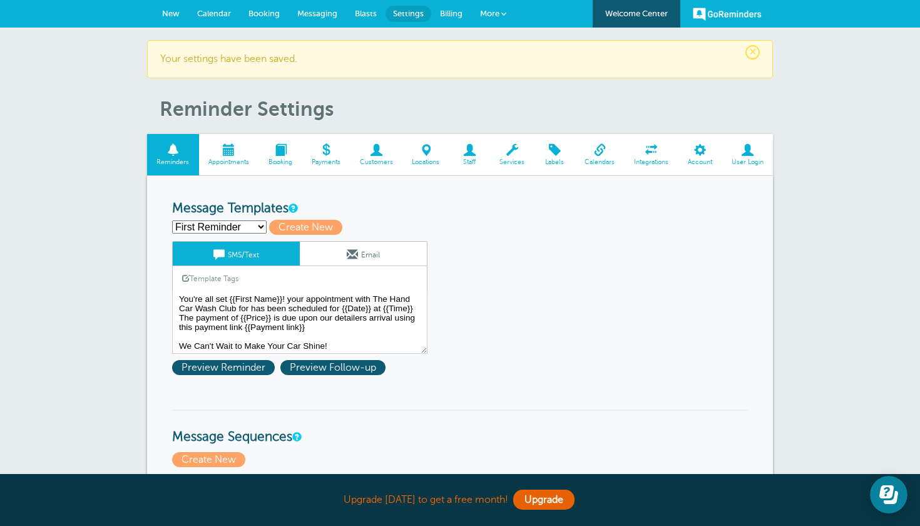
select select "163381"
type input "Third Reminder"
type textarea "{{First Name}}! Your detail professional from the Hand Car Wash Club is going t…"
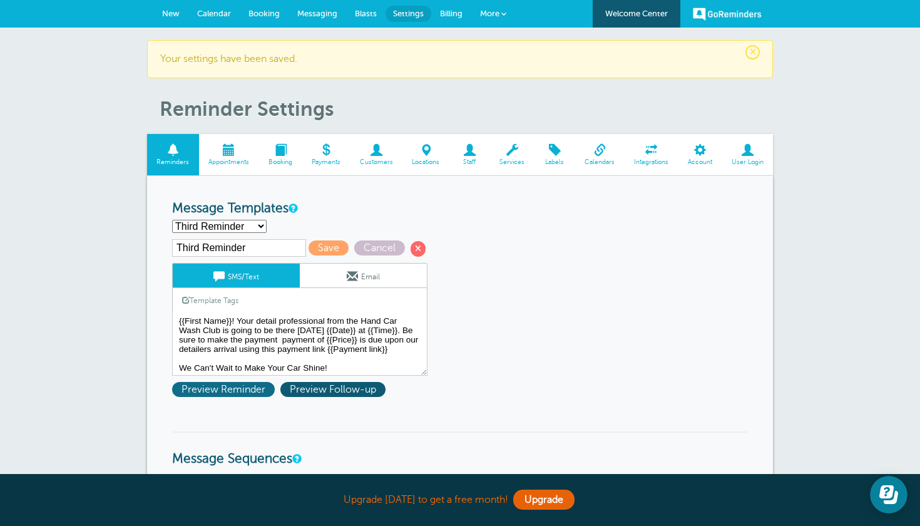
click at [239, 387] on span "Preview Reminder" at bounding box center [223, 389] width 103 height 15
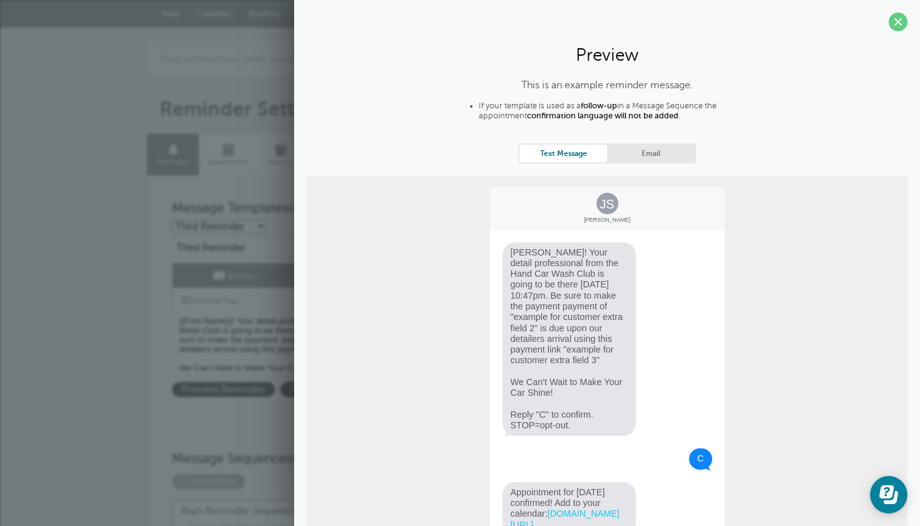
click at [908, 8] on section "Preview This is an example reminder message. If your template is used as a foll…" at bounding box center [607, 304] width 626 height 608
click at [905, 15] on span at bounding box center [897, 22] width 19 height 19
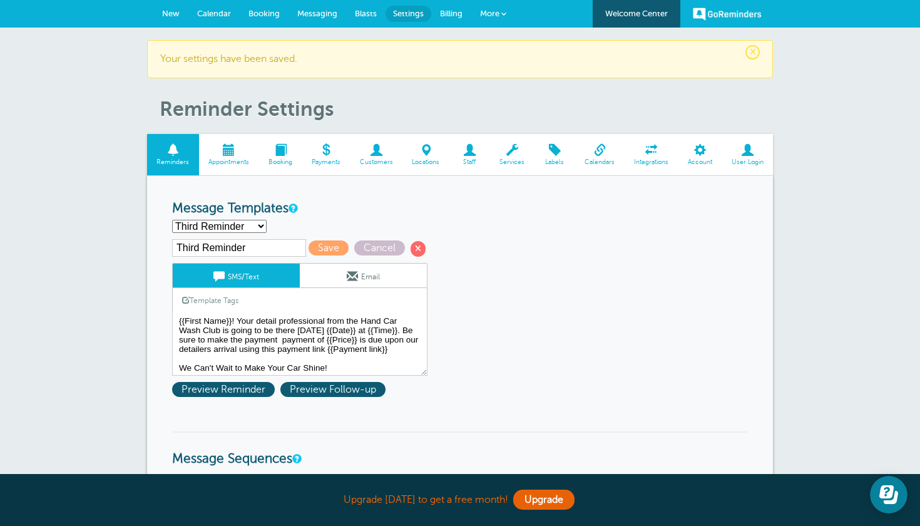
select select "163380"
type input "Second Reminder"
type textarea "Hi {{First Name}}, Are you ready for your appointment With the Hand Car Wash Cl…"
click at [248, 387] on span "Preview Reminder" at bounding box center [223, 389] width 103 height 15
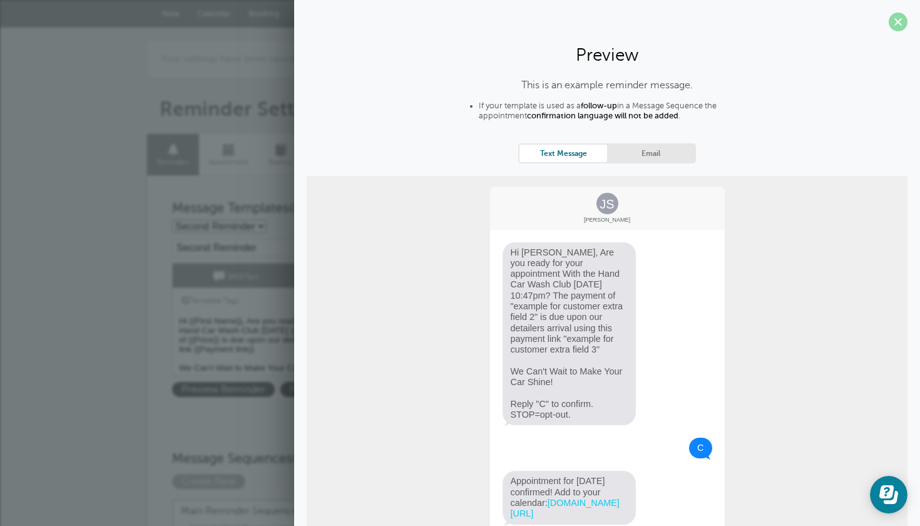
click at [897, 22] on span at bounding box center [897, 22] width 19 height 19
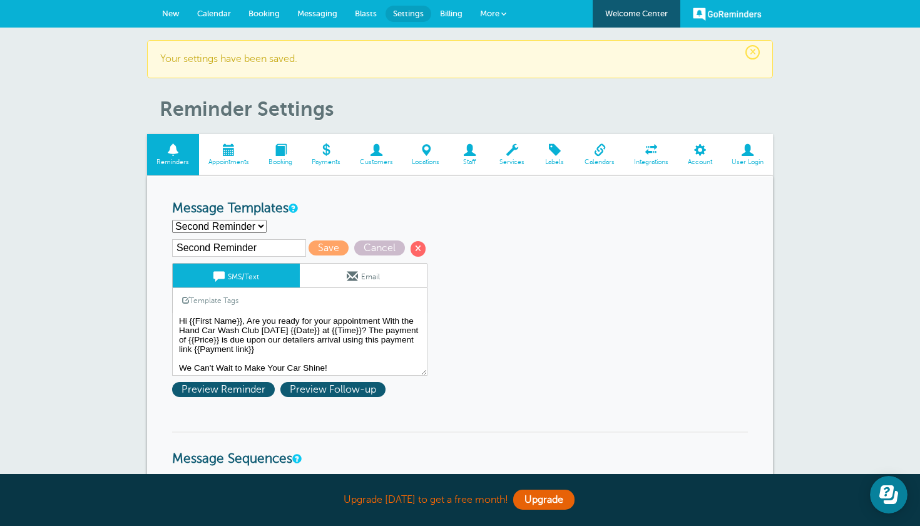
select select "163381"
type input "Third Reminder"
type textarea "{{First Name}}! Your detail professional from the Hand Car Wash Club is going t…"
select select "163380"
type input "Second Reminder"
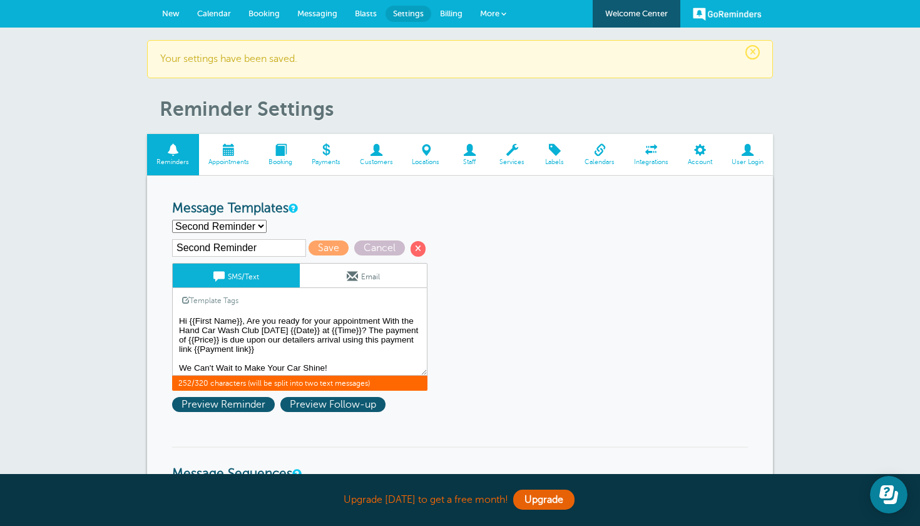
click at [280, 319] on textarea "You're all set {{First Name}}! your appointment with The Hand Car Wash Club for…" at bounding box center [299, 344] width 255 height 63
click at [375, 329] on textarea "You're all set {{First Name}}! your appointment with The Hand Car Wash Club for…" at bounding box center [299, 344] width 255 height 63
type textarea "Hi {{First Name}}, Get ready for your appointment With the Hand Car Wash Club t…"
click at [316, 243] on span "Save" at bounding box center [328, 247] width 40 height 15
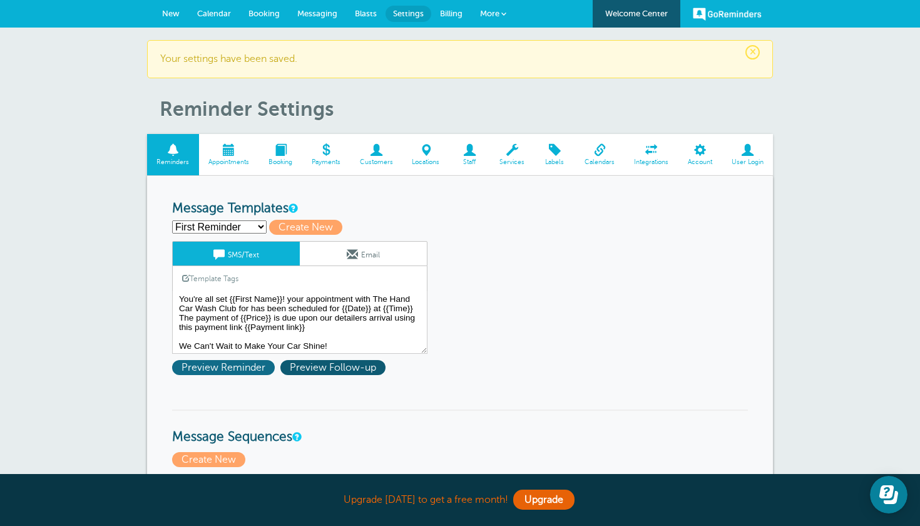
click at [245, 364] on span "Preview Reminder" at bounding box center [223, 367] width 103 height 15
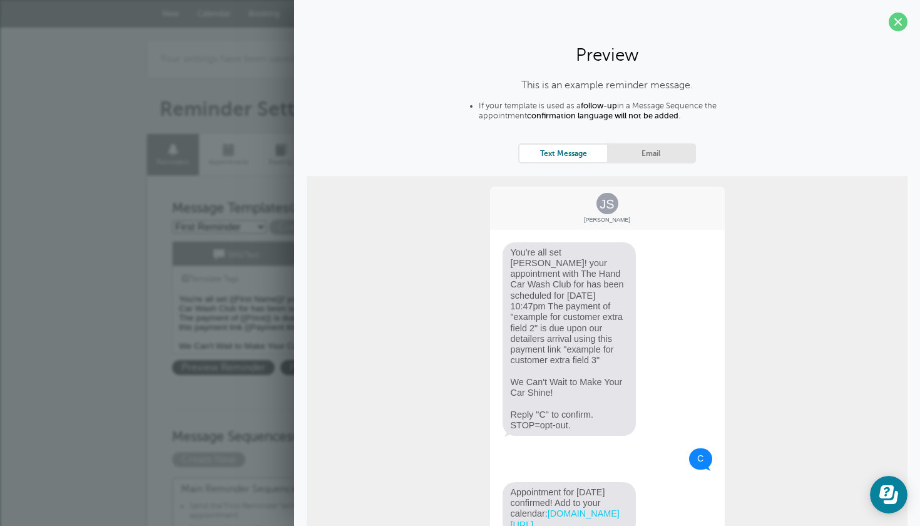
click at [892, 32] on section "Preview This is an example reminder message. If your template is used as a foll…" at bounding box center [607, 304] width 626 height 608
click at [895, 14] on span at bounding box center [897, 22] width 19 height 19
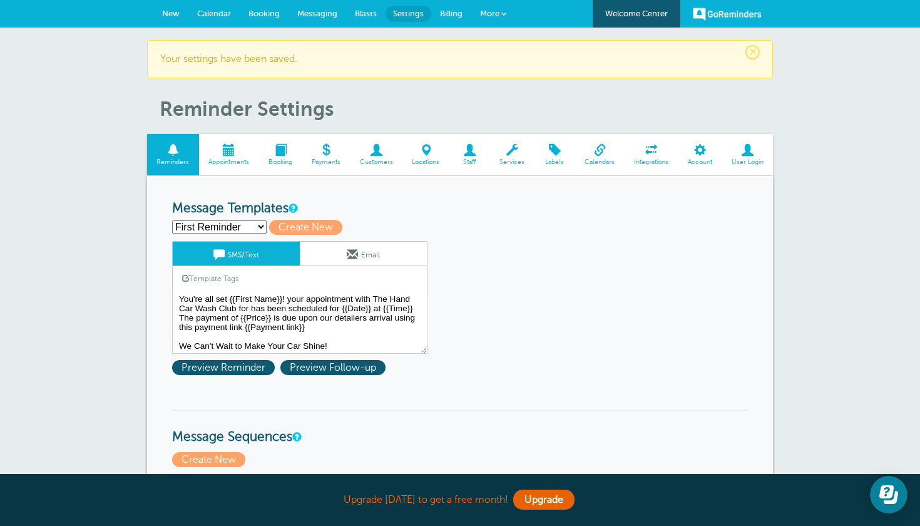
select select "163380"
type input "Second Reminder"
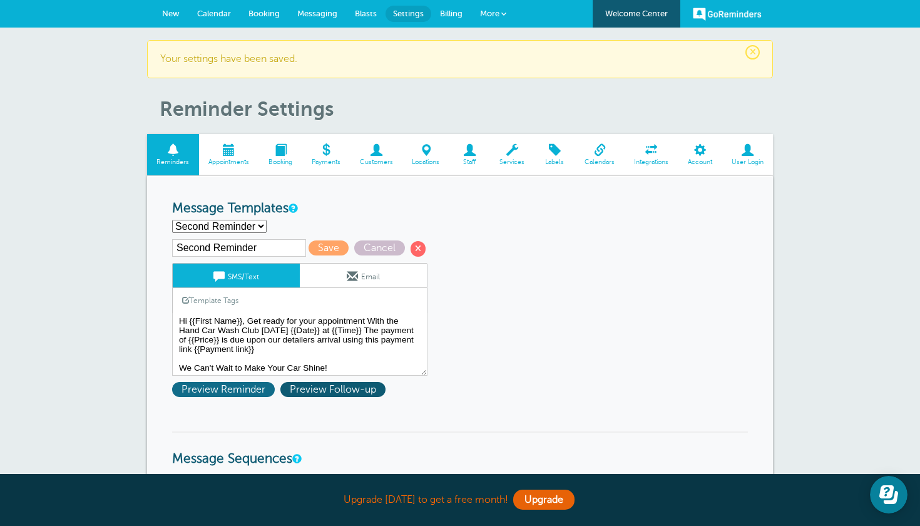
click at [226, 382] on span "Preview Reminder" at bounding box center [223, 389] width 103 height 15
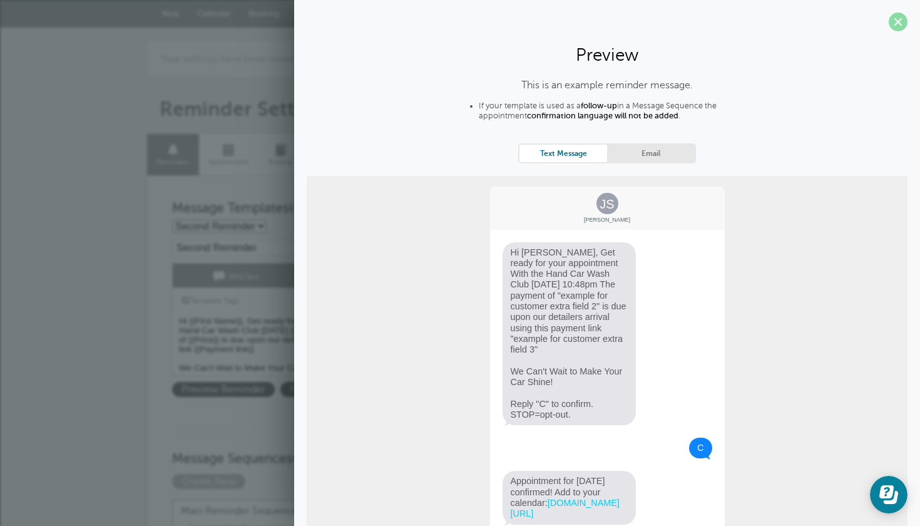
click at [890, 19] on span at bounding box center [897, 22] width 19 height 19
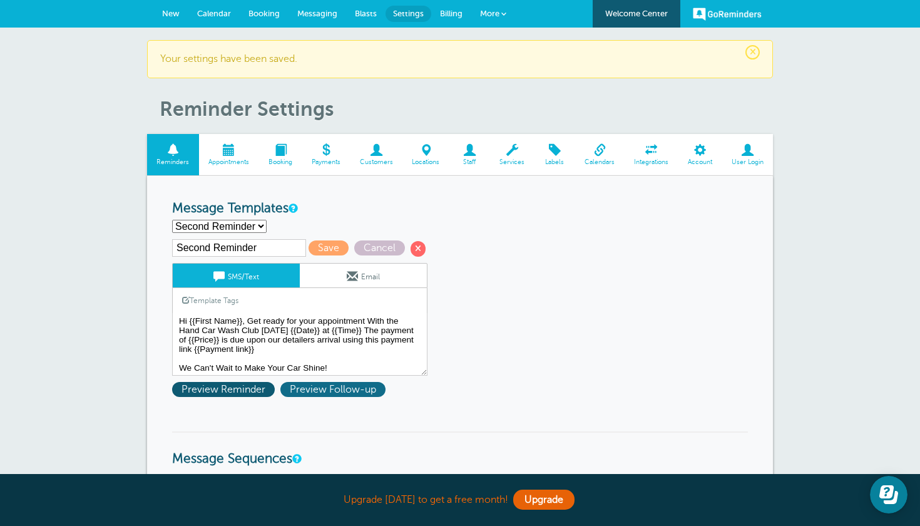
click at [370, 387] on span "Preview Follow-up" at bounding box center [332, 389] width 105 height 15
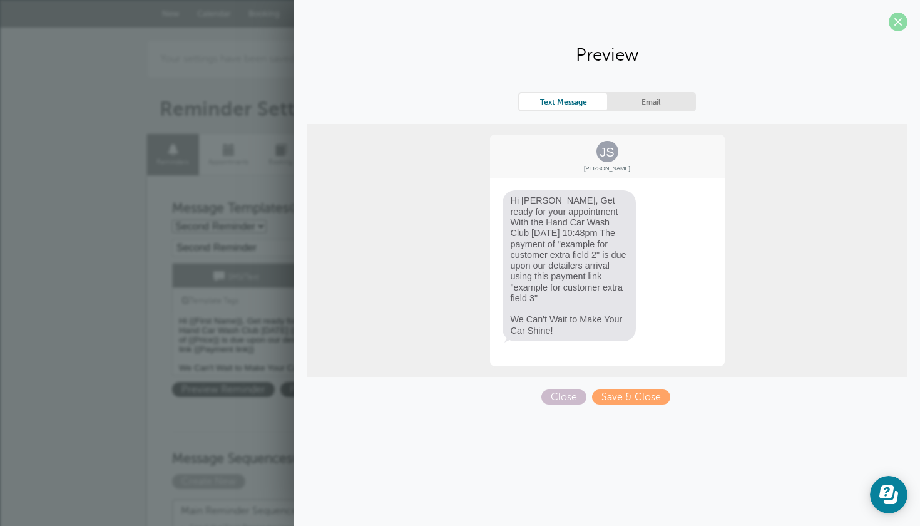
click at [900, 21] on span at bounding box center [897, 22] width 19 height 19
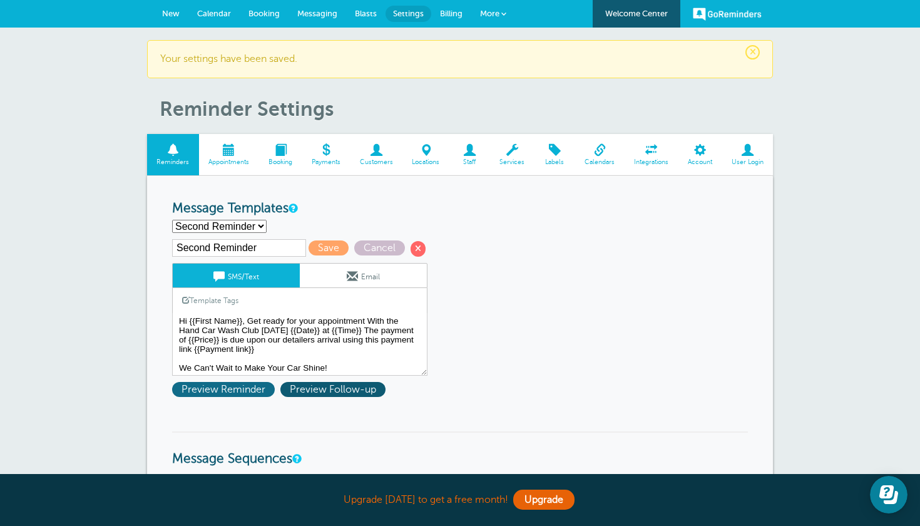
click at [203, 391] on span "Preview Reminder" at bounding box center [223, 389] width 103 height 15
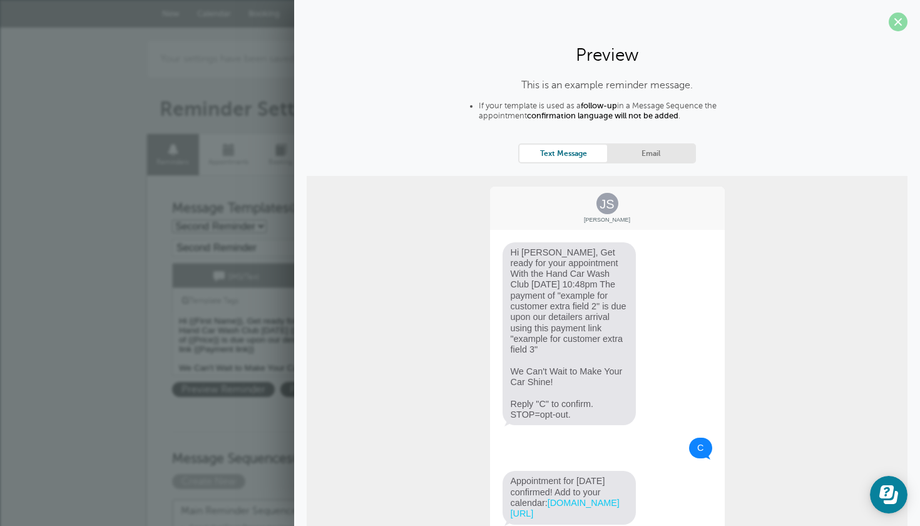
click at [897, 23] on span at bounding box center [897, 22] width 19 height 19
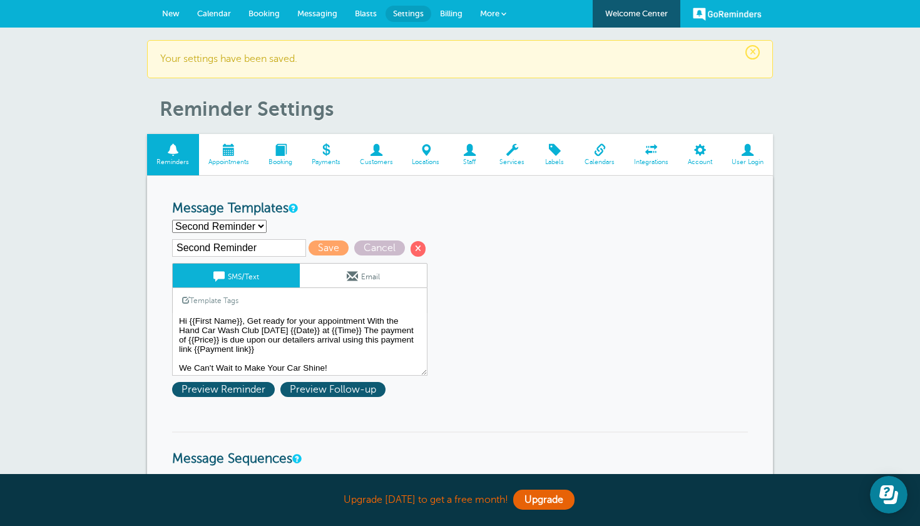
click at [364, 396] on div "Second Reminder Save Cancel SMS/Text Email Template Tags Copy SMS Click to add …" at bounding box center [316, 320] width 288 height 163
click at [362, 385] on span "Preview Follow-up" at bounding box center [332, 389] width 105 height 15
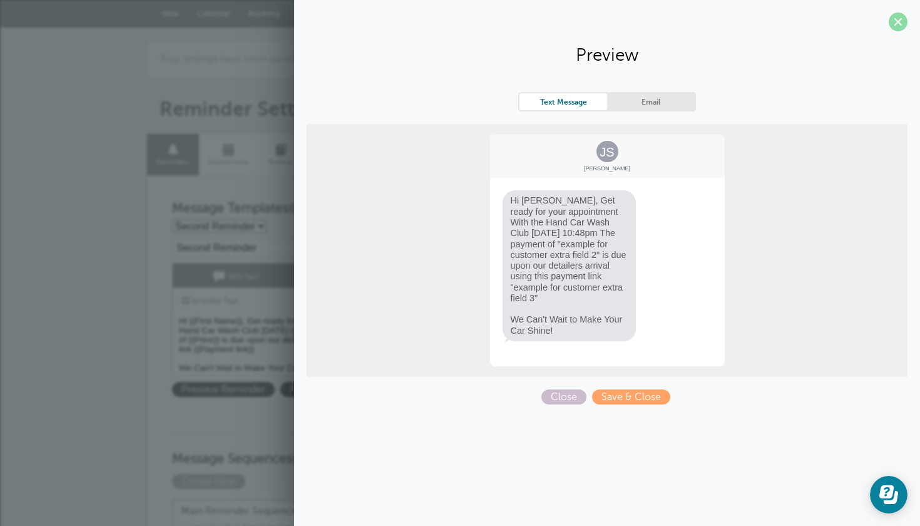
click at [892, 19] on span at bounding box center [897, 22] width 19 height 19
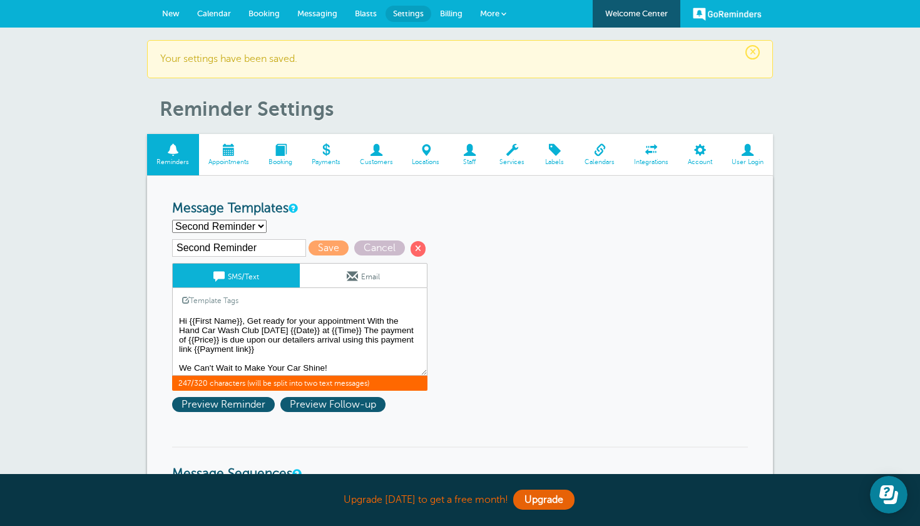
click at [372, 332] on textarea "You're all set {{First Name}}! your appointment with The Hand Car Wash Club for…" at bounding box center [299, 344] width 255 height 63
type textarea "Hi {{First Name}}, Get ready for your appointment With the Hand Car Wash Club […"
click at [313, 246] on span "Save" at bounding box center [328, 247] width 40 height 15
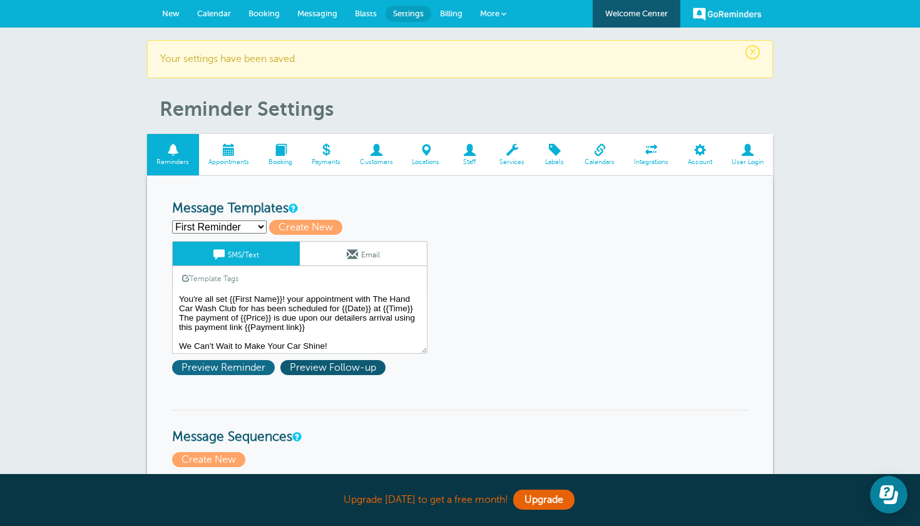
click at [257, 364] on span "Preview Reminder" at bounding box center [223, 367] width 103 height 15
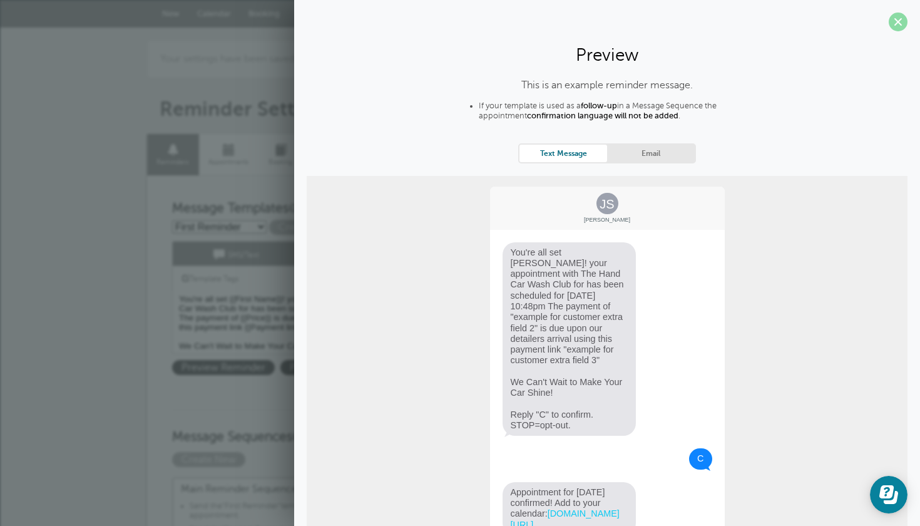
click at [892, 26] on span at bounding box center [897, 22] width 19 height 19
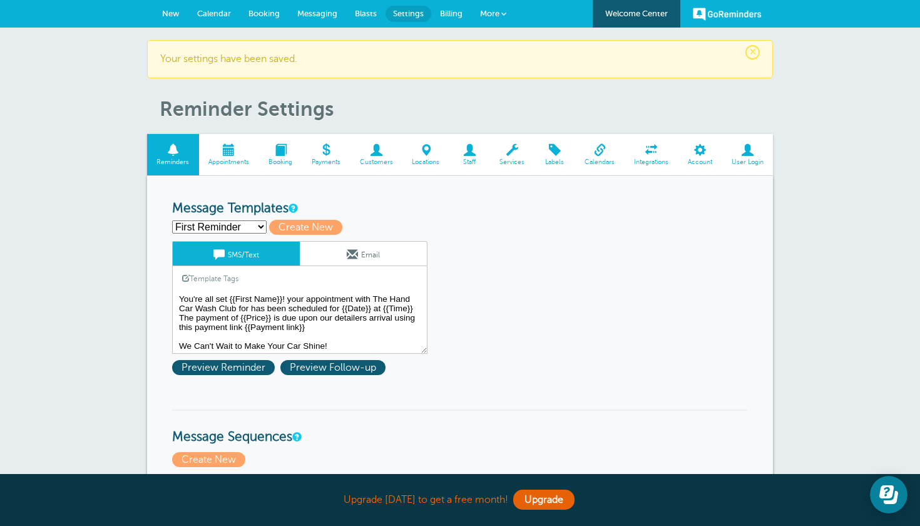
click at [251, 308] on textarea "You're all set {{First Name}}! your appointment with The Hand Car Wash Club for…" at bounding box center [299, 322] width 255 height 63
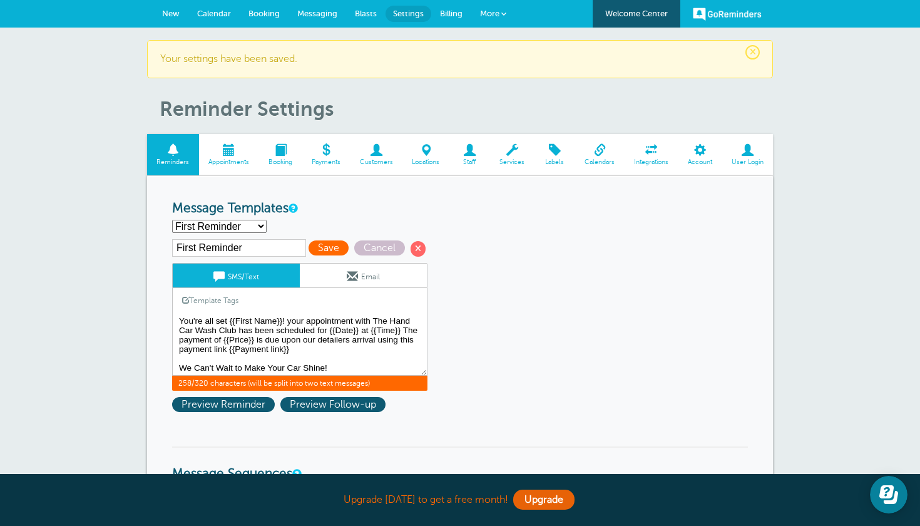
type textarea "You're all set {{First Name}}! your appointment with The Hand Car Wash Club has…"
click at [308, 248] on span "Save" at bounding box center [328, 247] width 40 height 15
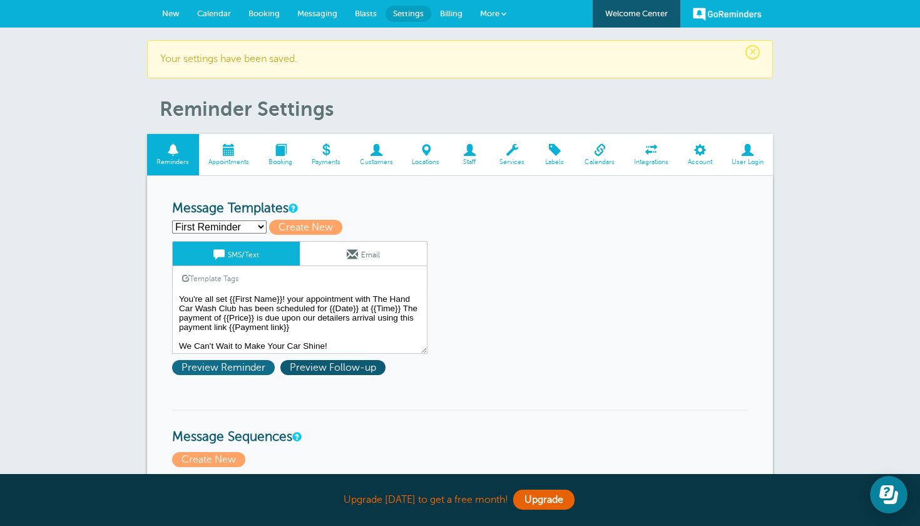
click at [238, 367] on span "Preview Reminder" at bounding box center [223, 367] width 103 height 15
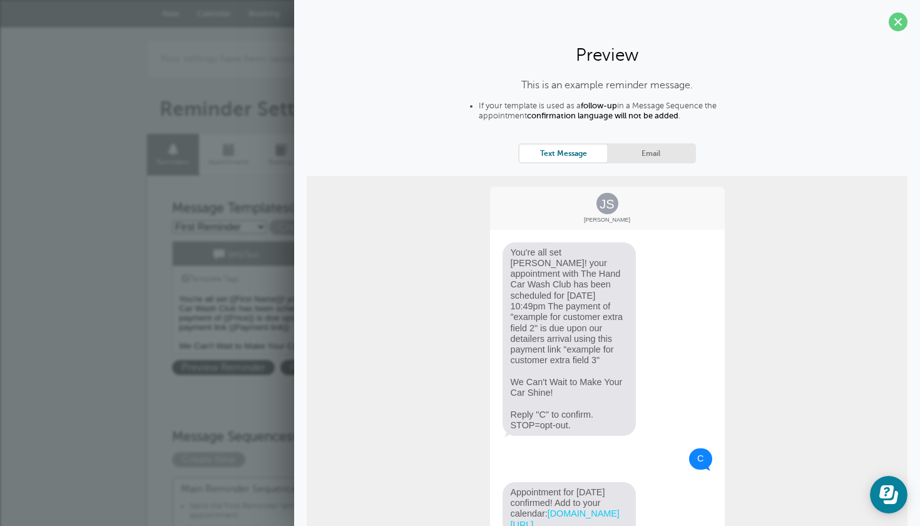
click at [567, 285] on span "You're all set [PERSON_NAME]! your appointment with The Hand Car Wash Club has …" at bounding box center [569, 339] width 134 height 194
click at [896, 24] on span at bounding box center [897, 22] width 19 height 19
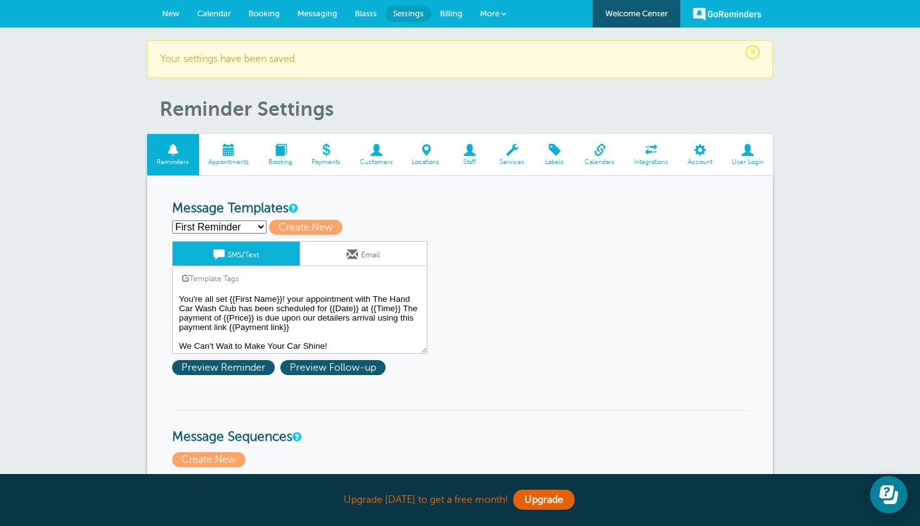
click at [402, 305] on textarea "You're all set {{First Name}}! your appointment with The Hand Car Wash Club has…" at bounding box center [299, 322] width 255 height 63
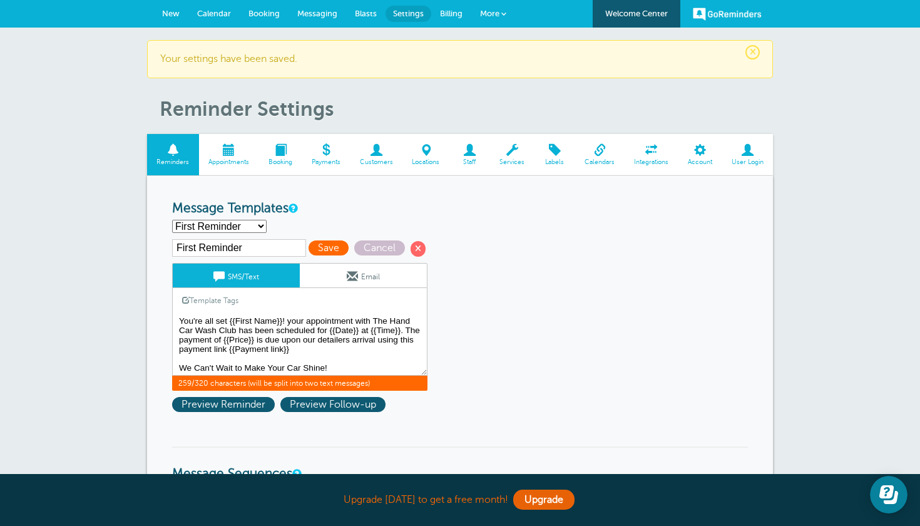
type textarea "You're all set {{First Name}}! your appointment with The Hand Car Wash Club has…"
click at [310, 246] on span "Save" at bounding box center [328, 247] width 40 height 15
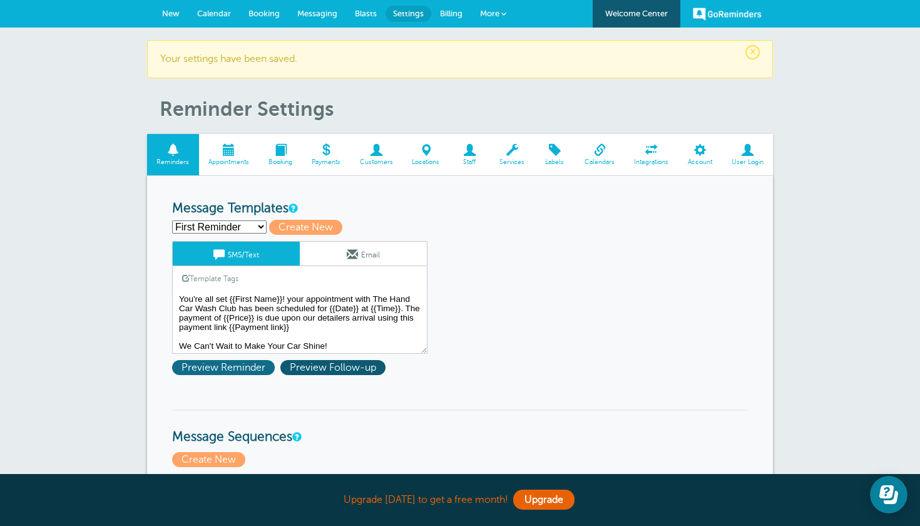
click at [252, 370] on span "Preview Reminder" at bounding box center [223, 367] width 103 height 15
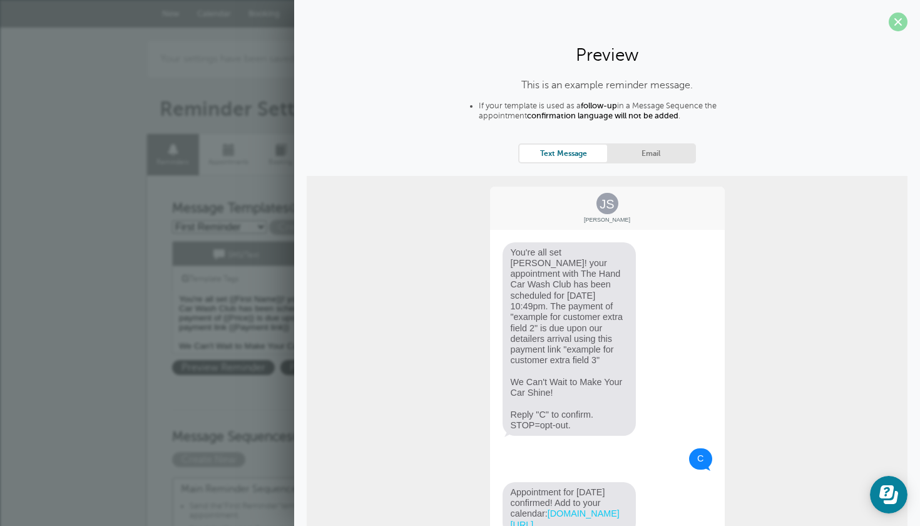
click at [895, 22] on span at bounding box center [897, 22] width 19 height 19
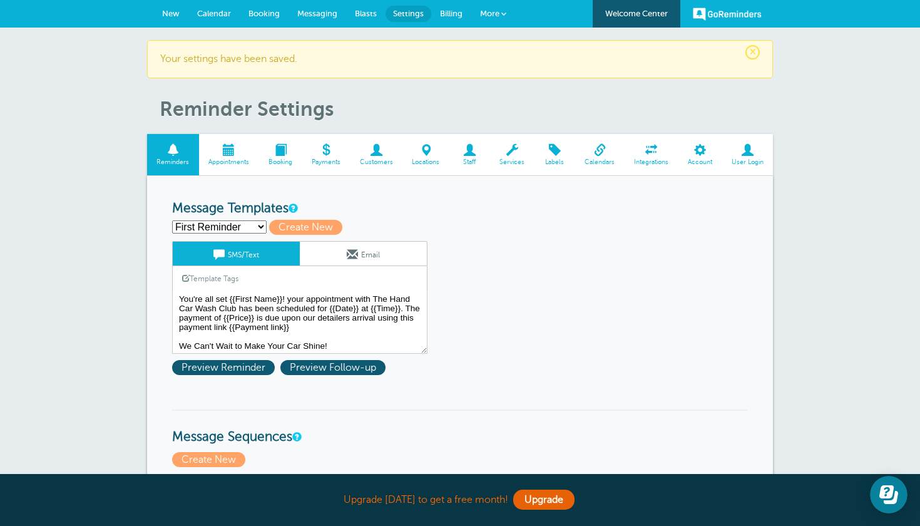
select select "163380"
type input "Second Reminder"
type textarea "Hi {{First Name}}, Get ready for your appointment With the Hand Car Wash Club […"
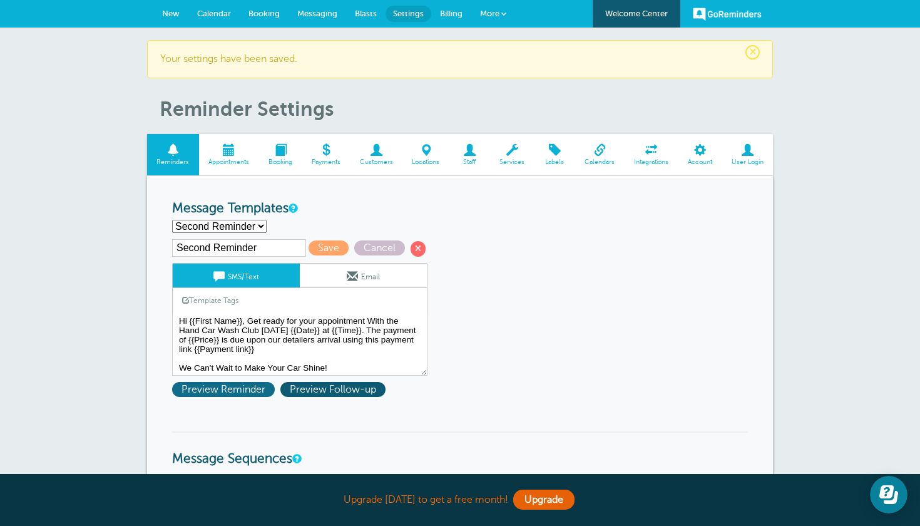
click at [247, 387] on span "Preview Reminder" at bounding box center [223, 389] width 103 height 15
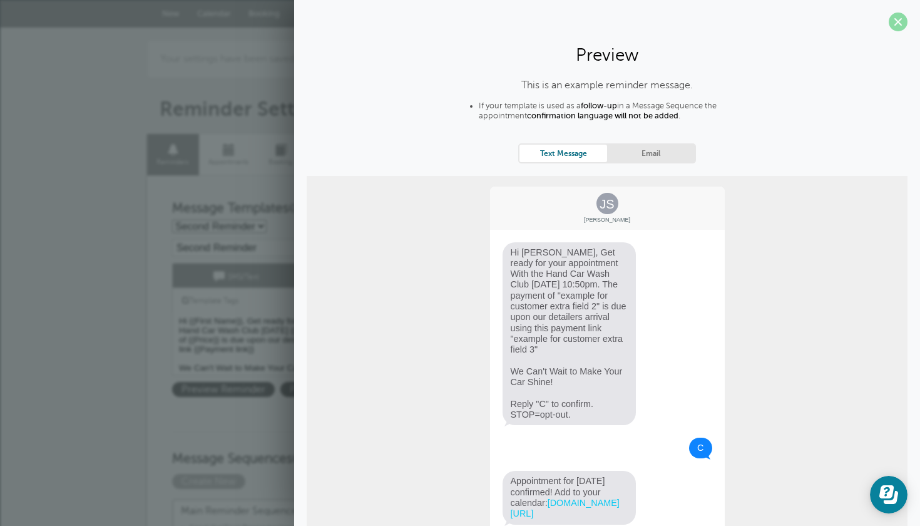
click at [898, 24] on span at bounding box center [897, 22] width 19 height 19
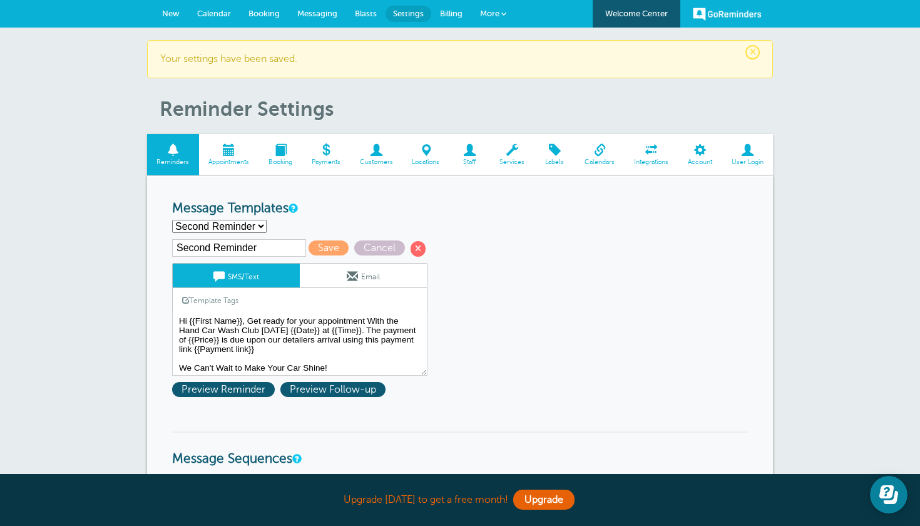
select select "163381"
type input "Third Reminder"
click at [243, 382] on span "Preview Reminder" at bounding box center [223, 389] width 103 height 15
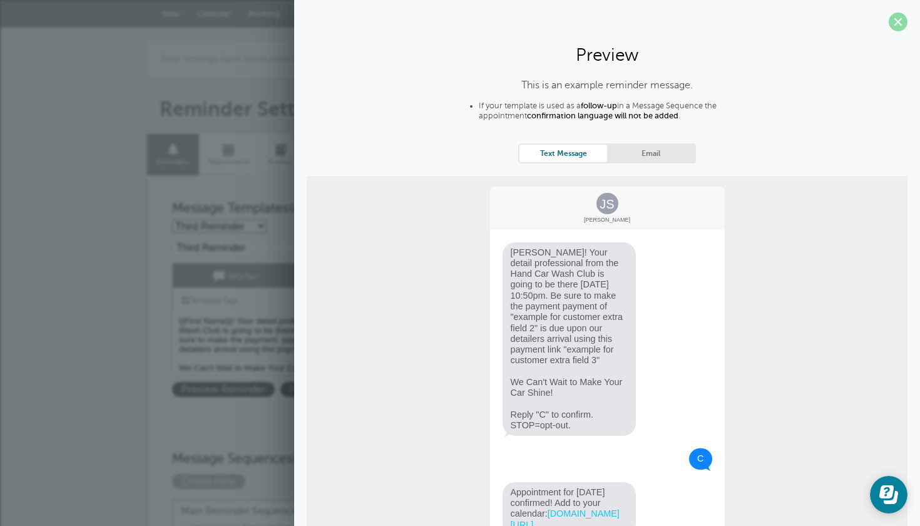
click at [897, 24] on span at bounding box center [897, 22] width 19 height 19
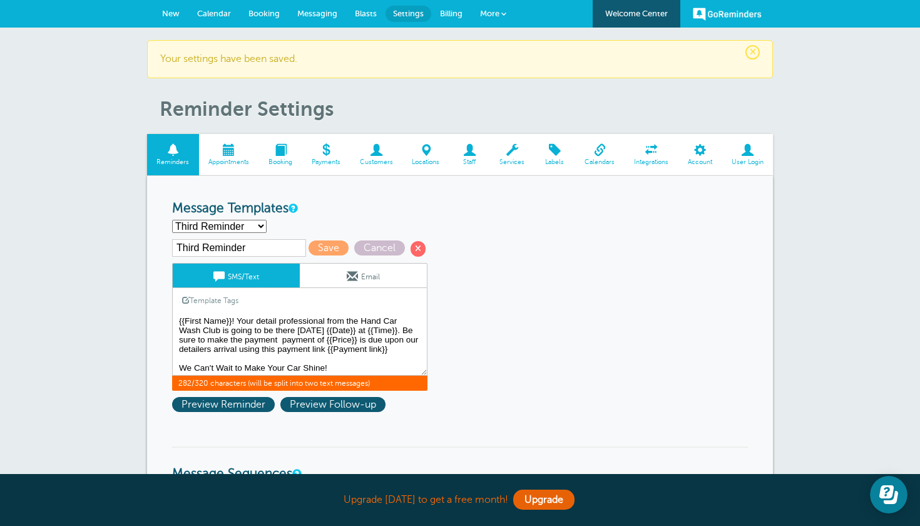
click at [282, 338] on textarea "You're all set {{First Name}}! your appointment with The Hand Car Wash Club has…" at bounding box center [299, 344] width 255 height 63
click at [252, 404] on span "Preview Reminder" at bounding box center [223, 404] width 103 height 15
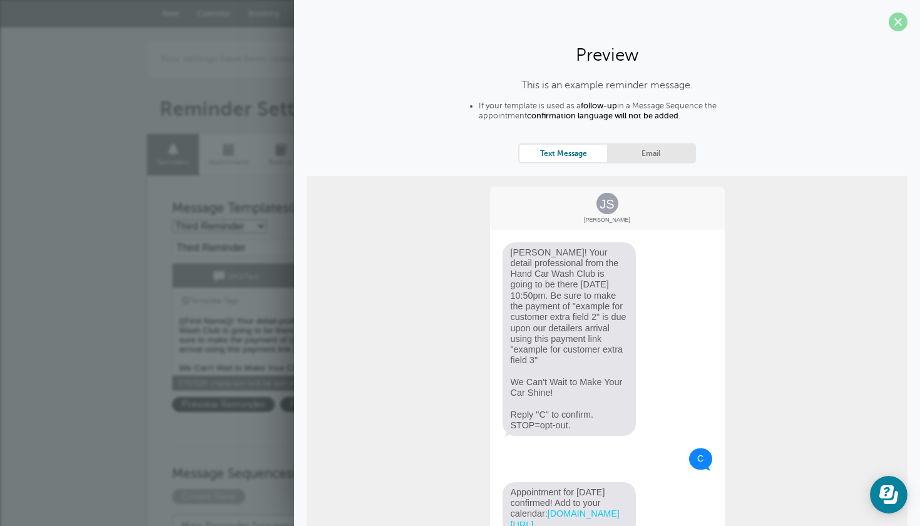
click at [897, 28] on span at bounding box center [897, 22] width 19 height 19
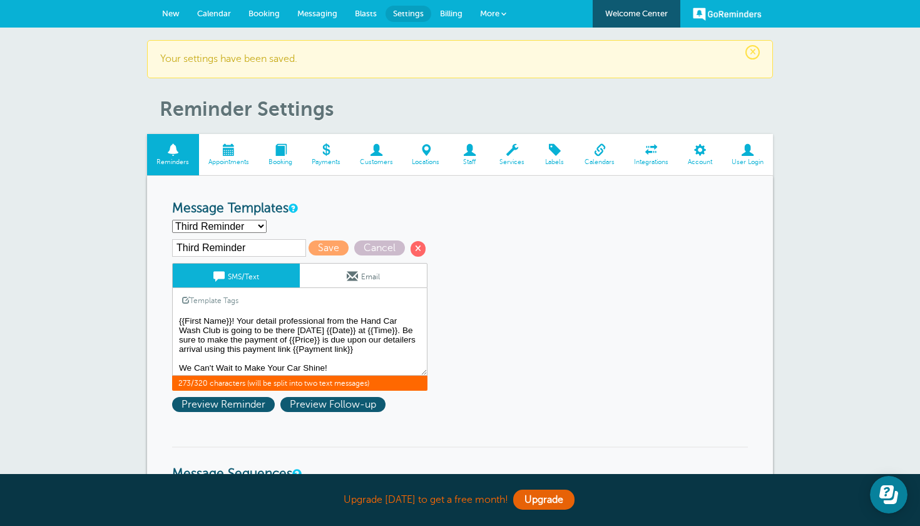
click at [344, 339] on textarea "You're all set {{First Name}}! your appointment with The Hand Car Wash Club has…" at bounding box center [299, 344] width 255 height 63
click at [357, 338] on textarea "You're all set {{First Name}}! your appointment with The Hand Car Wash Club has…" at bounding box center [299, 344] width 255 height 63
type textarea "{{First Name}}! Your detail professional from the Hand Car Wash Club is going t…"
click at [317, 249] on span "Save" at bounding box center [328, 247] width 40 height 15
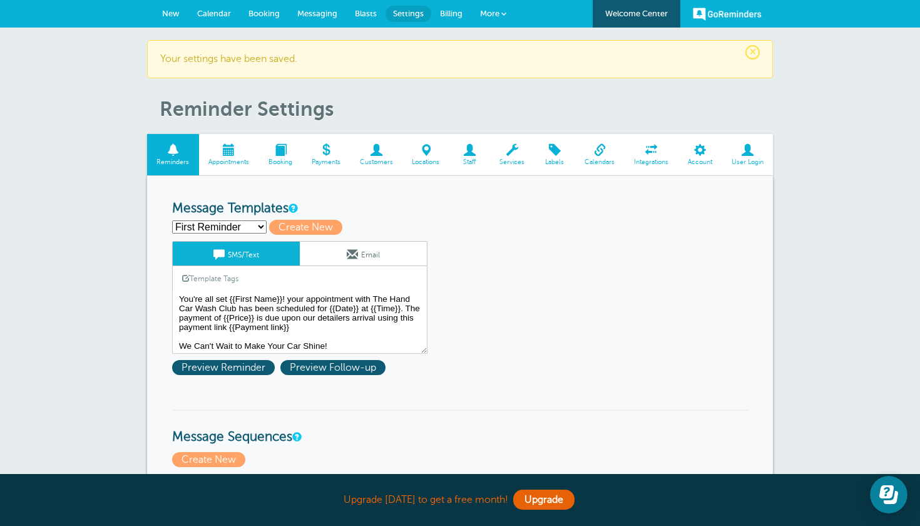
click at [171, 18] on link "New" at bounding box center [170, 14] width 35 height 28
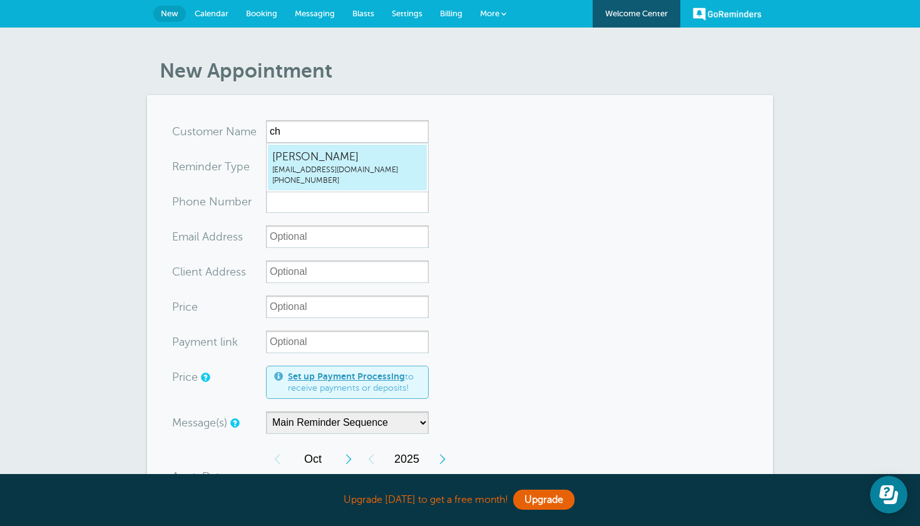
click at [298, 165] on span "[EMAIL_ADDRESS][DOMAIN_NAME]" at bounding box center [347, 170] width 150 height 11
type input "ChristopherTaylormasteryschoolinfo@gmail.com4157149453"
type input "[PERSON_NAME]"
type input "[PHONE_NUMBER]"
type input "[EMAIL_ADDRESS][DOMAIN_NAME]"
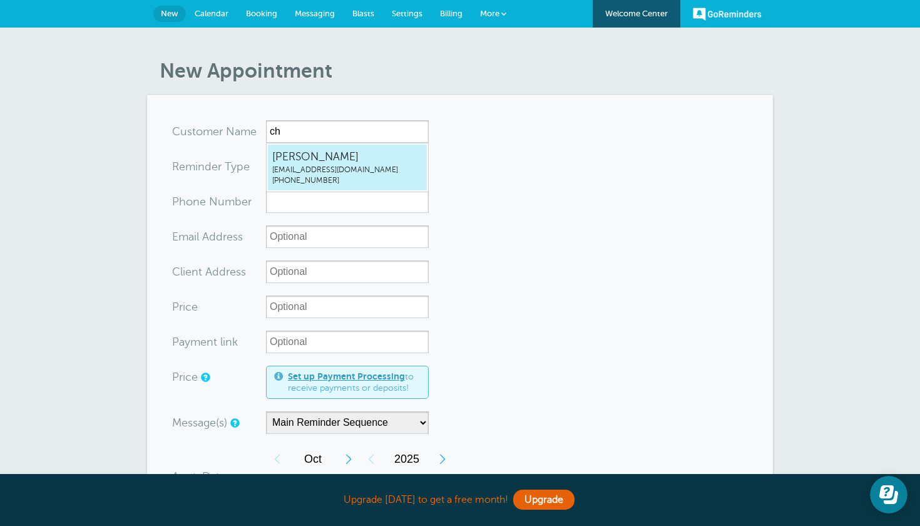
type input "3820 S River Pkwy unti 119 Portland Oregon"
type input "$260"
type input "[URL][DOMAIN_NAME]"
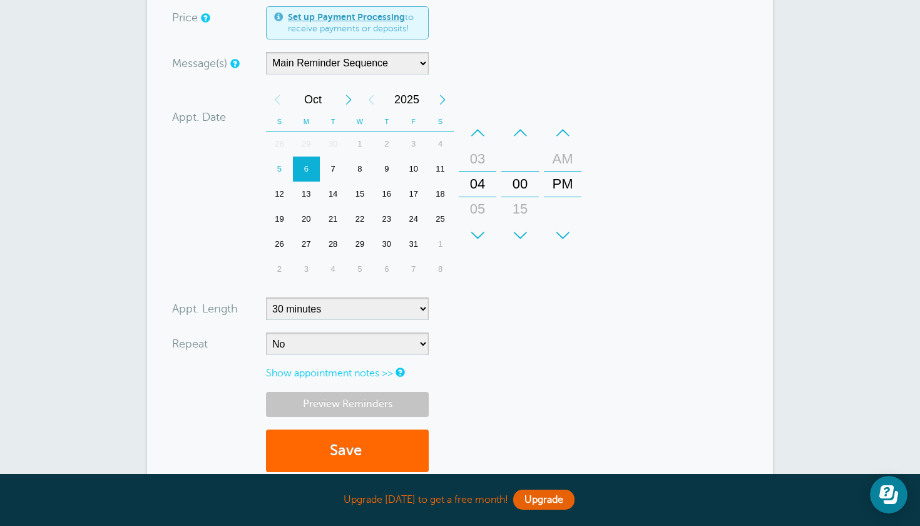
scroll to position [362, 0]
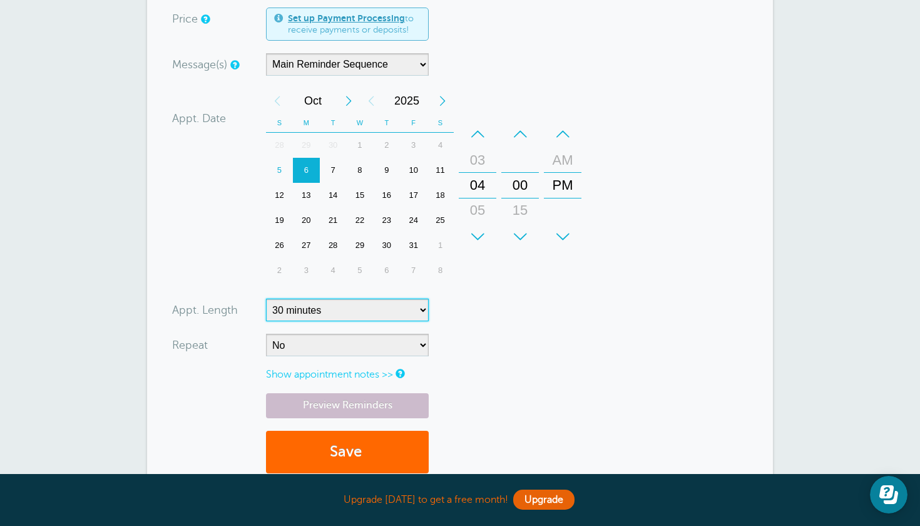
select select "120"
click at [365, 448] on span "submit" at bounding box center [364, 451] width 4 height 17
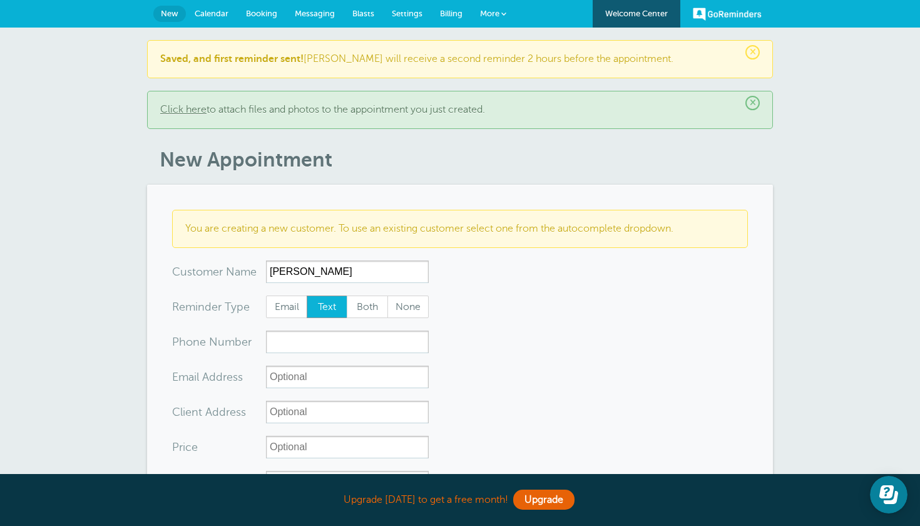
type input "[PERSON_NAME]"
click at [312, 338] on input "xxx-no-autofill" at bounding box center [347, 341] width 163 height 23
type input "[PHONE_NUMBER]"
click at [308, 377] on input "xx-no-autofill" at bounding box center [347, 376] width 163 height 23
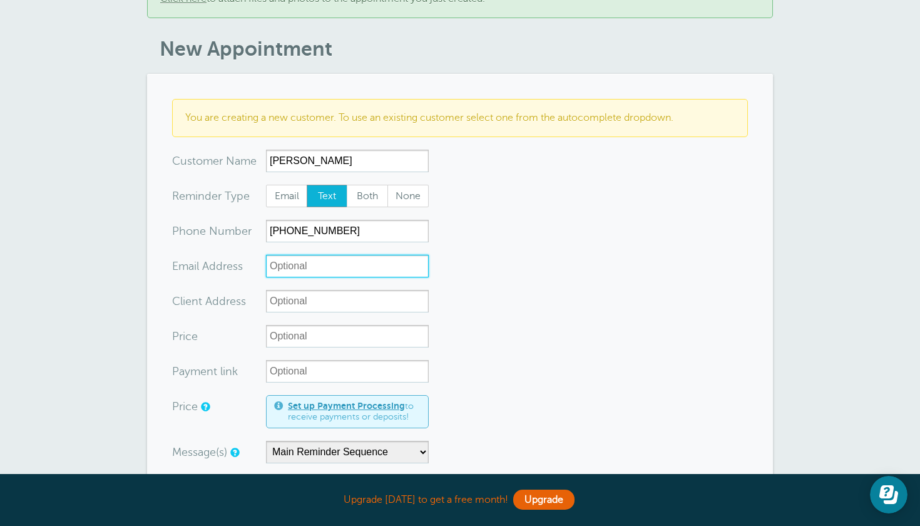
scroll to position [114, 0]
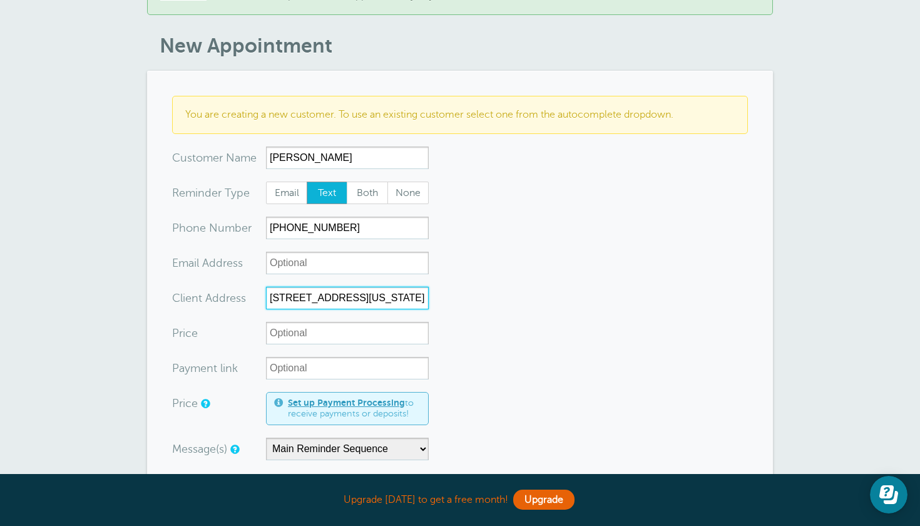
type input "3820 S River View Pkwy Unit 119 Portland Oregon"
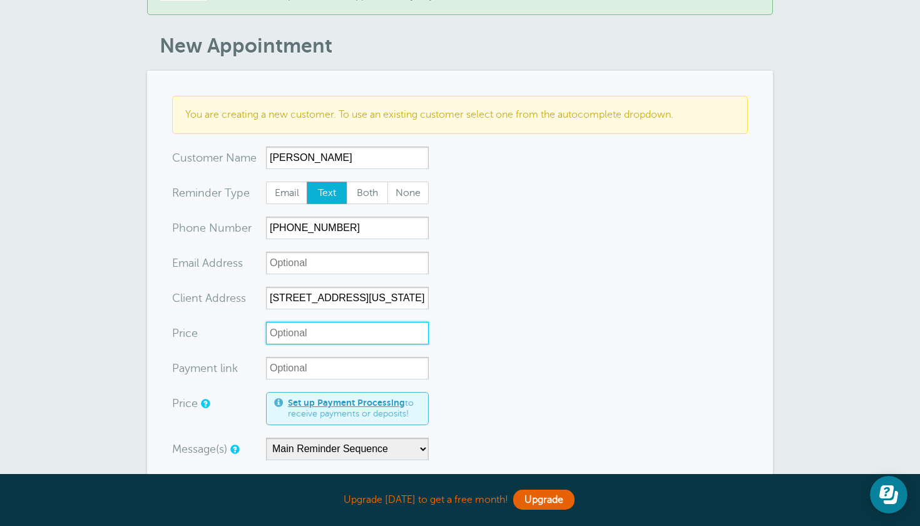
click at [311, 338] on input "Price" at bounding box center [347, 333] width 163 height 23
type input "$260"
click at [314, 370] on input "Payment link" at bounding box center [347, 368] width 163 height 23
paste input "Hi {{First Name}}, Get ready for your appointment With the Hand Car Wash Club t…"
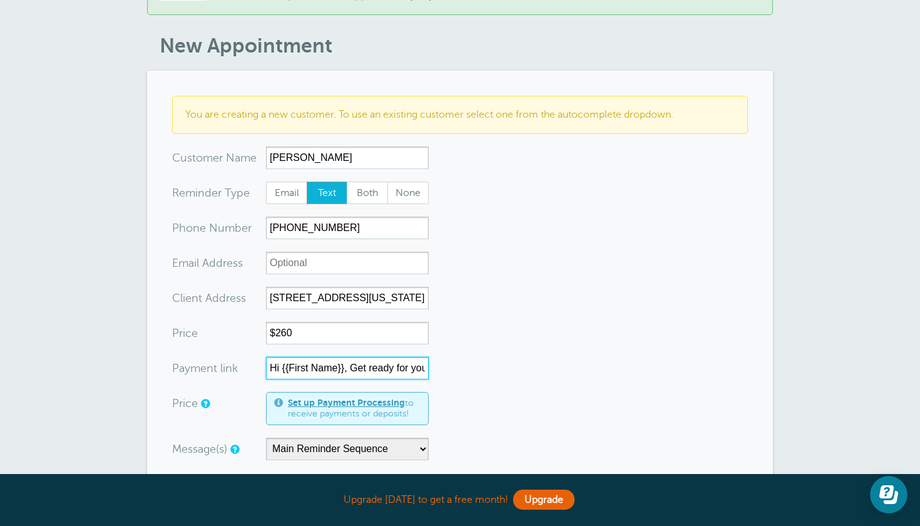
type input "Hi {{First Name}}, Get ready for your appointment With the Hand Car Wash Club t…"
drag, startPoint x: 424, startPoint y: 371, endPoint x: 84, endPoint y: 365, distance: 339.8
click at [84, 369] on div "× Saved, and first reminder sent! Christopher will receive a second reminder 2 …" at bounding box center [460, 430] width 920 height 1032
paste input "[URL][DOMAIN_NAME]"
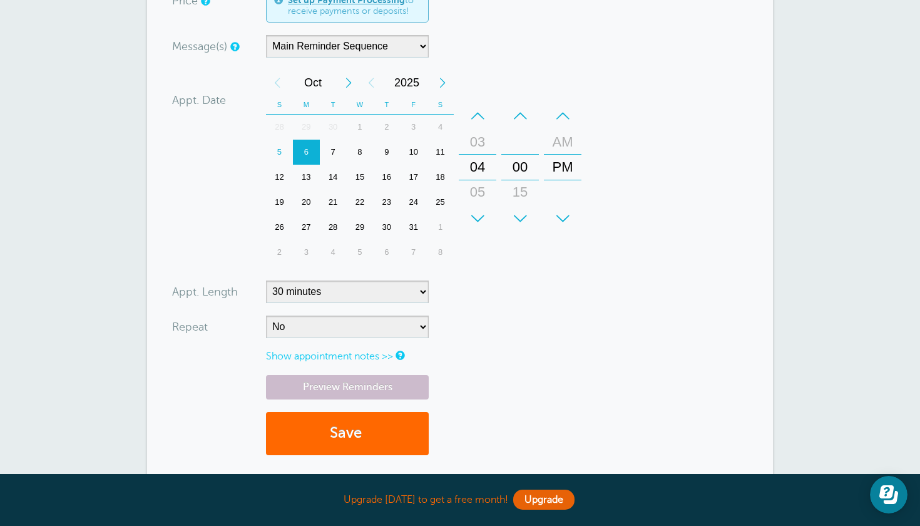
scroll to position [515, 0]
type input "[URL][DOMAIN_NAME]"
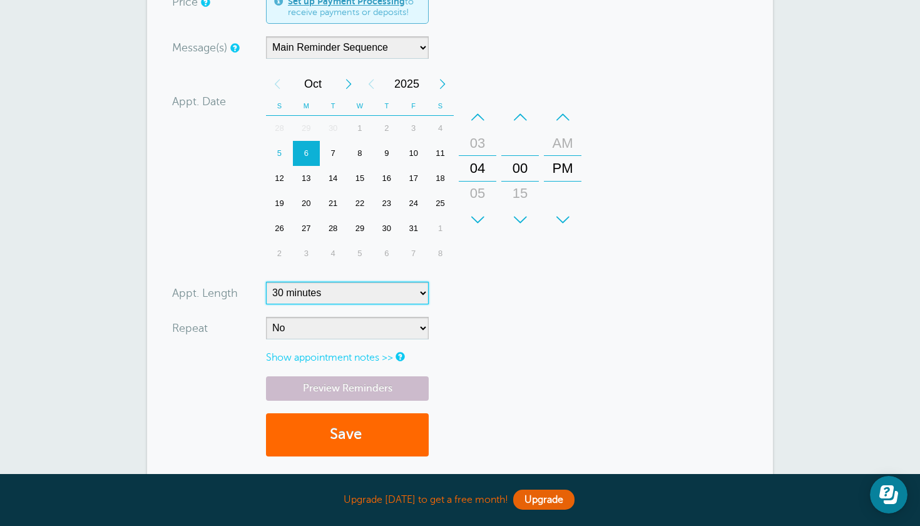
select select "120"
click at [353, 440] on button "Save" at bounding box center [347, 434] width 163 height 43
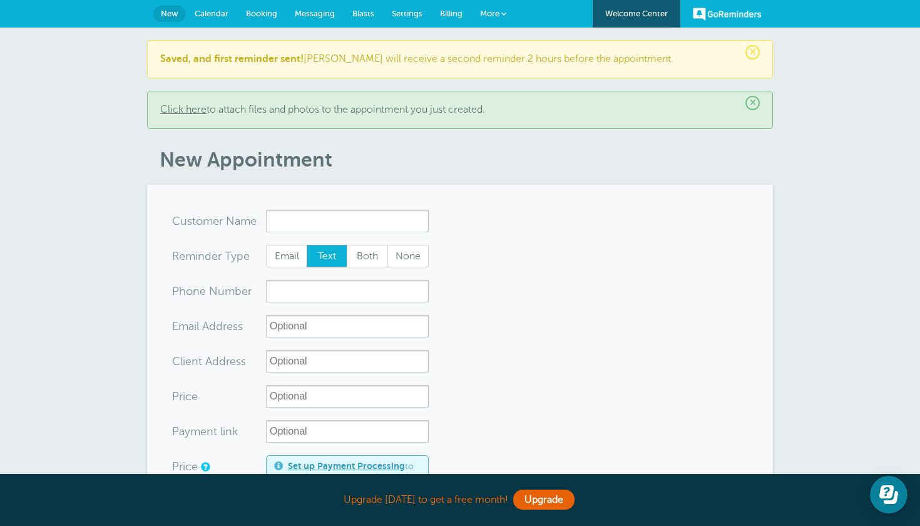
click at [313, 11] on span "Messaging" at bounding box center [315, 13] width 40 height 9
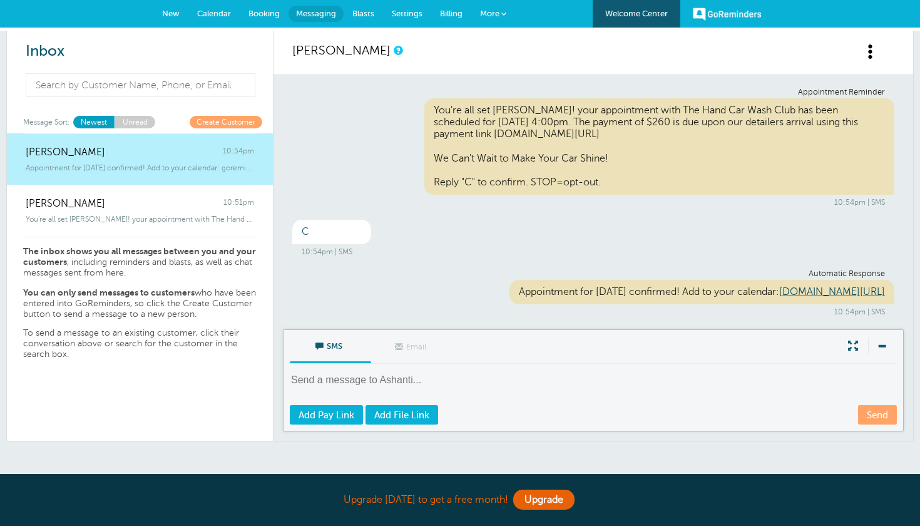
click at [410, 13] on span "Settings" at bounding box center [407, 13] width 31 height 9
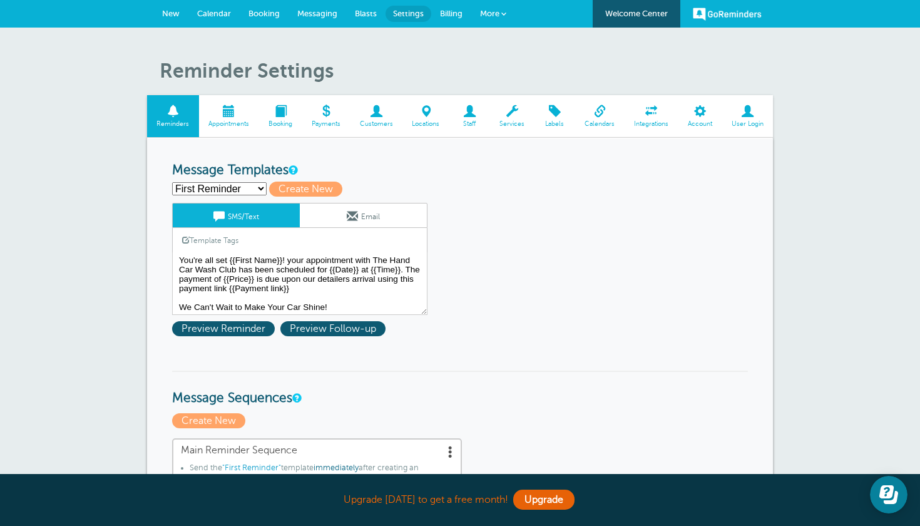
select select "163380"
type input "Second Reminder"
type textarea "Hi {{First Name}}, Get ready for your appointment With the Hand Car Wash Club t…"
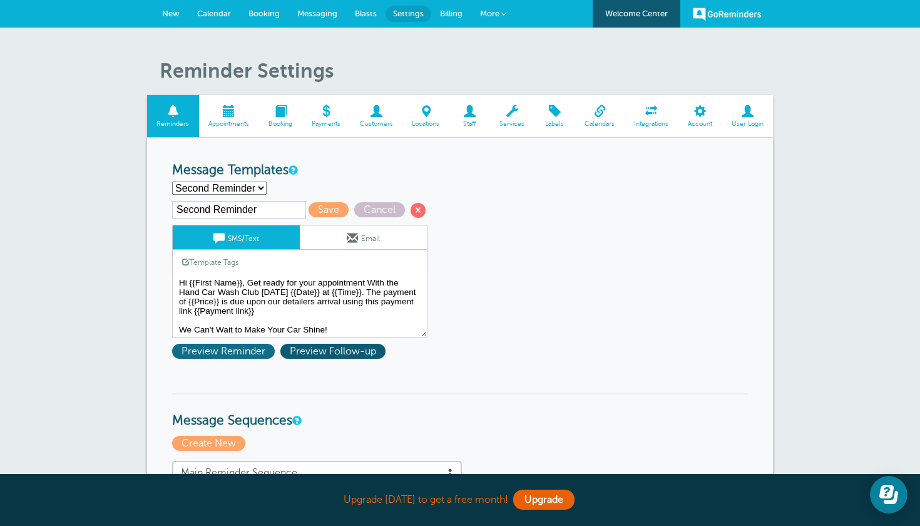
click at [241, 350] on span "Preview Reminder" at bounding box center [223, 351] width 103 height 15
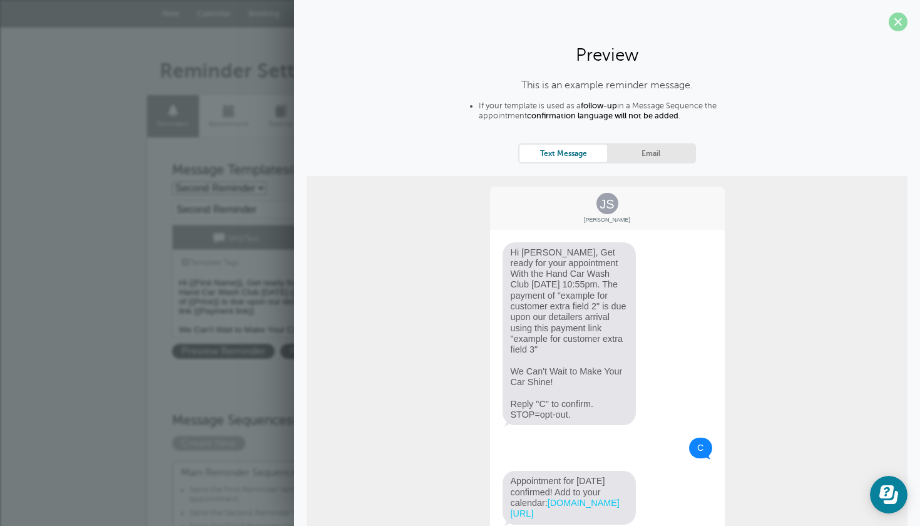
click at [897, 18] on span at bounding box center [897, 22] width 19 height 19
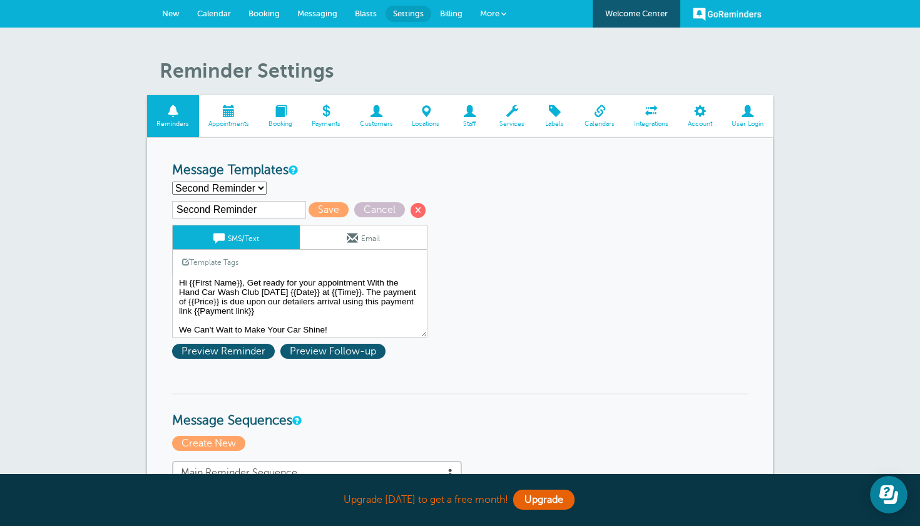
select select "163381"
type input "Third Reminder"
click at [238, 349] on span "Preview Reminder" at bounding box center [223, 351] width 103 height 15
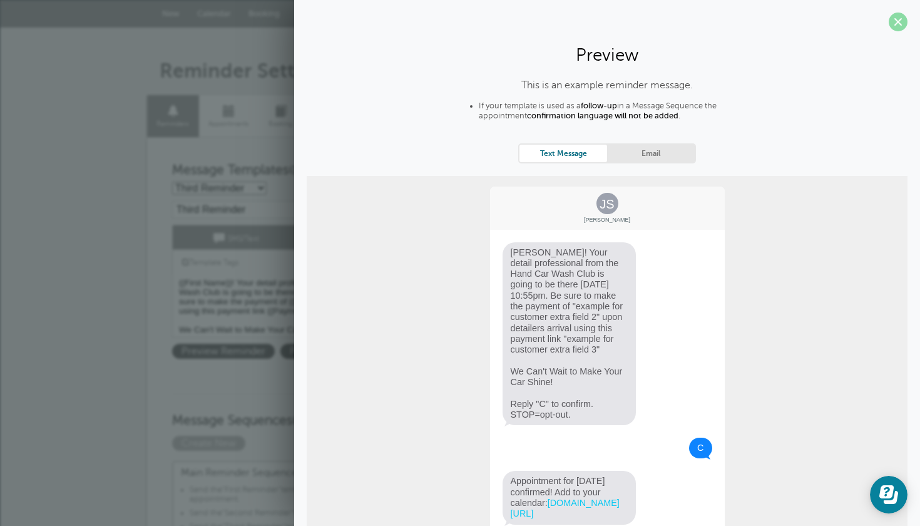
click at [900, 23] on span at bounding box center [897, 22] width 19 height 19
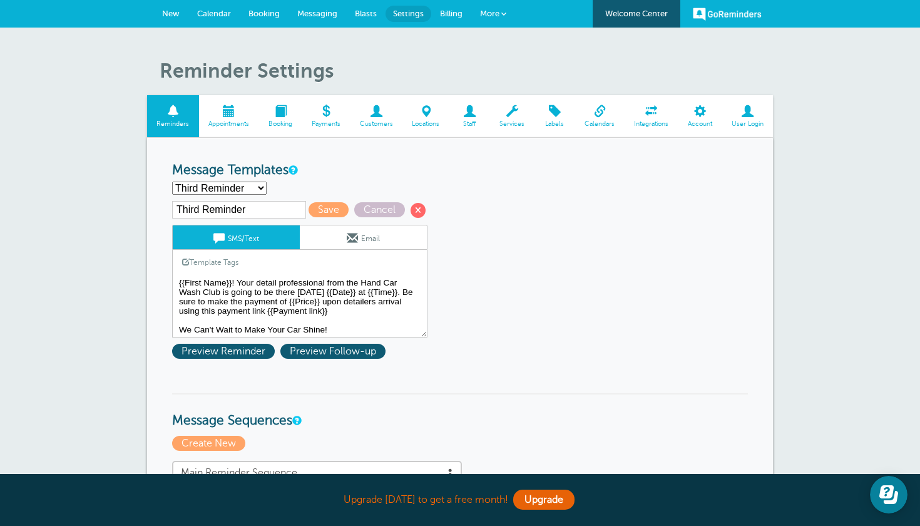
click at [180, 279] on textarea "You're all set {{First Name}}! your appointment with The Hand Car Wash Club has…" at bounding box center [299, 306] width 255 height 63
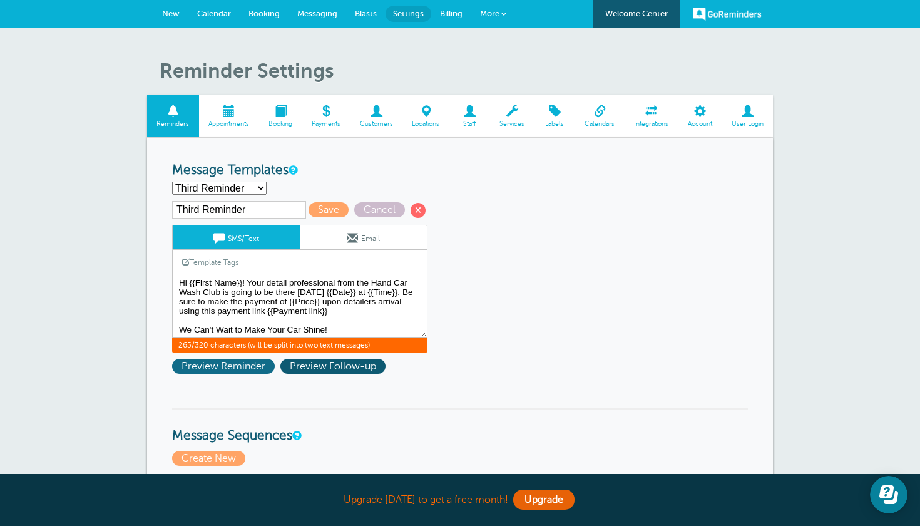
type textarea "Hi {{First Name}}! Your detail professional from the Hand Car Wash Club is goin…"
click at [250, 366] on span "Preview Reminder" at bounding box center [223, 366] width 103 height 15
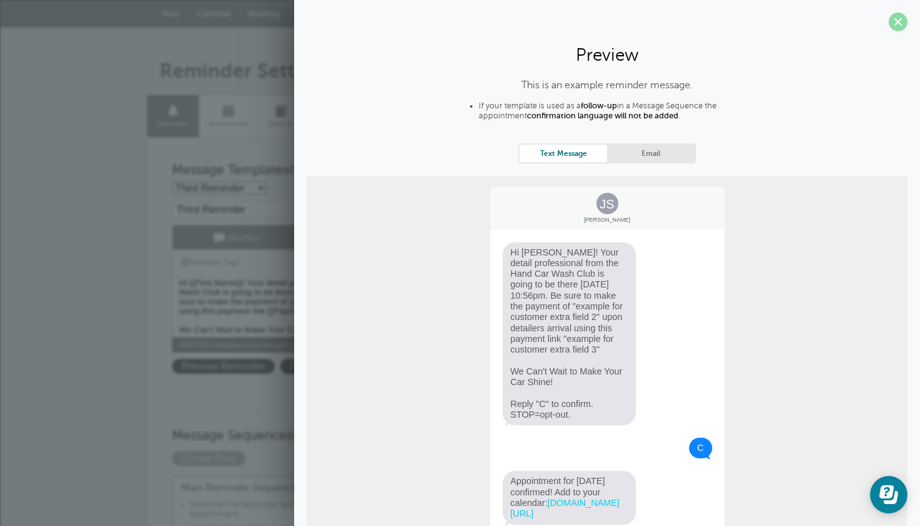
click at [897, 24] on span at bounding box center [897, 22] width 19 height 19
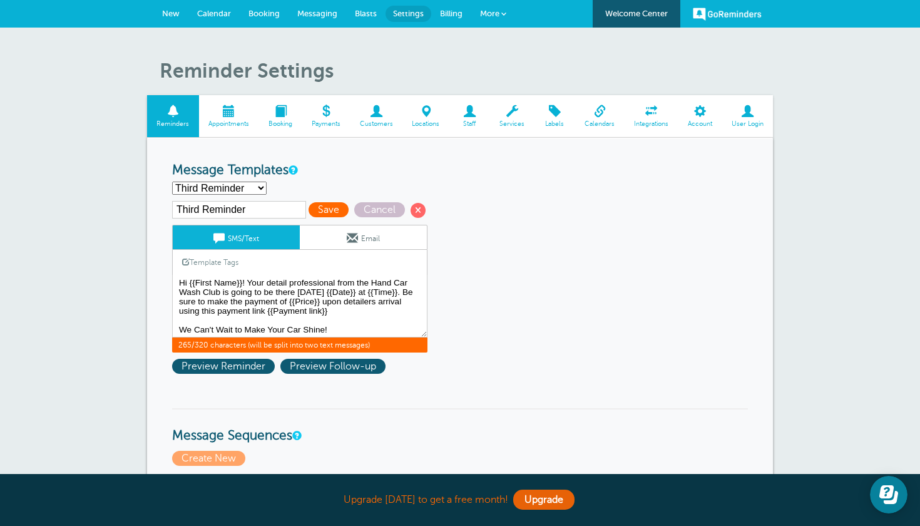
click at [317, 208] on span "Save" at bounding box center [328, 209] width 40 height 15
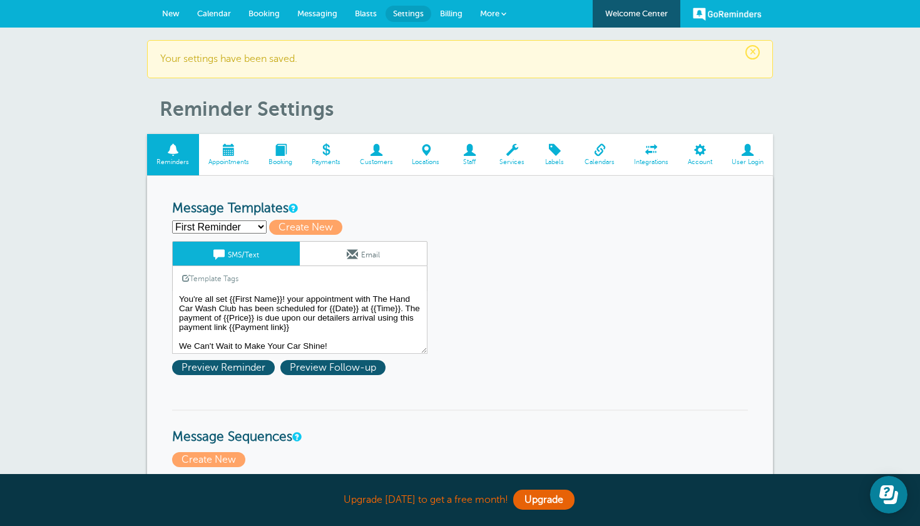
click at [171, 17] on span "New" at bounding box center [171, 13] width 18 height 9
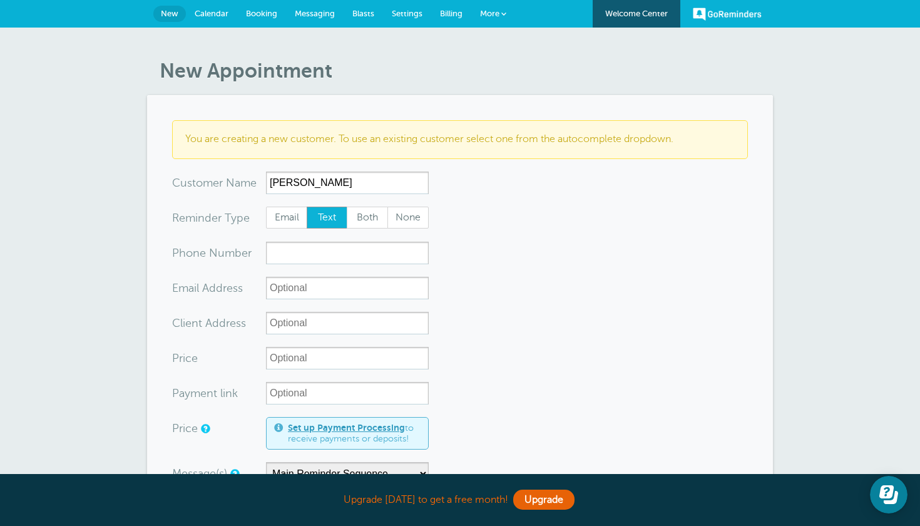
click at [484, 248] on form "You are creating a new customer. To use an existing customer select one from th…" at bounding box center [460, 507] width 576 height 774
click at [340, 175] on input "[PERSON_NAME]" at bounding box center [347, 182] width 163 height 23
click at [340, 186] on input "[PERSON_NAME]" at bounding box center [347, 182] width 163 height 23
type input "[PERSON_NAME]"
click at [547, 240] on form "You are creating a new customer. To use an existing customer select one from th…" at bounding box center [460, 507] width 576 height 774
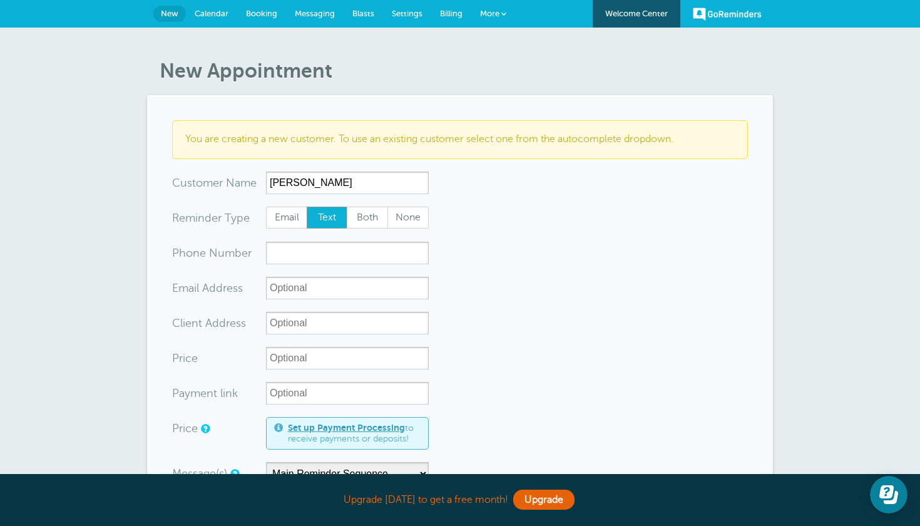
click at [338, 265] on form "You are creating a new customer. To use an existing customer select one from th…" at bounding box center [460, 507] width 576 height 774
click at [338, 256] on input "xxx-no-autofill" at bounding box center [347, 253] width 163 height 23
click at [323, 290] on input "xx-no-autofill" at bounding box center [347, 288] width 163 height 23
type input "13048 Santa Maria place Victorville, California"
click at [407, 292] on input "13048 Santa Maria place Victorville, California" at bounding box center [347, 288] width 163 height 23
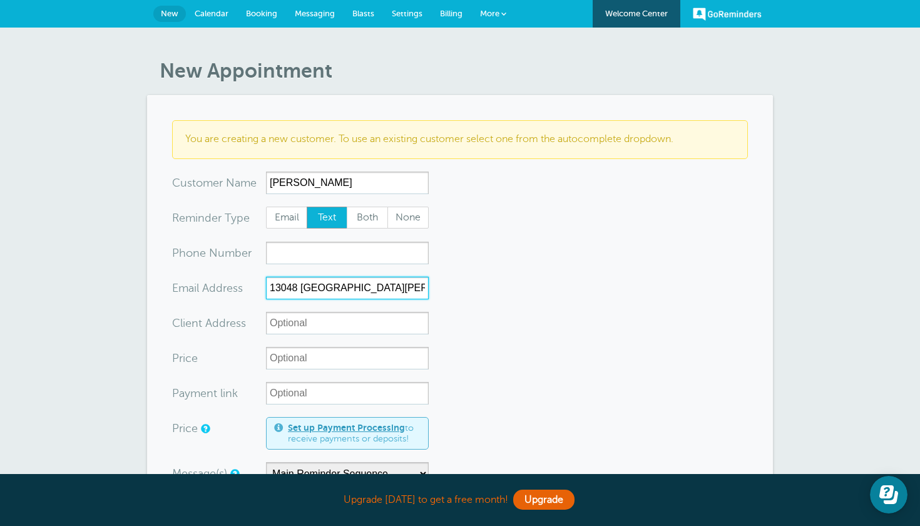
click at [407, 292] on input "13048 Santa Maria place Victorville, California" at bounding box center [347, 288] width 163 height 23
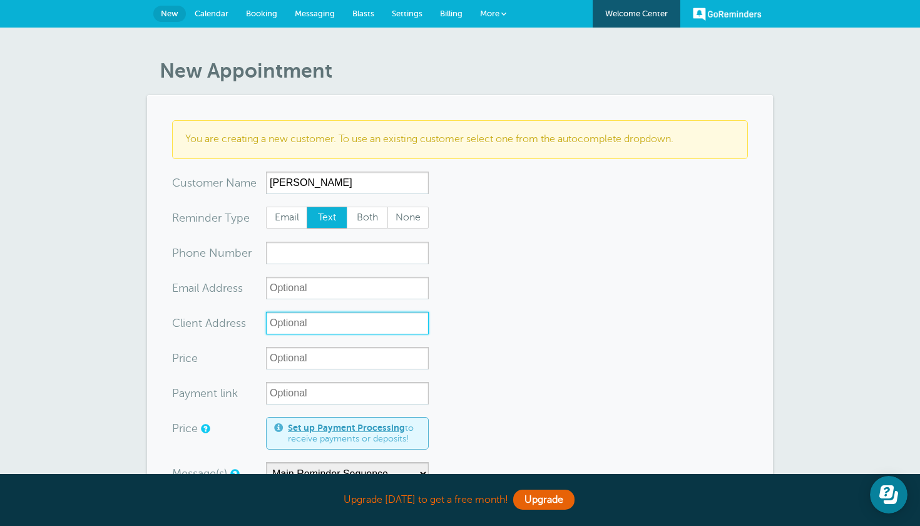
click at [355, 325] on input "Client Address" at bounding box center [347, 323] width 163 height 23
paste input "13048 Santa Maria place Victorville, California"
type input "13048 Santa Maria place Victorville, California 92392"
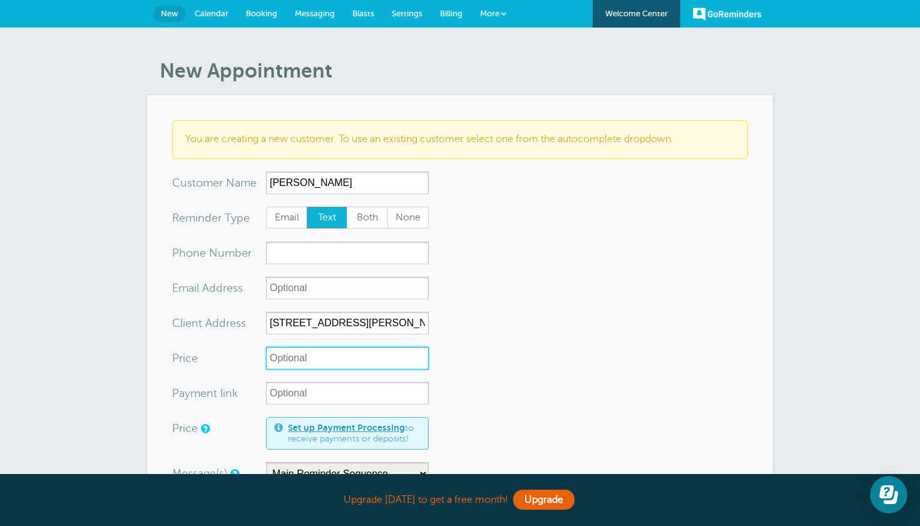
click at [336, 361] on input "Price" at bounding box center [347, 358] width 163 height 23
type input "2"
type input "@"
type input "$260"
click at [318, 395] on input "Payment link" at bounding box center [347, 393] width 163 height 23
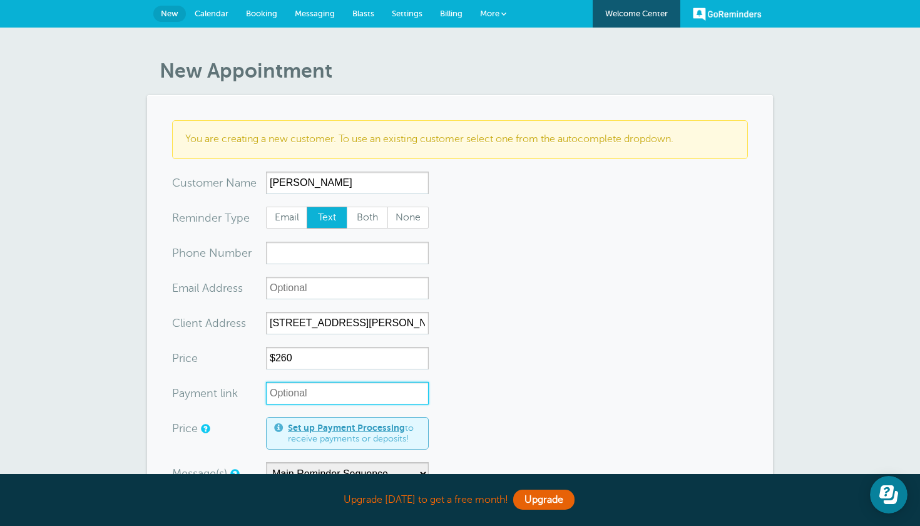
paste input "13048 Santa Maria place Victorville, California"
type input "13048 Santa Maria place Victorville, Califor"
drag, startPoint x: 422, startPoint y: 392, endPoint x: 98, endPoint y: 389, distance: 324.8
click at [98, 389] on div "New Appointment You are creating a new customer. To use an existing customer se…" at bounding box center [460, 499] width 920 height 943
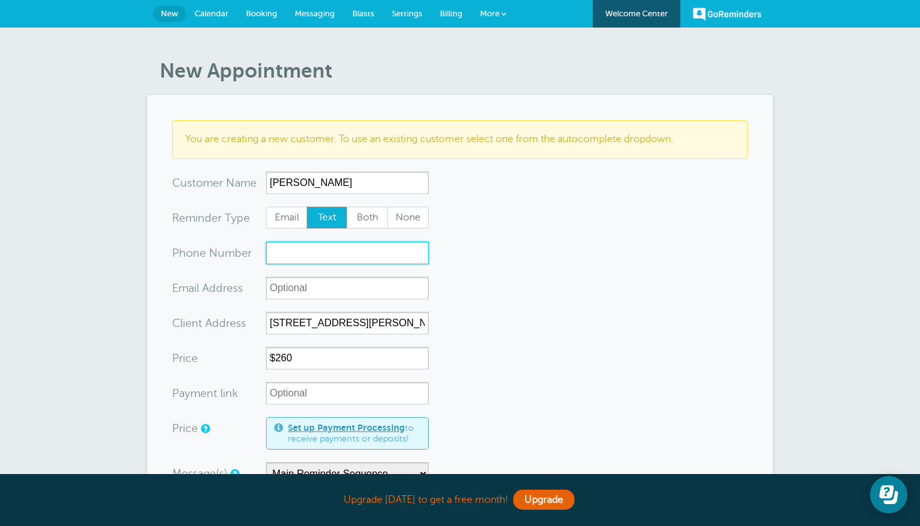
click at [305, 260] on input "xxx-no-autofill" at bounding box center [347, 253] width 163 height 23
type input "442-285-9672"
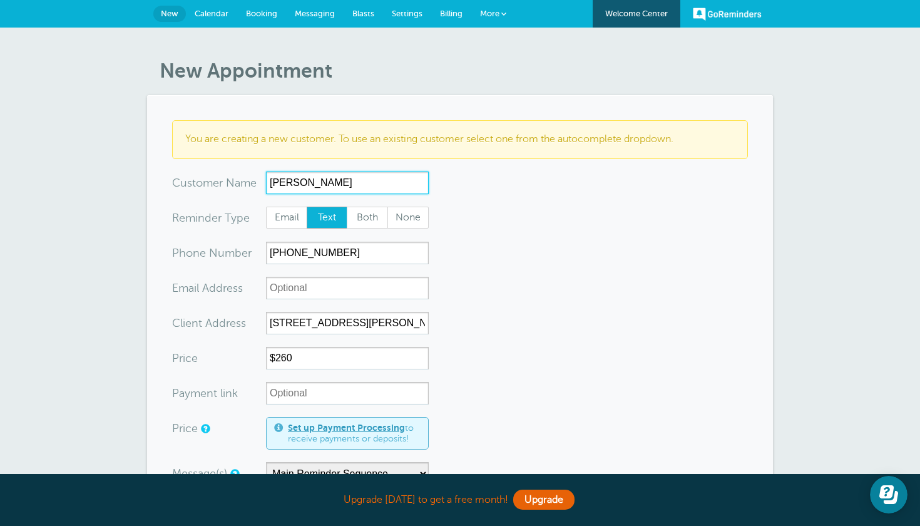
click at [374, 185] on input "Erica Casti" at bounding box center [347, 182] width 163 height 23
type input "[PERSON_NAME]"
click at [550, 330] on form "You are creating a new customer. To use an existing customer select one from th…" at bounding box center [460, 507] width 576 height 774
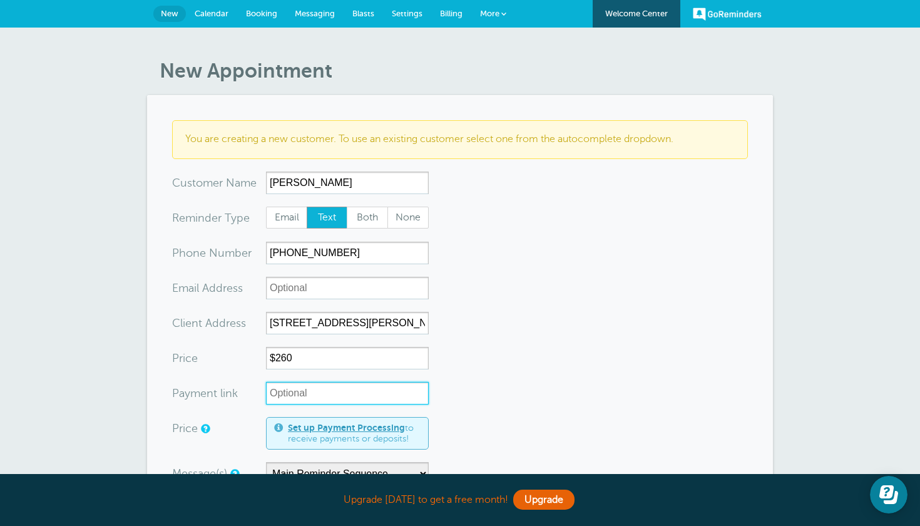
click at [334, 398] on input "Payment link" at bounding box center [347, 393] width 163 height 23
paste input "https://link.clover.com/urlshortener/dPppfs"
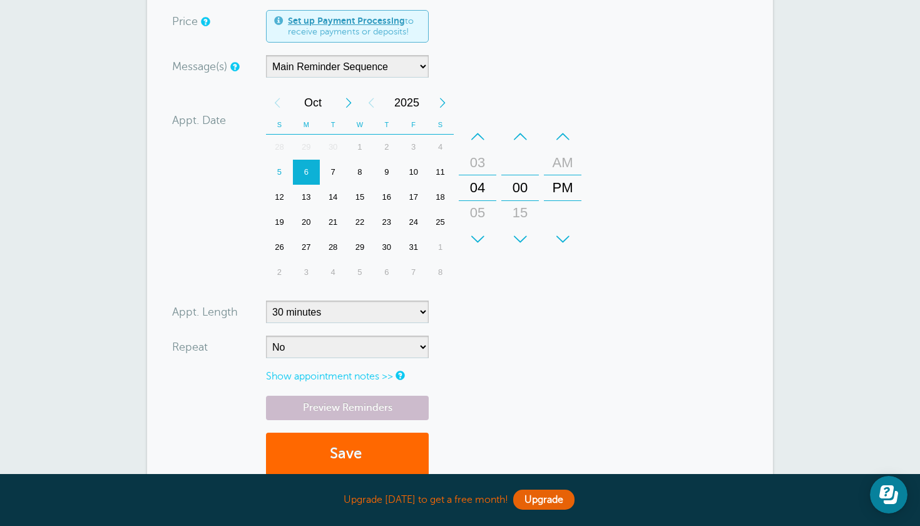
scroll to position [504, 0]
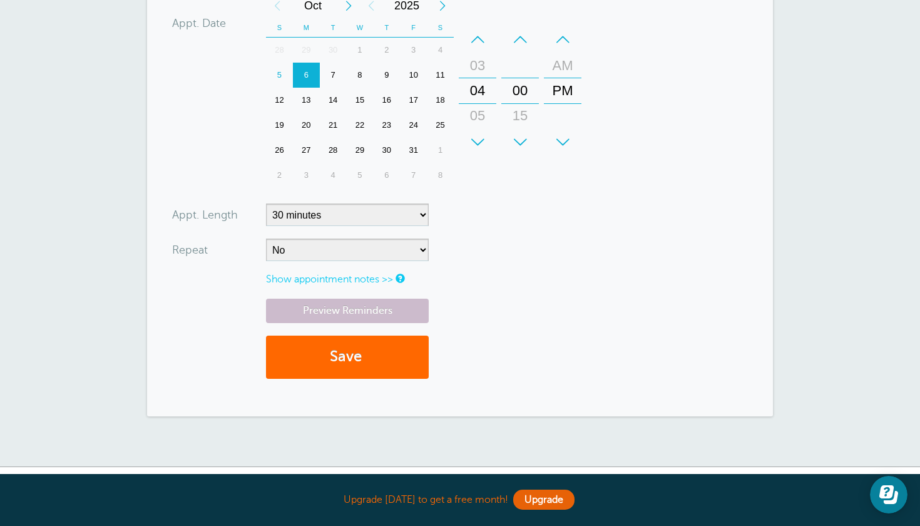
type input "https://link.clover.com/urlshortener/dPppfs"
select select "120"
click at [357, 356] on button "Save" at bounding box center [347, 356] width 163 height 43
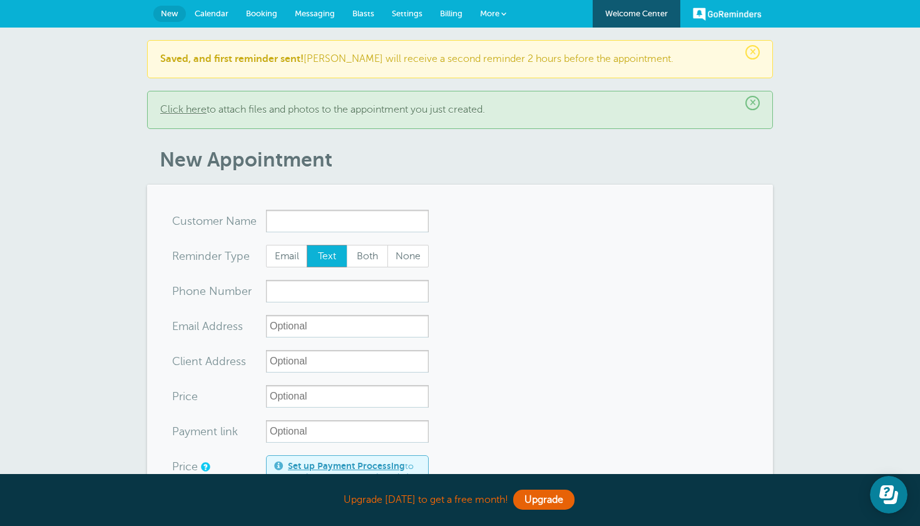
click at [751, 56] on span "×" at bounding box center [752, 52] width 14 height 14
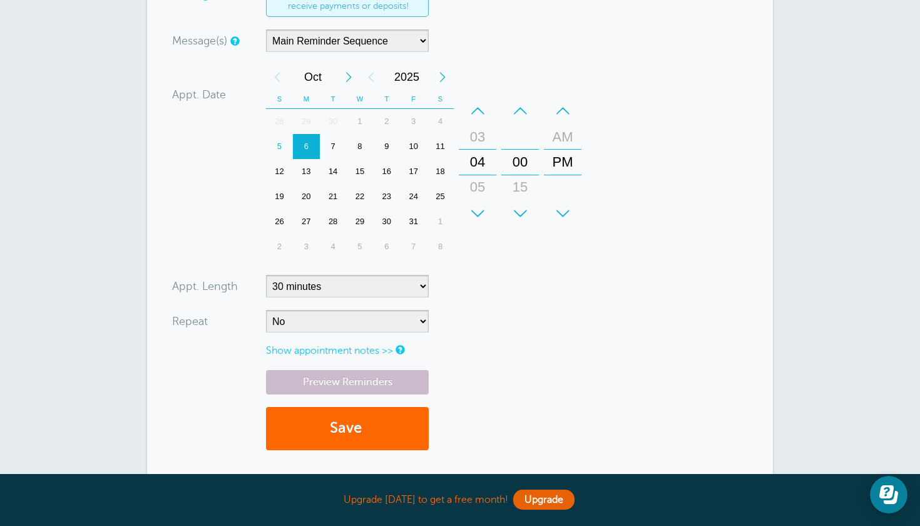
scroll to position [293, 0]
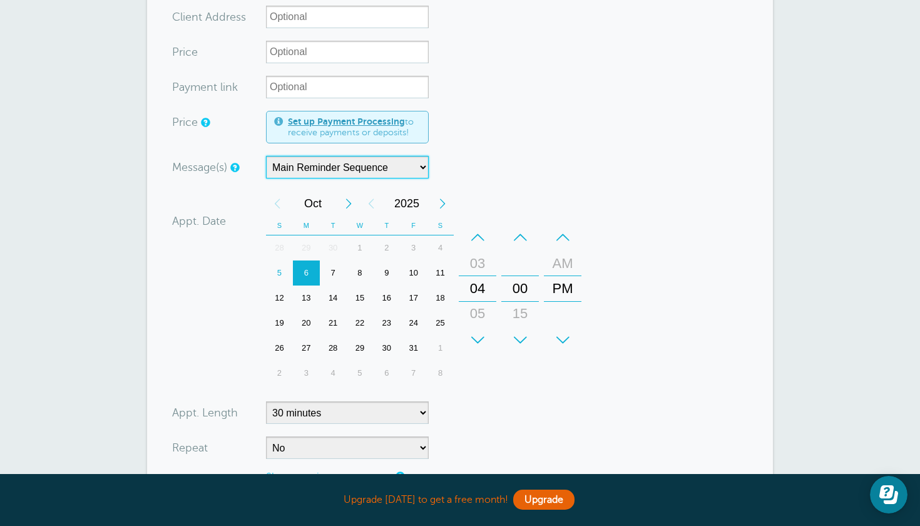
click at [332, 270] on div "7" at bounding box center [333, 272] width 27 height 25
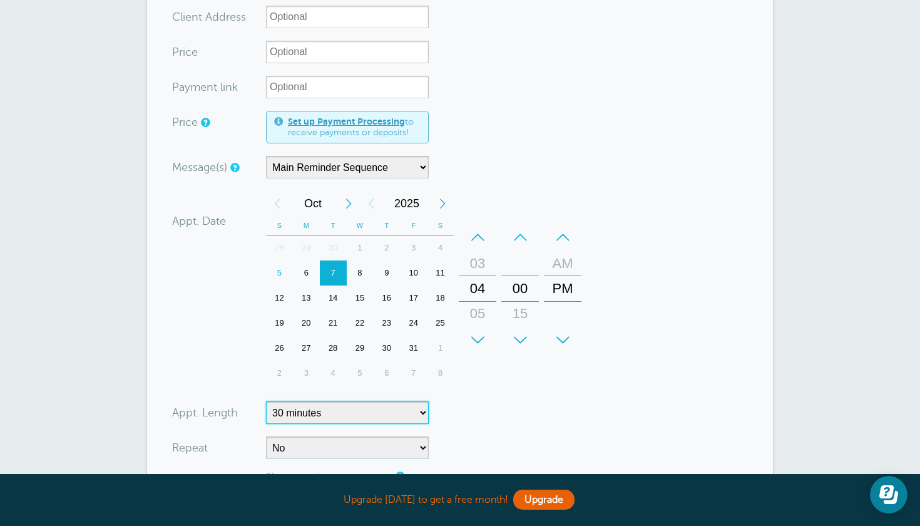
select select "120"
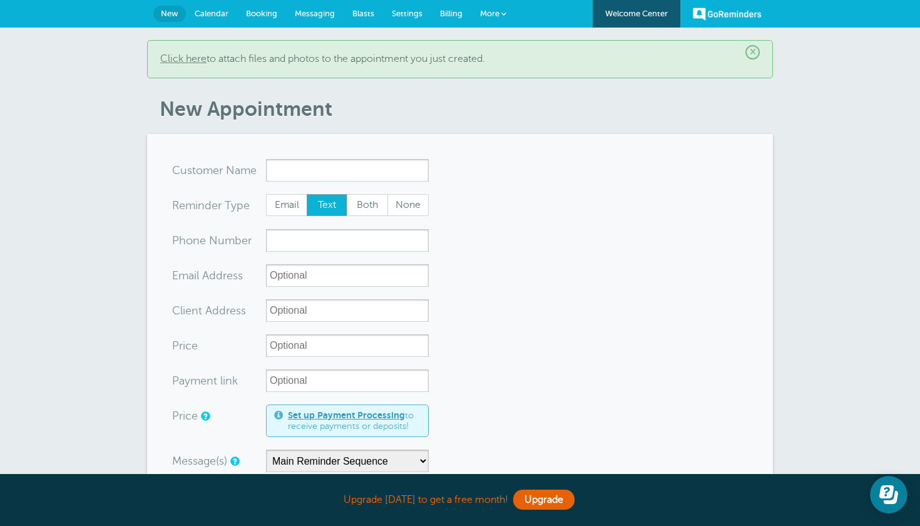
scroll to position [0, 0]
click at [321, 170] on input "x-no-autofill" at bounding box center [347, 170] width 163 height 23
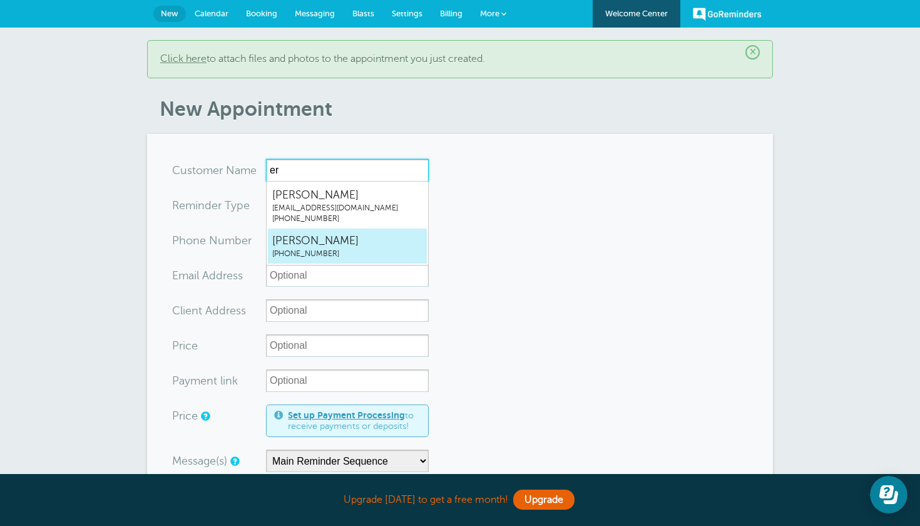
click at [315, 235] on span "Erica Castillo" at bounding box center [347, 241] width 150 height 16
type input "EricaCastillo4422859672"
type input "Erica Castillo"
type input "(442) 285-9672"
type input "13048 Santa Maria place Victorville, California 92392"
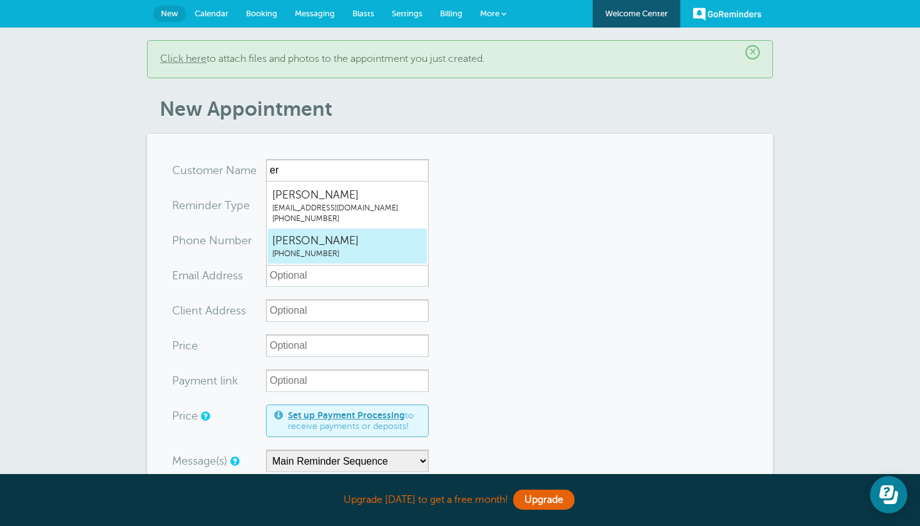
type input "$260"
type input "https://link.clover.com/urlshortener/dPppfs"
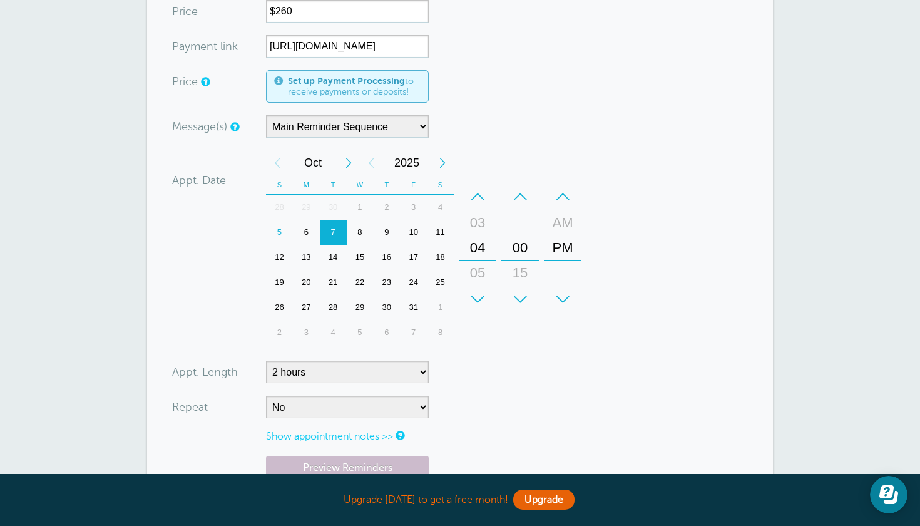
scroll to position [382, 0]
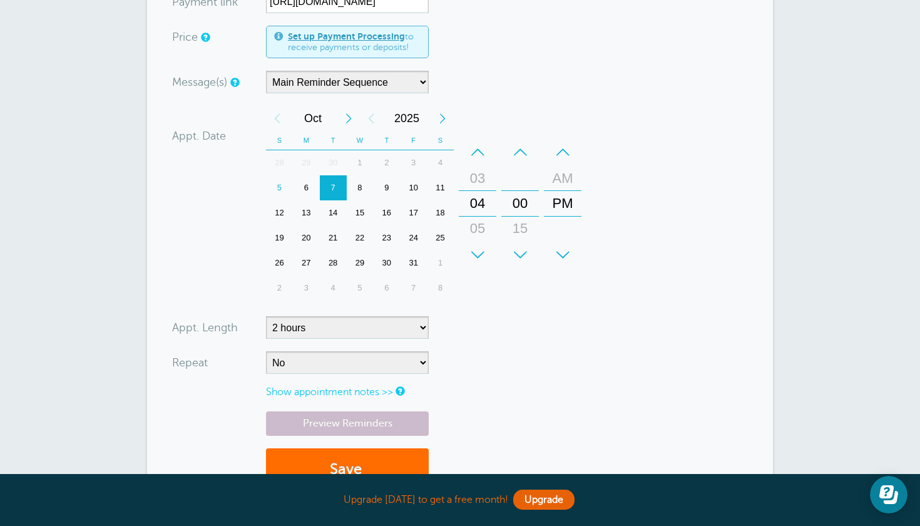
click at [365, 461] on span "submit" at bounding box center [364, 469] width 4 height 17
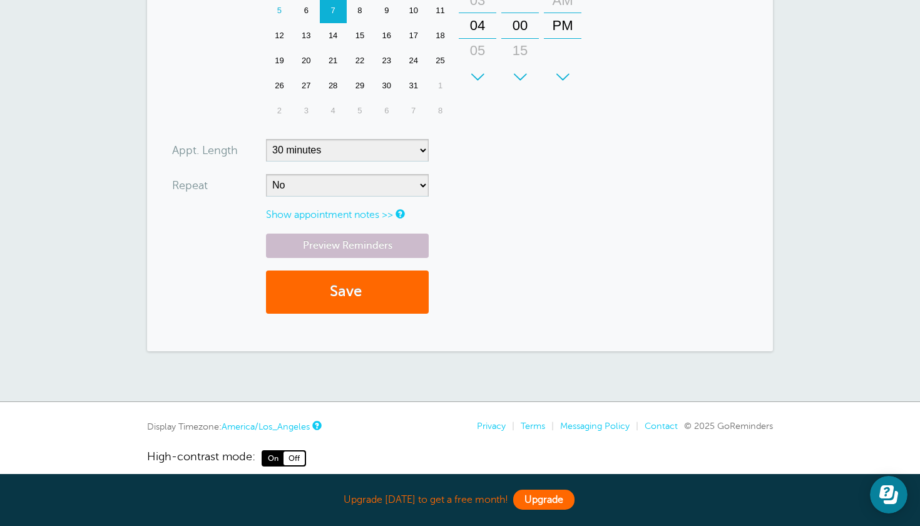
scroll to position [618, 0]
click at [547, 506] on link "Upgrade" at bounding box center [543, 499] width 61 height 20
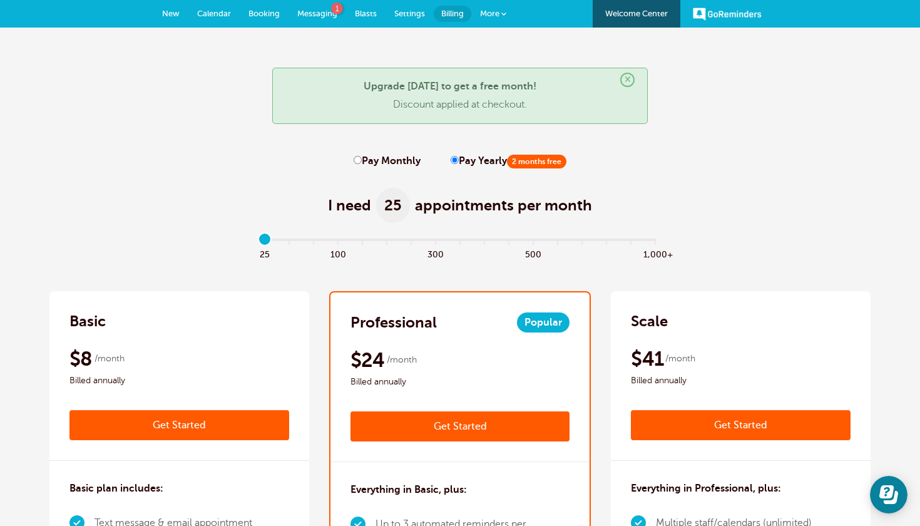
click at [374, 377] on span "Billed annually" at bounding box center [460, 381] width 220 height 15
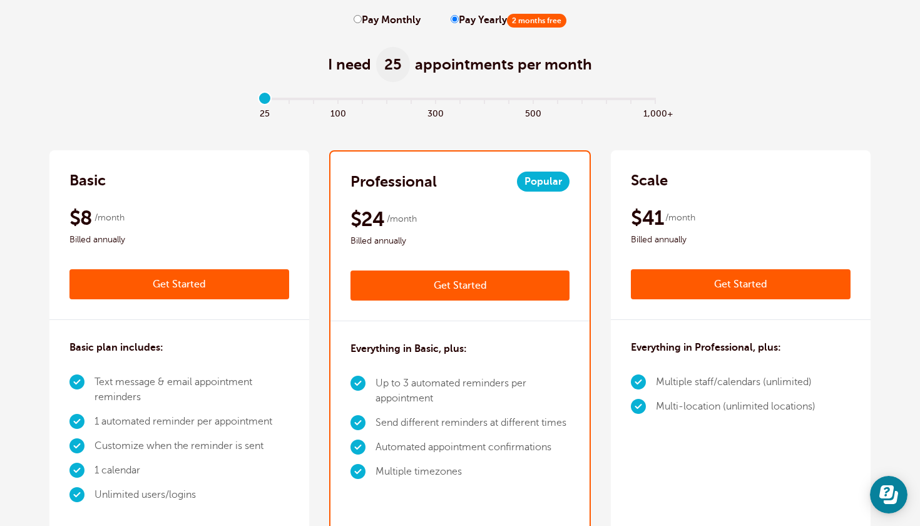
scroll to position [143, 0]
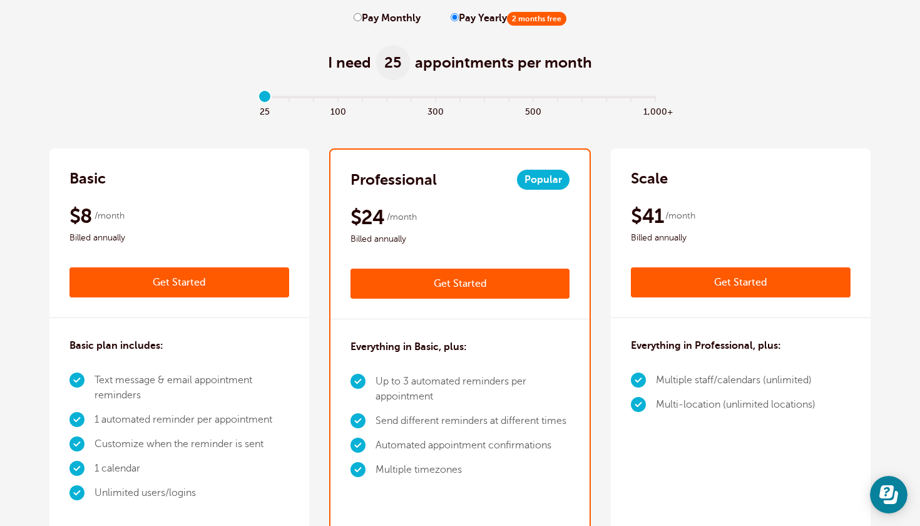
click at [363, 18] on label "Pay Monthly" at bounding box center [387, 19] width 67 height 12
click at [362, 18] on input "Pay Monthly" at bounding box center [358, 17] width 8 height 8
radio input "true"
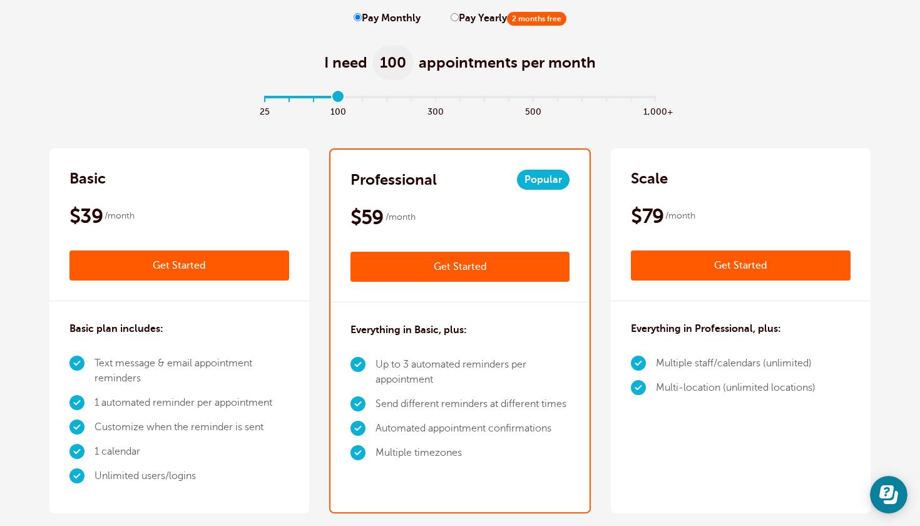
drag, startPoint x: 264, startPoint y: 98, endPoint x: 345, endPoint y: 95, distance: 81.4
click at [345, 98] on input "range" at bounding box center [460, 99] width 405 height 3
drag, startPoint x: 338, startPoint y: 97, endPoint x: 444, endPoint y: 109, distance: 106.4
click at [443, 109] on div "25 100 300 500 1,000+" at bounding box center [460, 113] width 405 height 34
drag, startPoint x: 444, startPoint y: 109, endPoint x: 511, endPoint y: 121, distance: 68.6
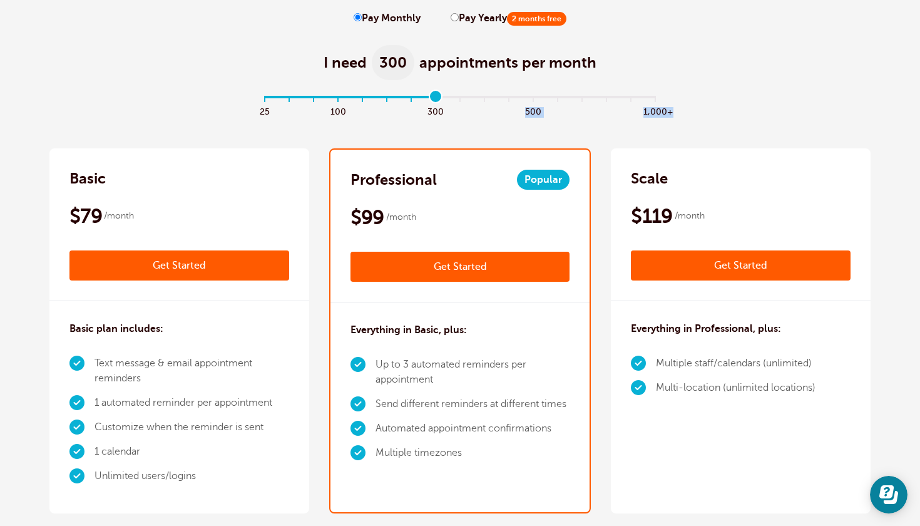
click at [511, 121] on div "25 100 300 500 1,000+" at bounding box center [460, 113] width 405 height 34
click at [272, 36] on div "I need 300 appointments per month" at bounding box center [459, 55] width 821 height 61
drag, startPoint x: 434, startPoint y: 94, endPoint x: 483, endPoint y: 95, distance: 48.8
click at [483, 98] on input "range" at bounding box center [460, 99] width 405 height 3
drag, startPoint x: 483, startPoint y: 95, endPoint x: 531, endPoint y: 97, distance: 47.6
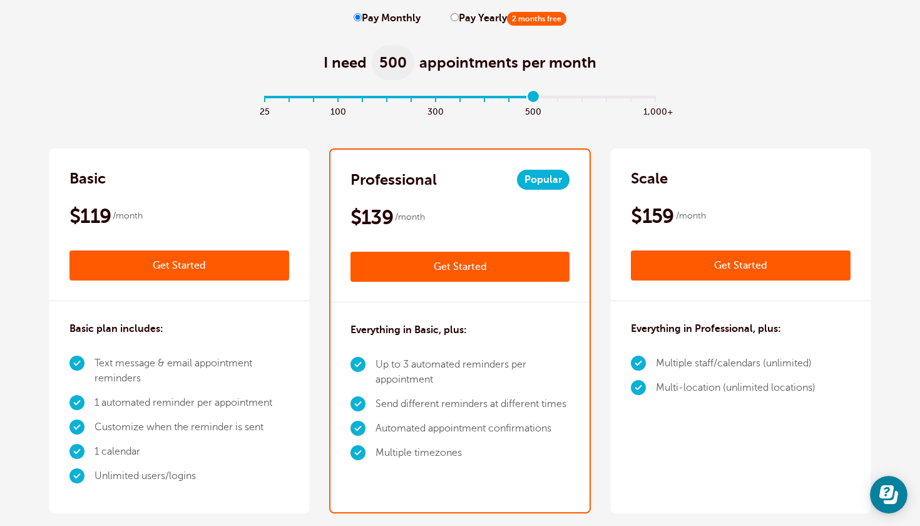
type input "11"
click at [531, 98] on input "range" at bounding box center [460, 99] width 405 height 3
click at [450, 18] on input "Pay Yearly 2 months free" at bounding box center [454, 17] width 8 height 8
radio input "true"
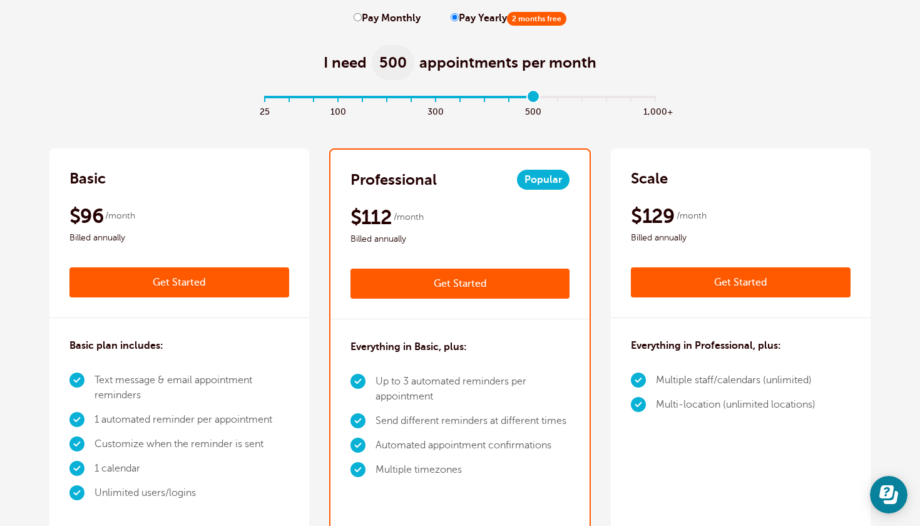
click at [356, 17] on input "Pay Monthly" at bounding box center [358, 17] width 8 height 8
radio input "true"
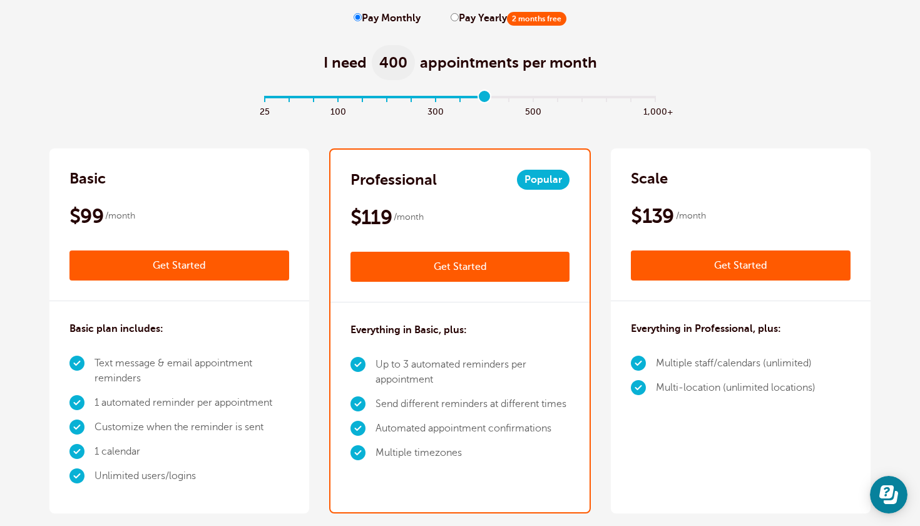
drag, startPoint x: 538, startPoint y: 99, endPoint x: 476, endPoint y: 113, distance: 63.6
click at [476, 113] on div "25 100 300 500 1,000+" at bounding box center [460, 113] width 405 height 34
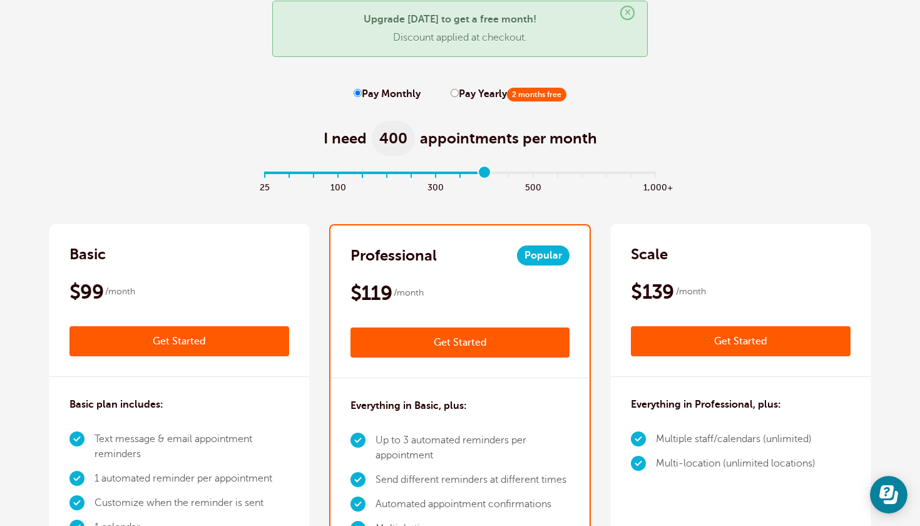
scroll to position [68, 0]
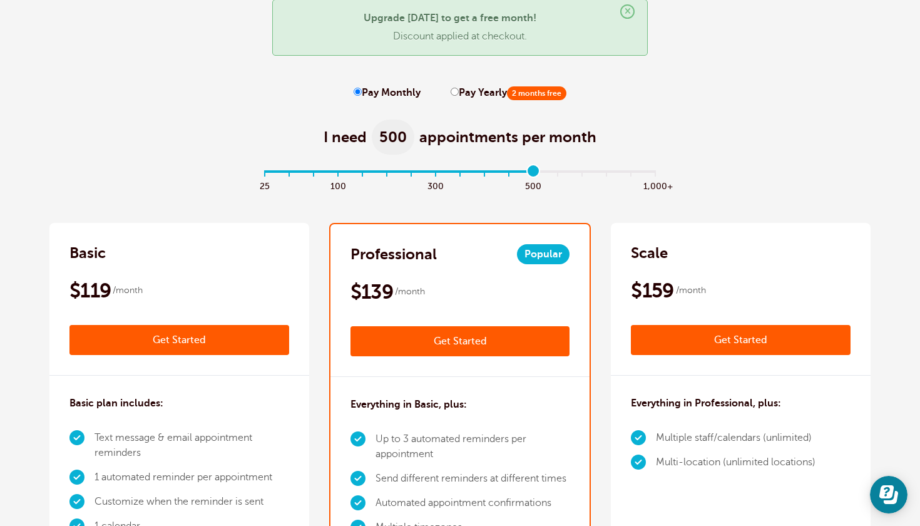
drag, startPoint x: 484, startPoint y: 170, endPoint x: 534, endPoint y: 171, distance: 50.7
type input "11"
click at [534, 172] on input "range" at bounding box center [460, 173] width 405 height 3
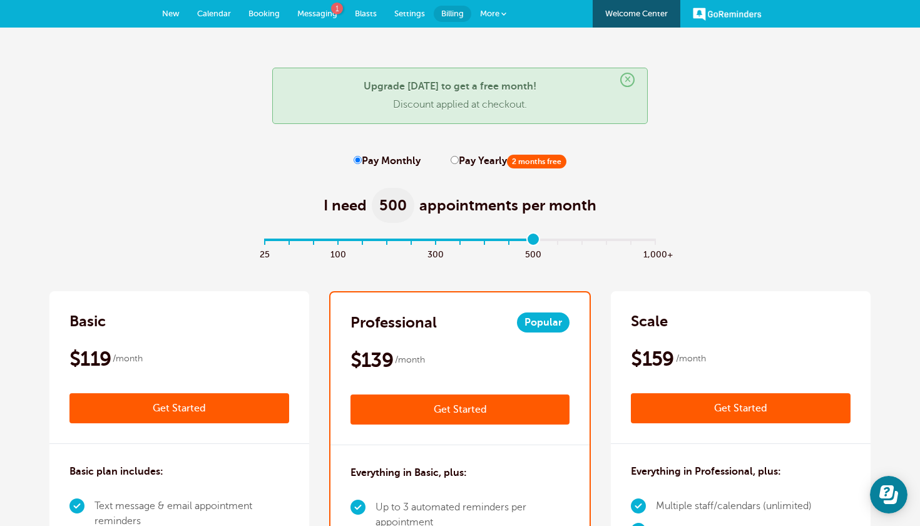
scroll to position [0, 0]
click at [627, 81] on span "×" at bounding box center [627, 80] width 14 height 14
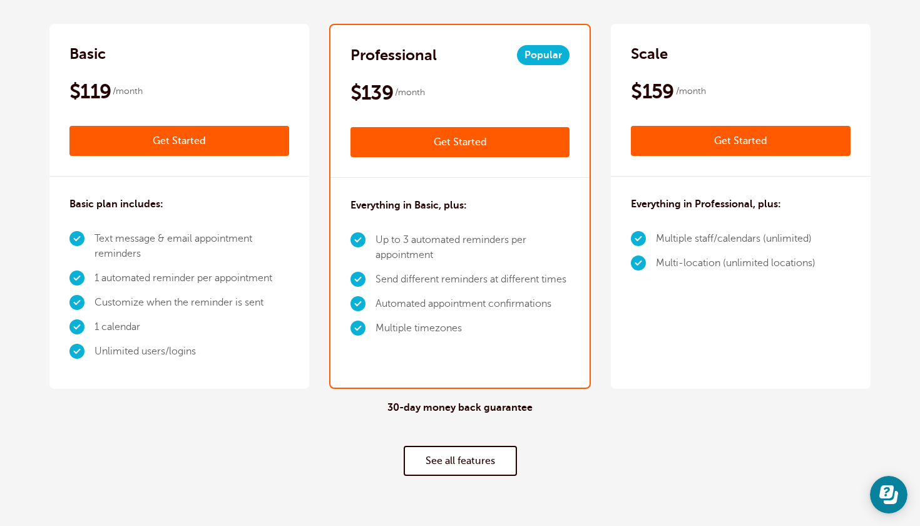
scroll to position [180, 0]
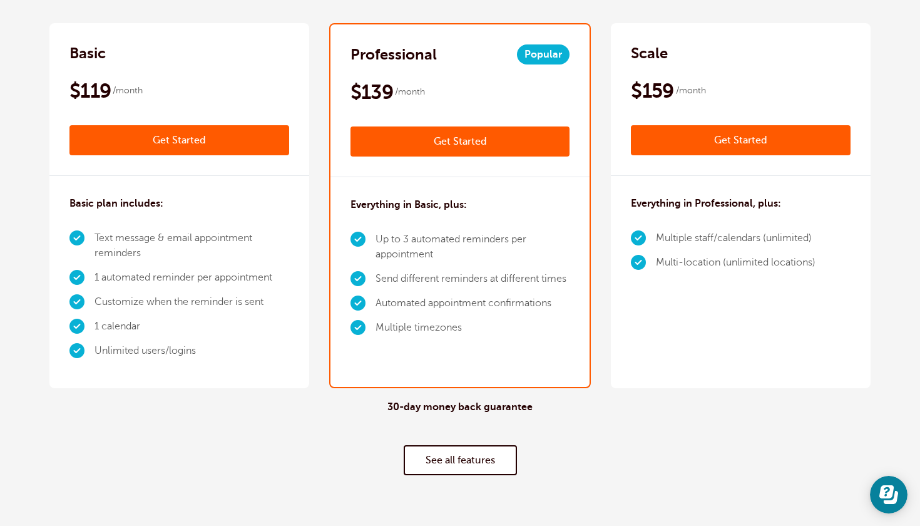
click at [477, 144] on link "Get Started" at bounding box center [460, 141] width 220 height 30
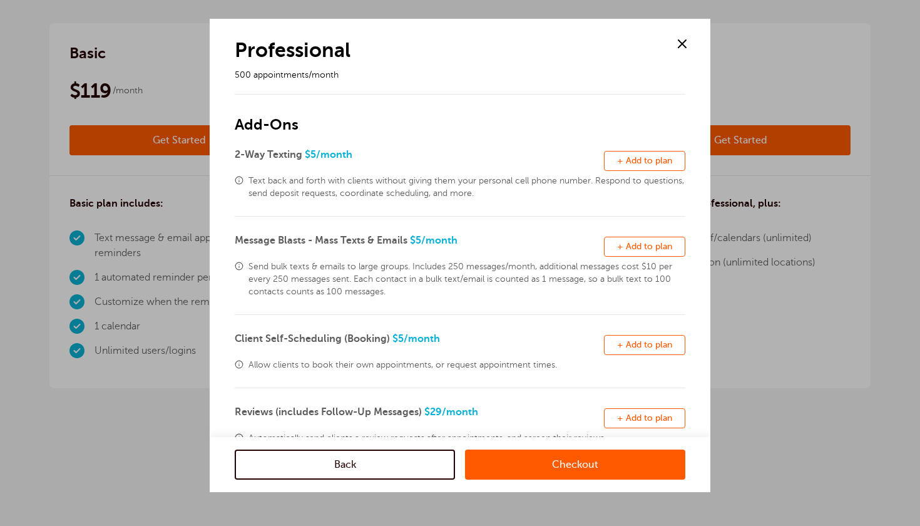
scroll to position [0, 0]
click at [636, 163] on span "+ Add to plan" at bounding box center [644, 160] width 55 height 9
click at [555, 467] on link "Checkout" at bounding box center [575, 464] width 220 height 30
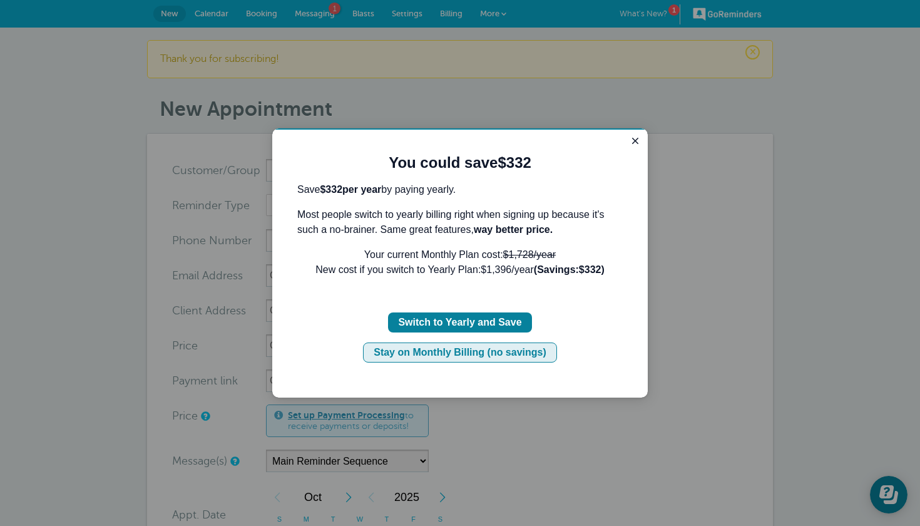
click at [499, 357] on div "Stay on Monthly Billing (no savings)" at bounding box center [460, 352] width 173 height 15
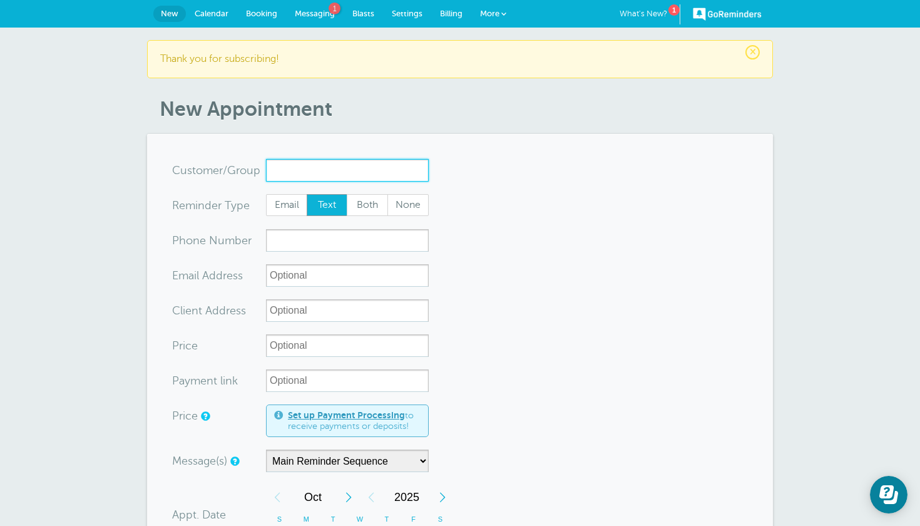
click at [320, 173] on input "x-no-autofill" at bounding box center [347, 170] width 163 height 23
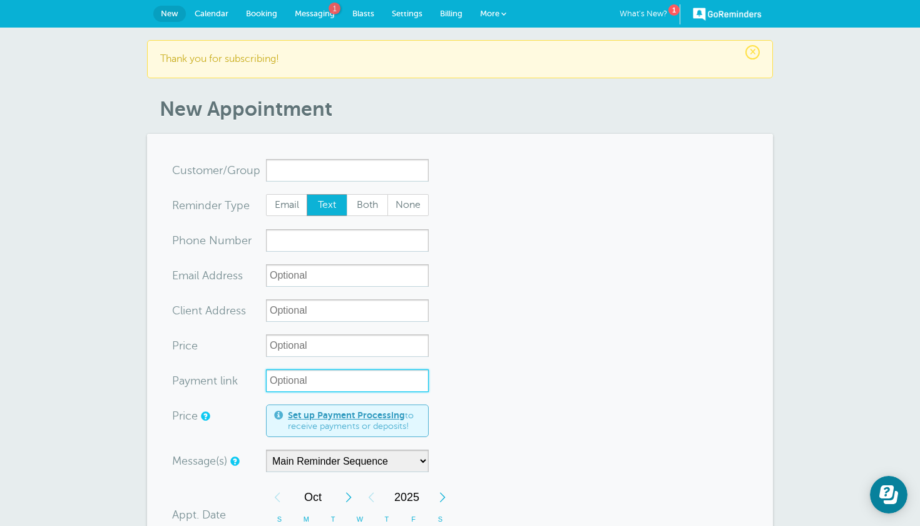
click at [332, 378] on input "Payment link" at bounding box center [347, 380] width 163 height 23
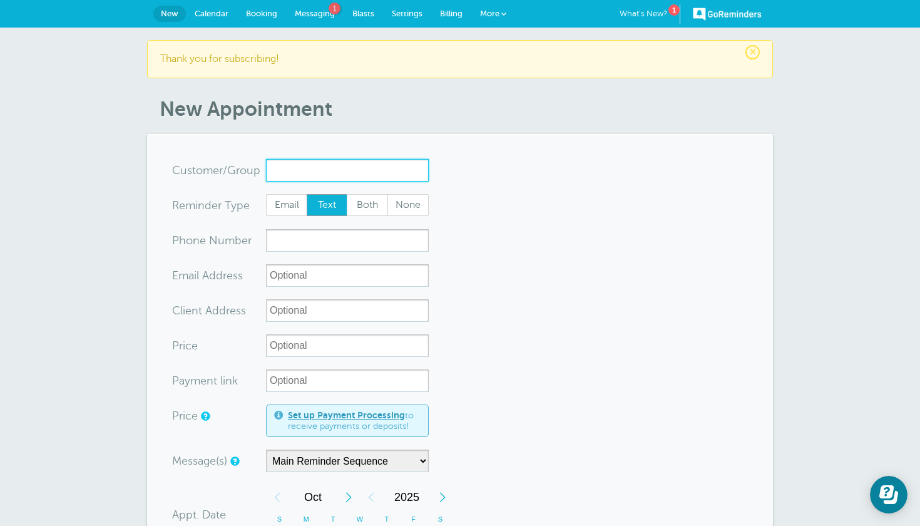
click at [348, 176] on input "x-no-autofill" at bounding box center [347, 170] width 163 height 23
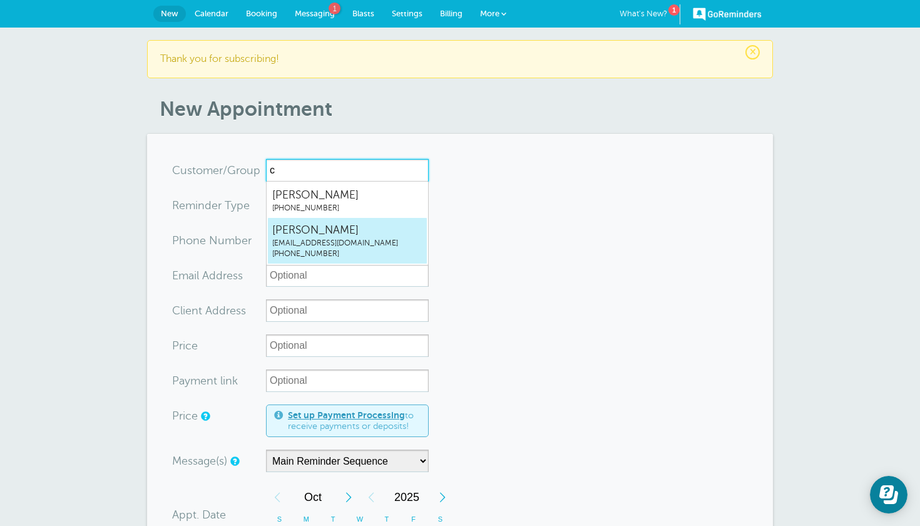
type input "c"
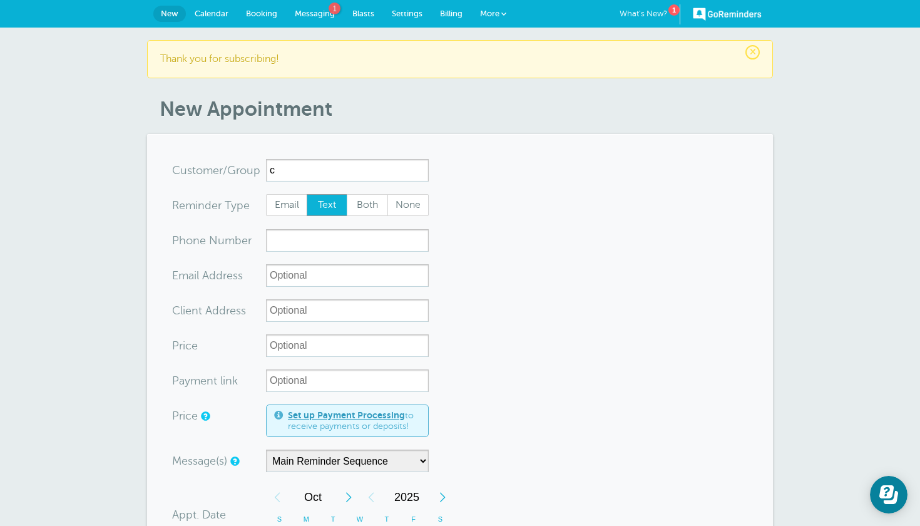
click at [486, 250] on form "You are creating a new customer. To use an existing customer select one from th…" at bounding box center [460, 520] width 576 height 723
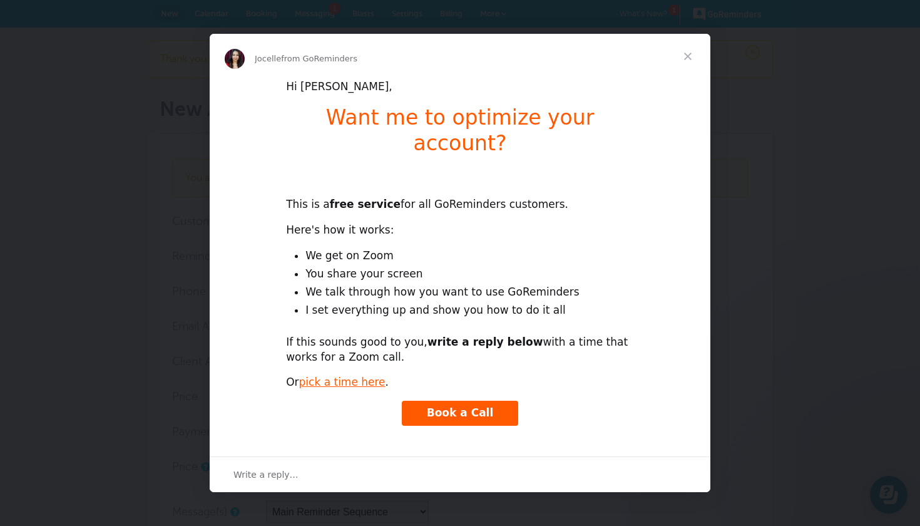
click at [690, 79] on span "Close" at bounding box center [687, 56] width 45 height 45
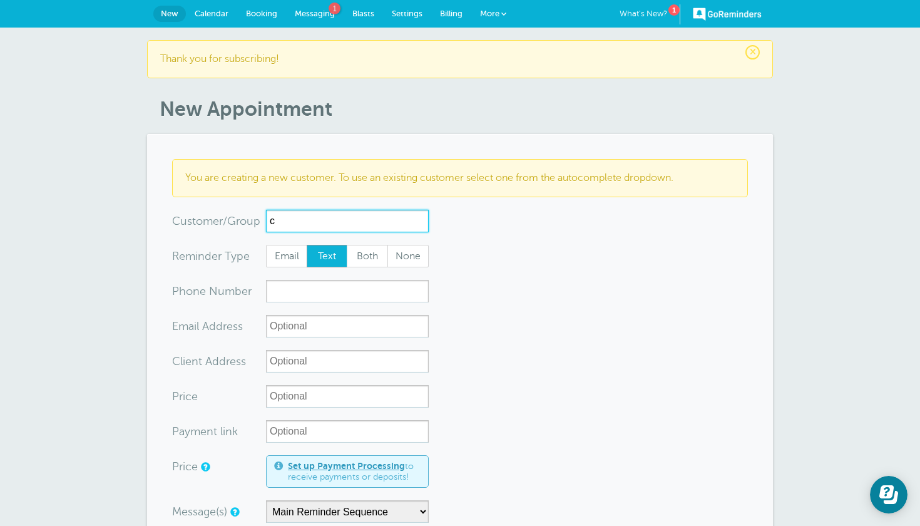
click at [390, 223] on input "c" at bounding box center [347, 221] width 163 height 23
